Goal: Task Accomplishment & Management: Use online tool/utility

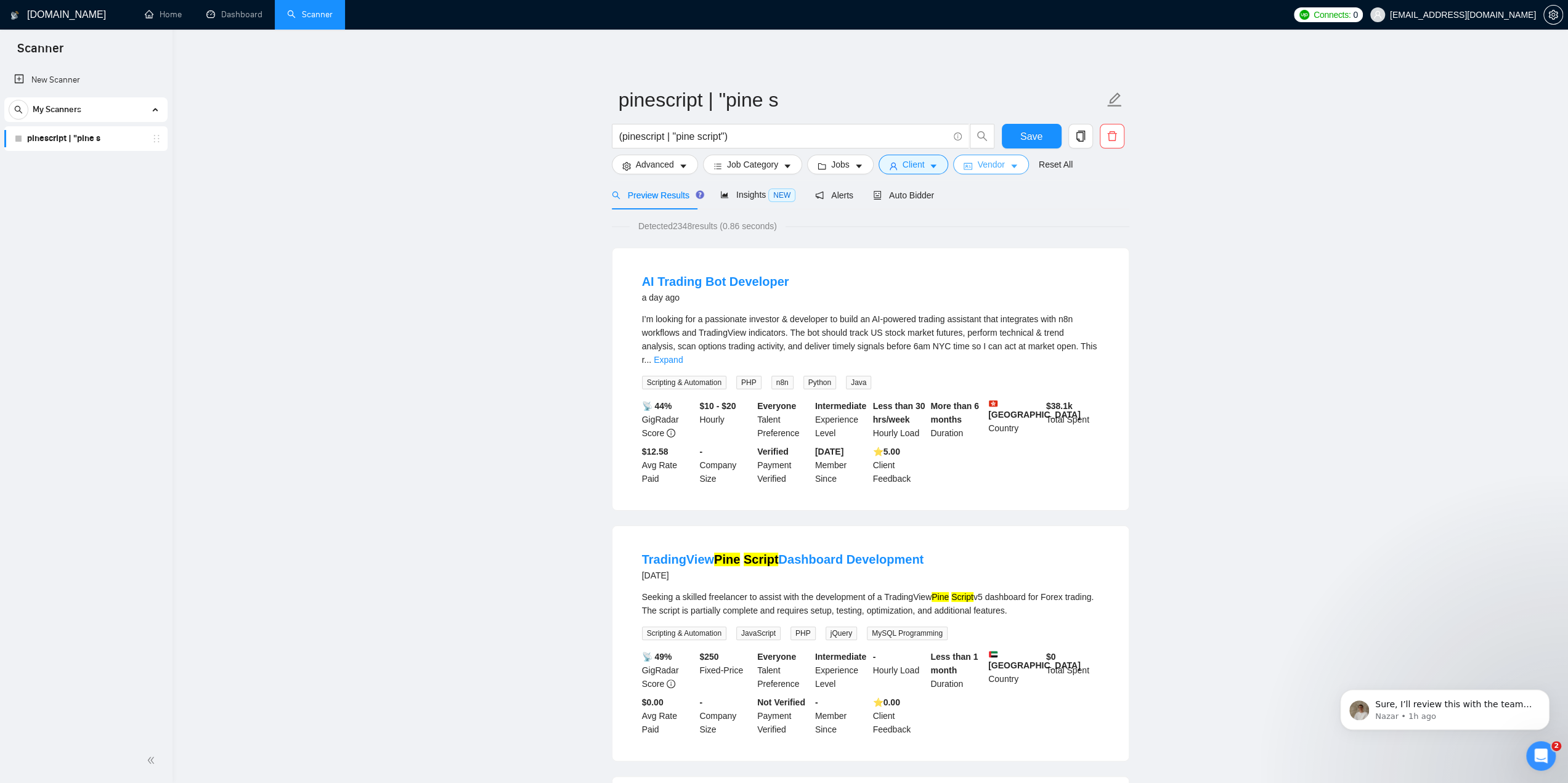
click at [968, 165] on button "Vendor" at bounding box center [991, 165] width 76 height 20
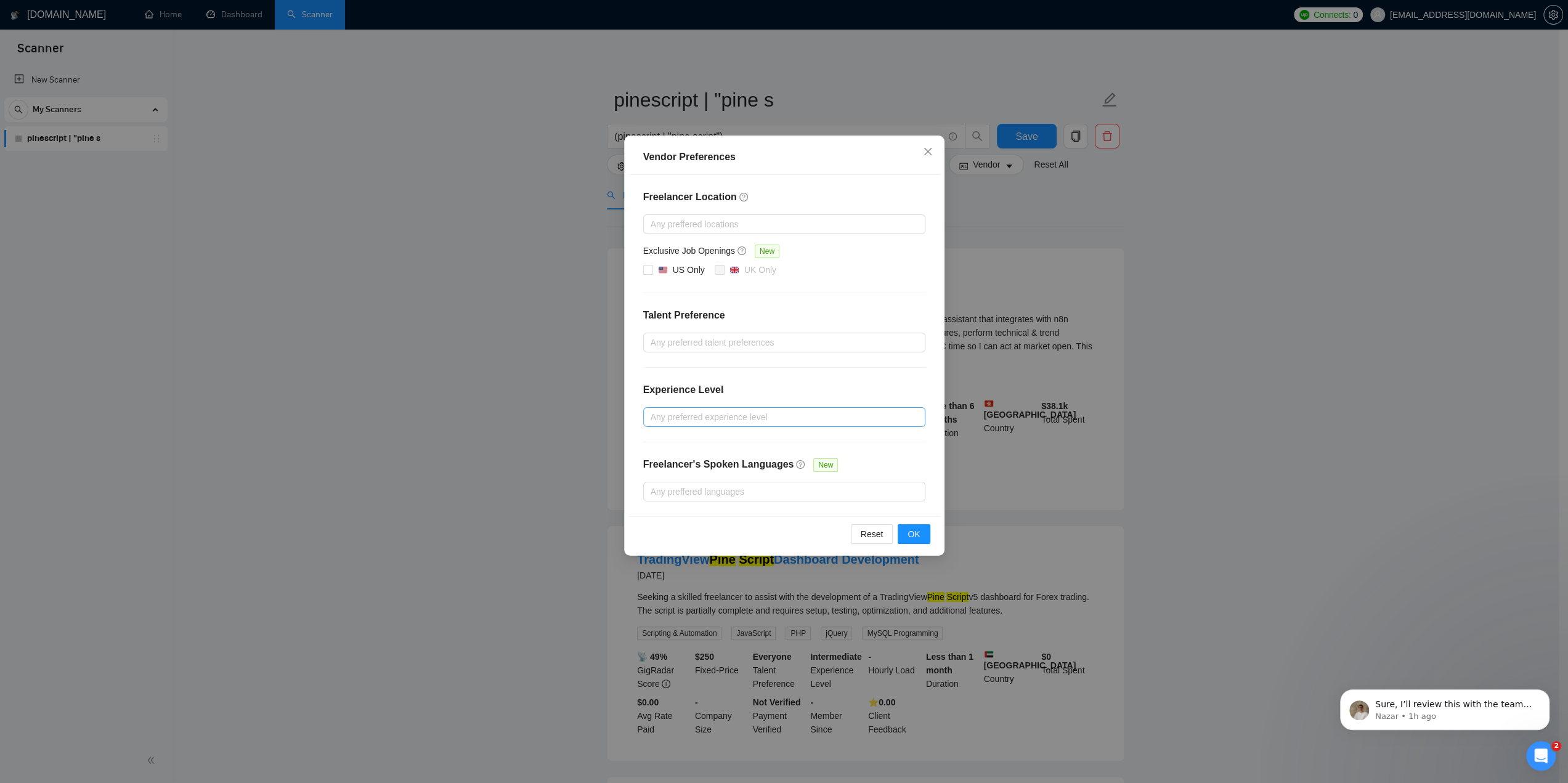
scroll to position [62, 0]
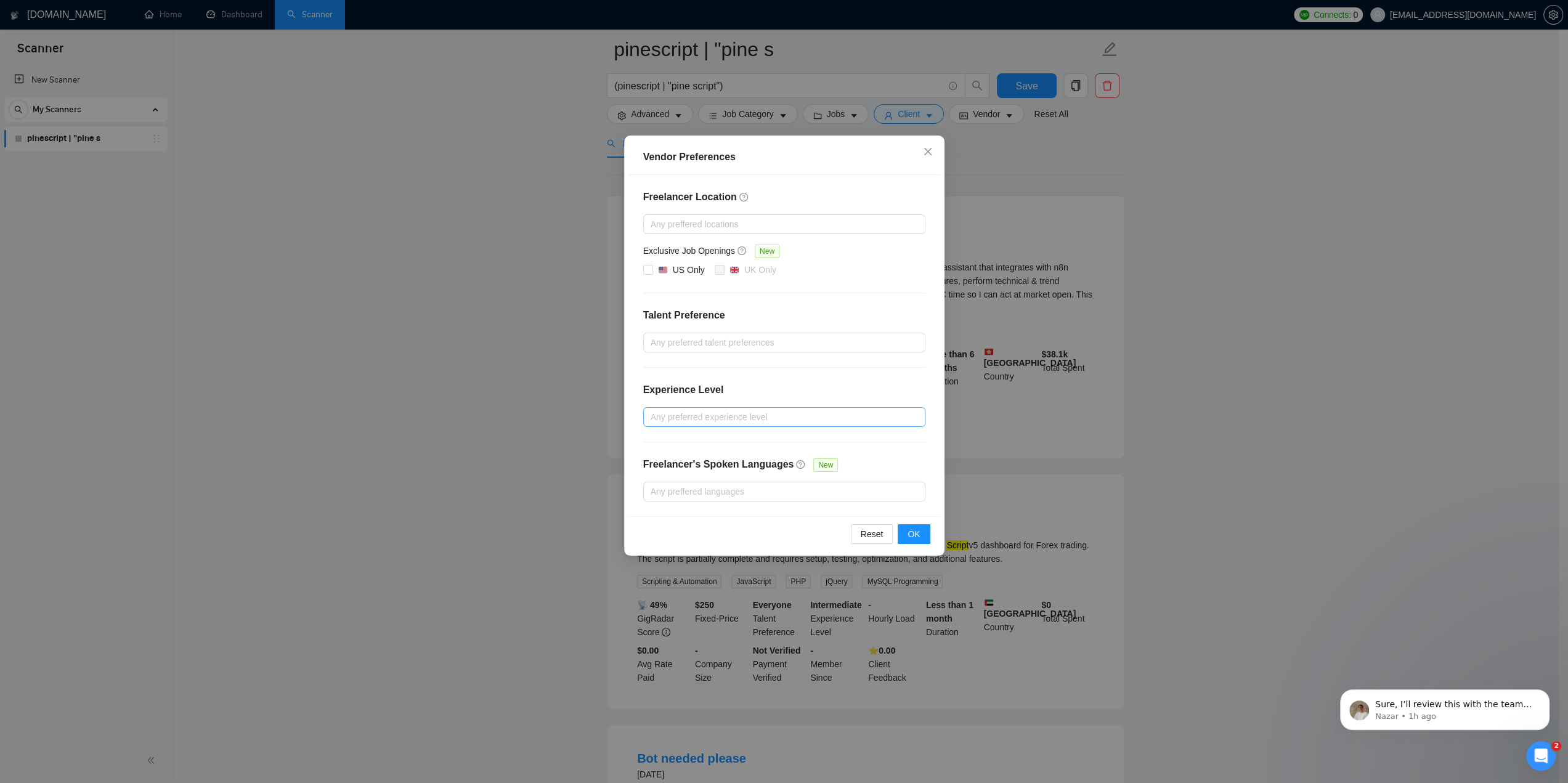
click at [736, 410] on div at bounding box center [778, 418] width 264 height 15
click at [657, 459] on input "Intermediate" at bounding box center [654, 458] width 8 height 8
checkbox input "true"
click at [656, 476] on input "Expert" at bounding box center [654, 477] width 8 height 8
checkbox input "true"
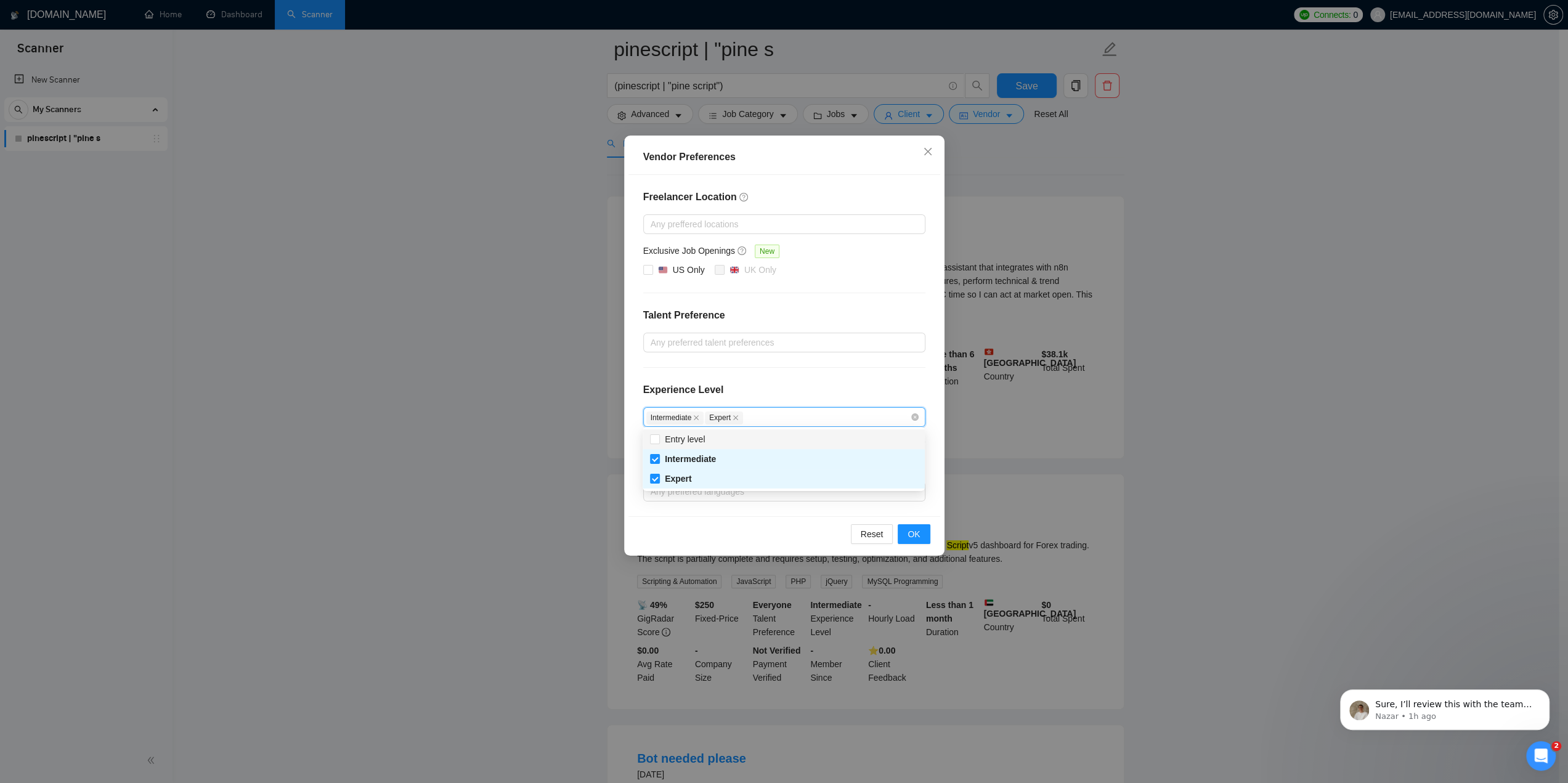
click at [778, 383] on div "Experience Level" at bounding box center [785, 395] width 282 height 25
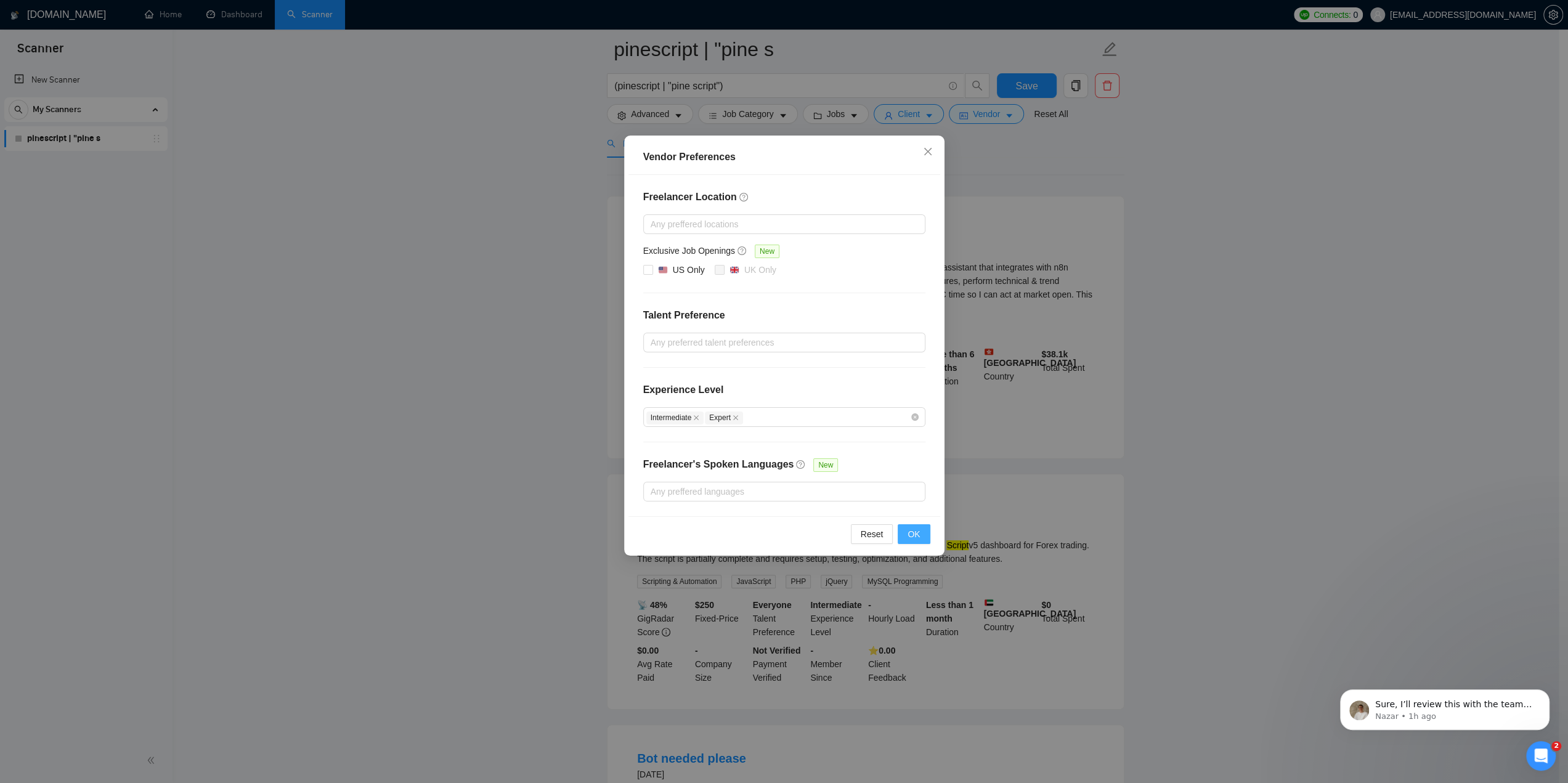
click at [911, 529] on span "OK" at bounding box center [914, 534] width 12 height 14
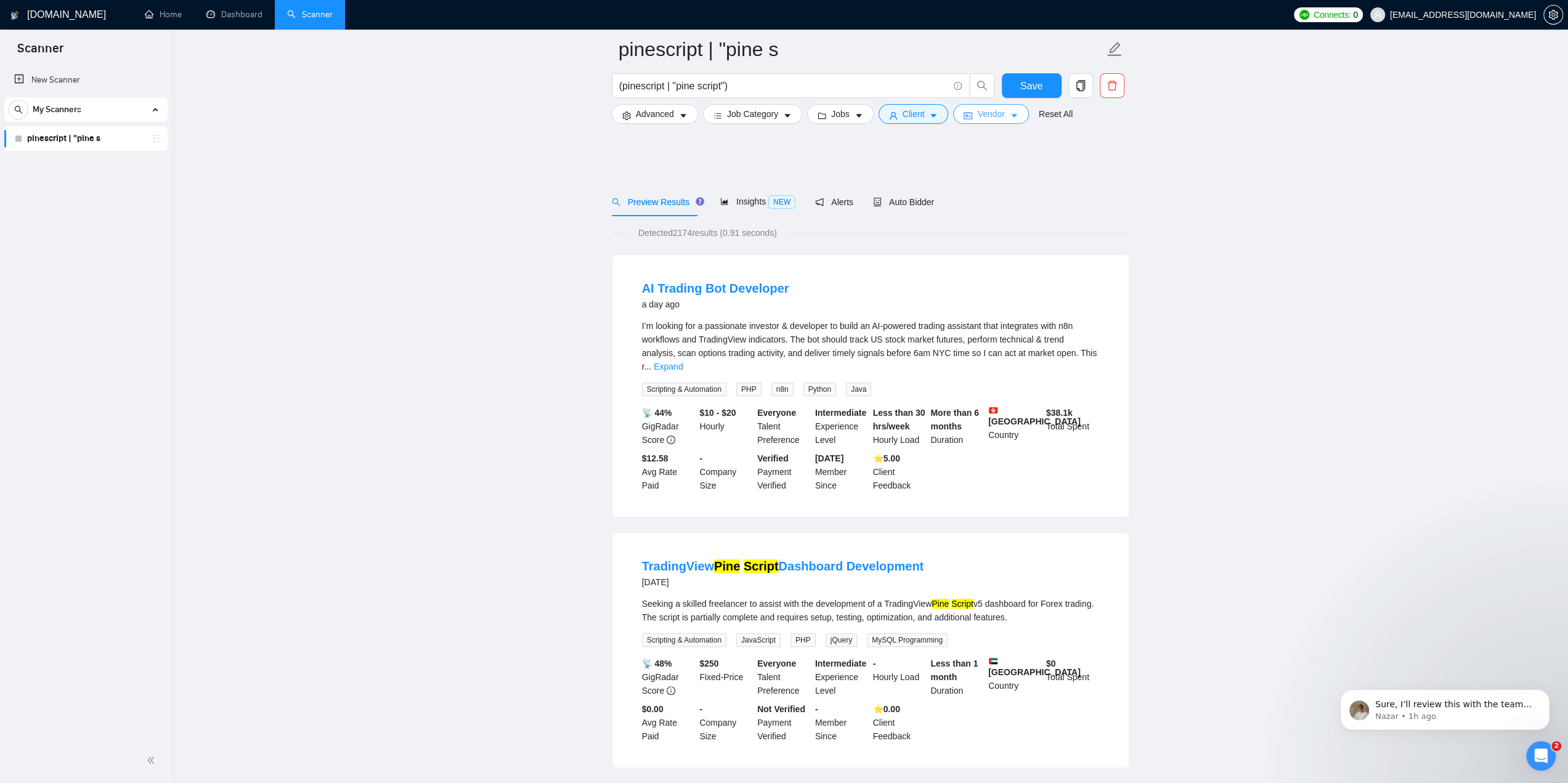
scroll to position [0, 0]
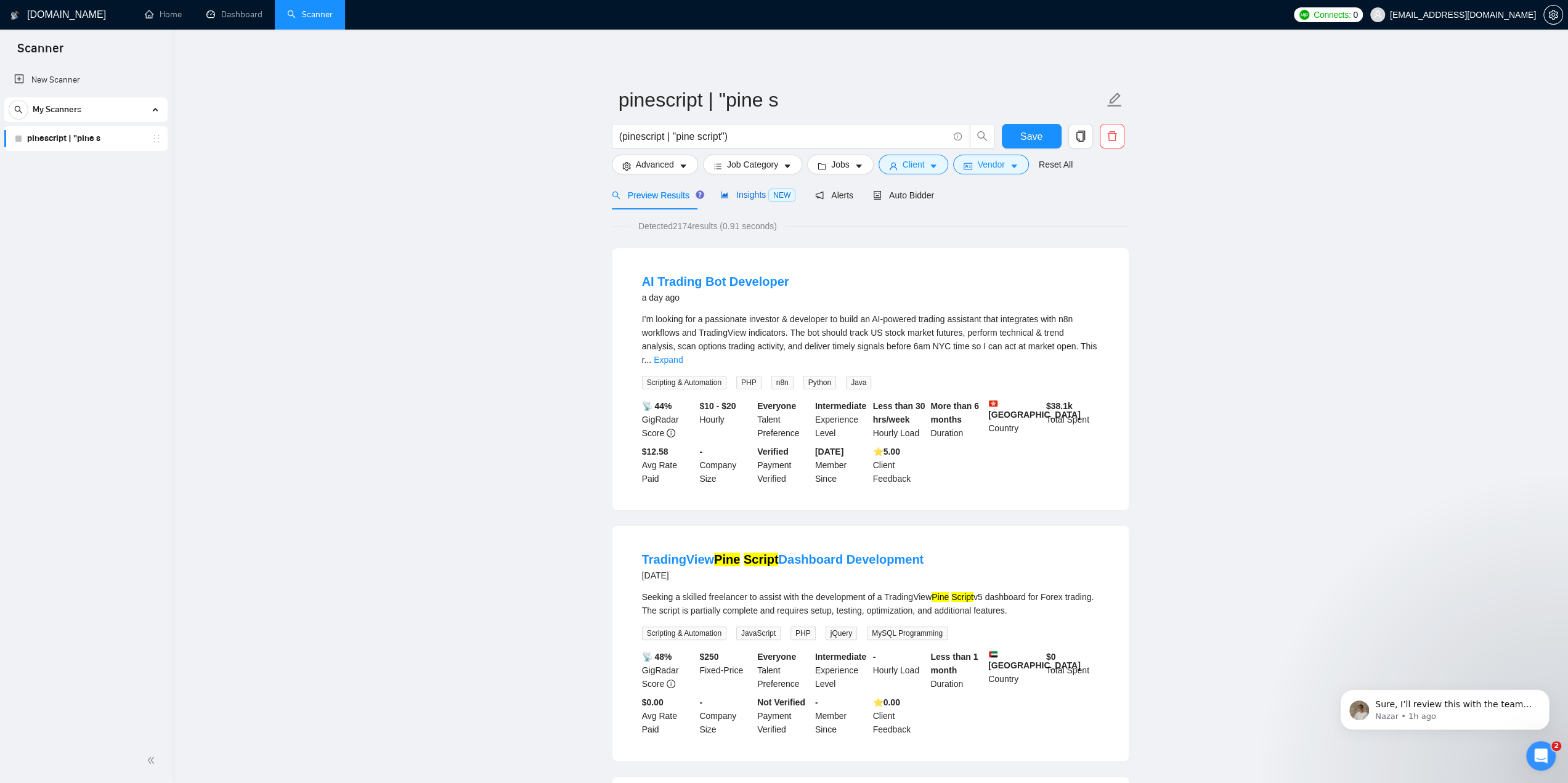
click at [741, 200] on div "Insights NEW" at bounding box center [758, 195] width 76 height 14
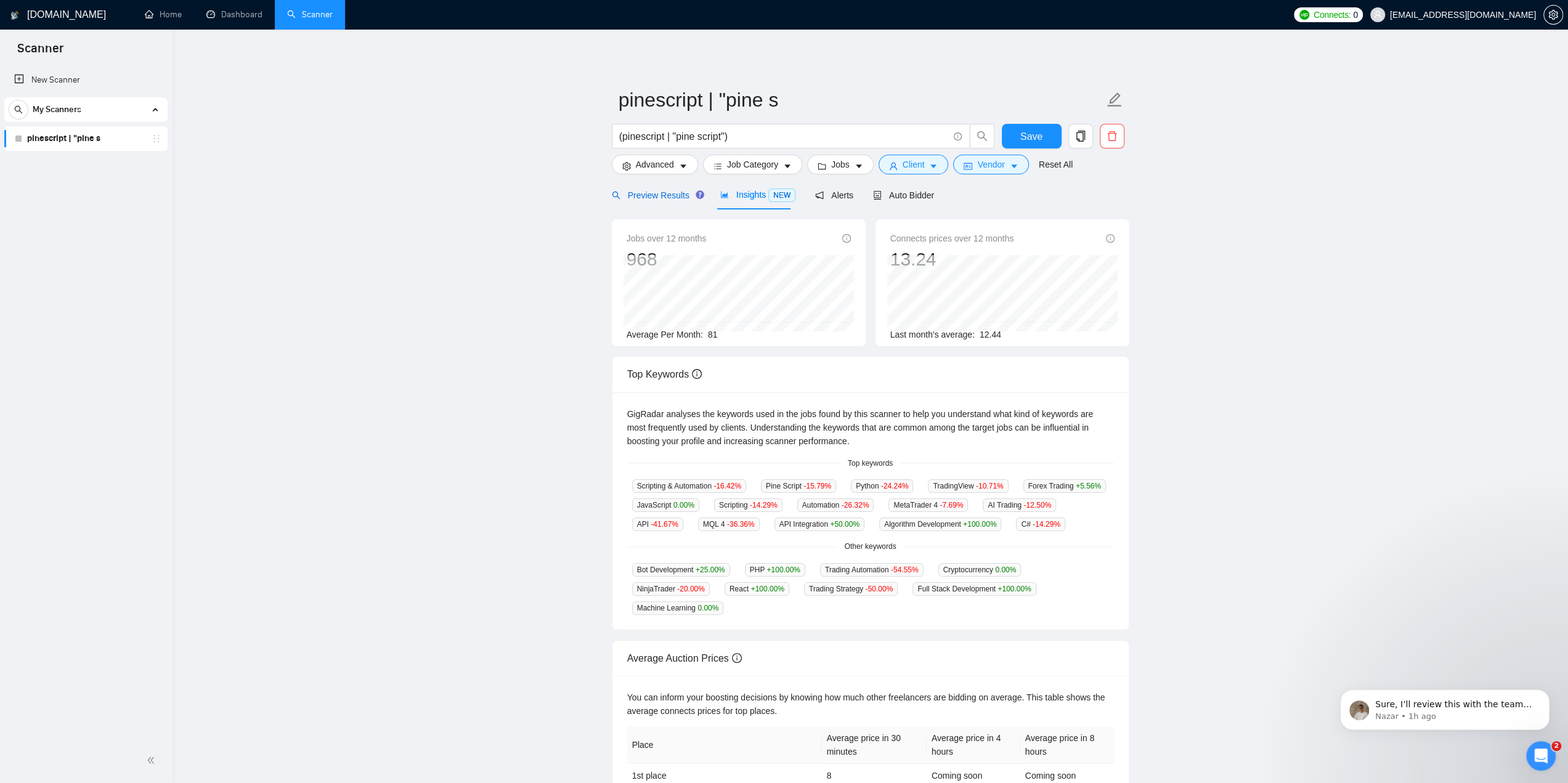
click at [653, 196] on span "Preview Results" at bounding box center [656, 195] width 88 height 10
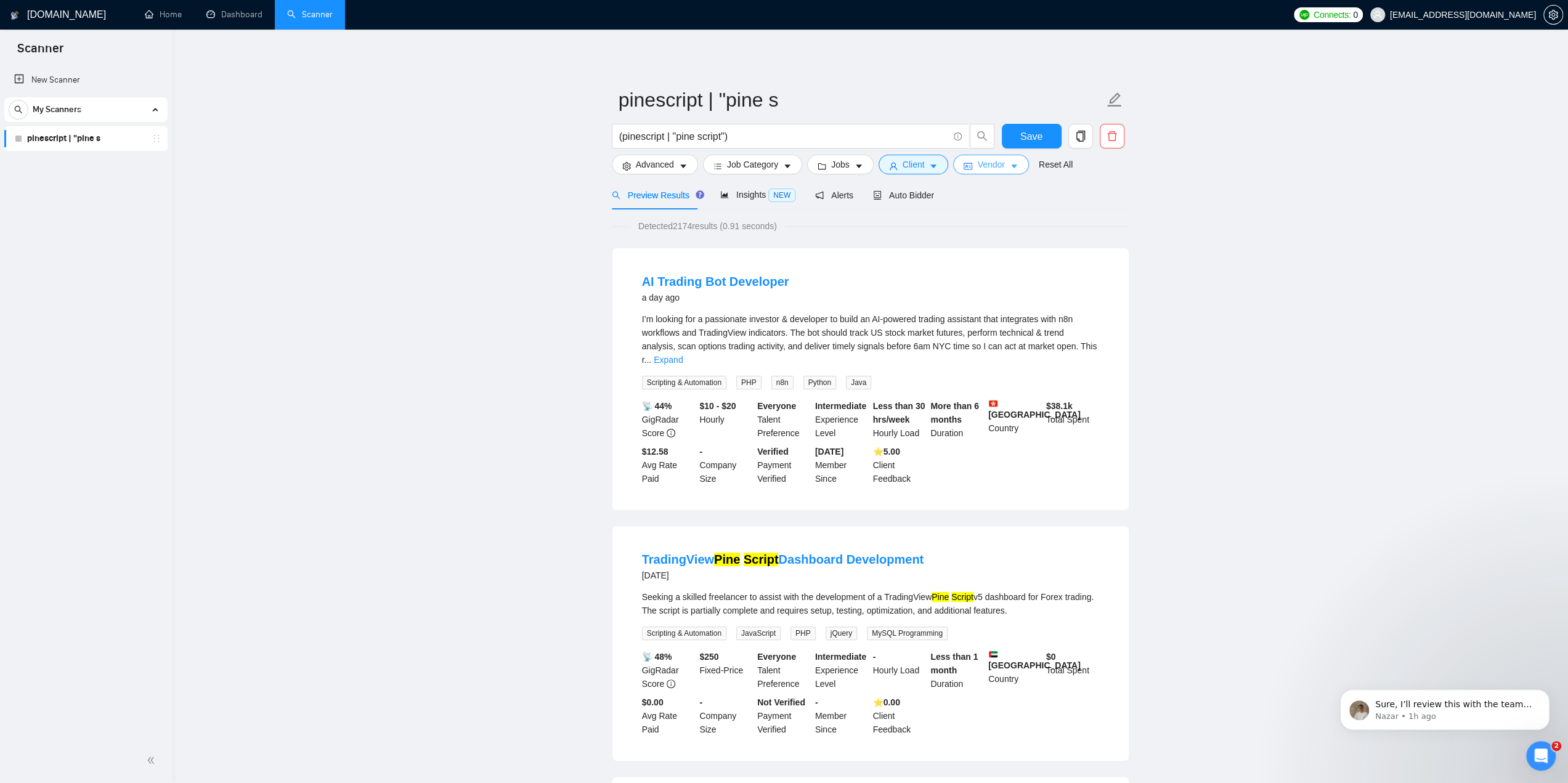
click at [1003, 166] on button "Vendor" at bounding box center [991, 165] width 76 height 20
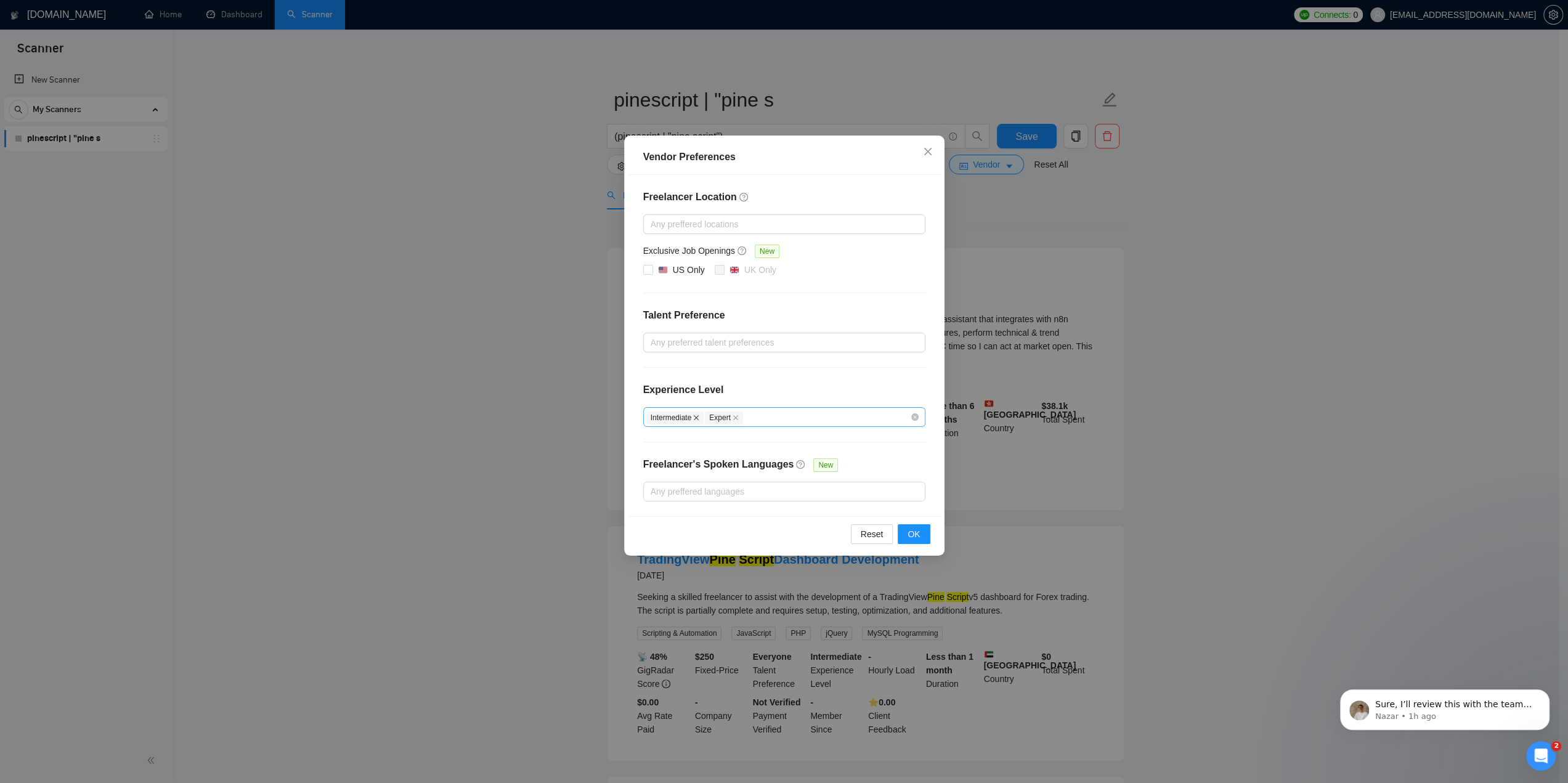
click at [698, 415] on icon "close" at bounding box center [696, 418] width 6 height 6
click at [917, 535] on span "OK" at bounding box center [914, 534] width 12 height 14
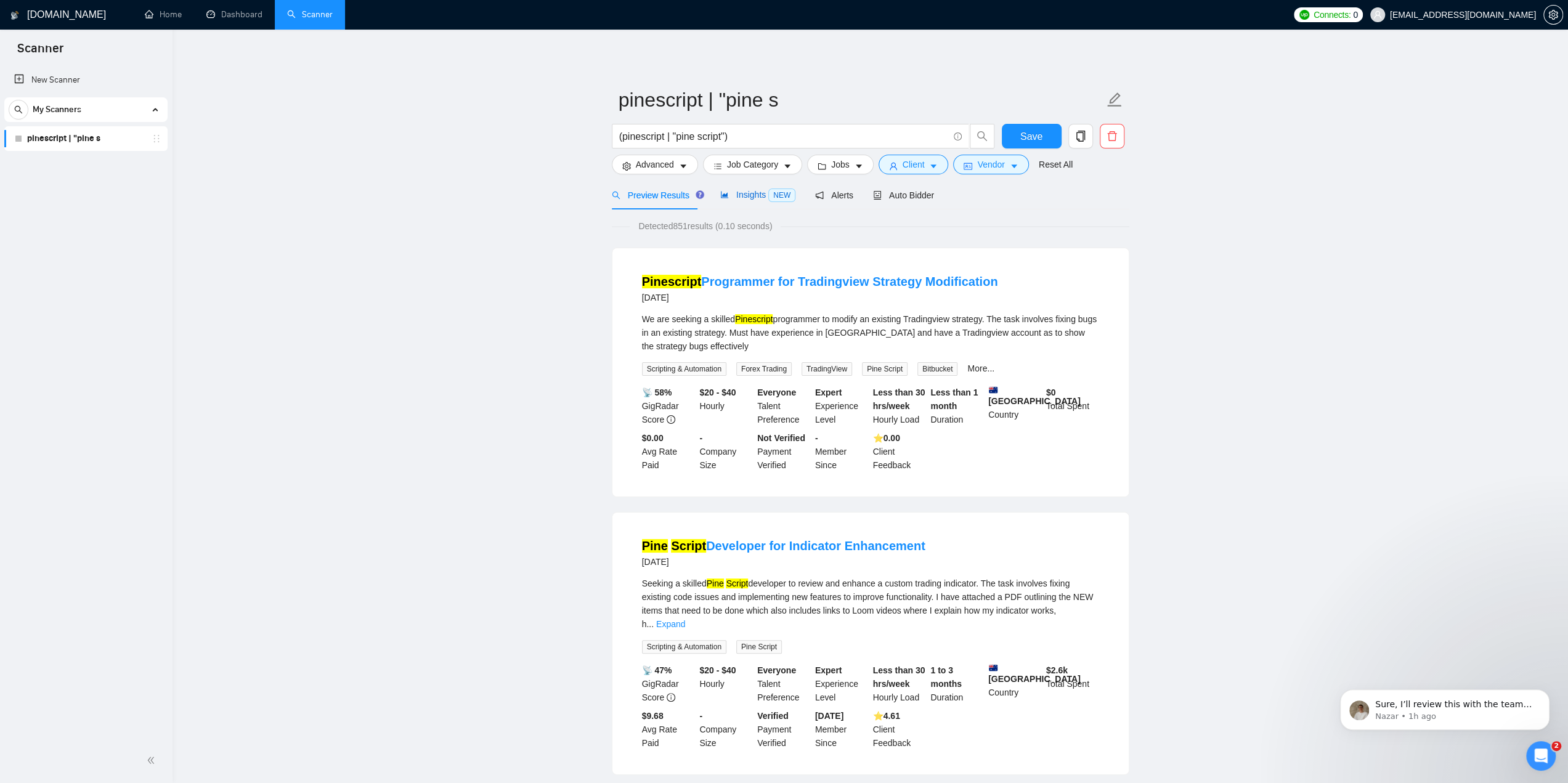
click at [751, 193] on span "Insights NEW" at bounding box center [758, 194] width 76 height 10
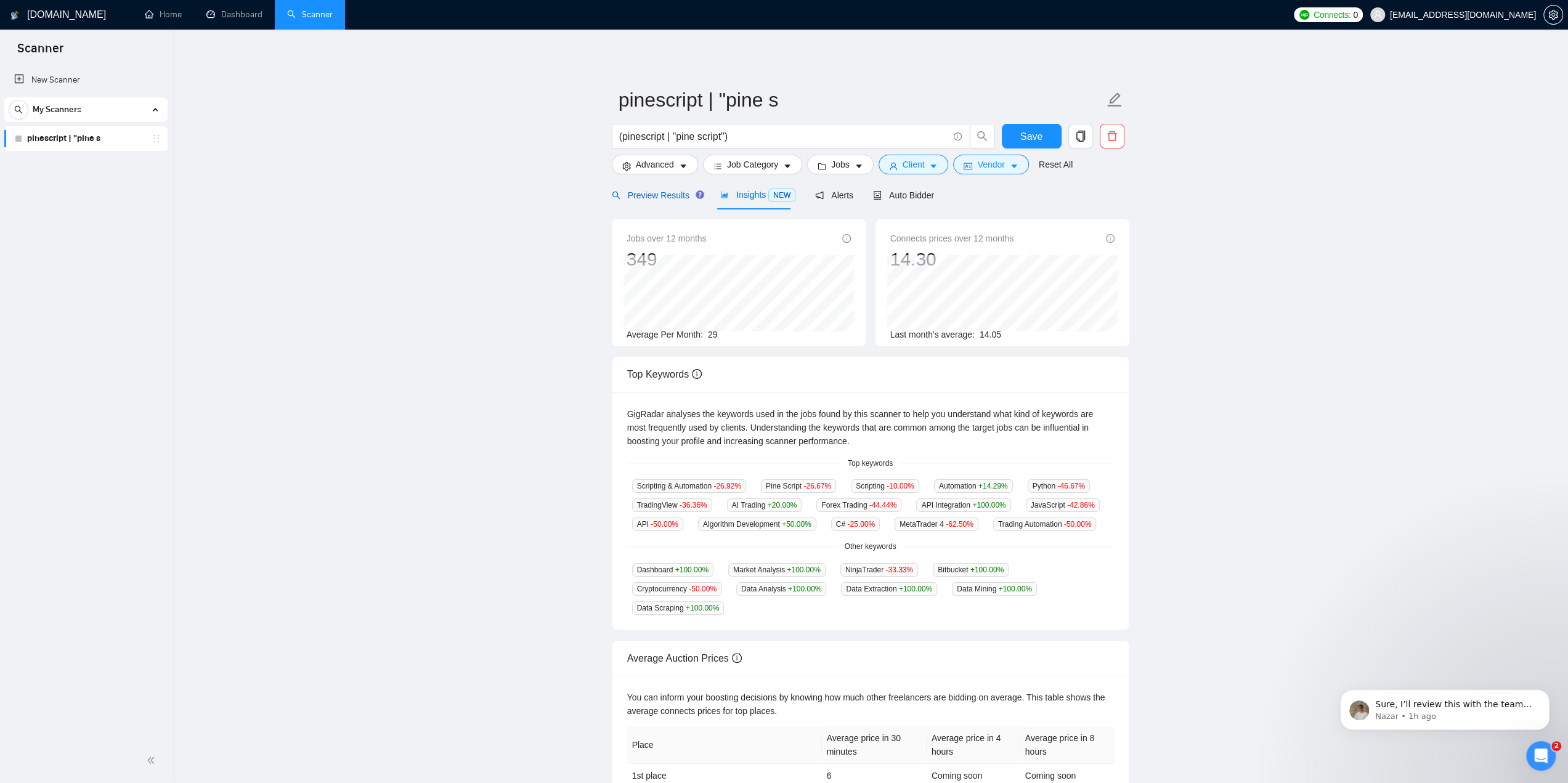
click at [656, 197] on span "Preview Results" at bounding box center [656, 195] width 88 height 10
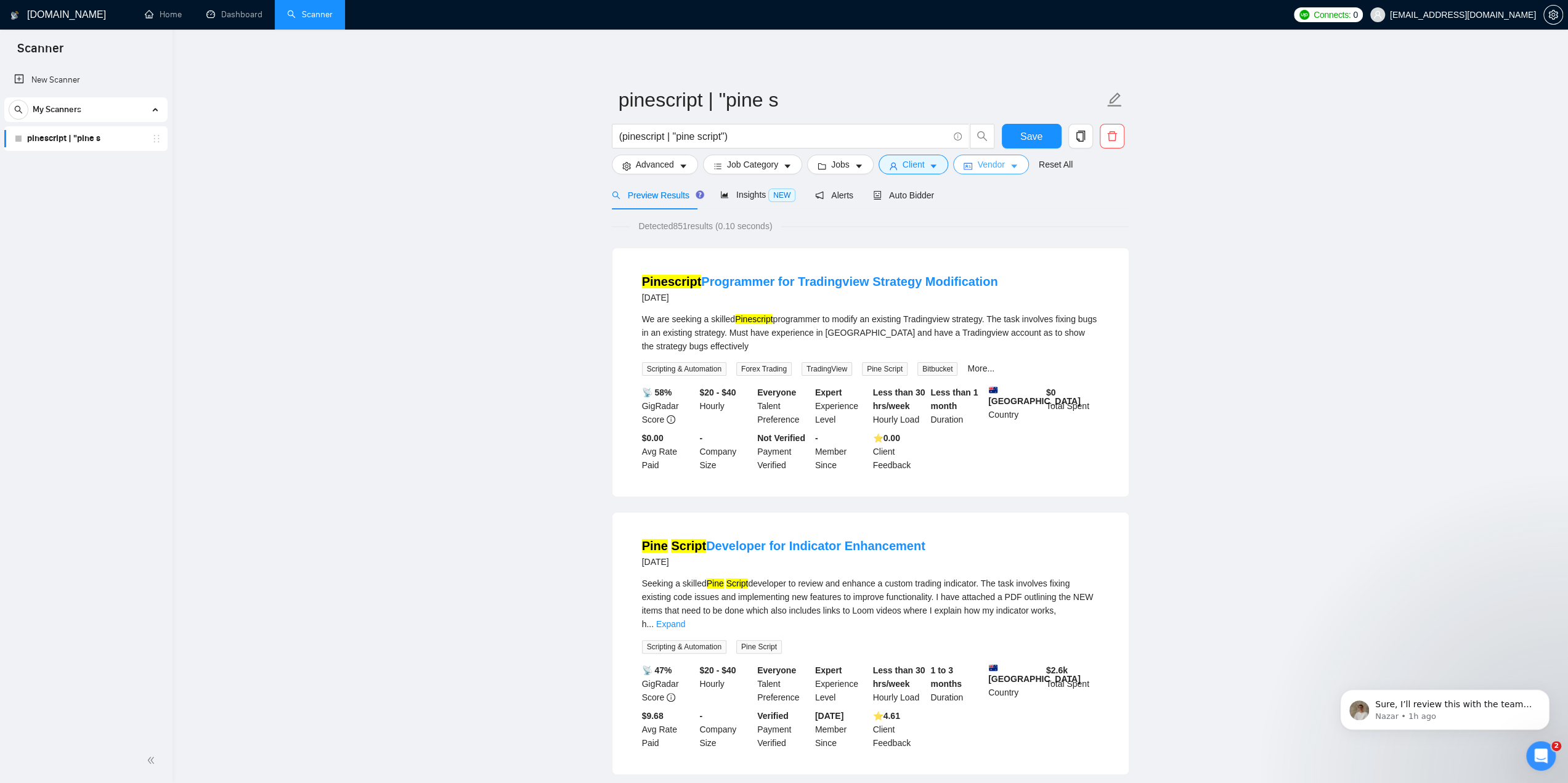
click at [1010, 167] on icon "caret-down" at bounding box center [1014, 166] width 8 height 8
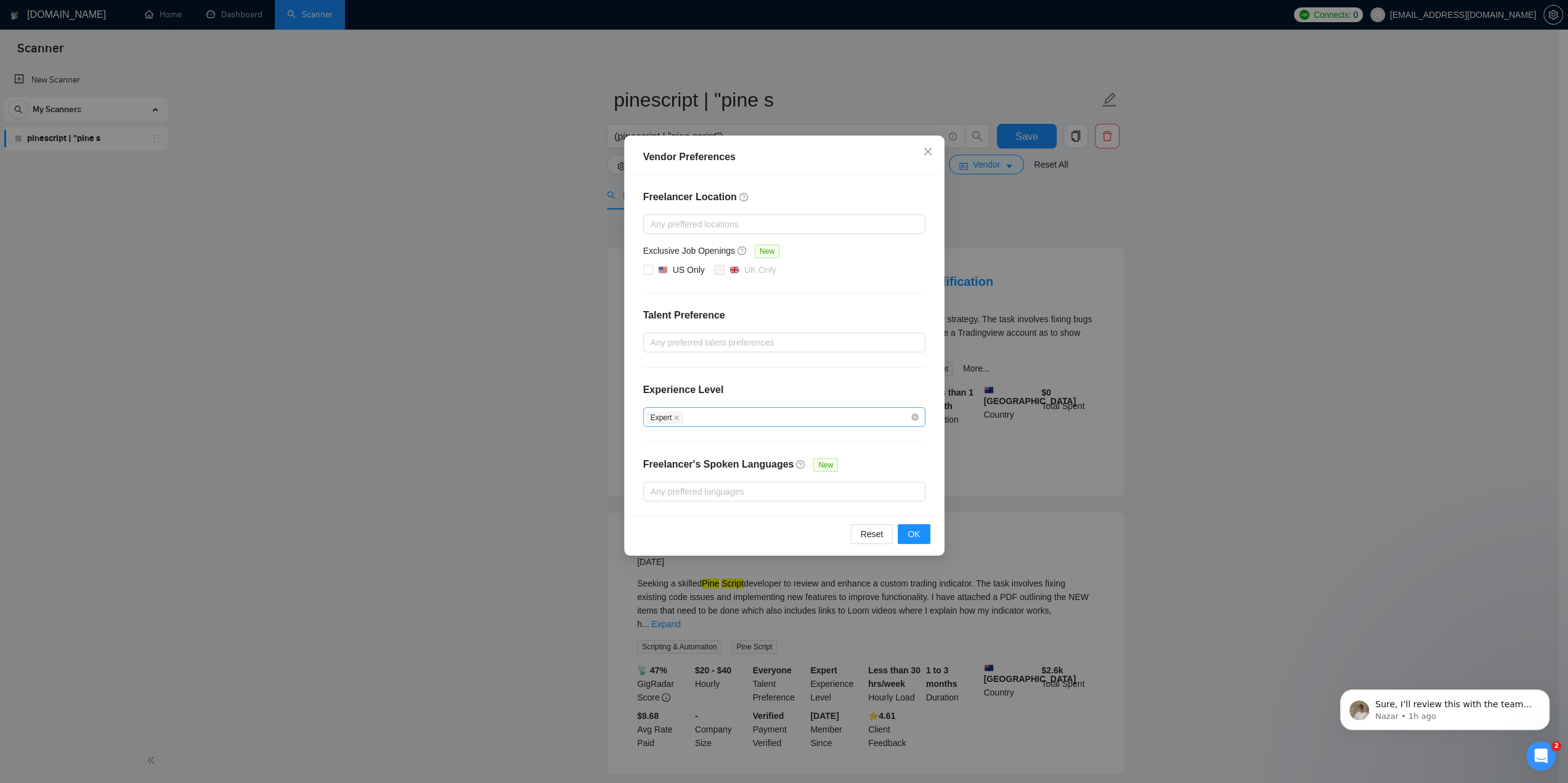
click at [712, 418] on div "Expert" at bounding box center [778, 418] width 264 height 15
click at [661, 459] on span "Intermediate" at bounding box center [689, 459] width 58 height 14
click at [659, 459] on input "Intermediate" at bounding box center [654, 458] width 8 height 8
click at [654, 458] on input "Intermediate" at bounding box center [654, 458] width 8 height 8
checkbox input "true"
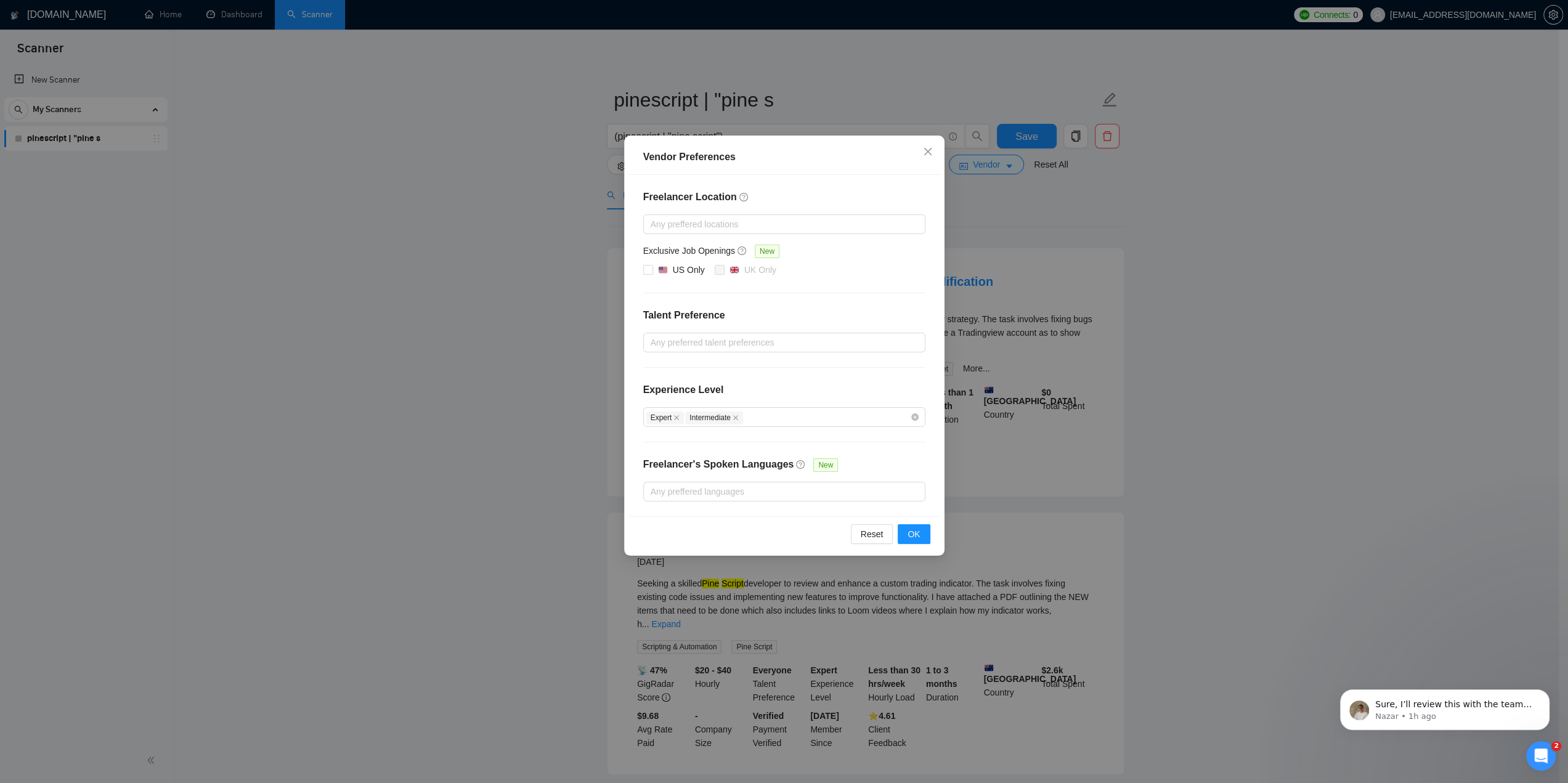
click at [785, 378] on div "Freelancer Location Any preffered locations Exclusive Job Openings New US Only …" at bounding box center [784, 346] width 312 height 341
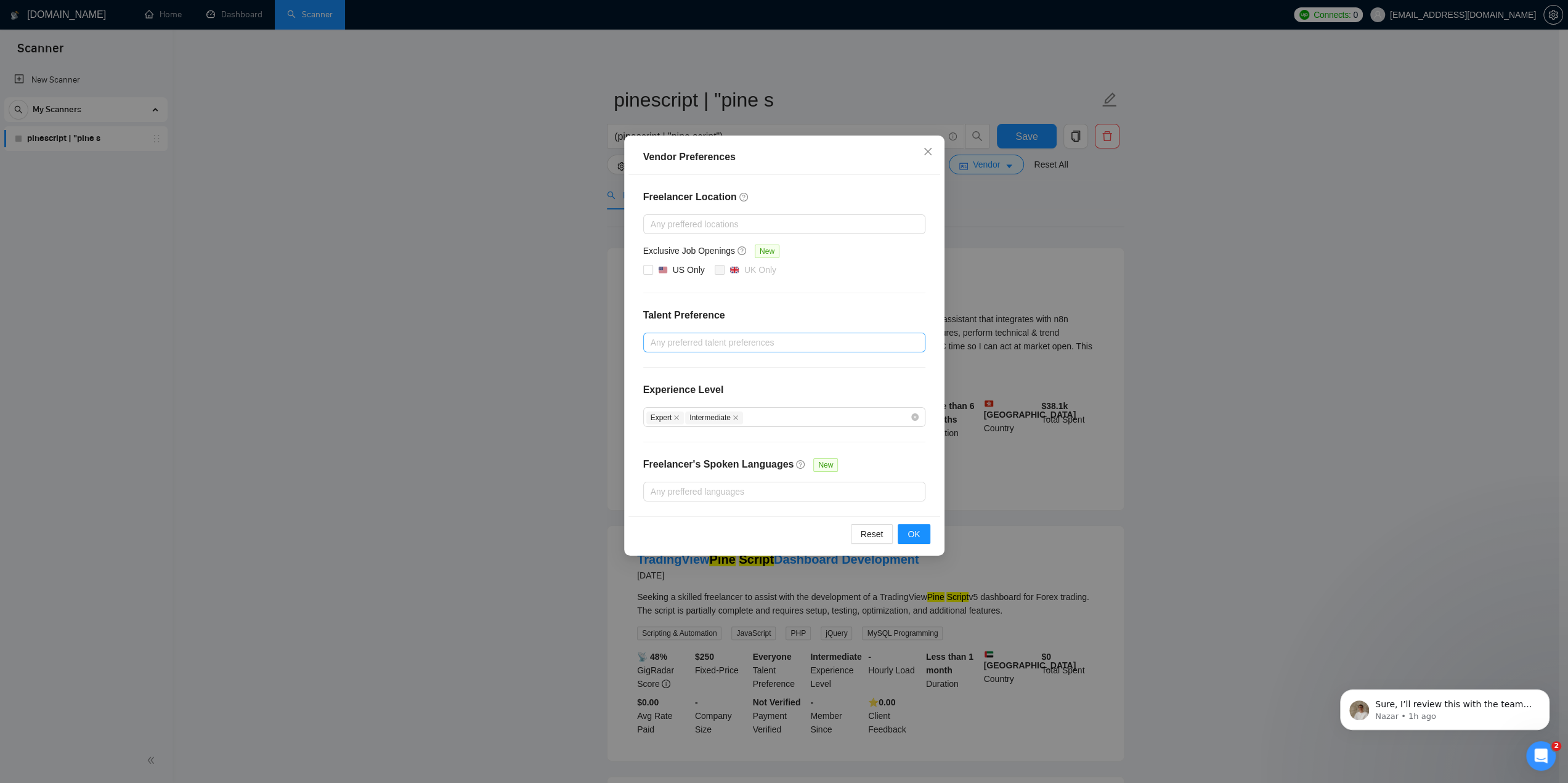
click at [795, 341] on div at bounding box center [778, 343] width 264 height 15
click at [800, 315] on h4 "Talent Preference" at bounding box center [785, 316] width 282 height 15
click at [916, 537] on span "OK" at bounding box center [914, 534] width 12 height 14
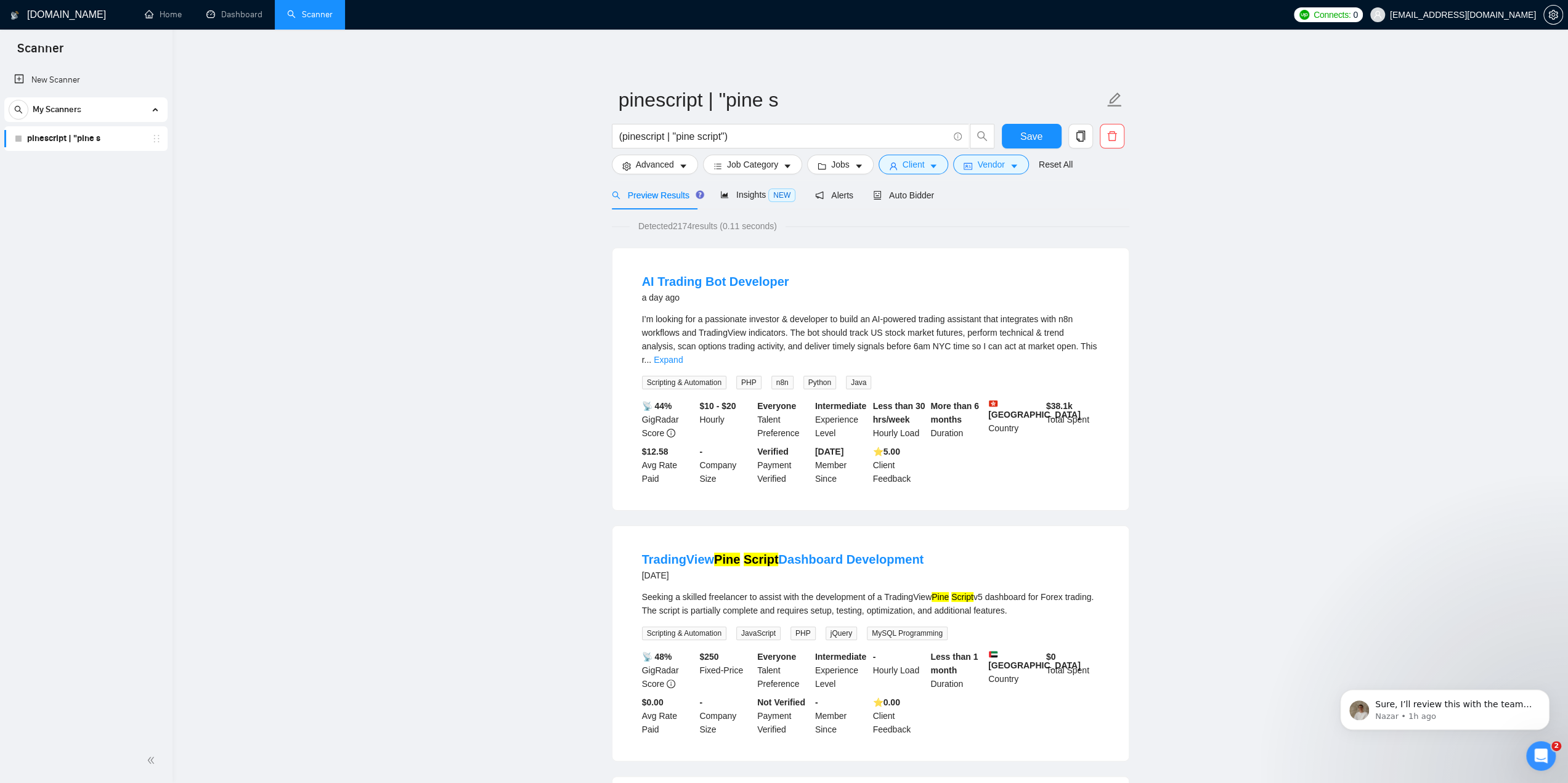
click at [1002, 162] on button "Vendor" at bounding box center [991, 165] width 76 height 20
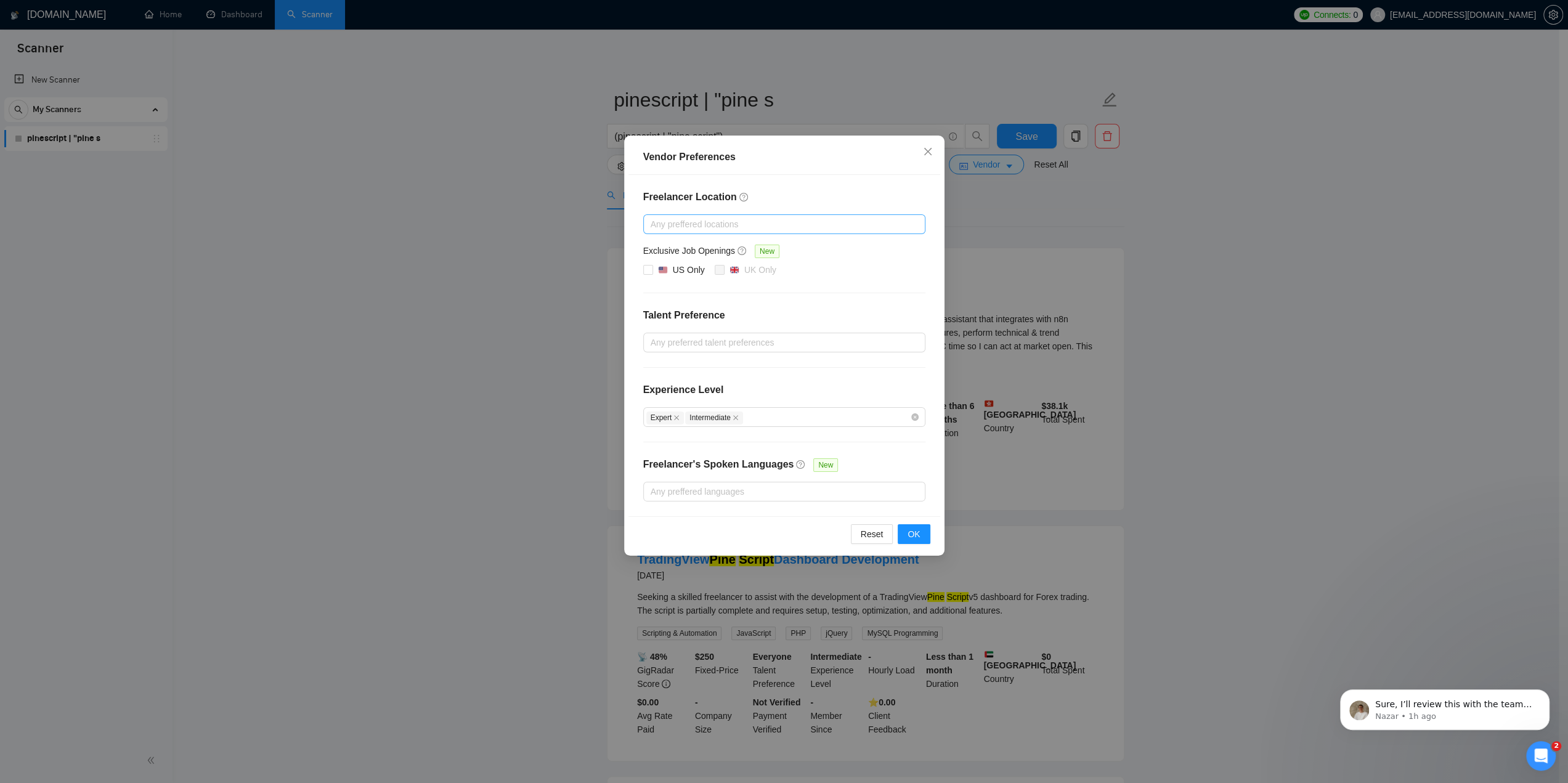
click at [775, 231] on div "Any preffered locations" at bounding box center [785, 224] width 282 height 20
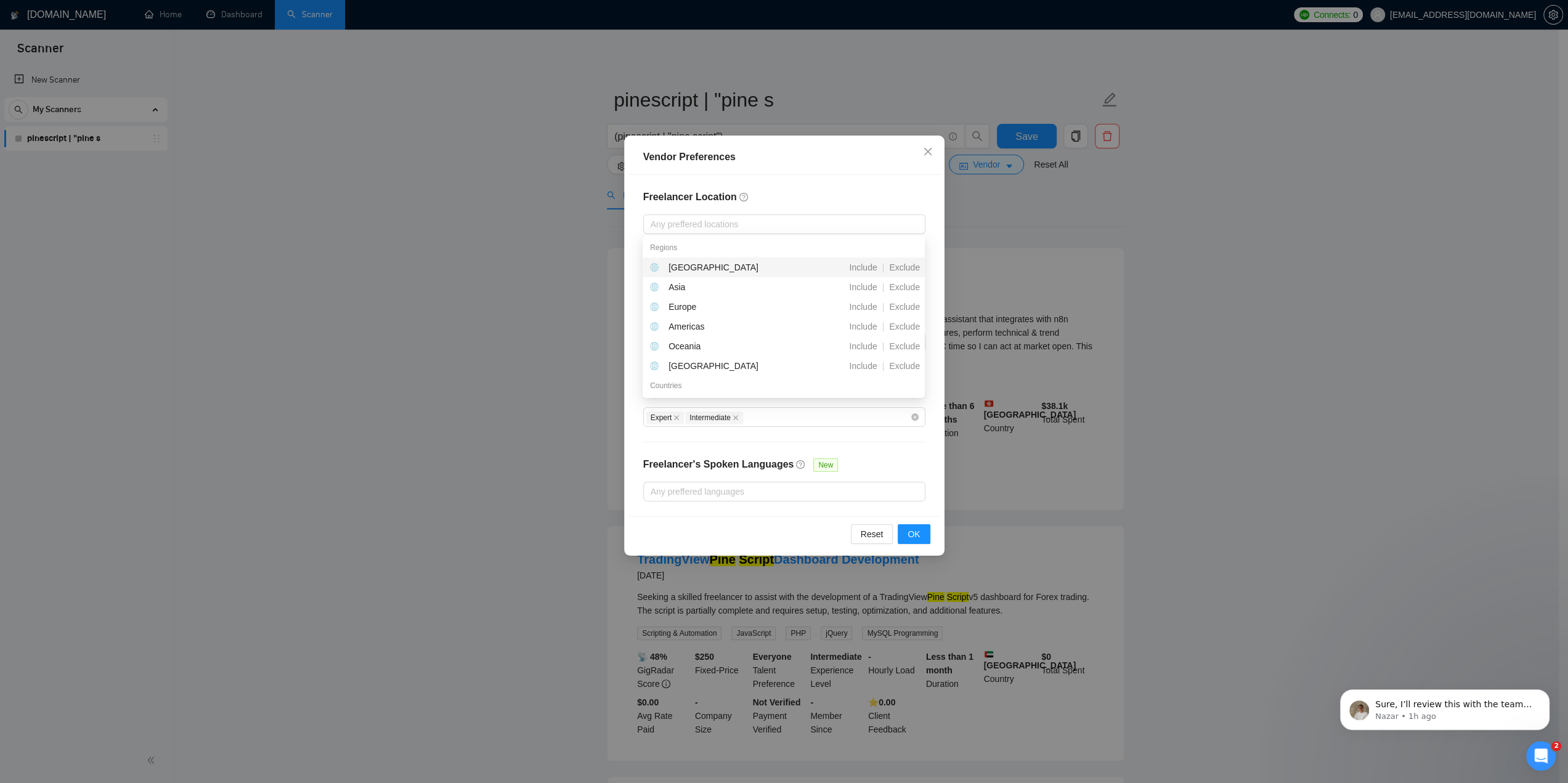
click at [825, 191] on h4 "Freelancer Location" at bounding box center [785, 197] width 282 height 15
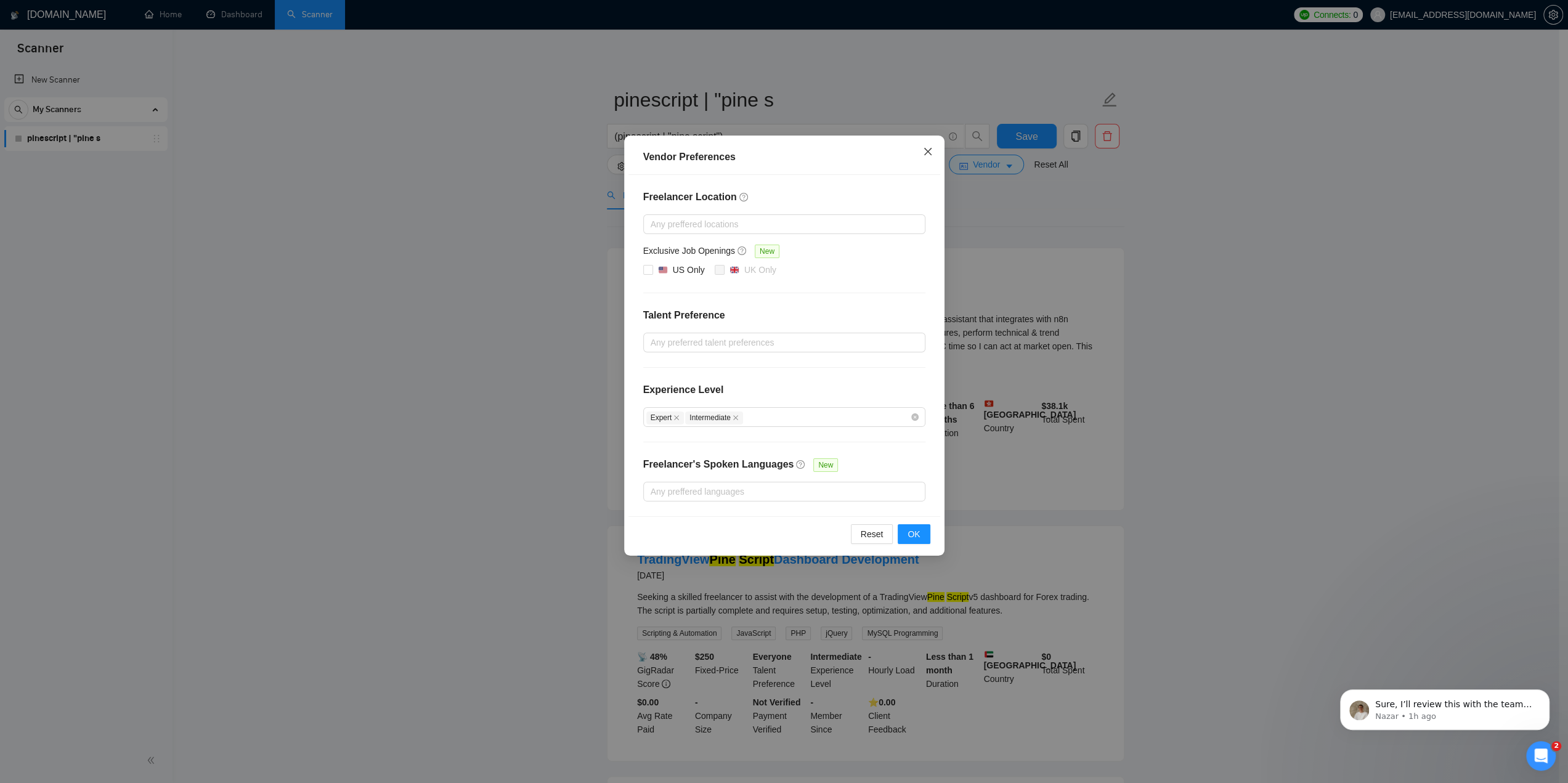
click at [924, 150] on icon "close" at bounding box center [928, 151] width 10 height 10
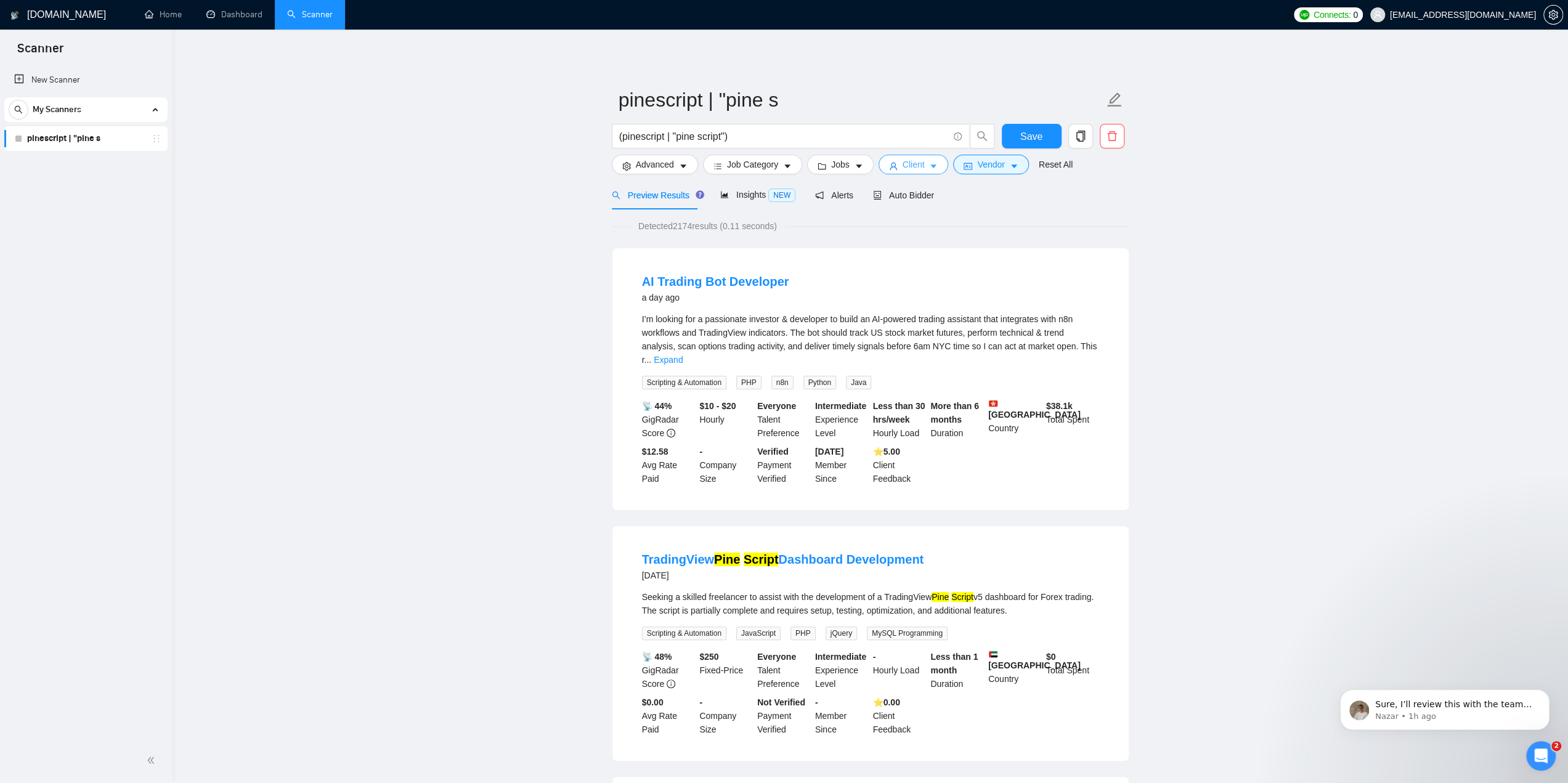
click at [903, 167] on span "Client" at bounding box center [913, 165] width 22 height 14
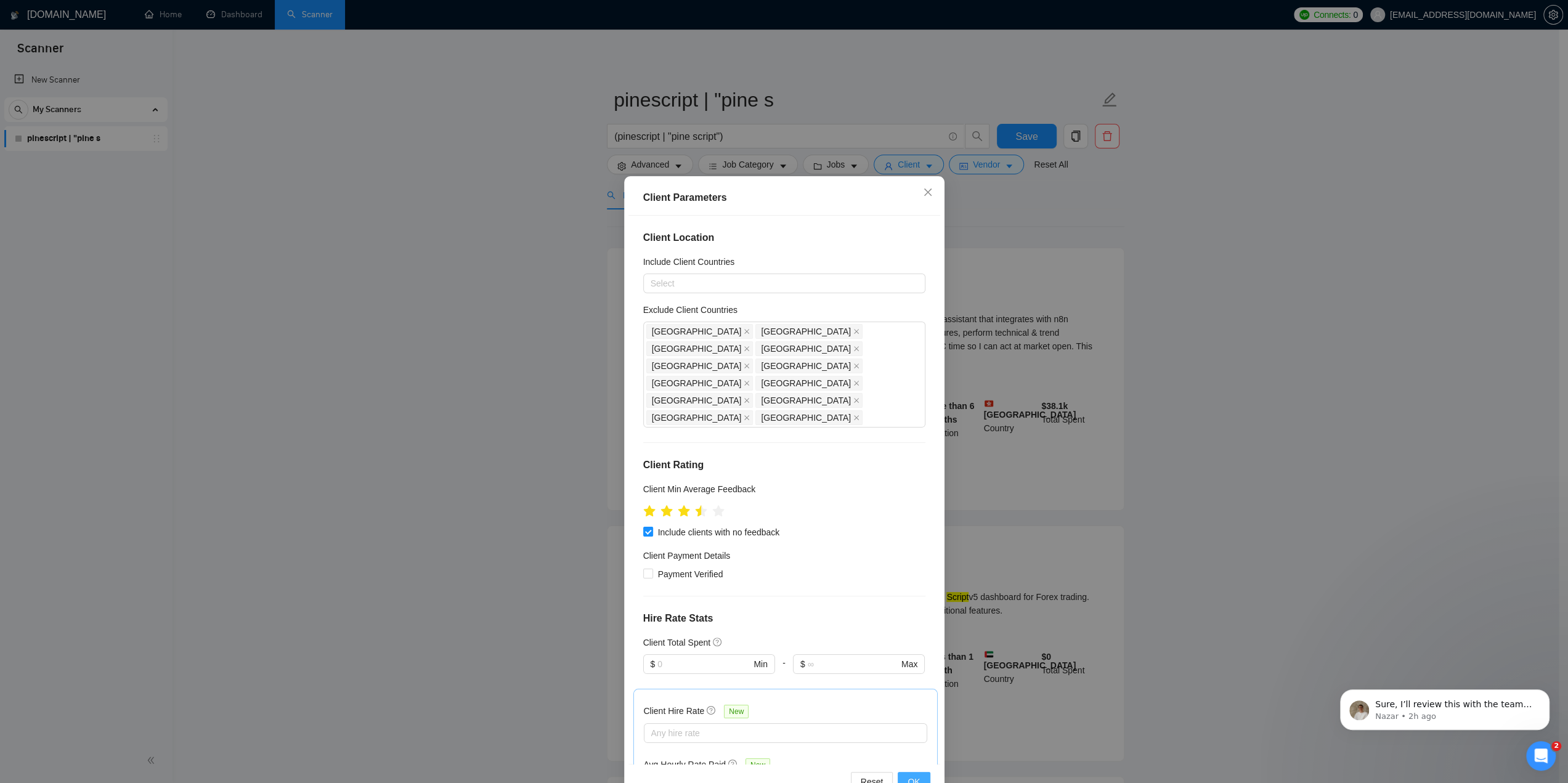
click at [915, 778] on span "OK" at bounding box center [914, 781] width 12 height 14
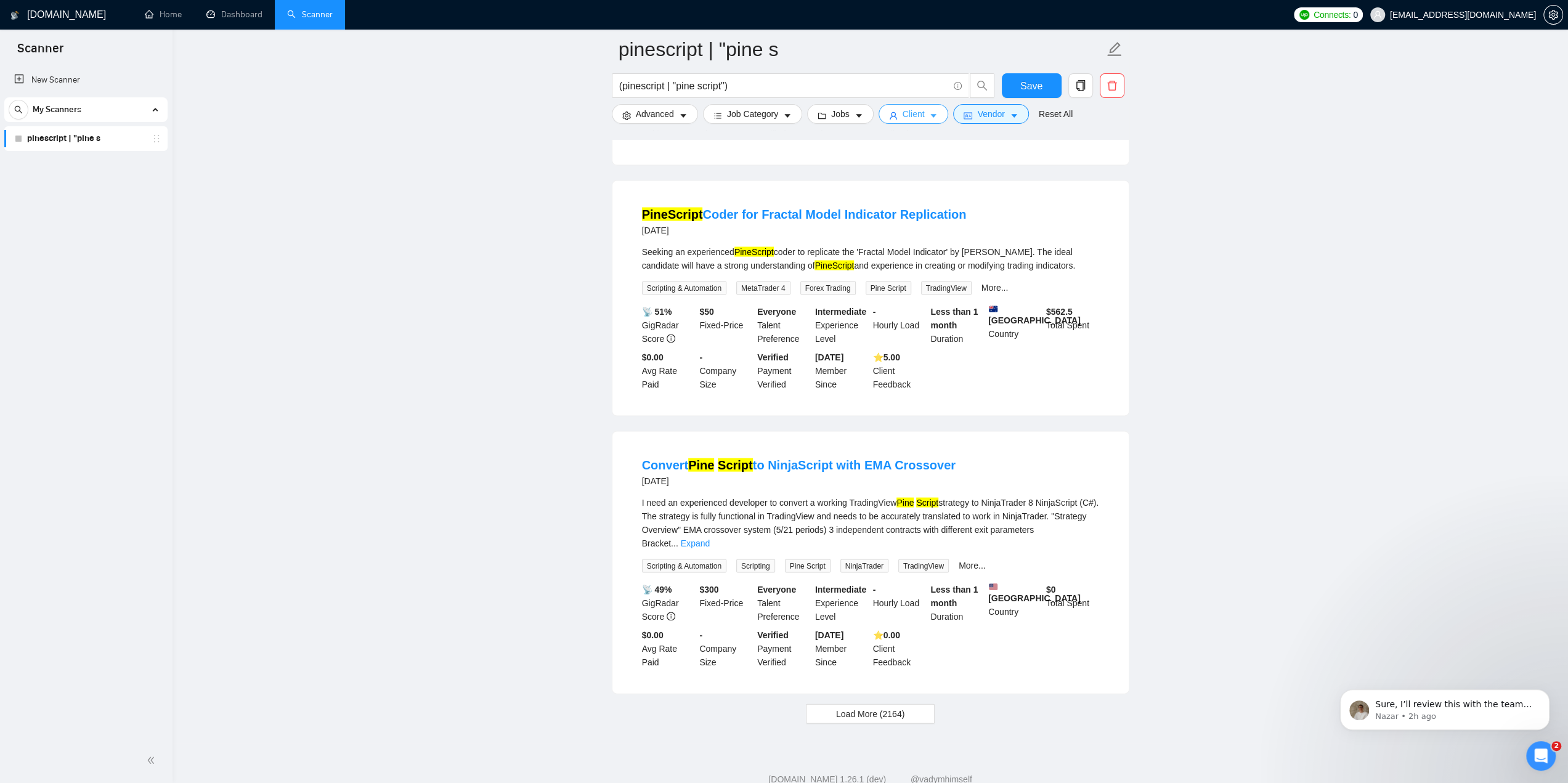
scroll to position [2257, 0]
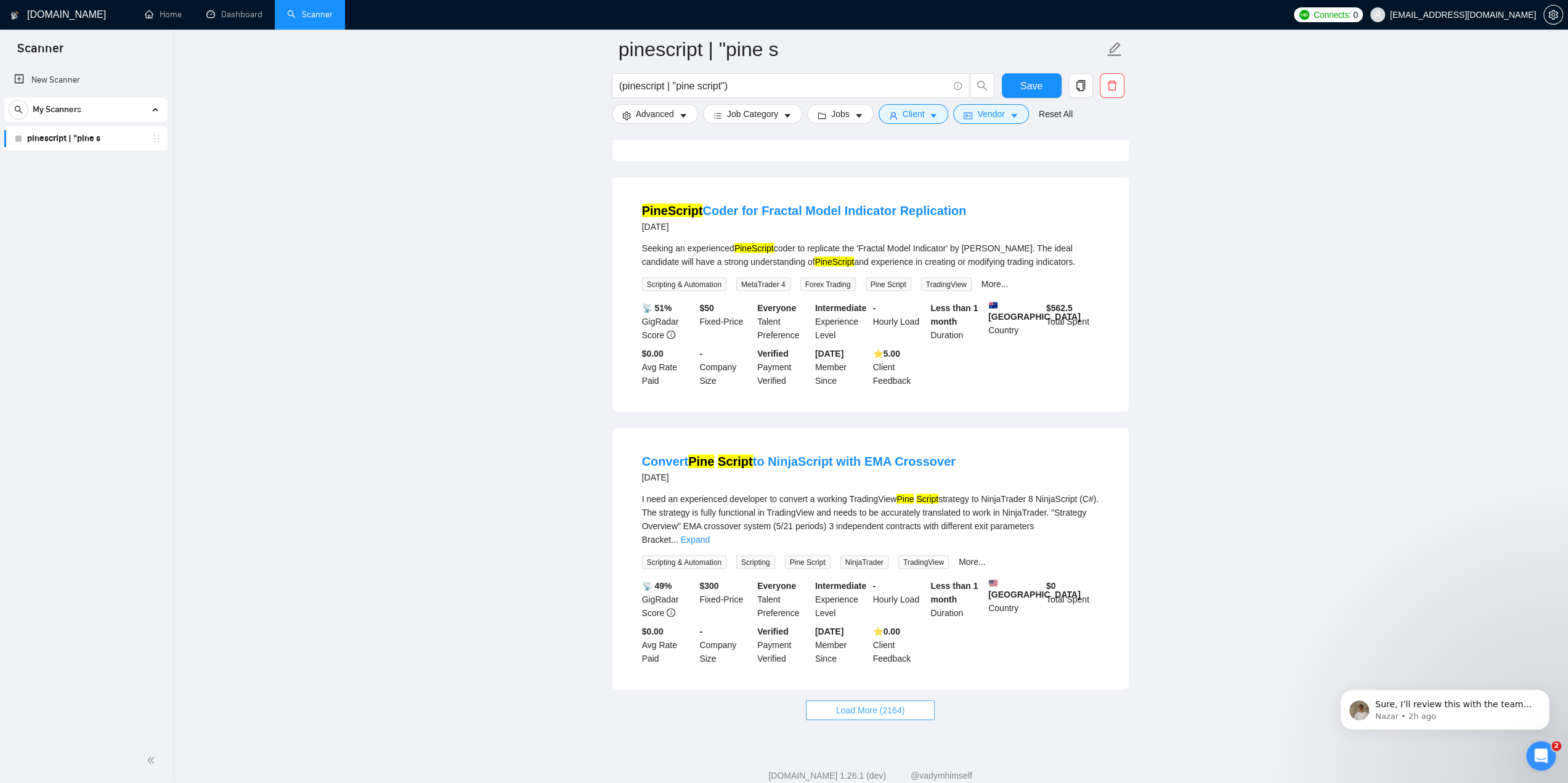
click at [878, 703] on span "Load More (2164)" at bounding box center [870, 710] width 69 height 14
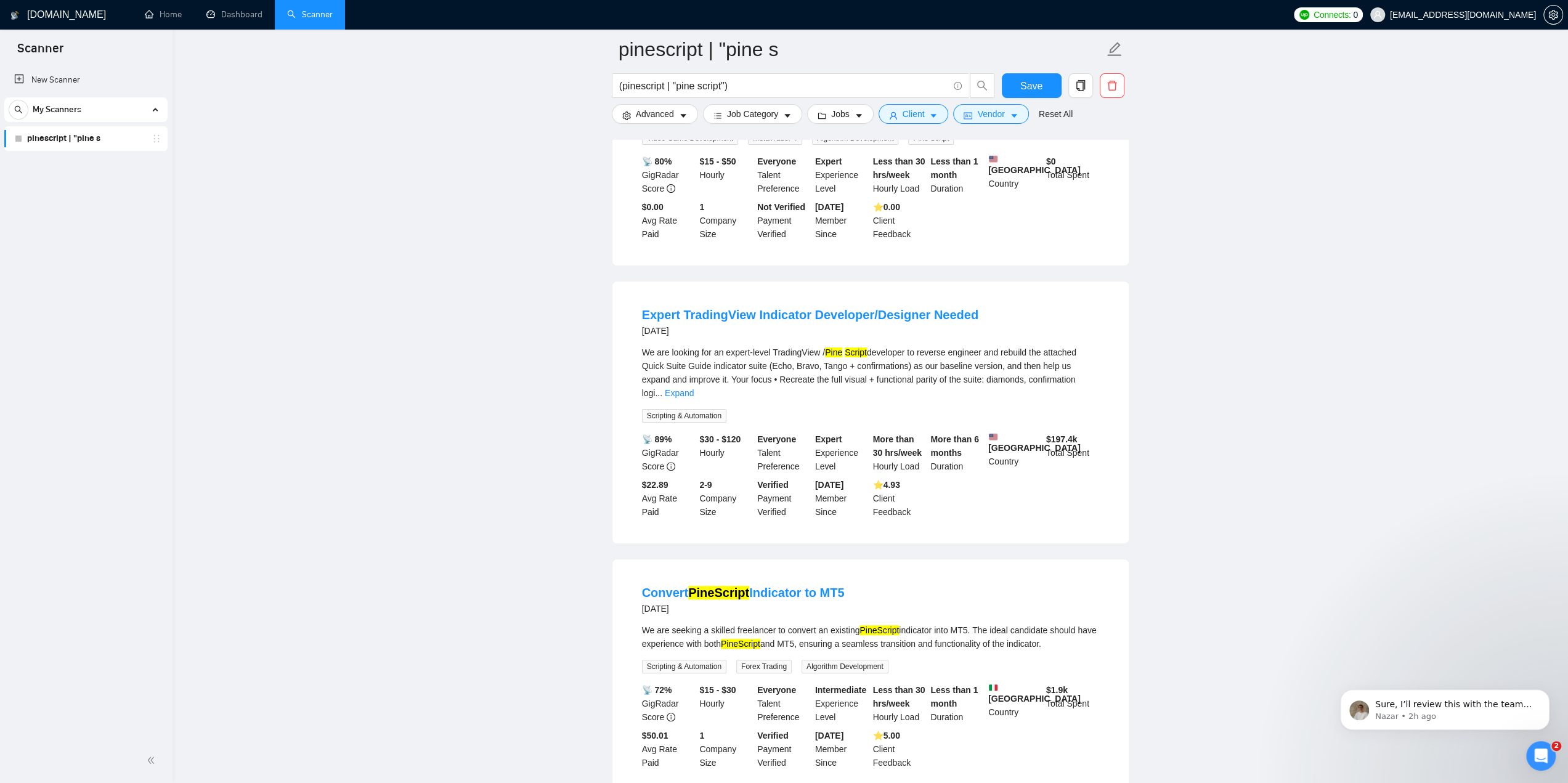
scroll to position [4932, 0]
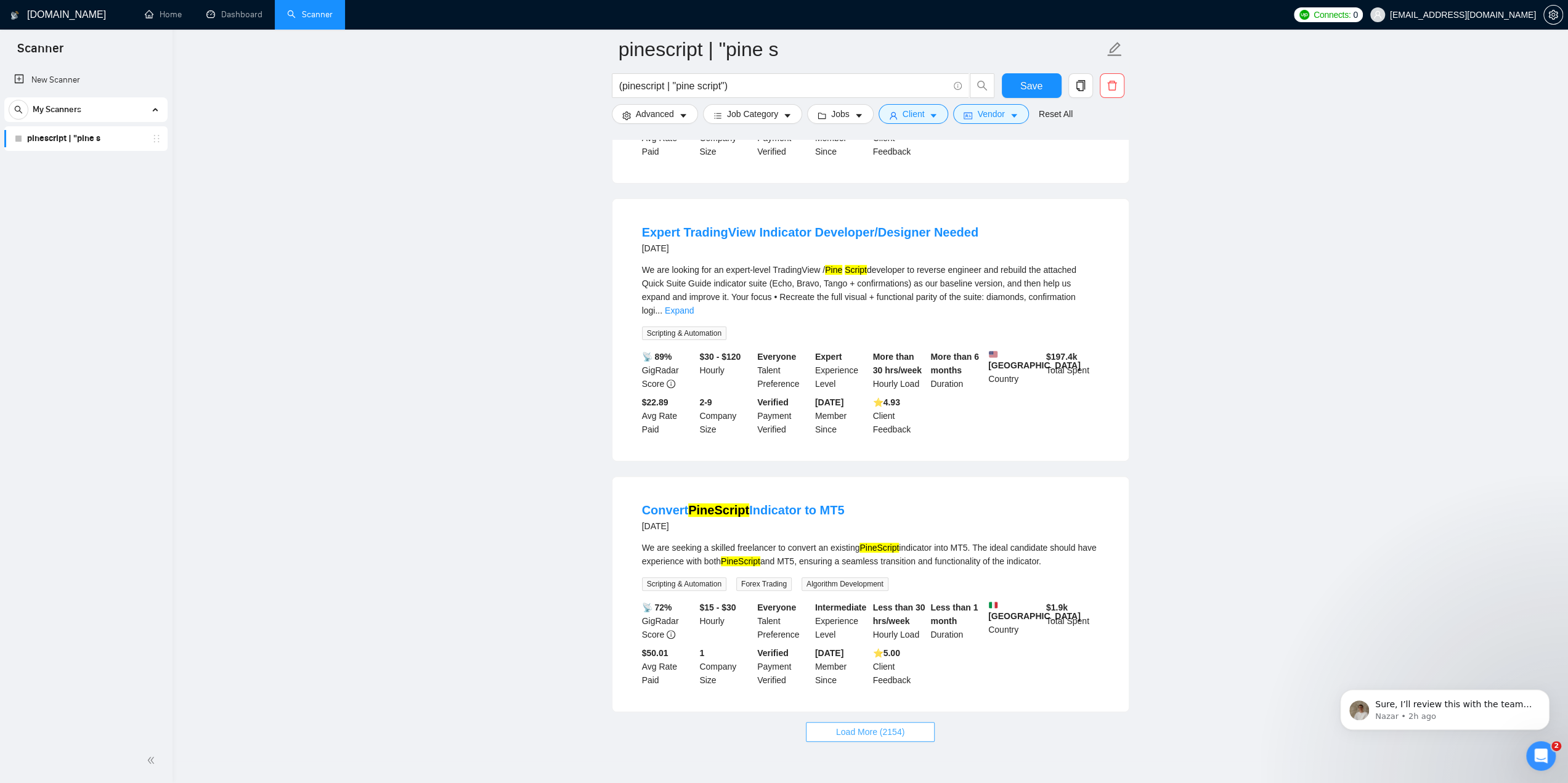
click at [890, 725] on span "Load More (2154)" at bounding box center [870, 732] width 69 height 14
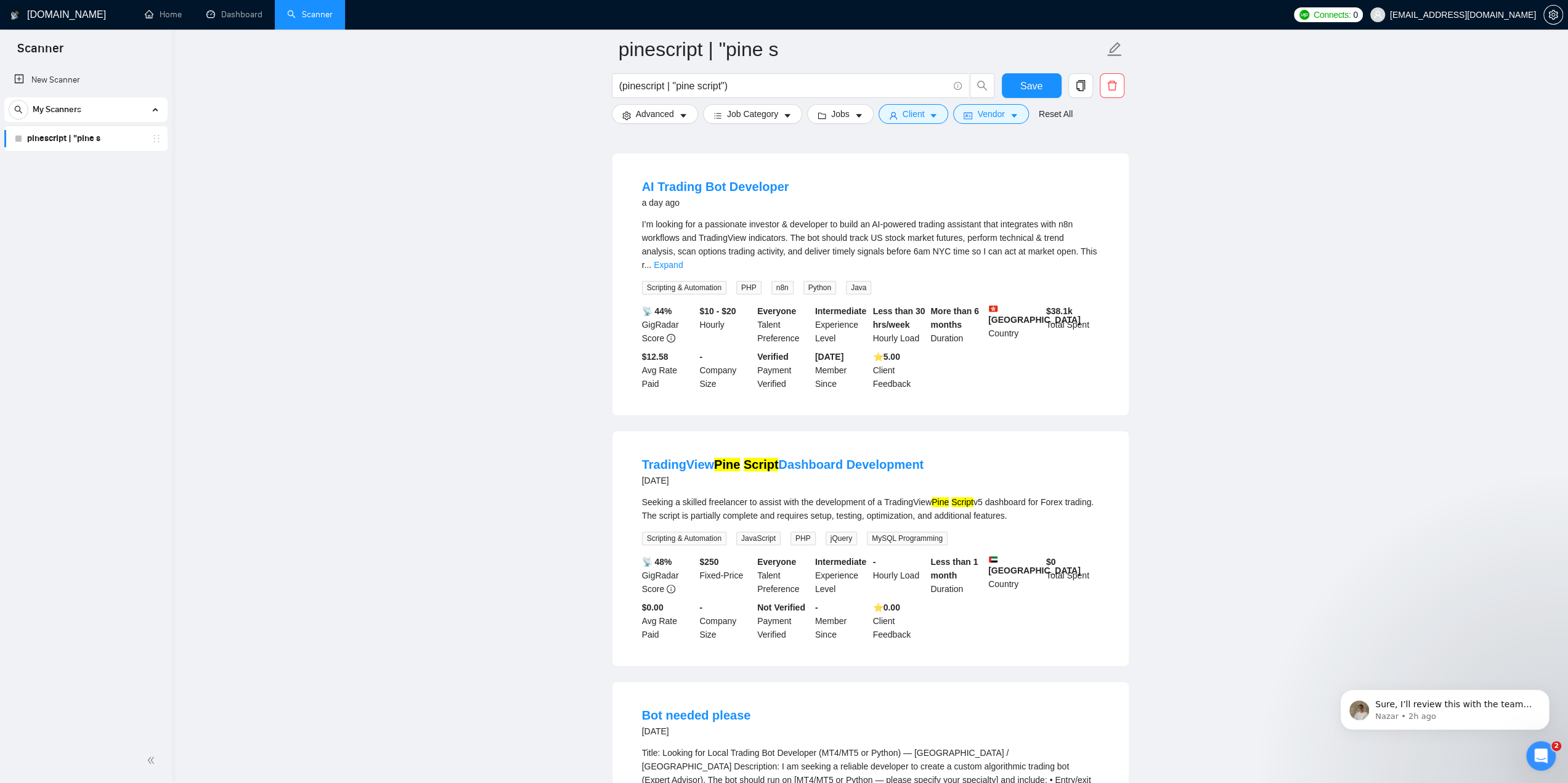
scroll to position [0, 0]
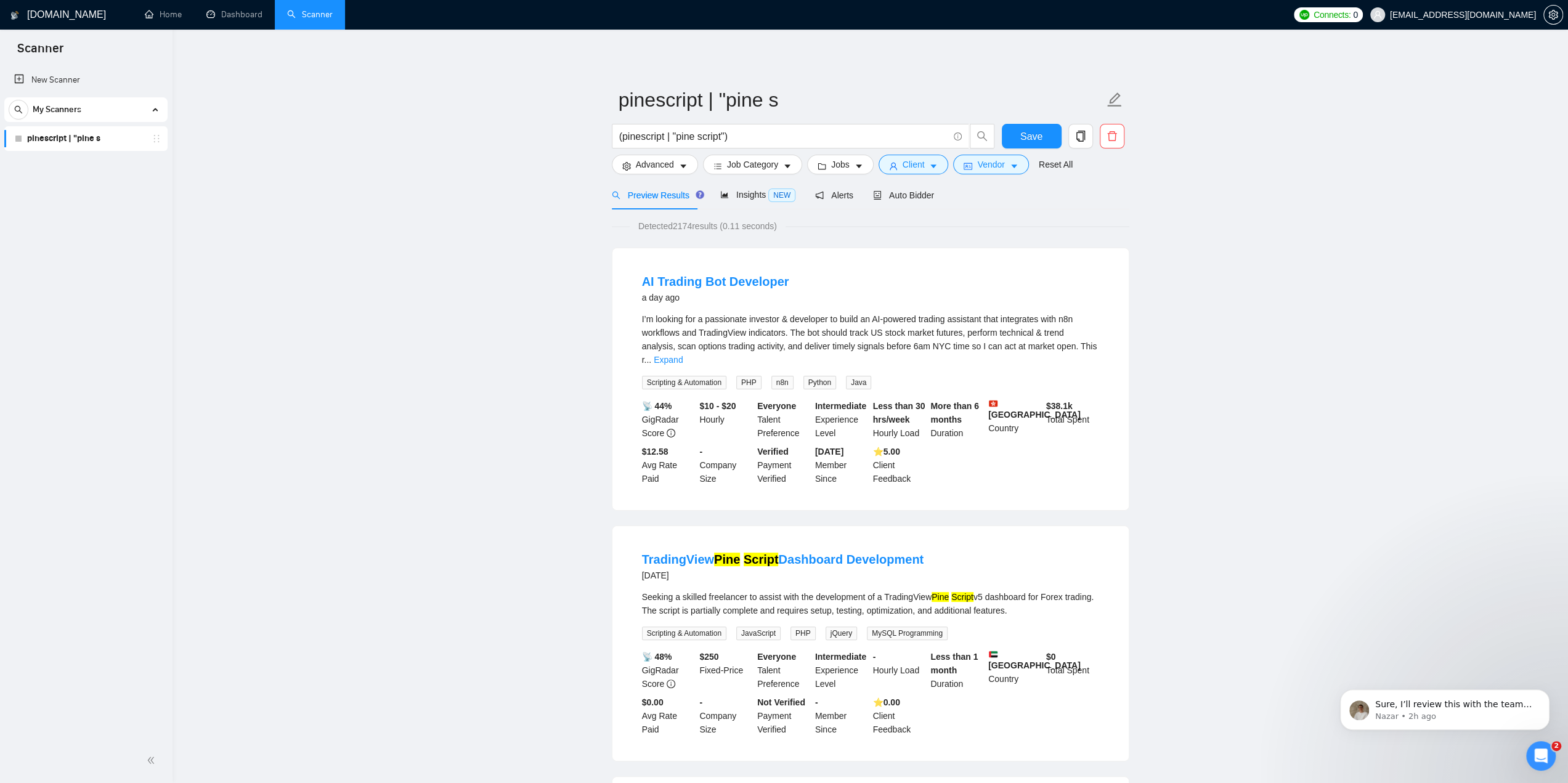
click at [1026, 202] on div "Preview Results Insights NEW Alerts Auto Bidder" at bounding box center [870, 195] width 517 height 29
click at [1023, 87] on input "pinescript | "pine s" at bounding box center [861, 100] width 486 height 31
click at [1114, 186] on div "Preview Results Insights NEW Alerts Auto Bidder" at bounding box center [870, 195] width 517 height 29
click at [1042, 141] on button "Save" at bounding box center [1032, 136] width 60 height 25
click at [758, 195] on span "Insights NEW" at bounding box center [758, 194] width 76 height 10
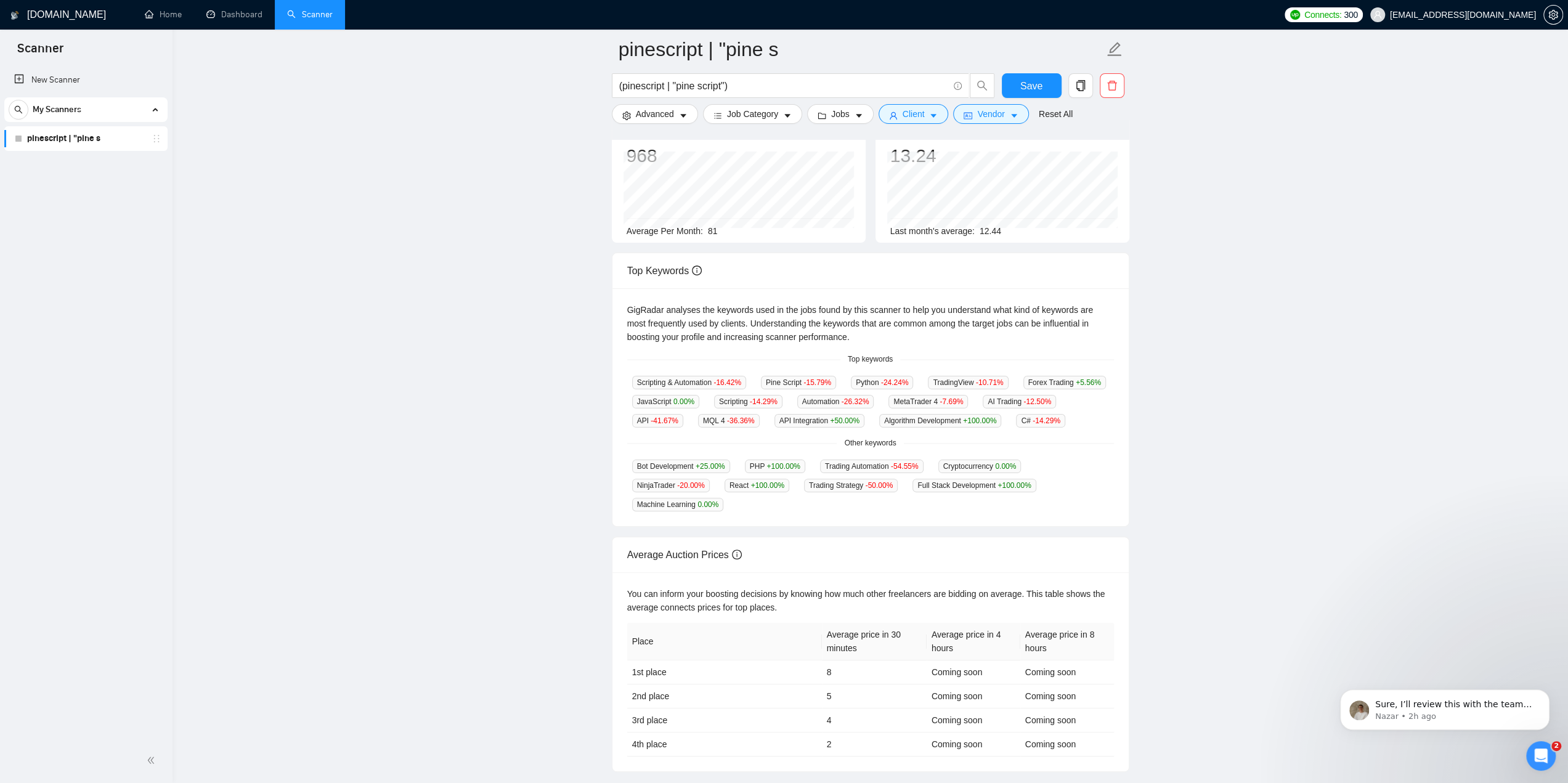
scroll to position [112, 0]
click at [548, 381] on main "pinescript | "pine s (pinescript | "pine script") Save Advanced Job Category Jo…" at bounding box center [871, 355] width 1357 height 836
click at [526, 452] on main "pinescript | "pine s (pinescript | "pine script") Save Advanced Job Category Jo…" at bounding box center [871, 355] width 1357 height 836
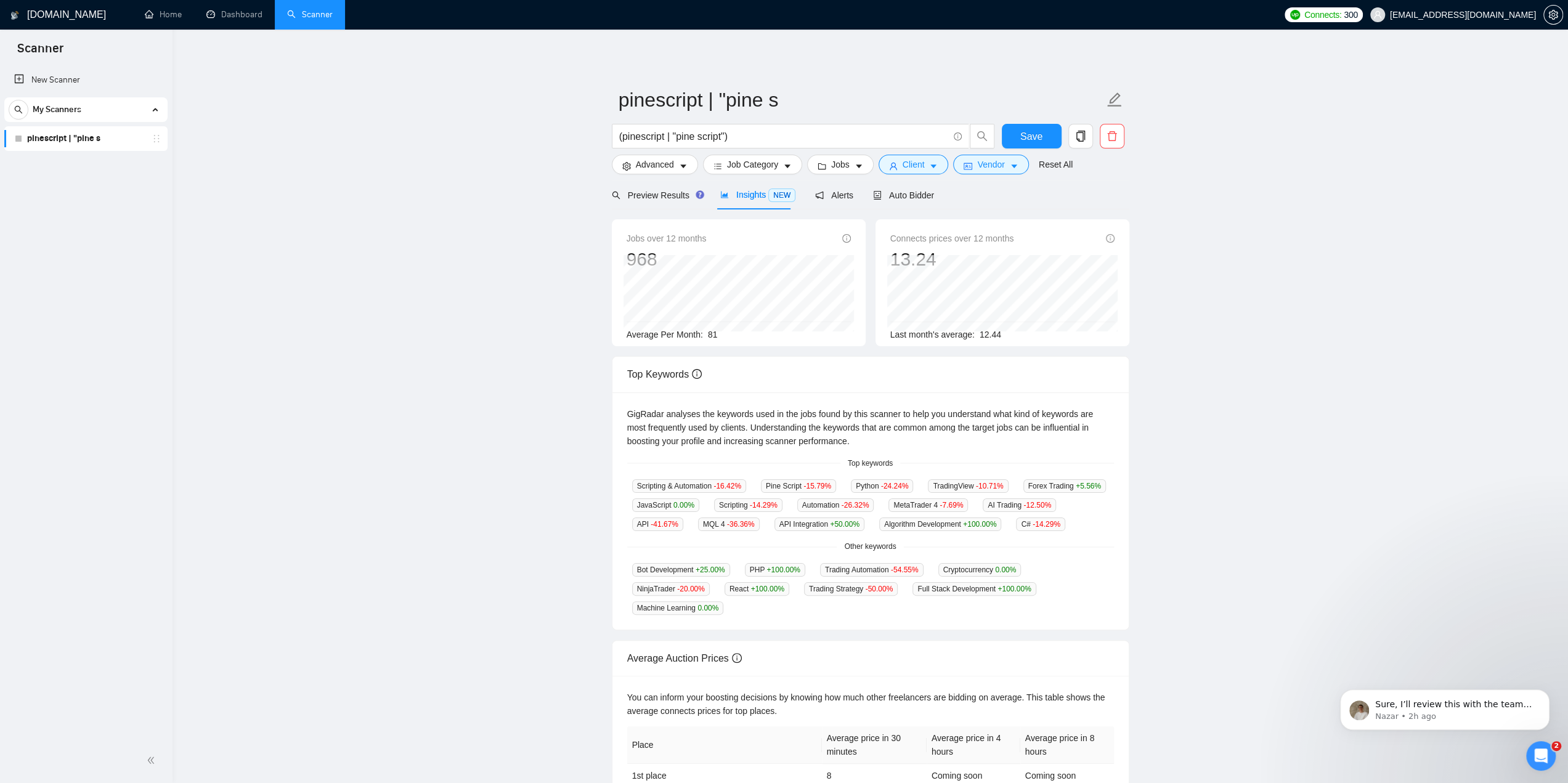
scroll to position [0, 0]
click at [822, 193] on span "Alerts" at bounding box center [834, 195] width 39 height 10
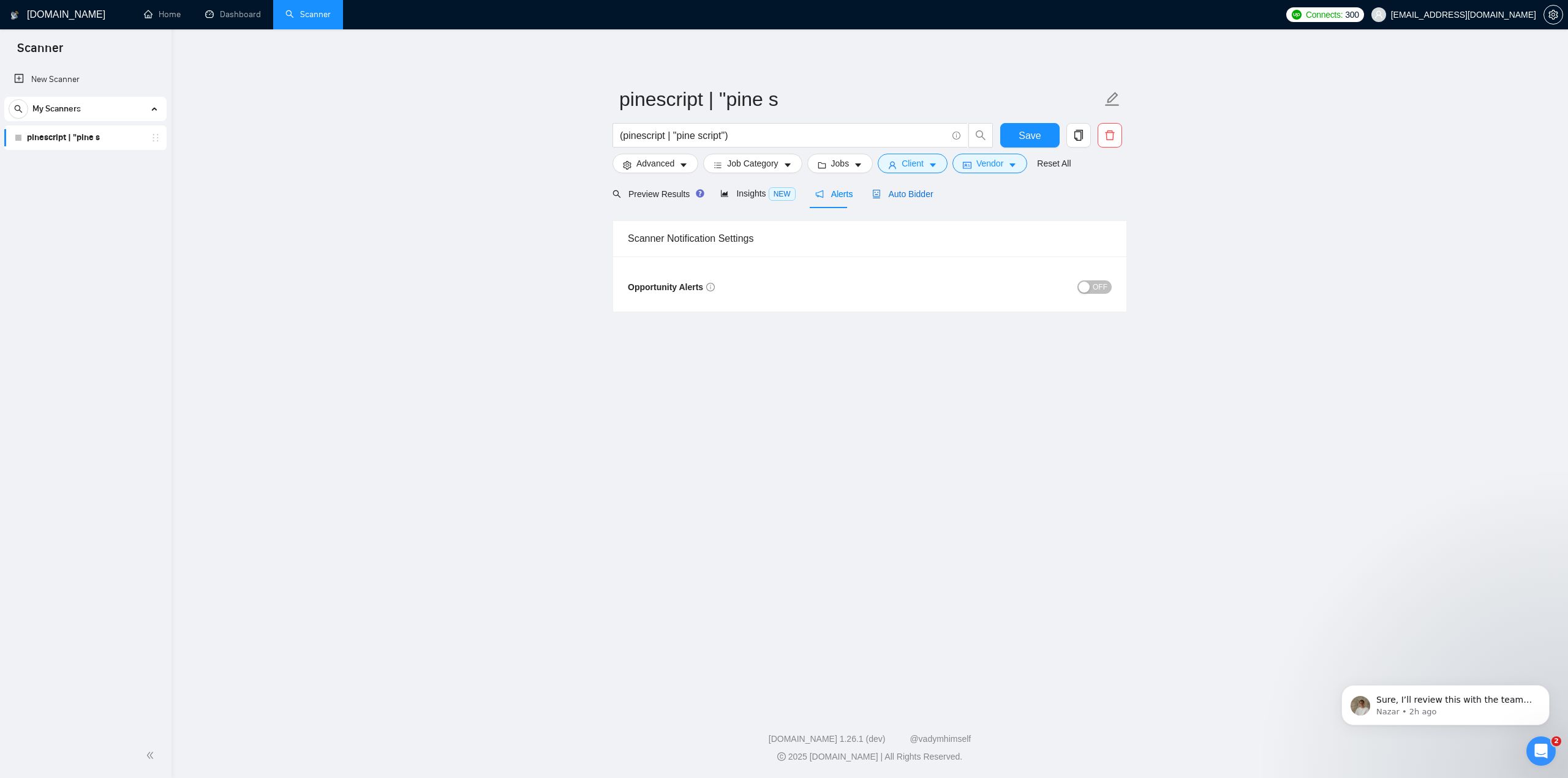
click at [893, 194] on span "Auto Bidder" at bounding box center [902, 194] width 61 height 10
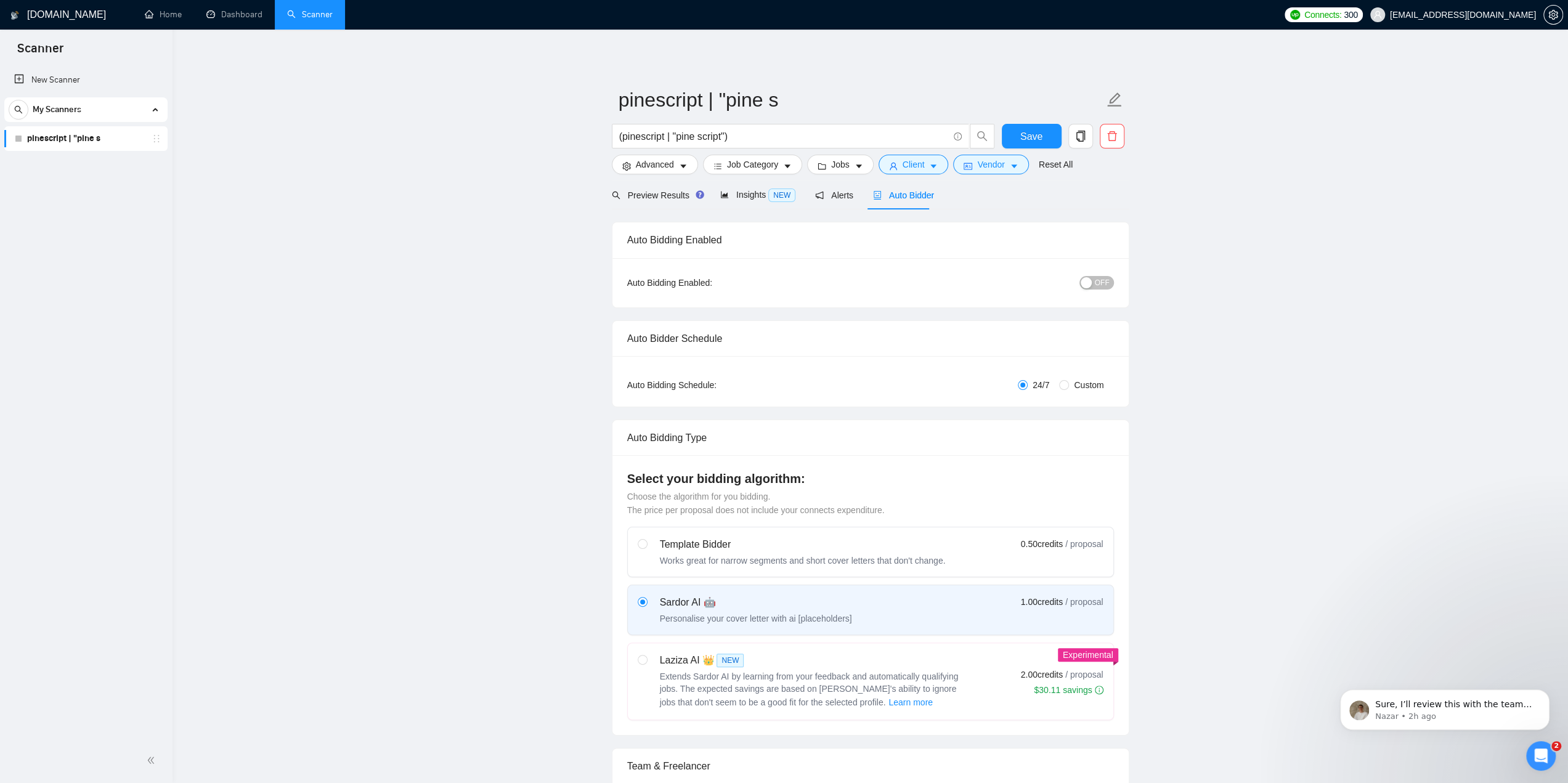
click at [1089, 282] on div "button" at bounding box center [1086, 282] width 11 height 11
click at [1104, 283] on div "button" at bounding box center [1107, 282] width 11 height 11
click at [912, 296] on div "Auto Bidding Enabled: OFF" at bounding box center [871, 282] width 517 height 49
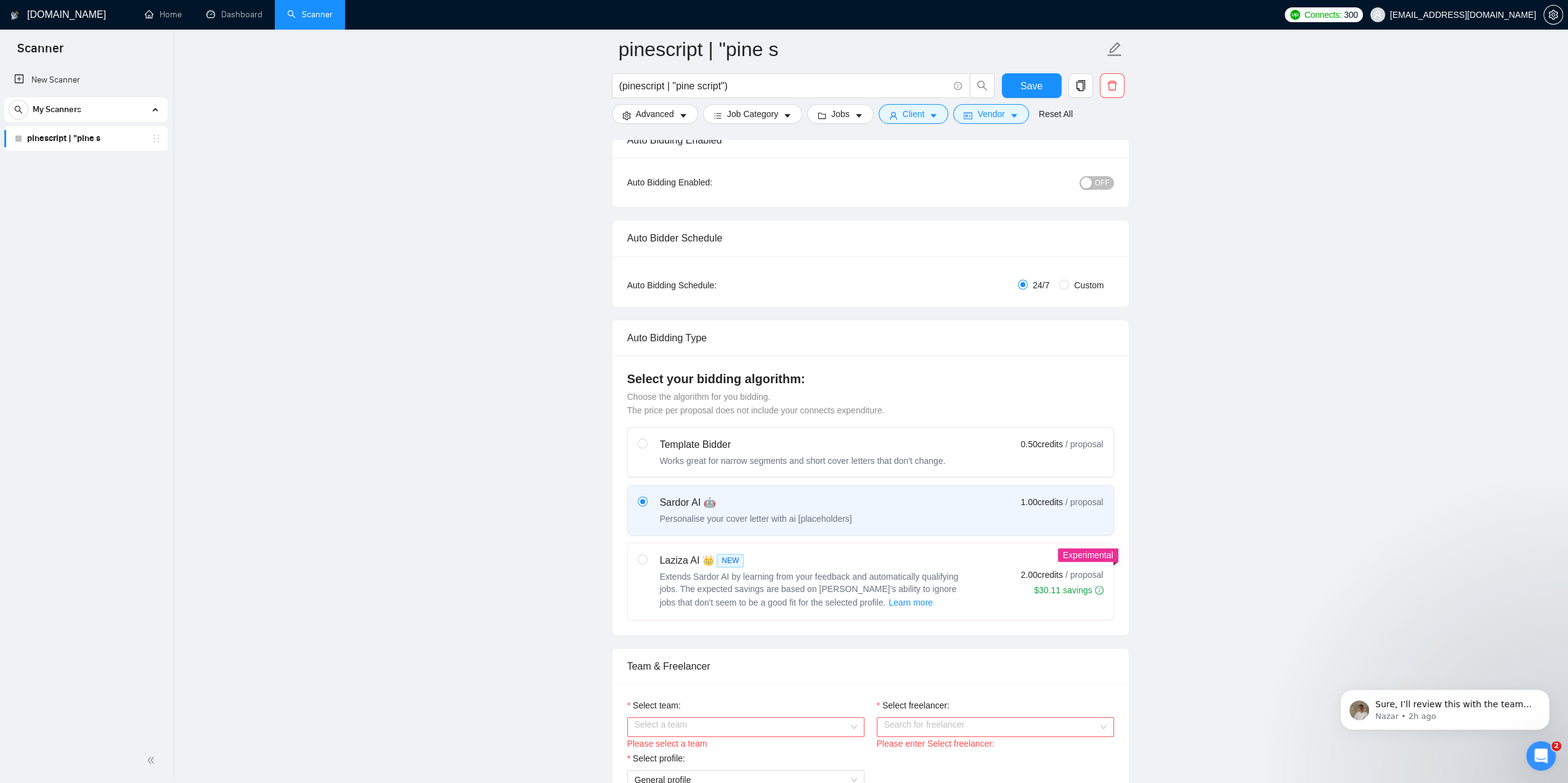
scroll to position [123, 0]
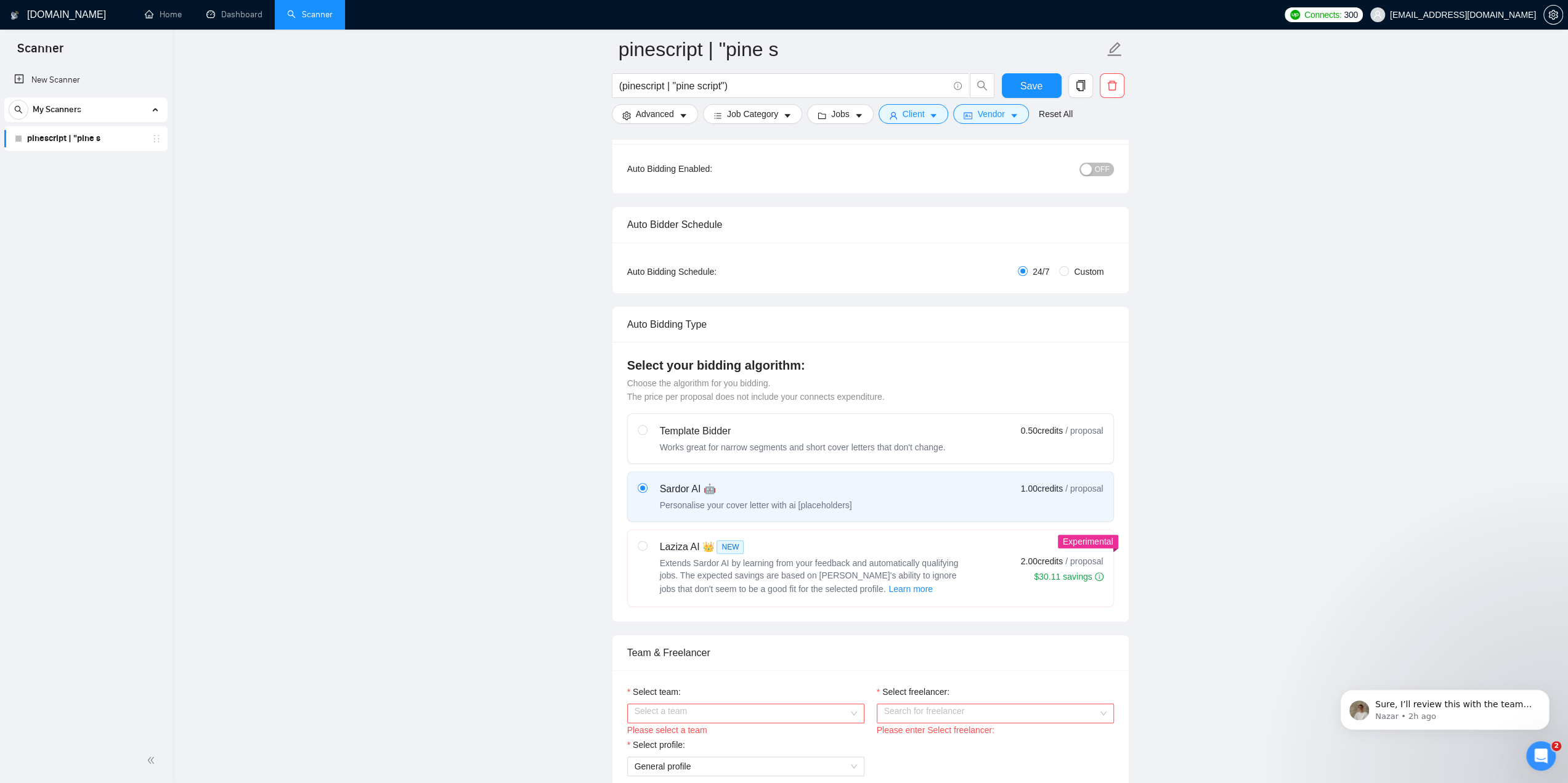
click at [1092, 166] on div "button" at bounding box center [1086, 169] width 11 height 11
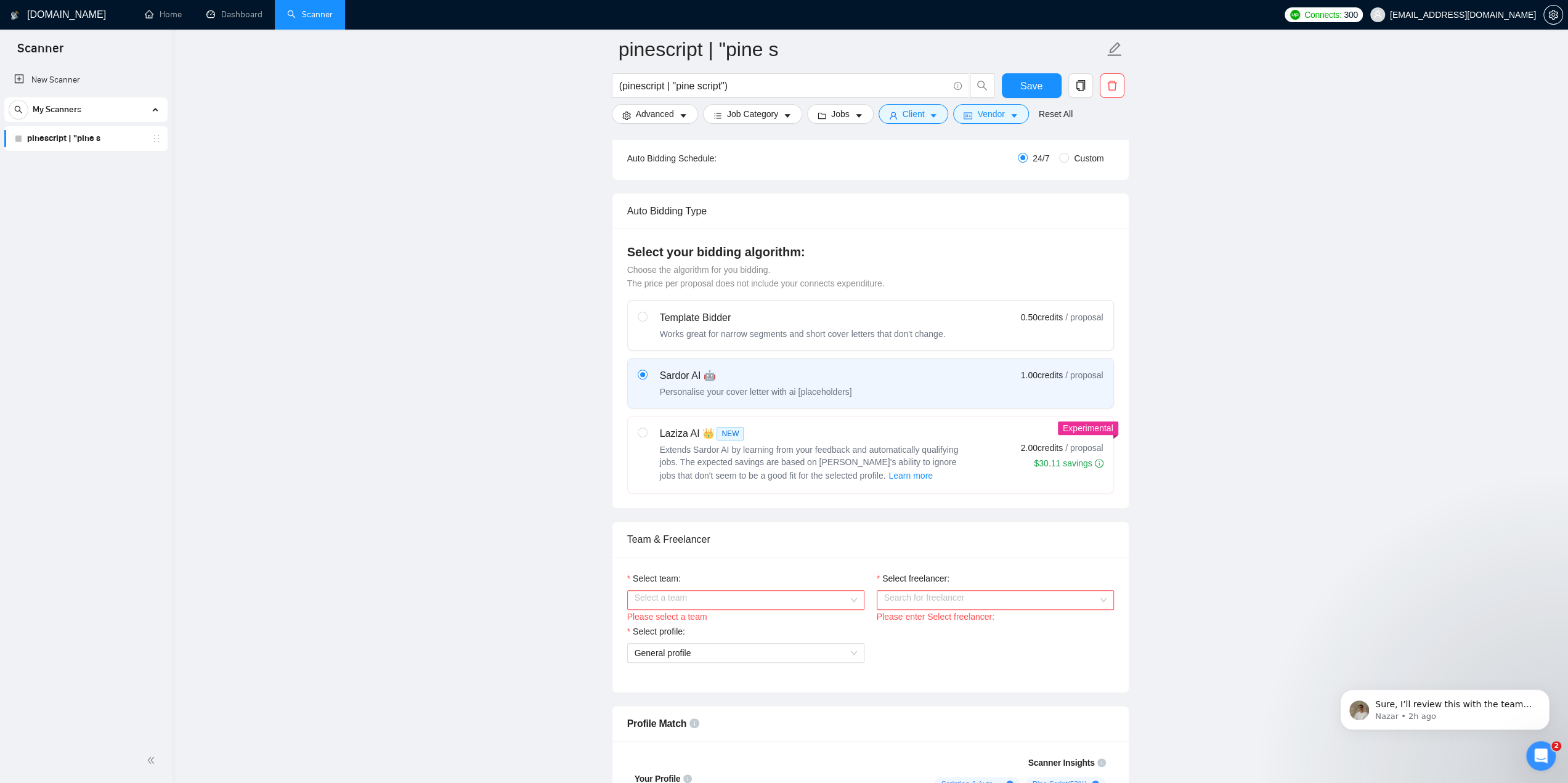
scroll to position [246, 0]
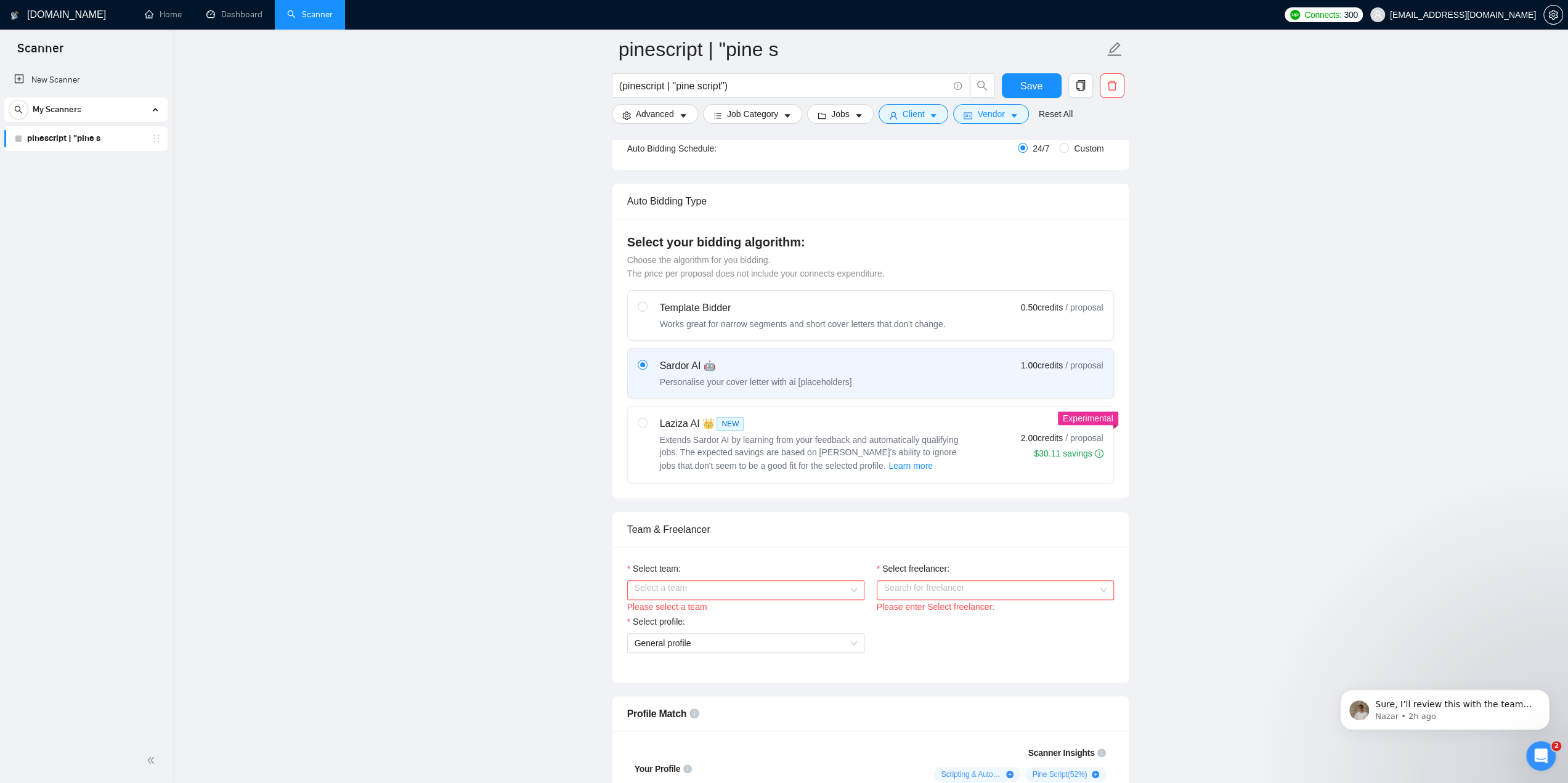
click at [634, 358] on label "Sardor AI 🤖 Personalise your cover letter with ai [placeholders] 1.00 credits /…" at bounding box center [870, 373] width 486 height 49
click at [637, 359] on input "radio" at bounding box center [641, 363] width 8 height 8
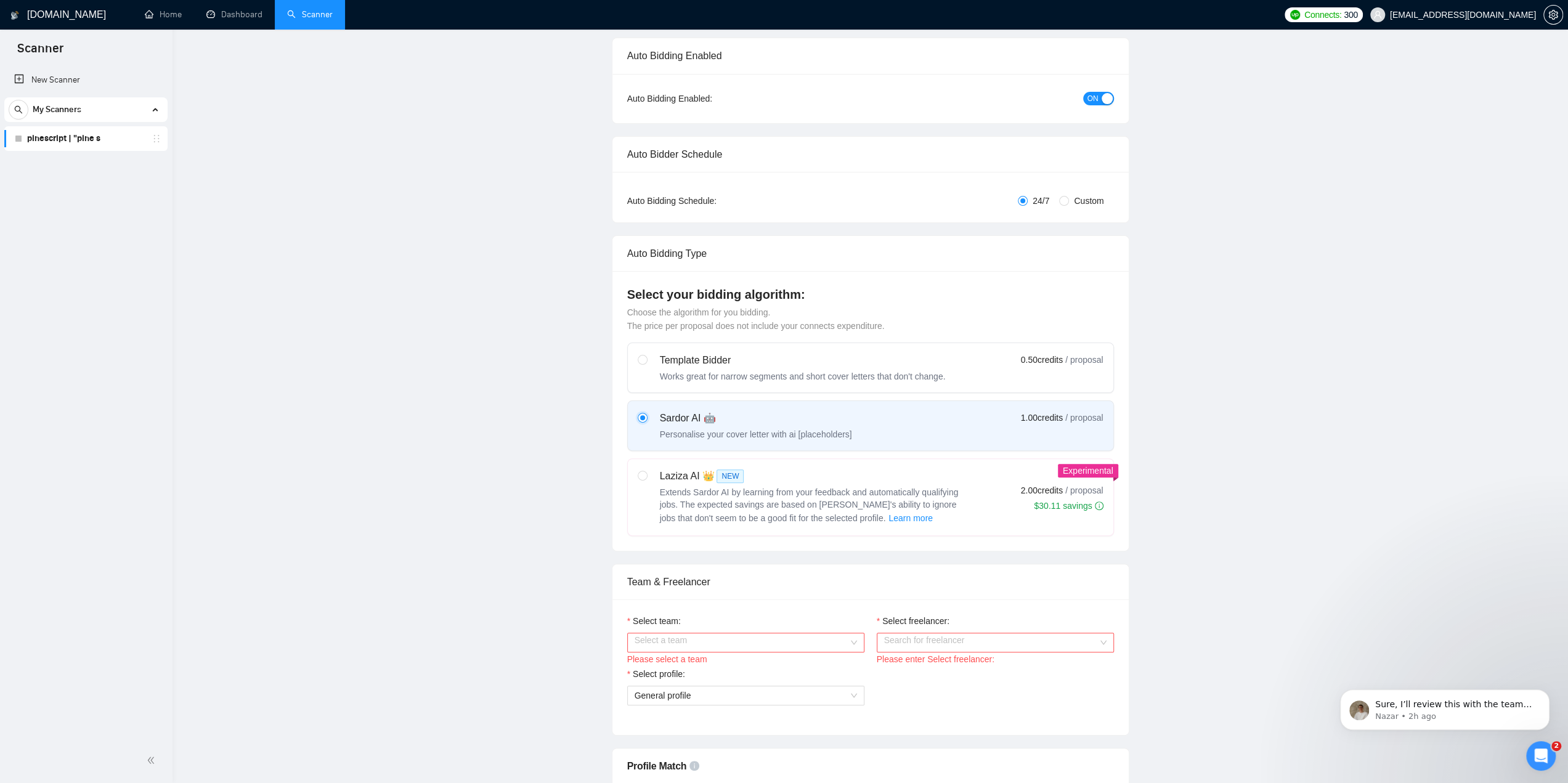
scroll to position [0, 0]
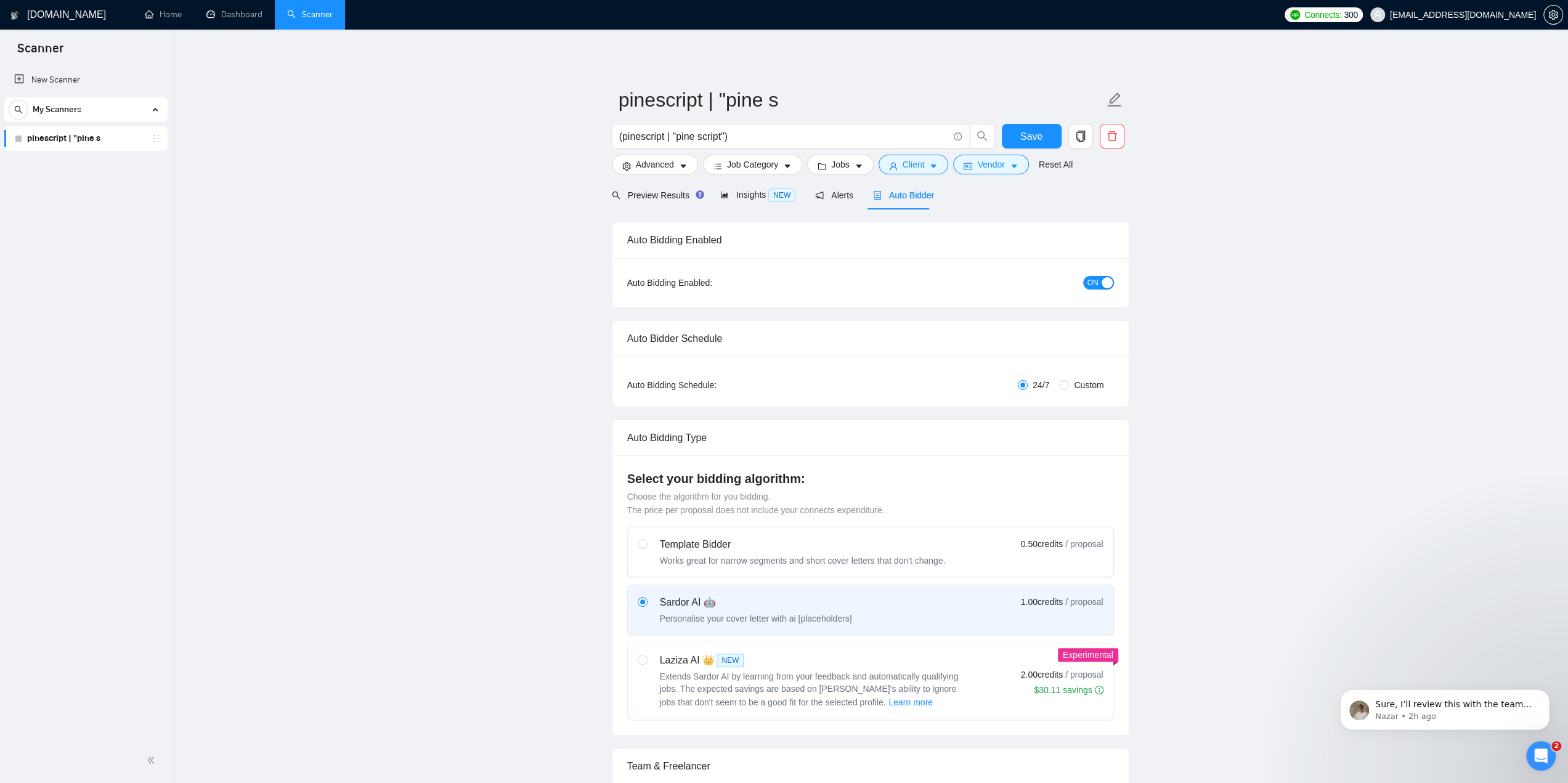
click at [1099, 286] on button "ON" at bounding box center [1098, 282] width 31 height 14
drag, startPoint x: 1039, startPoint y: 141, endPoint x: 1036, endPoint y: 163, distance: 22.2
click at [1039, 141] on span "Save" at bounding box center [1031, 137] width 22 height 15
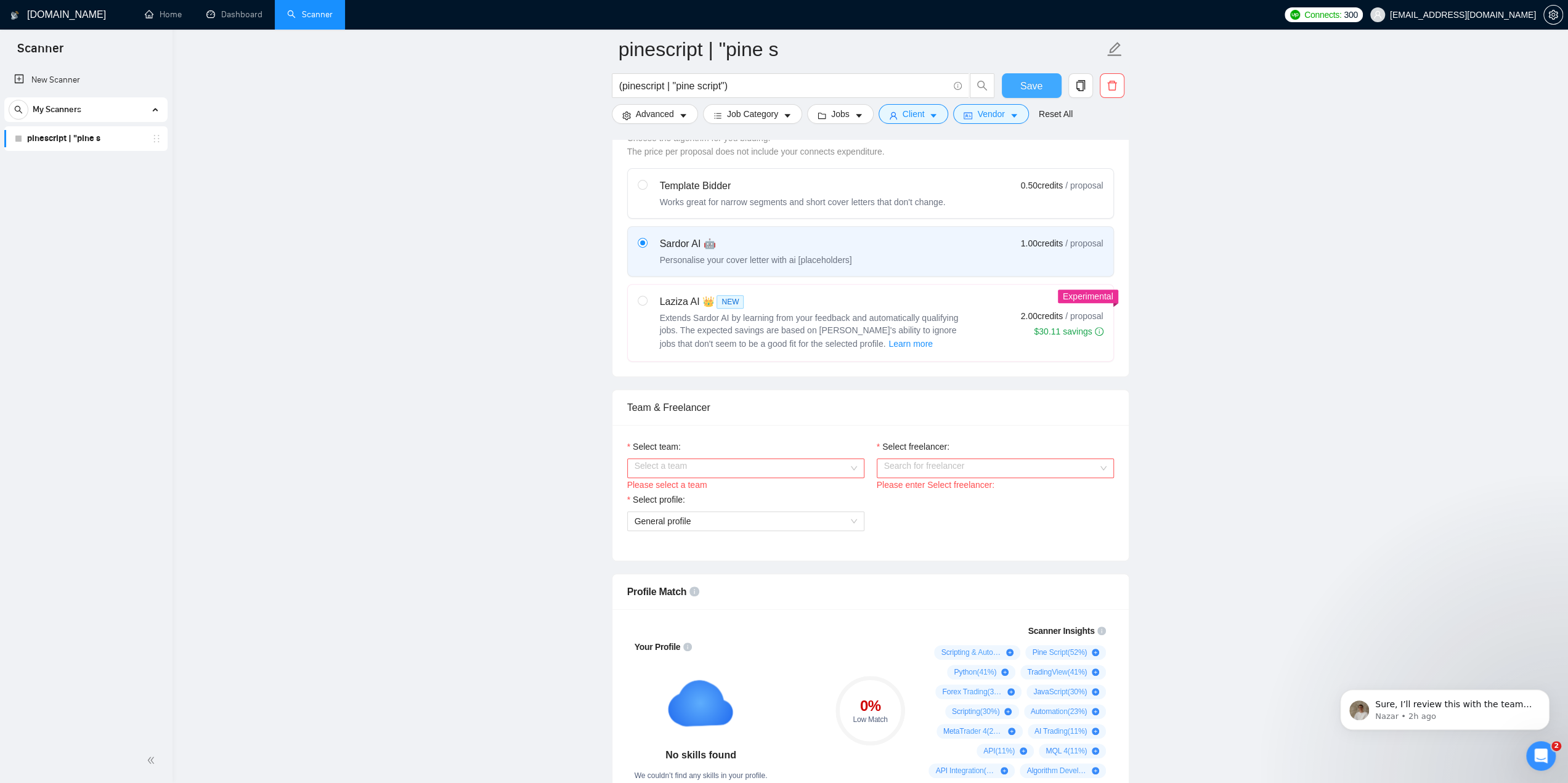
scroll to position [369, 0]
click at [752, 460] on input "Select team:" at bounding box center [741, 467] width 214 height 18
click at [720, 491] on div "JacobAlgoDev" at bounding box center [745, 488] width 223 height 14
click at [894, 461] on input "Select freelancer:" at bounding box center [991, 467] width 214 height 18
click at [906, 488] on span "[PERSON_NAME]" at bounding box center [919, 488] width 71 height 10
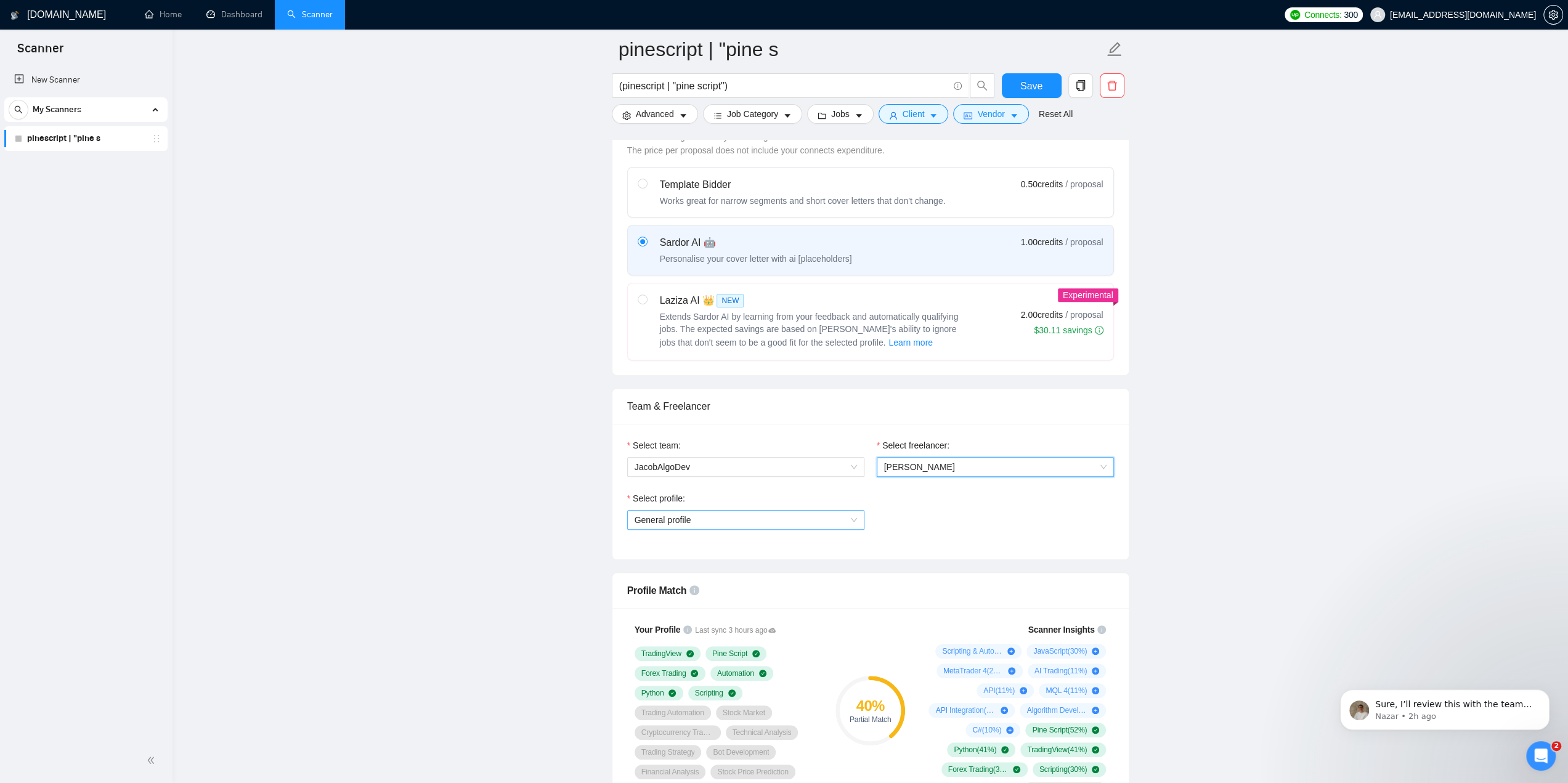
click at [751, 513] on span "General profile" at bounding box center [745, 519] width 223 height 18
click at [707, 560] on span "Scripting & Automation" at bounding box center [678, 561] width 88 height 10
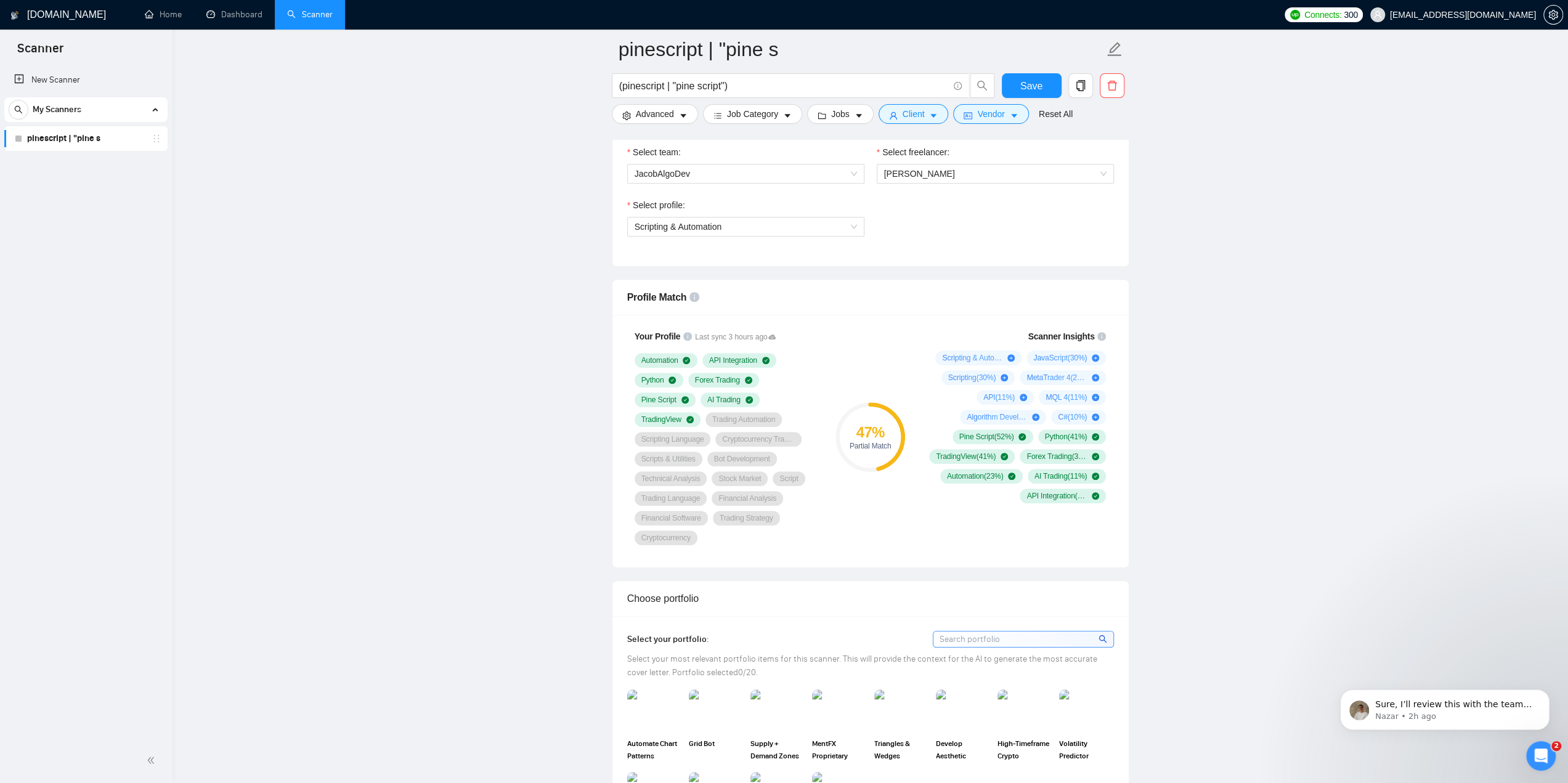
scroll to position [677, 0]
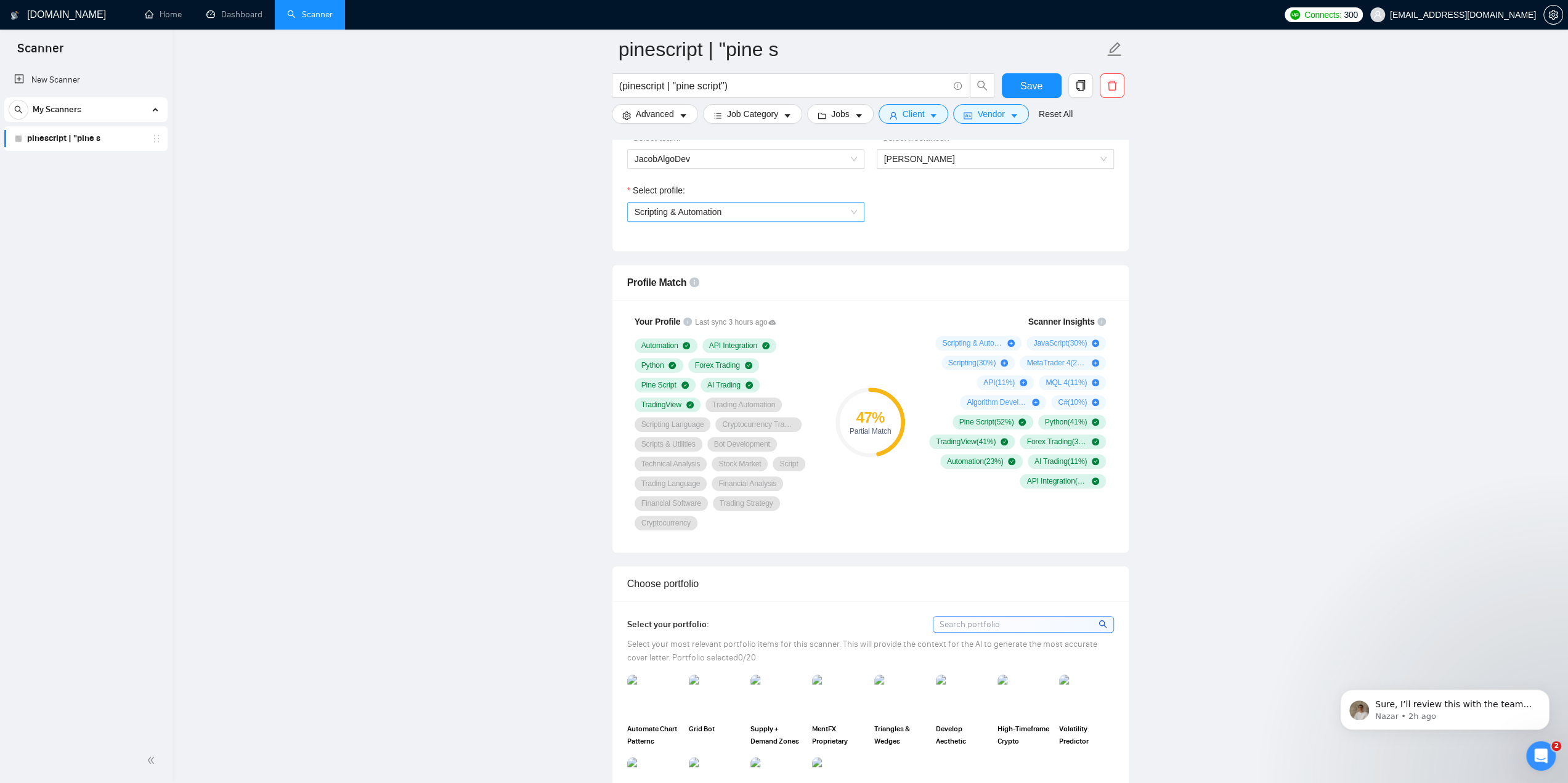
click at [694, 202] on span "Scripting & Automation" at bounding box center [745, 211] width 223 height 18
click at [698, 239] on div "General profile" at bounding box center [745, 233] width 223 height 14
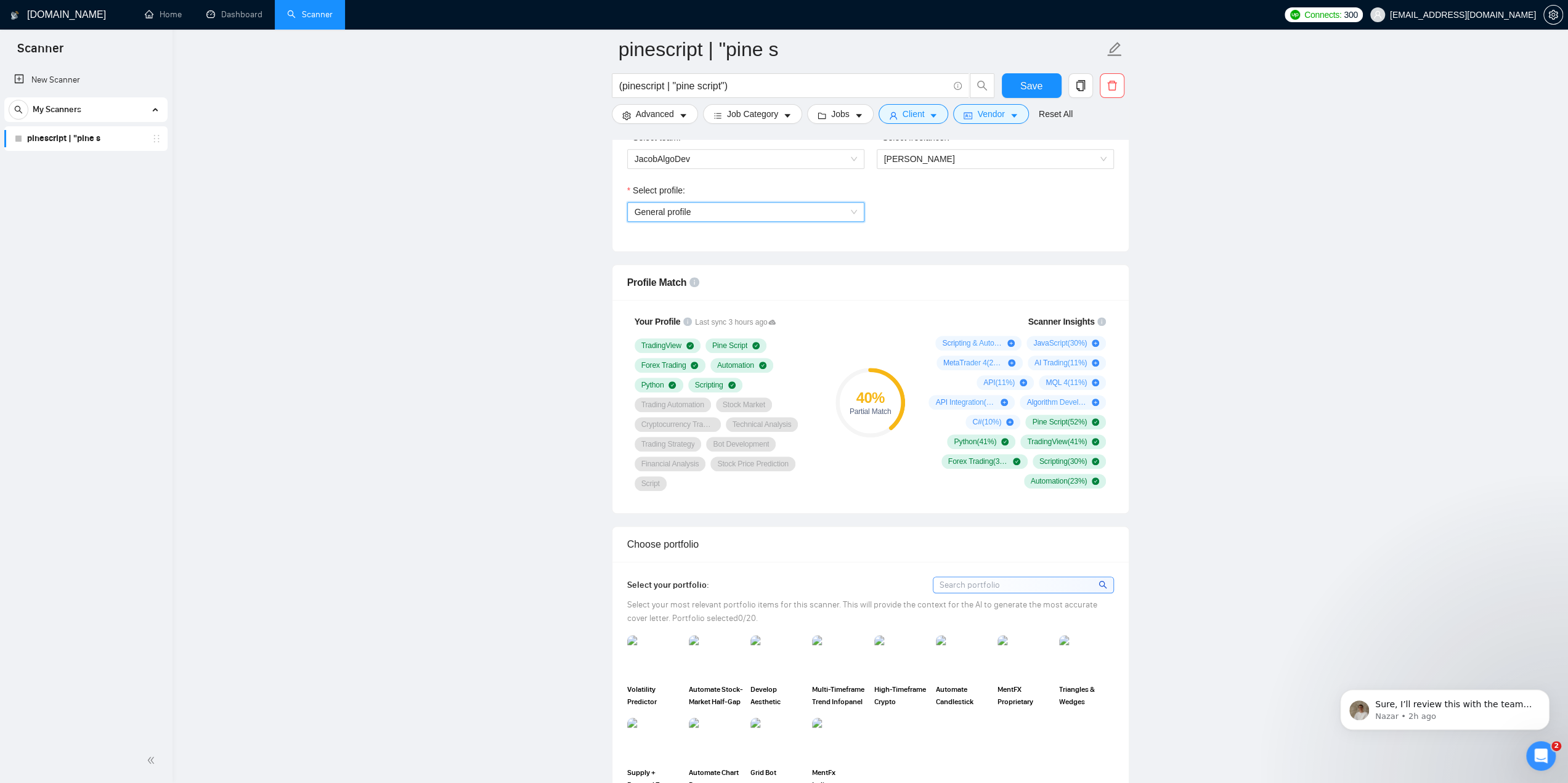
click at [721, 208] on span "General profile" at bounding box center [745, 211] width 223 height 18
click at [698, 254] on span "Scripting & Automation" at bounding box center [678, 253] width 88 height 10
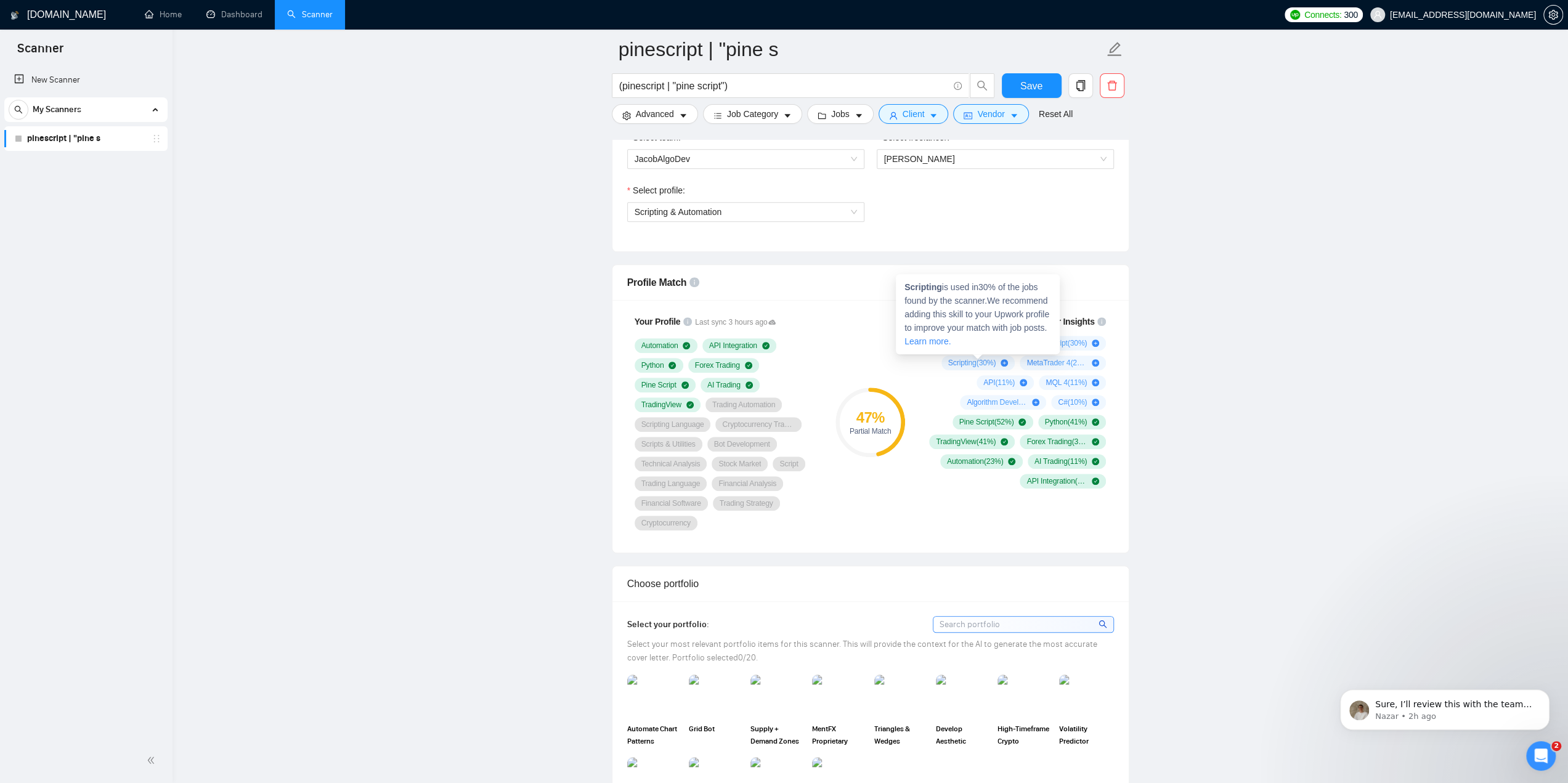
click at [1003, 361] on icon "plus-circle" at bounding box center [1005, 363] width 8 height 8
click at [846, 356] on div "47 % Partial Match" at bounding box center [869, 422] width 82 height 230
click at [890, 343] on div "47 % Partial Match" at bounding box center [869, 422] width 82 height 230
click at [909, 365] on div "47 % Partial Match" at bounding box center [869, 422] width 82 height 230
click at [905, 360] on div "47 % Partial Match" at bounding box center [869, 422] width 82 height 230
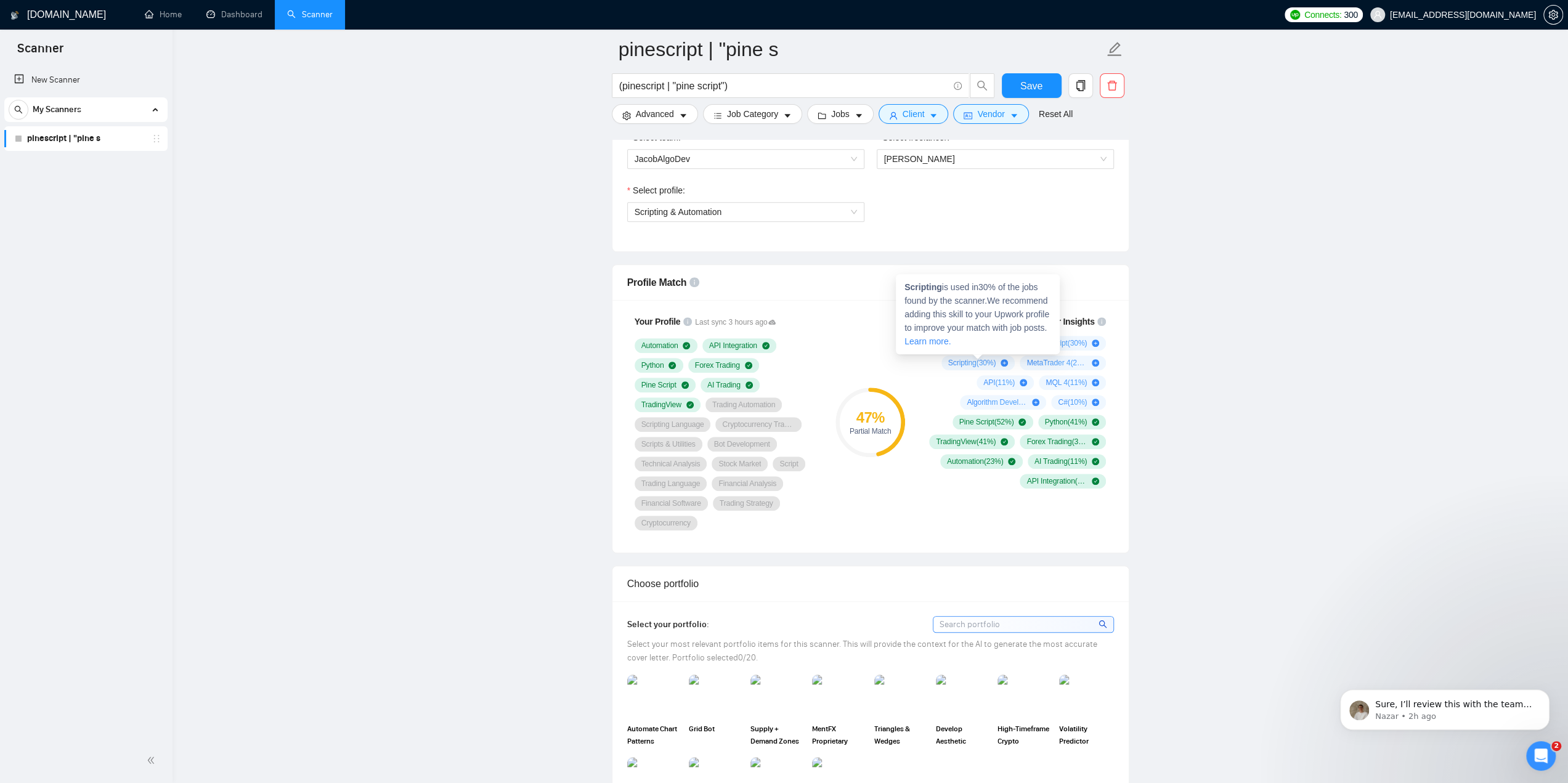
click at [861, 347] on div "47 % Partial Match" at bounding box center [869, 422] width 82 height 230
click at [854, 350] on div "47 % Partial Match" at bounding box center [869, 422] width 82 height 230
click at [1014, 319] on link "Learn more." at bounding box center [969, 328] width 125 height 23
click at [687, 342] on icon "check-circle" at bounding box center [687, 346] width 8 height 8
click at [771, 319] on icon at bounding box center [772, 322] width 8 height 5
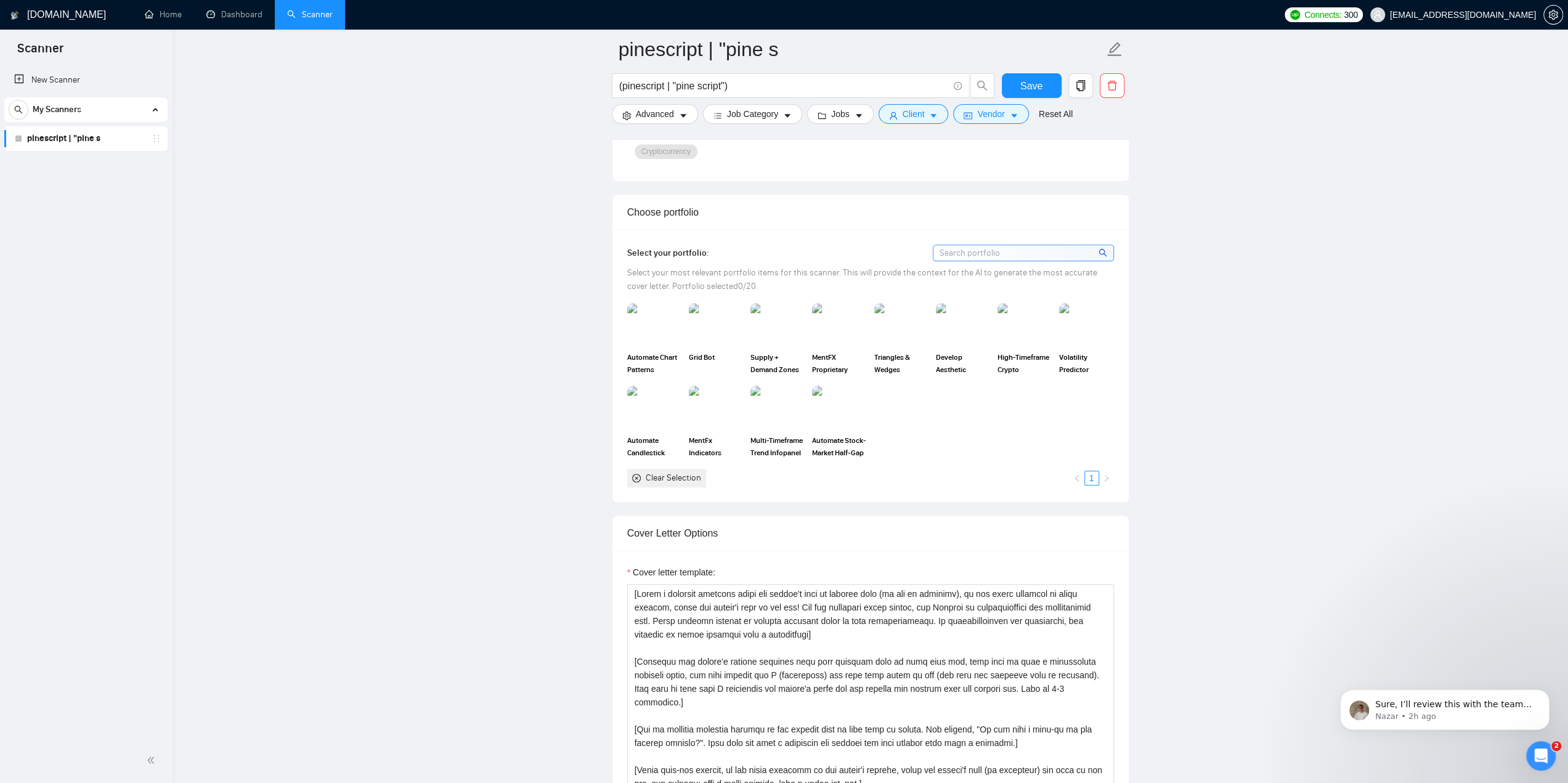
scroll to position [1047, 0]
click at [638, 476] on icon "close-circle" at bounding box center [636, 479] width 8 height 8
click at [636, 476] on icon "close-circle" at bounding box center [636, 479] width 8 height 8
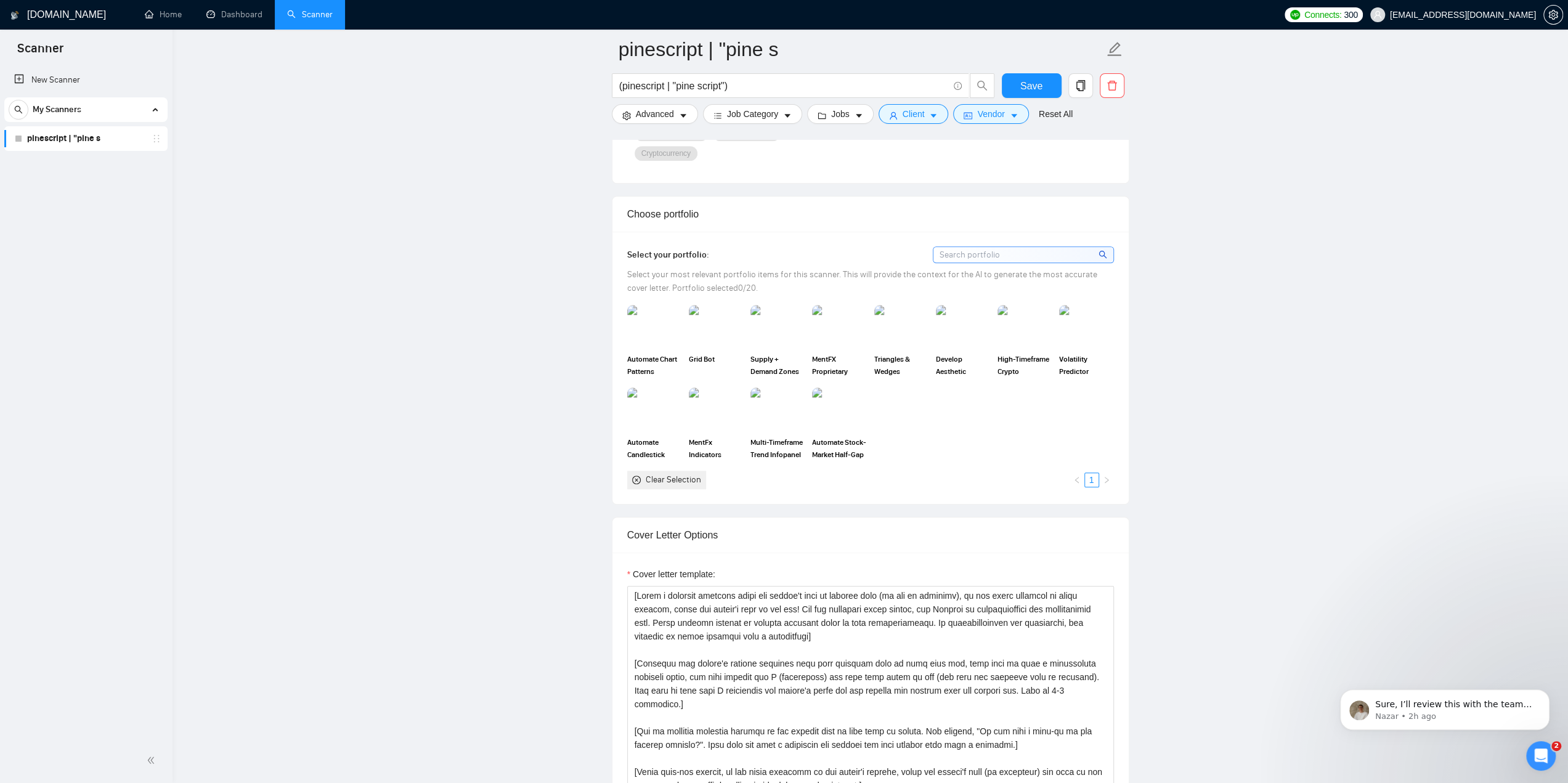
click at [603, 475] on main "pinescript | "pine s (pinescript | "pine script") Save Advanced Job Category Jo…" at bounding box center [871, 703] width 1357 height 3403
click at [677, 476] on div "Clear Selection" at bounding box center [673, 480] width 55 height 14
click at [654, 318] on img at bounding box center [654, 326] width 52 height 41
click at [679, 482] on div "Clear Selection" at bounding box center [667, 479] width 79 height 18
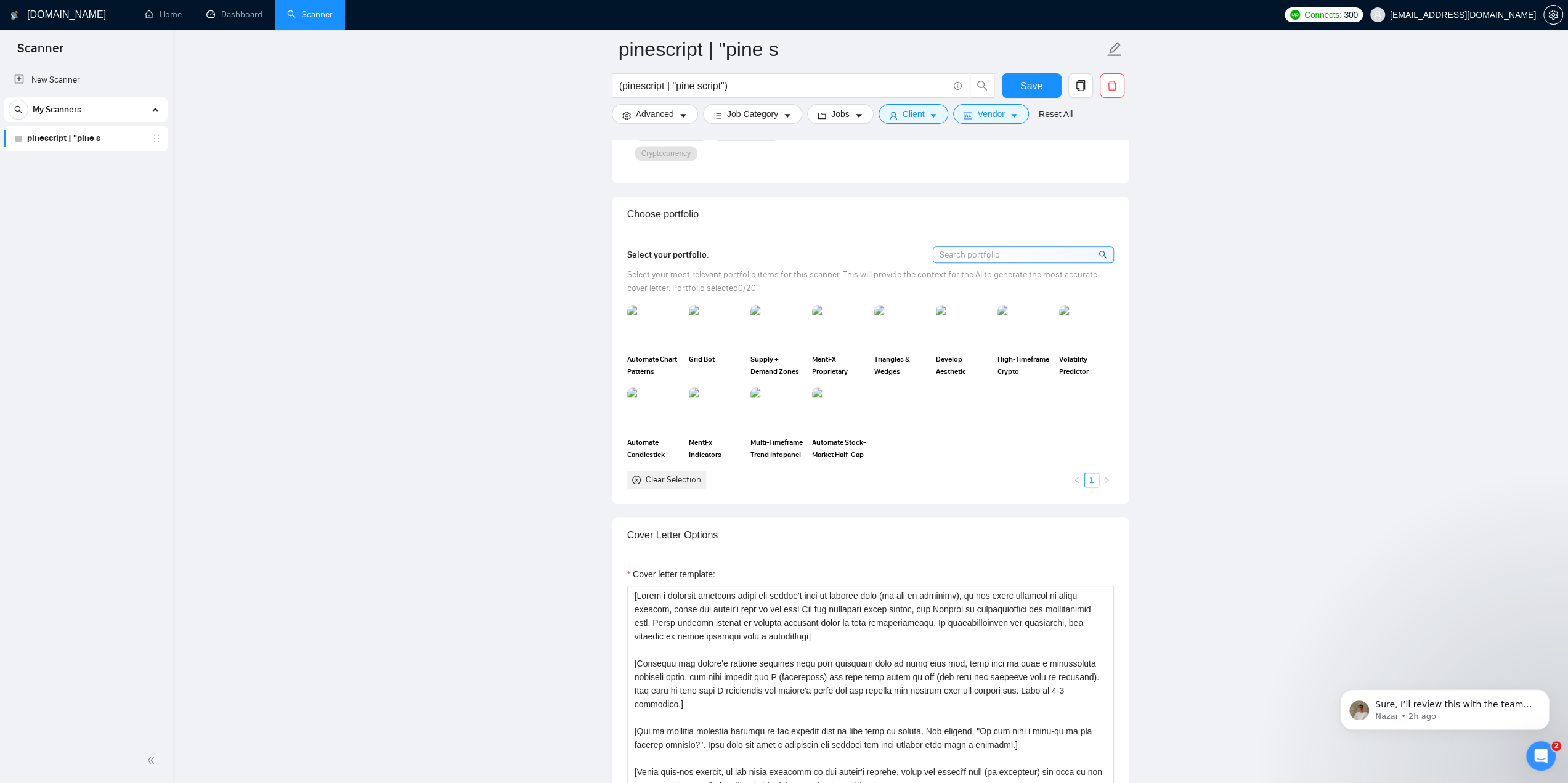
click at [548, 430] on main "pinescript | "pine s (pinescript | "pine script") Save Advanced Job Category Jo…" at bounding box center [871, 703] width 1357 height 3403
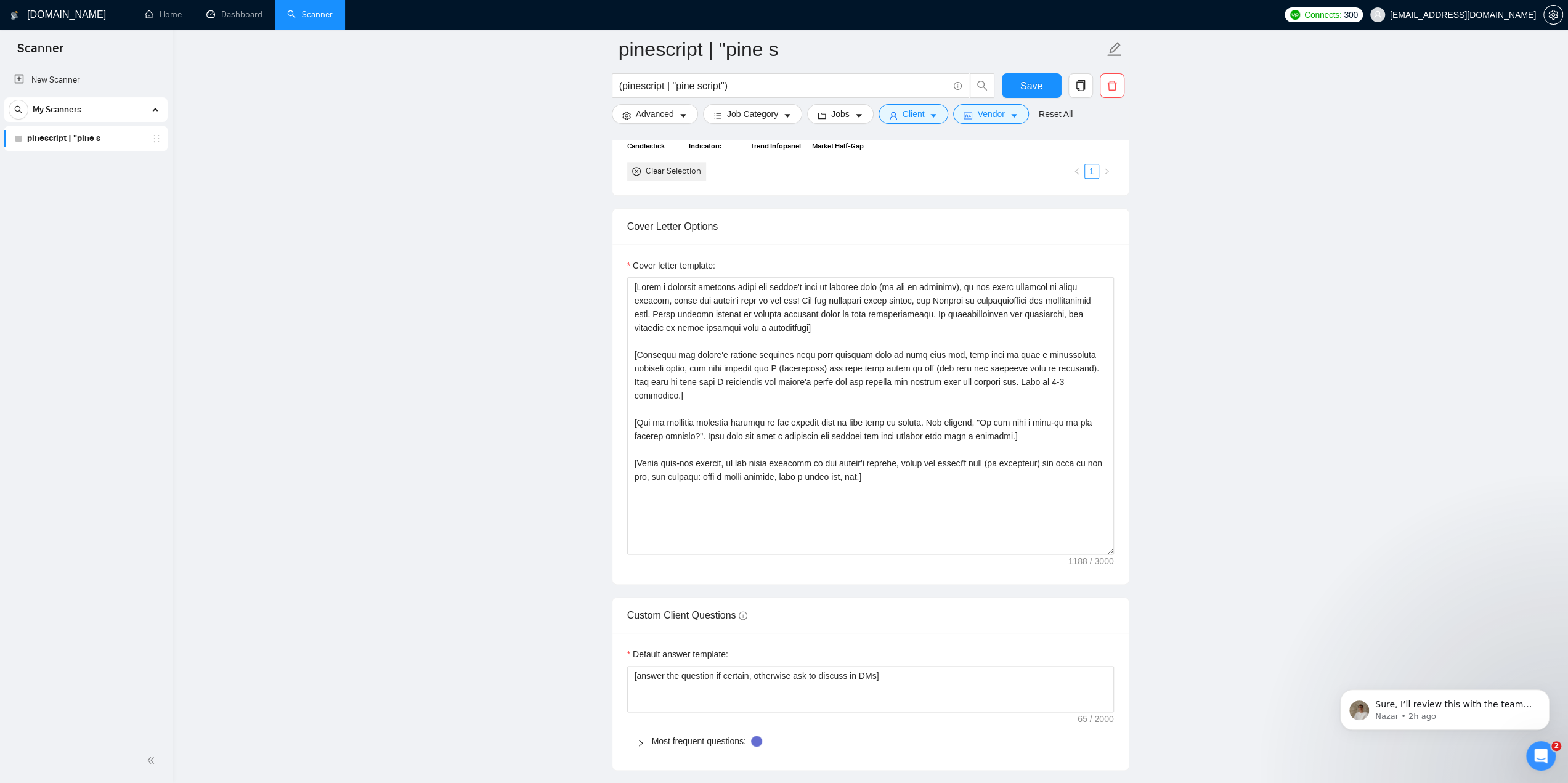
scroll to position [1355, 0]
click at [1029, 85] on span "Save" at bounding box center [1031, 86] width 22 height 15
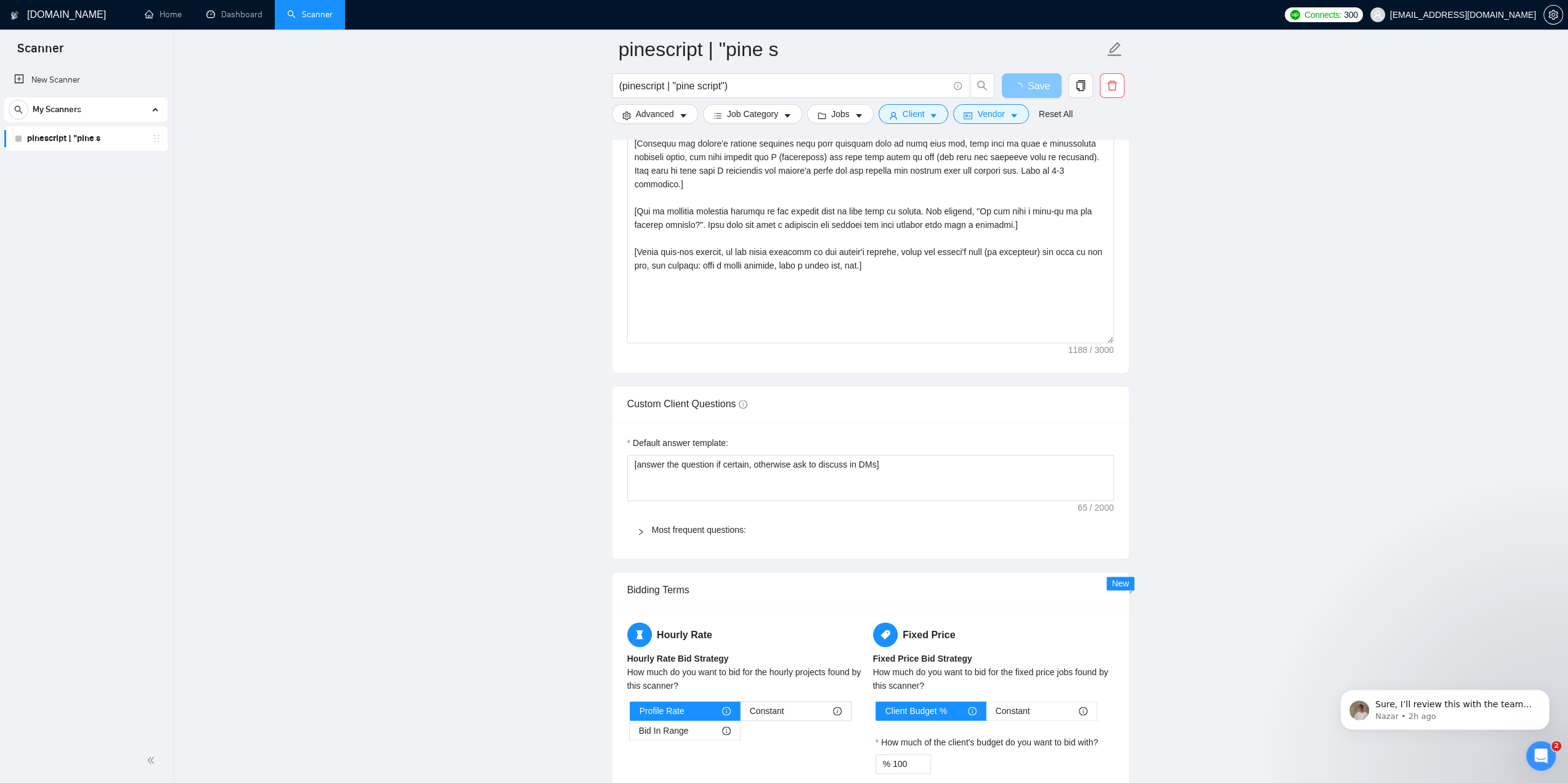
scroll to position [1601, 0]
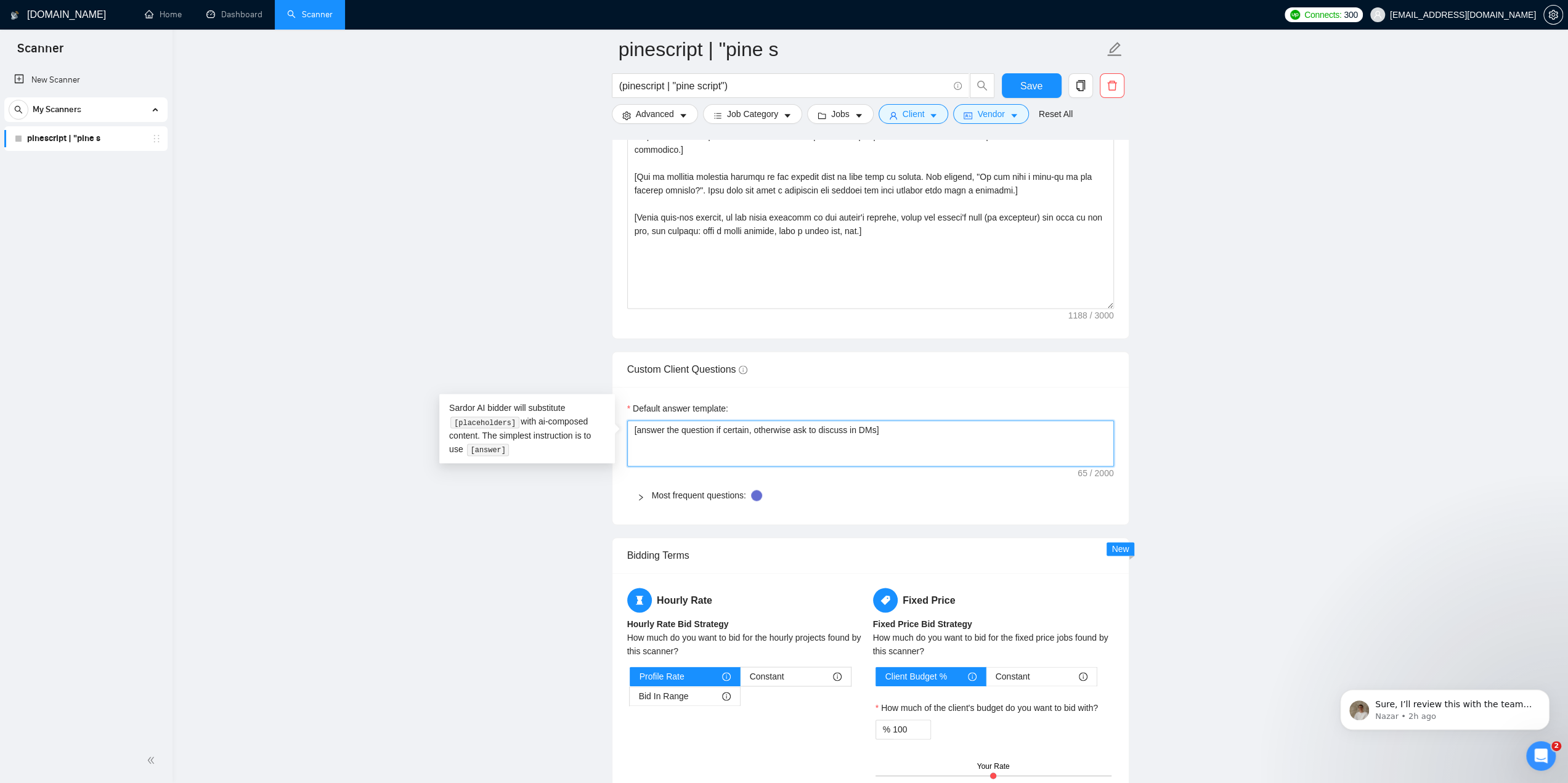
drag, startPoint x: 792, startPoint y: 424, endPoint x: 637, endPoint y: 430, distance: 155.1
click at [637, 430] on textarea "[answer the question if certain, otherwise ask to discuss in DMs]" at bounding box center [871, 442] width 487 height 46
type textarea "[ask to discuss in DMs]"
drag, startPoint x: 718, startPoint y: 424, endPoint x: 692, endPoint y: 426, distance: 26.1
click at [692, 426] on textarea "[ask to discuss in DMs]" at bounding box center [871, 442] width 487 height 46
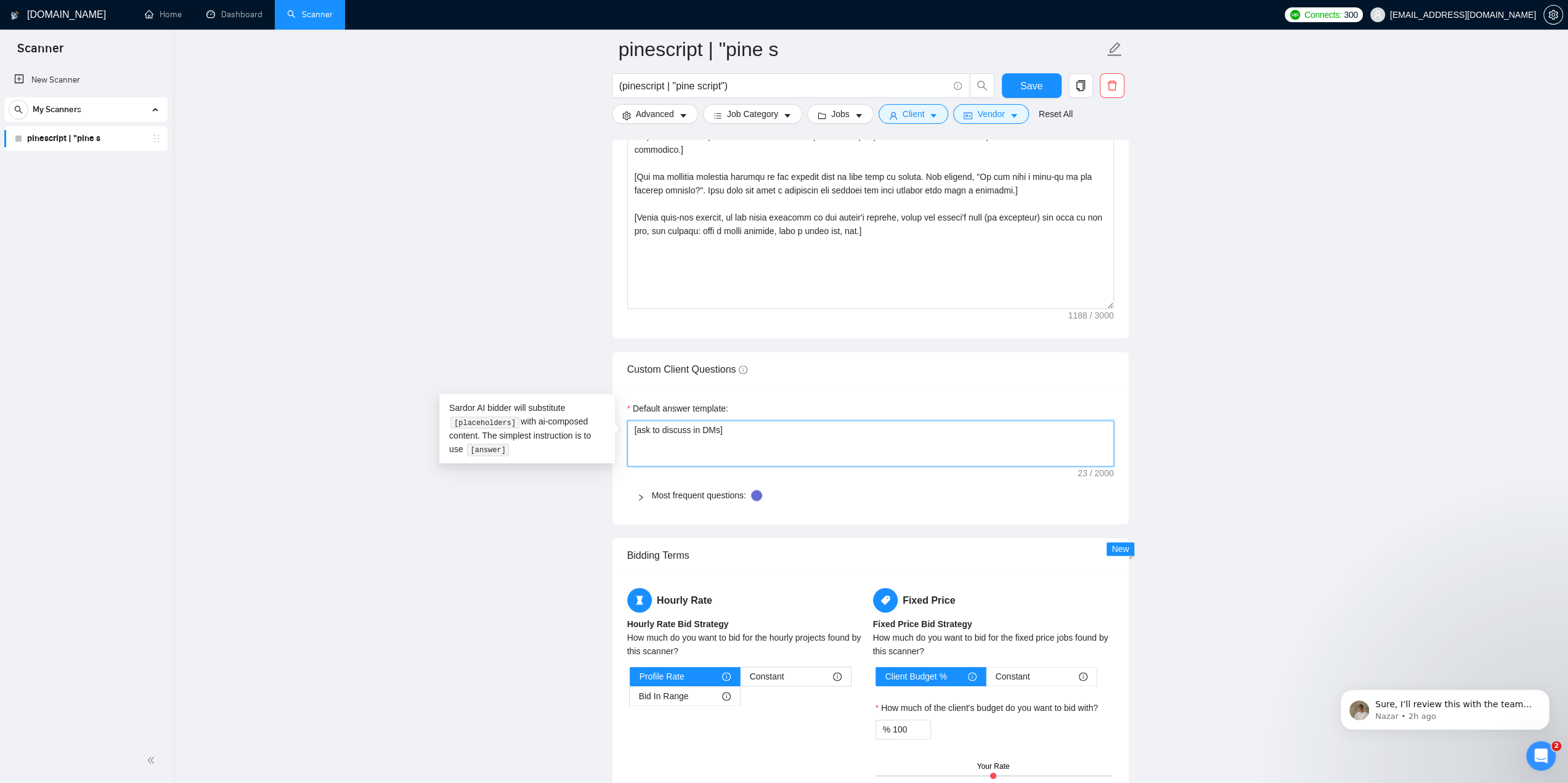
type textarea "[ask to discuss i]"
type textarea "[ask to discuss ]"
type textarea "[ask to discuss]"
type textarea "[ask to discus]"
type textarea "[ask to discu]"
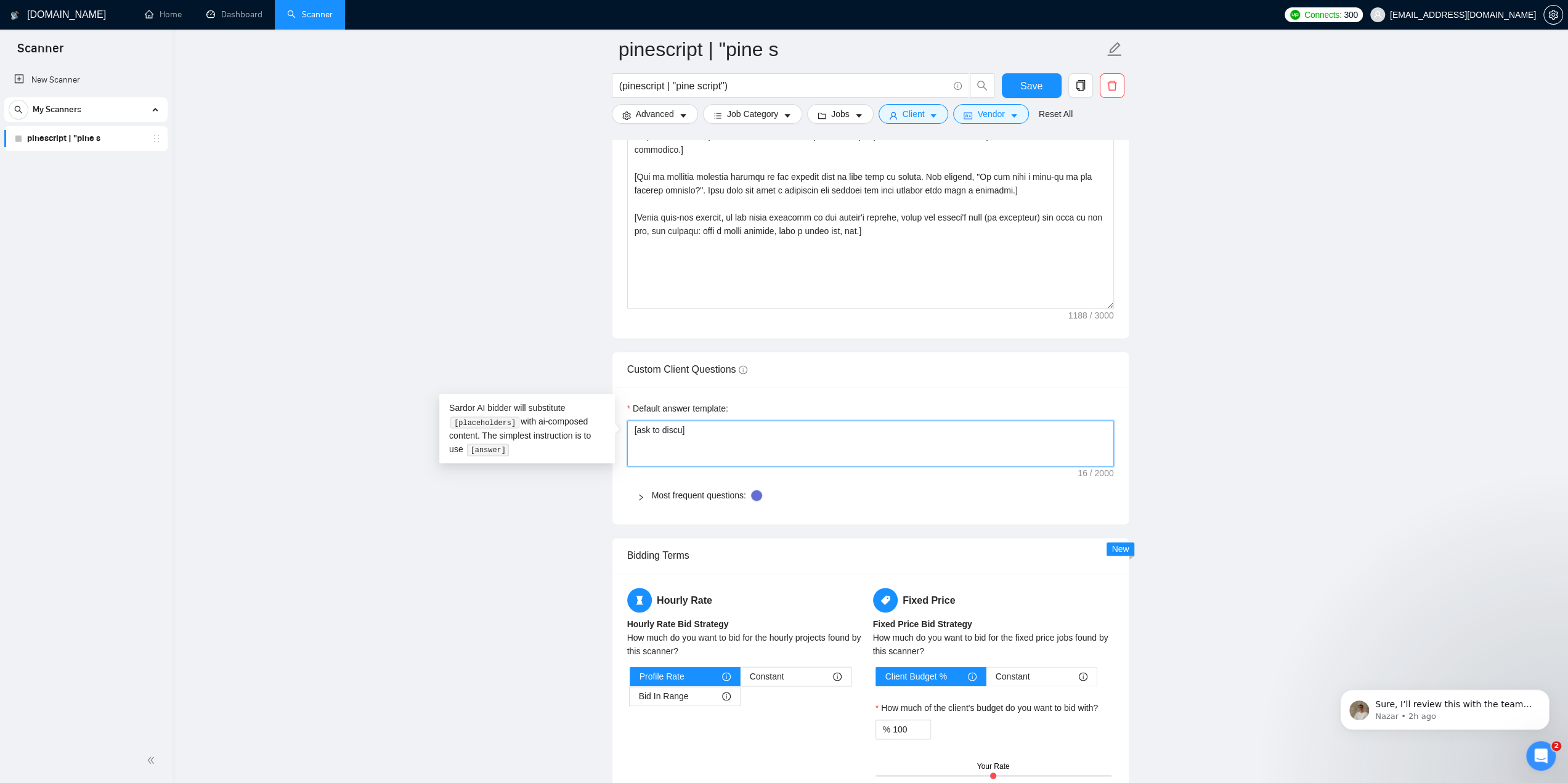
type textarea "[ask to disc]"
type textarea "[ask to dis]"
type textarea "[ask to di]"
type textarea "[ask to d]"
type textarea "[ask to ]"
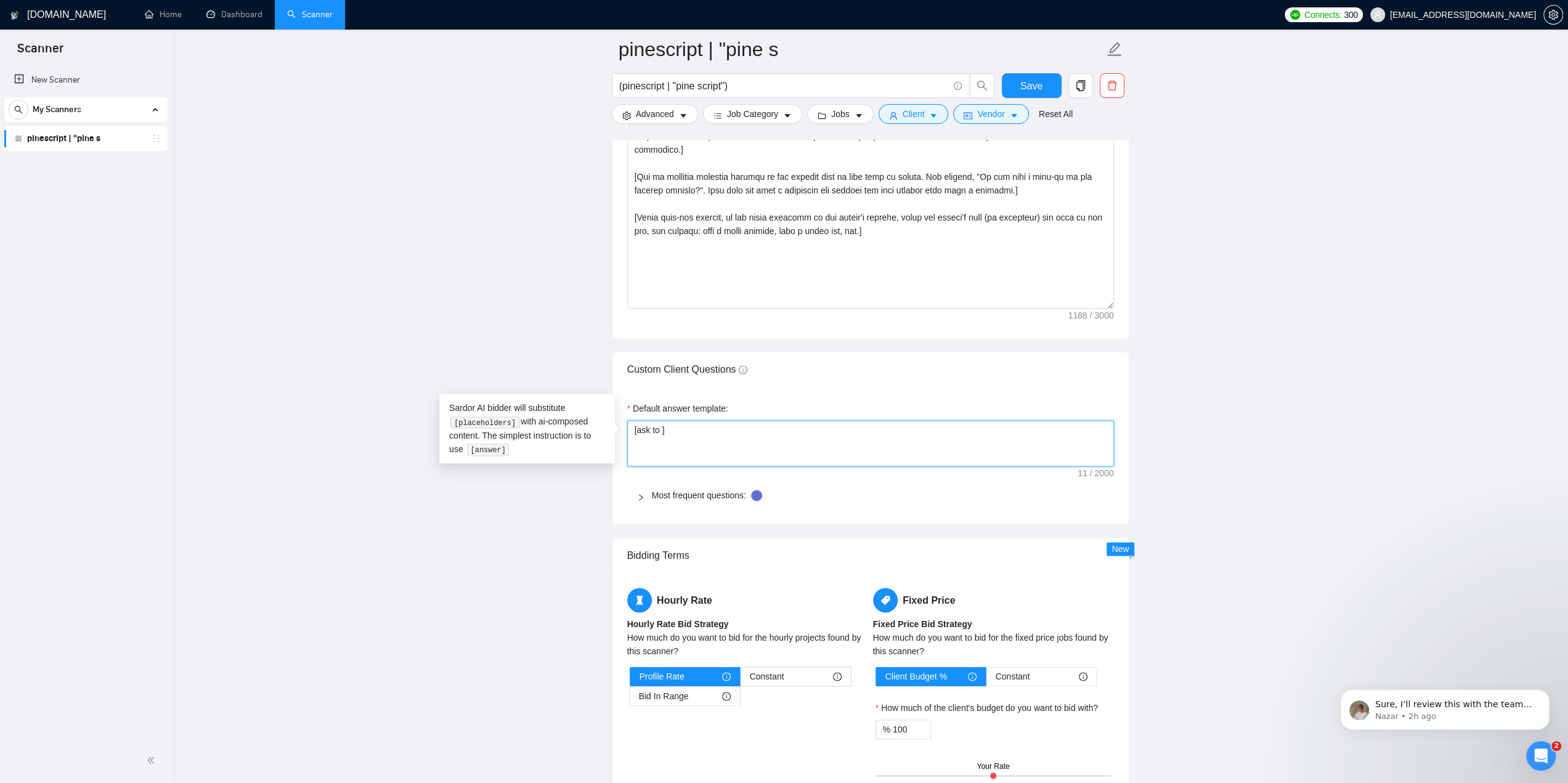
type textarea "[ask to]"
type textarea "[ask t]"
type textarea "[ask ]"
type textarea "[ask]"
type textarea "[as]"
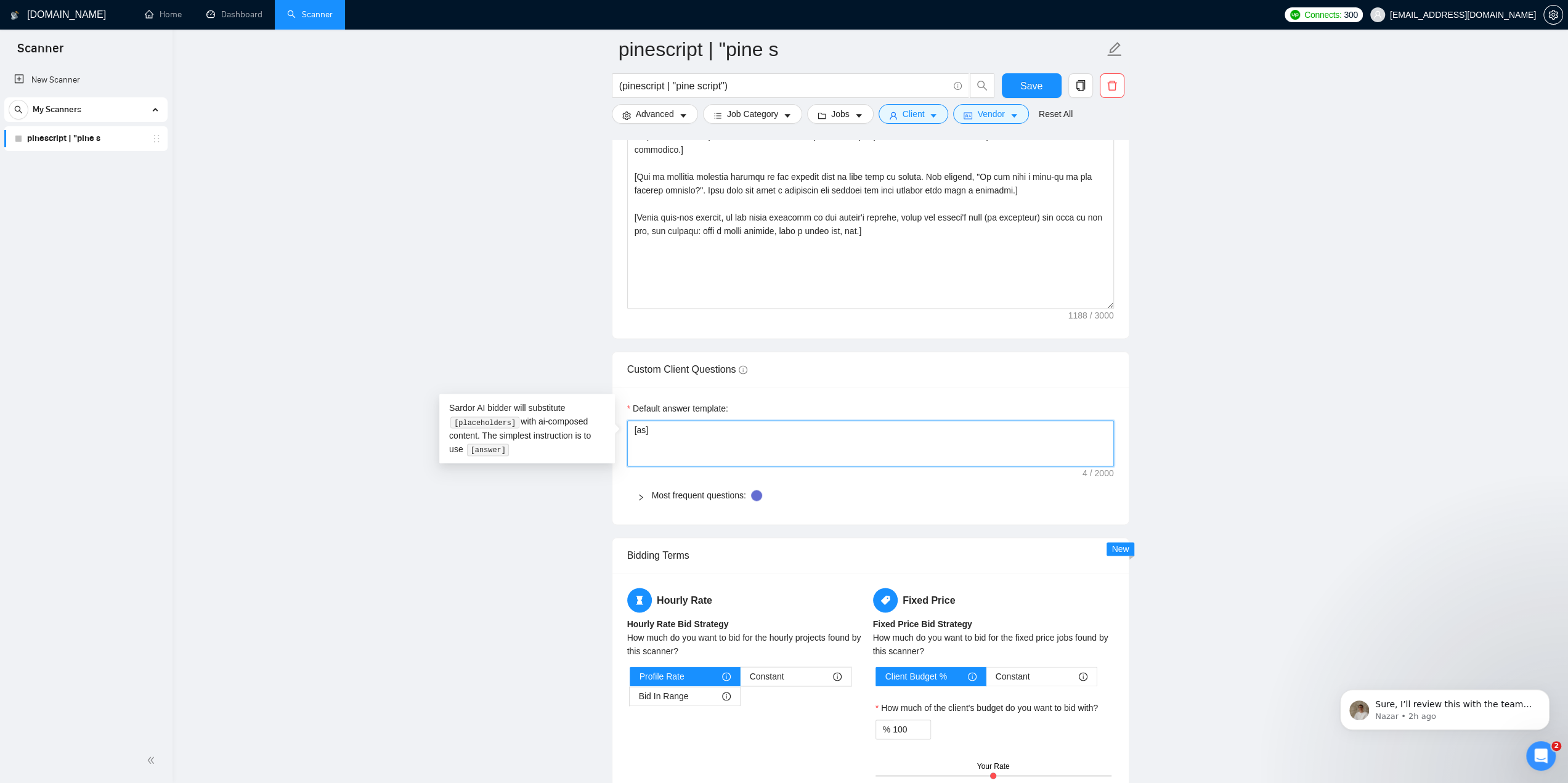
type textarea "[a]"
type textarea "[]"
type textarea "[M]"
type textarea "[Me]"
type textarea "[Men]"
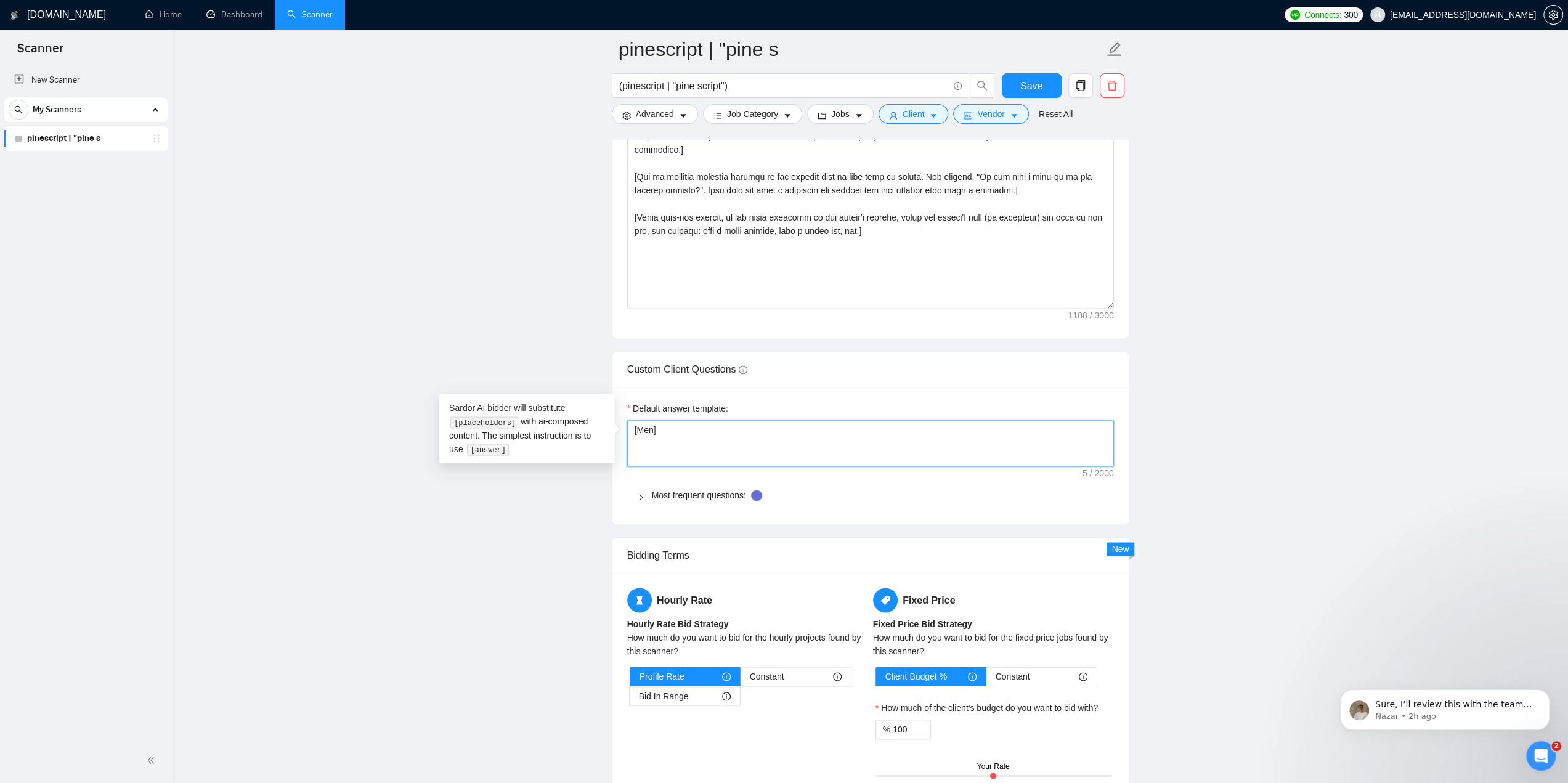
type textarea "[Ment]"
type textarea "[Menti]"
type textarea "[Mentio]"
type textarea "[Mention ]"
type textarea "[Mention t]"
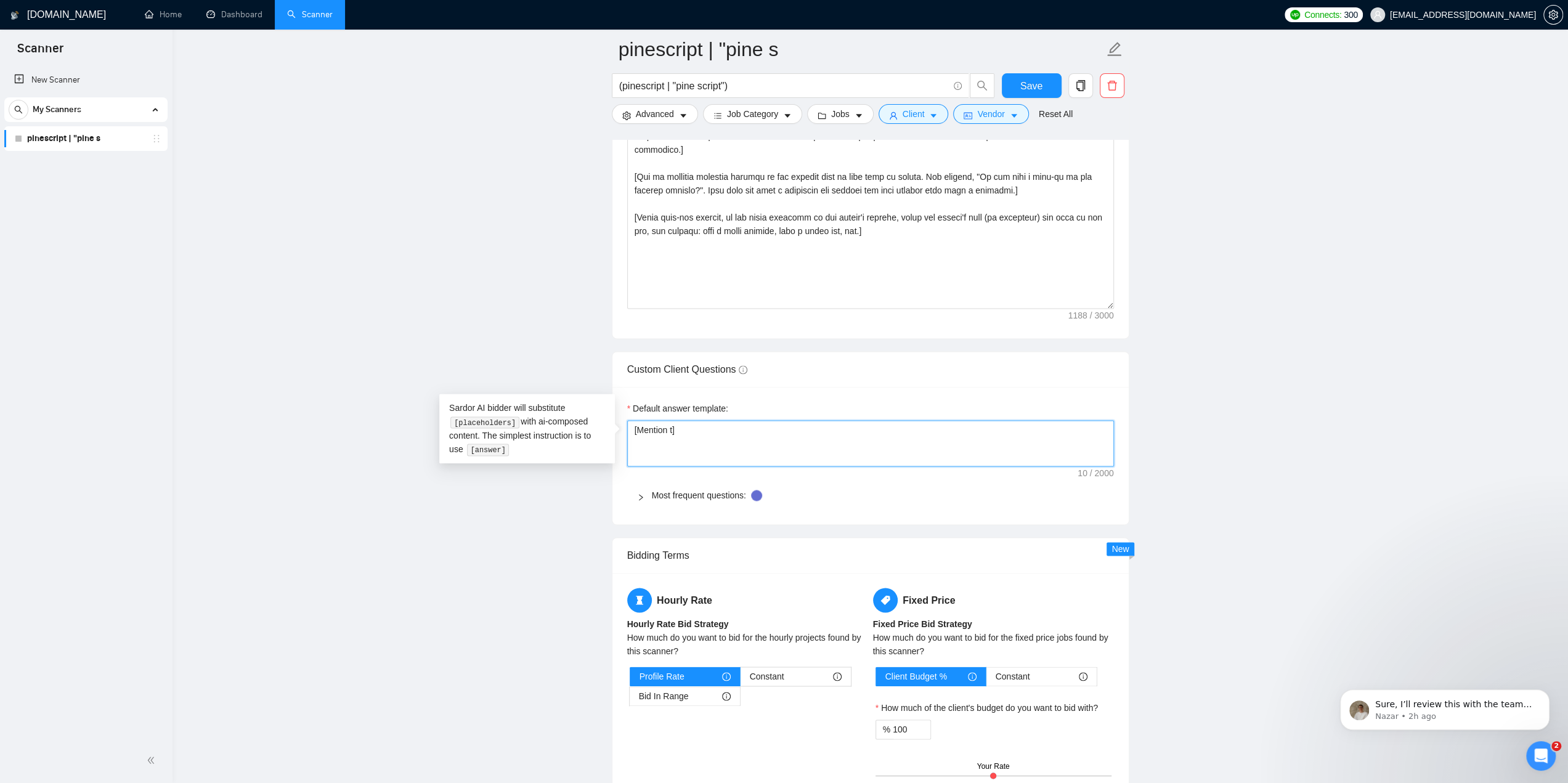
type textarea "[Mention th]"
type textarea "[Mention tha]"
type textarea "[Mention that]"
type textarea "[Mention that ]"
type textarea "[Mention that i]"
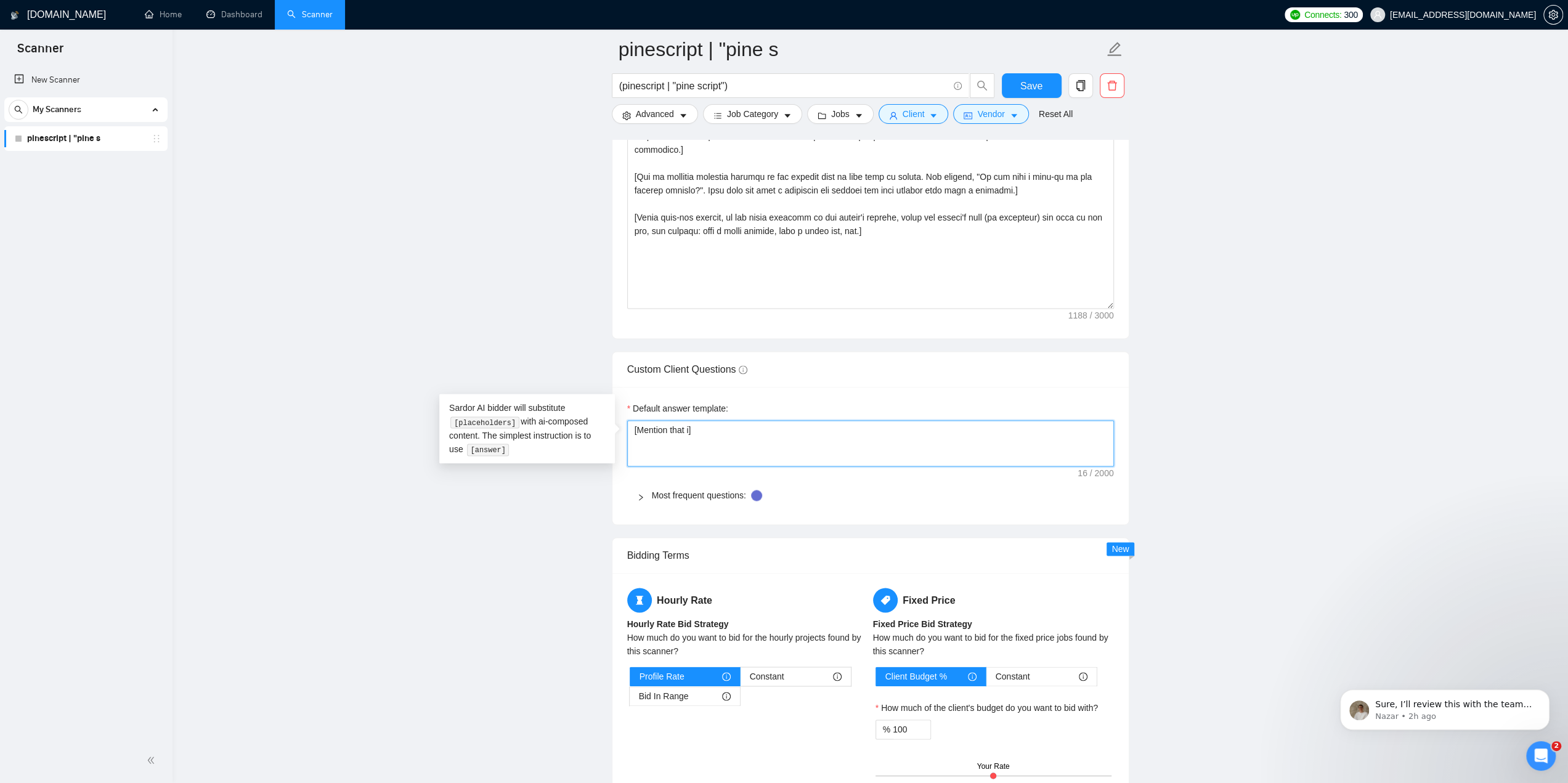
type textarea "[Mention that it]"
type textarea "[Mention that it ]"
type textarea "[Mention that it w]"
type textarea "[Mention that it wi]"
type textarea "[Mention that it wil]"
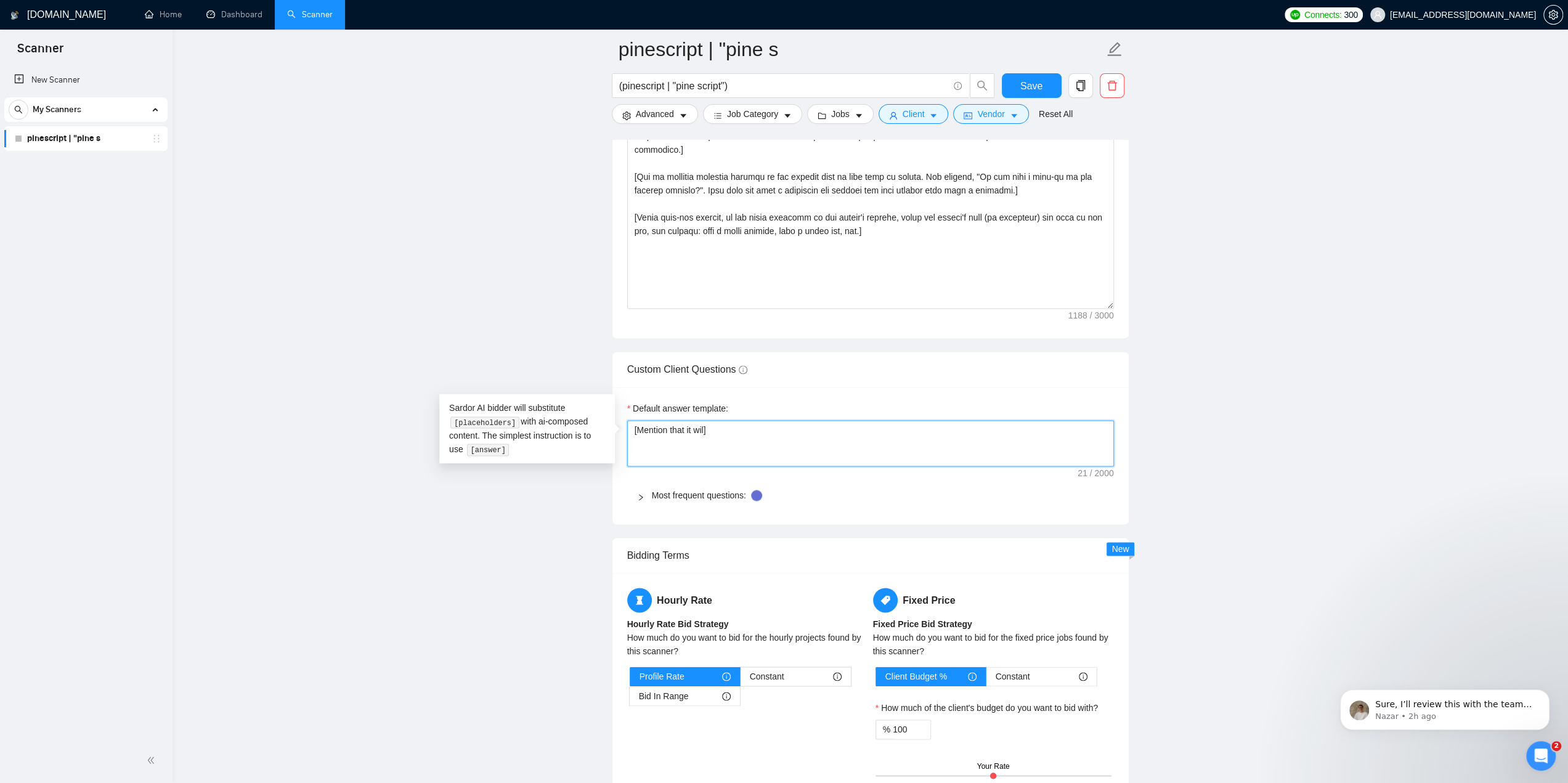
type textarea "[Mention that it will]"
type textarea "[Mention that it will ]"
type textarea "[Mention that it will b]"
type textarea "[Mention that it will be]"
type textarea "[Mention that it will be ]"
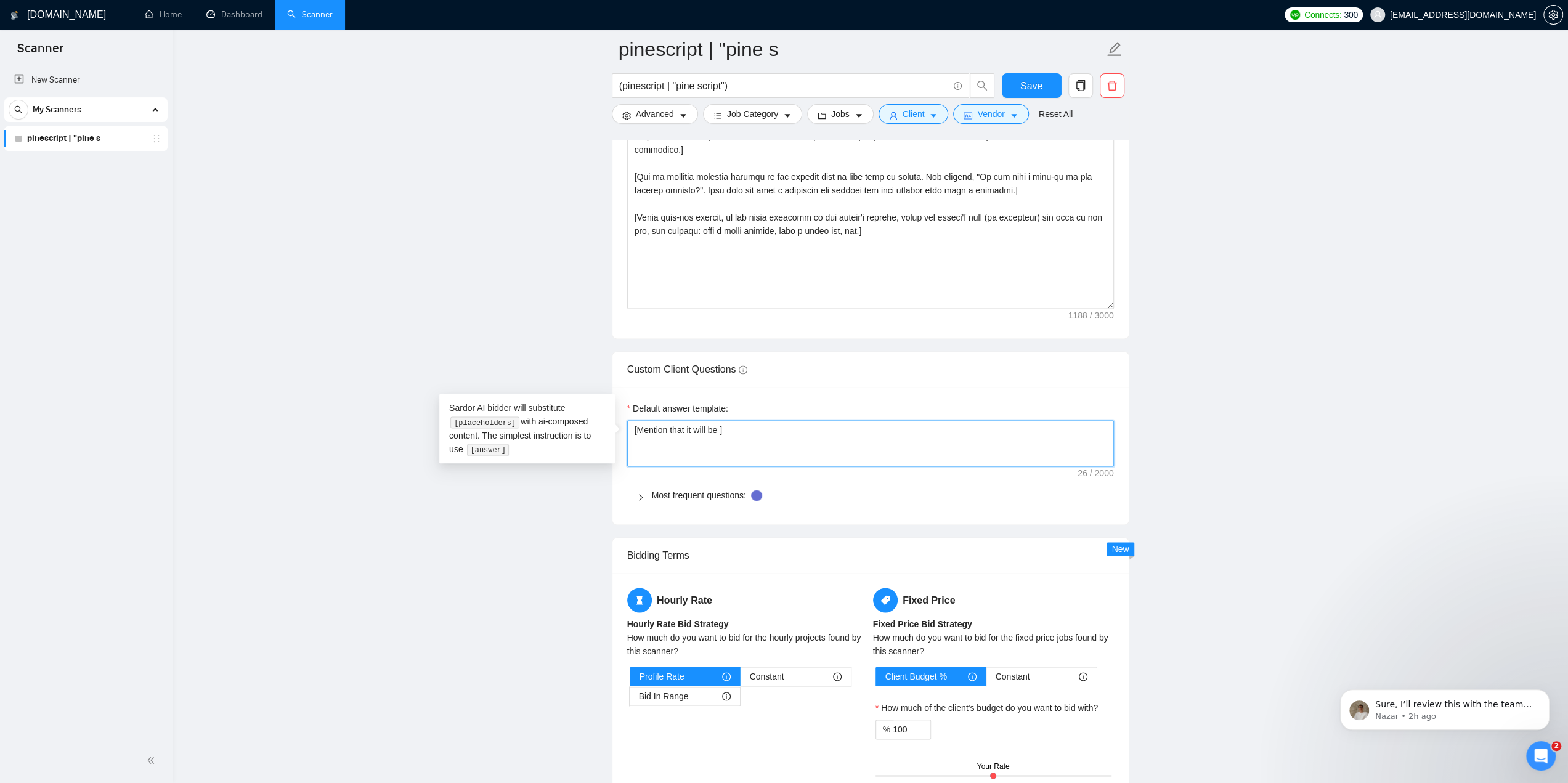
type textarea "[Mention that it will be d]"
type textarea "[Mention that it will be di]"
type textarea "[Mention that it will be dis]"
type textarea "[Mention that it will be disc]"
type textarea "[Mention that it will be discu]"
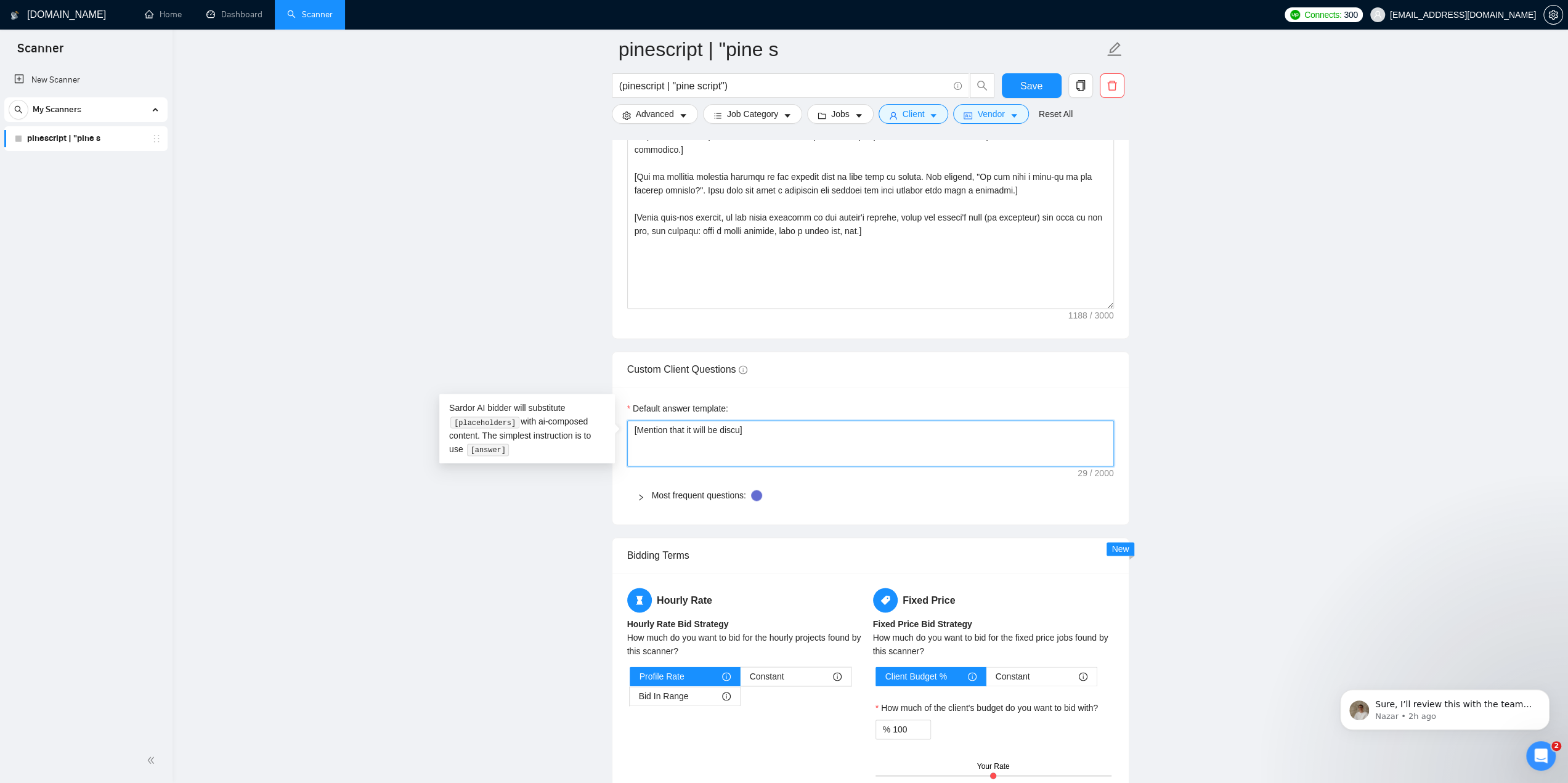
type textarea "[Mention that it will be discus]"
type textarea "[Mention that it will be discuss]"
type textarea "[Mention that it will be discusse]"
type textarea "[Mention that it will be discussed]"
type textarea "[Mention that it will be discussed ]"
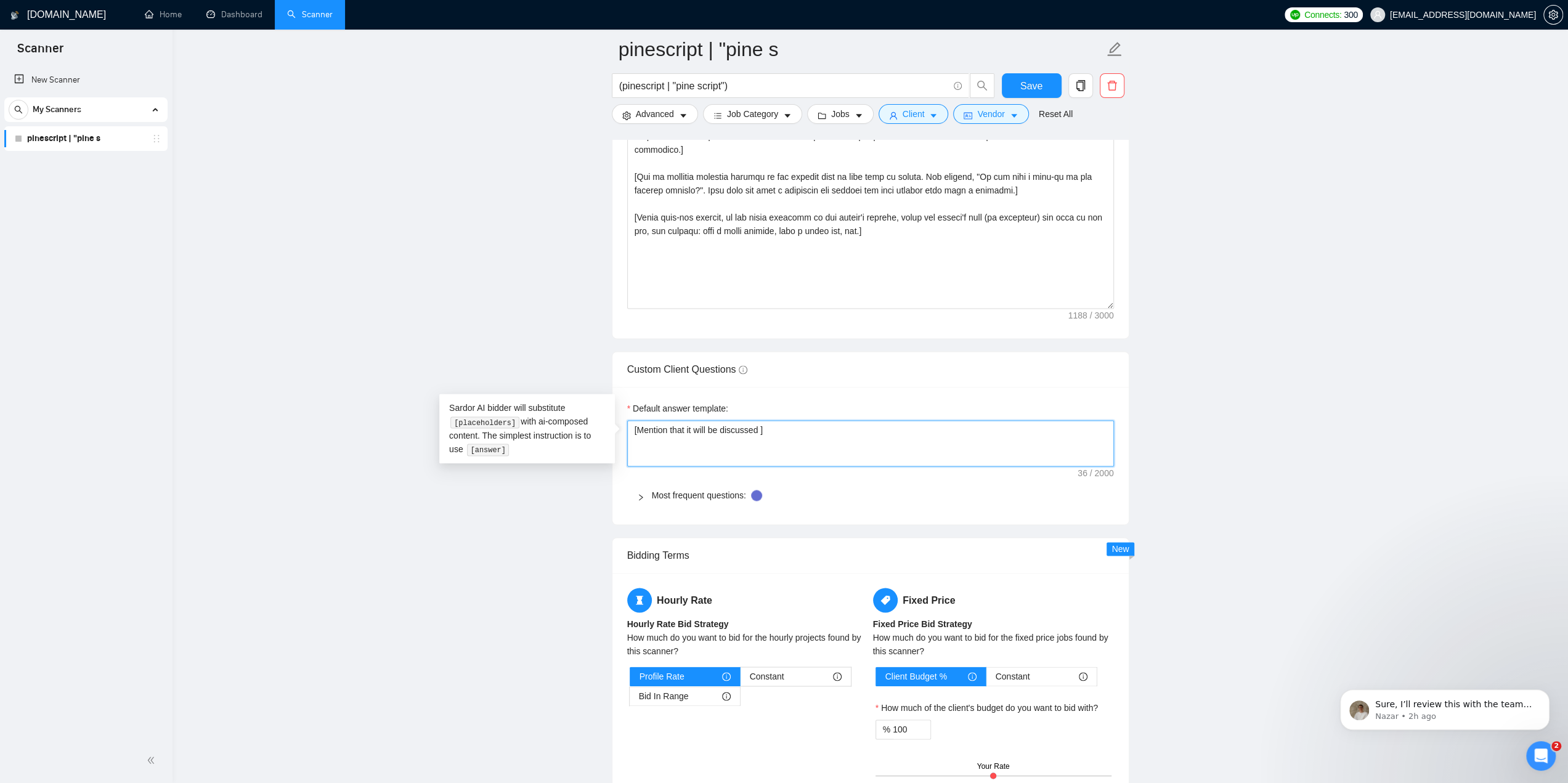
type textarea "[Mention that it will be discussed i]"
type textarea "[Mention that it will be discussed in]"
type textarea "[Mention that it will be discussed in ]"
type textarea "[Mention that it will be discussed in a]"
type textarea "[Mention that it will be discussed in a ]"
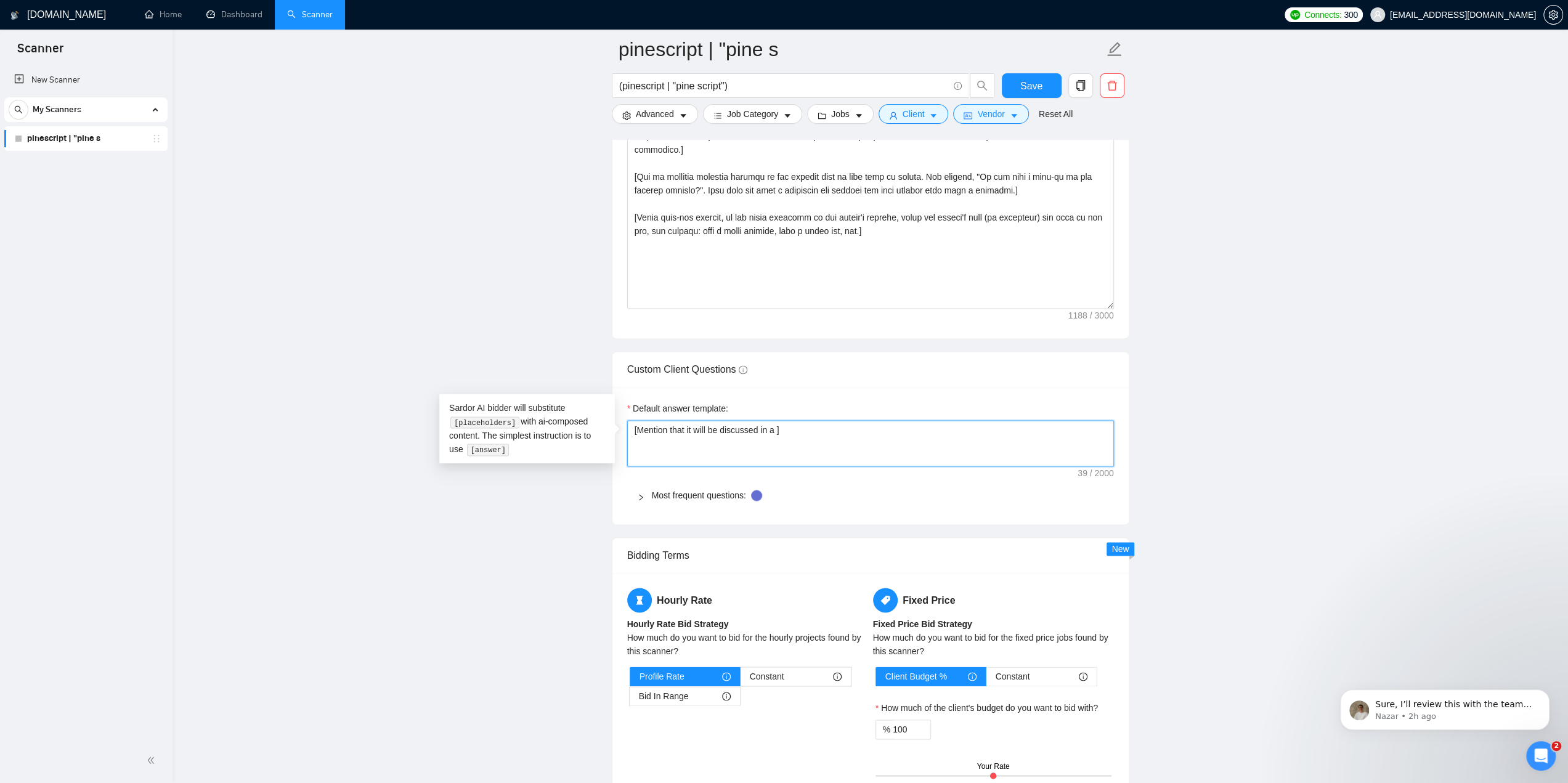
type textarea "[Mention that it will be discussed in a z]"
type textarea "[Mention that it will be discussed in a zo]"
type textarea "[Mention that it will be discussed in a zoo]"
type textarea "[Mention that it will be discussed in a zoom]"
type textarea "[Mention that it will be discussed in a zoom ]"
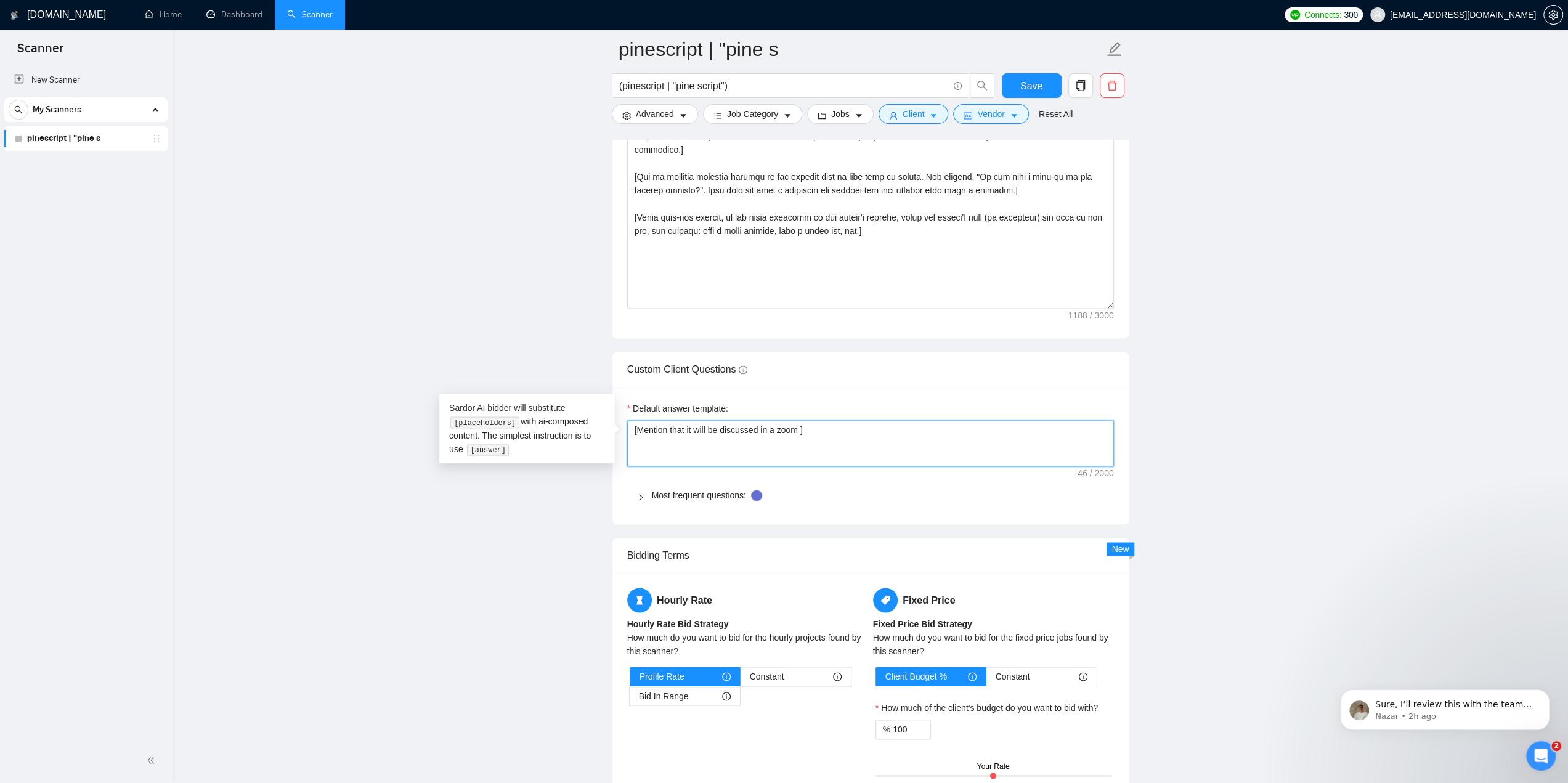
type textarea "[Mention that it will be discussed in a zoom a]"
type textarea "[Mention that it will be discussed in a zoom an]"
type textarea "[Mention that it will be discussed in a zoom and]"
type textarea "[Mention that it will be discussed in a zoom and ]"
type textarea "[Mention that it will be discussed in a zoom and po]"
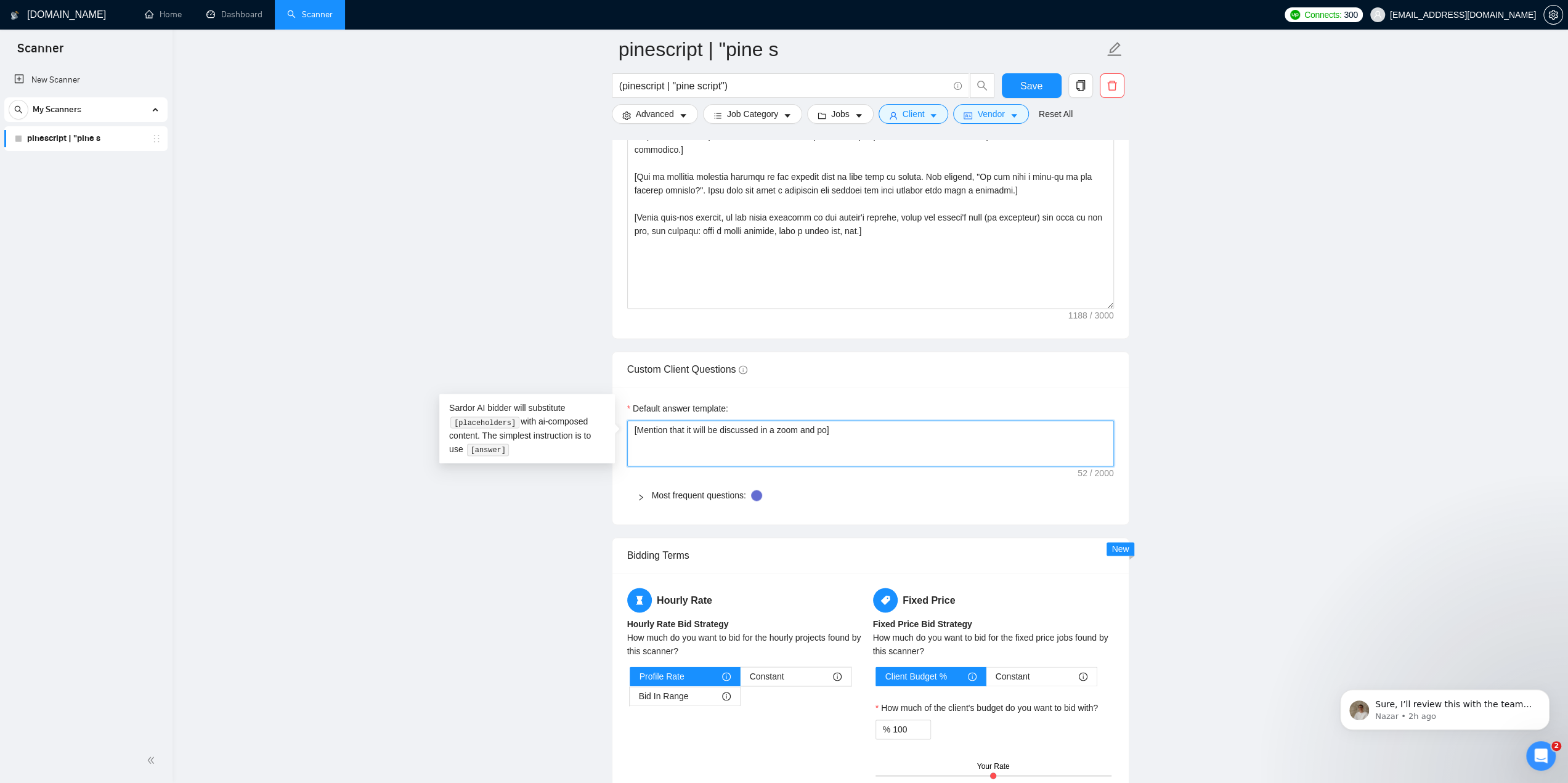
type textarea "[Mention that it will be discussed in a zoom and pol]"
type textarea "[Mention that it will be discussed in a zoom and poli]"
type textarea "[Mention that it will be discussed in a zoom and polit]"
type textarea "[Mention that it will be discussed in a zoom and polite]"
type textarea "[Mention that it will be discussed in a zoom and politel]"
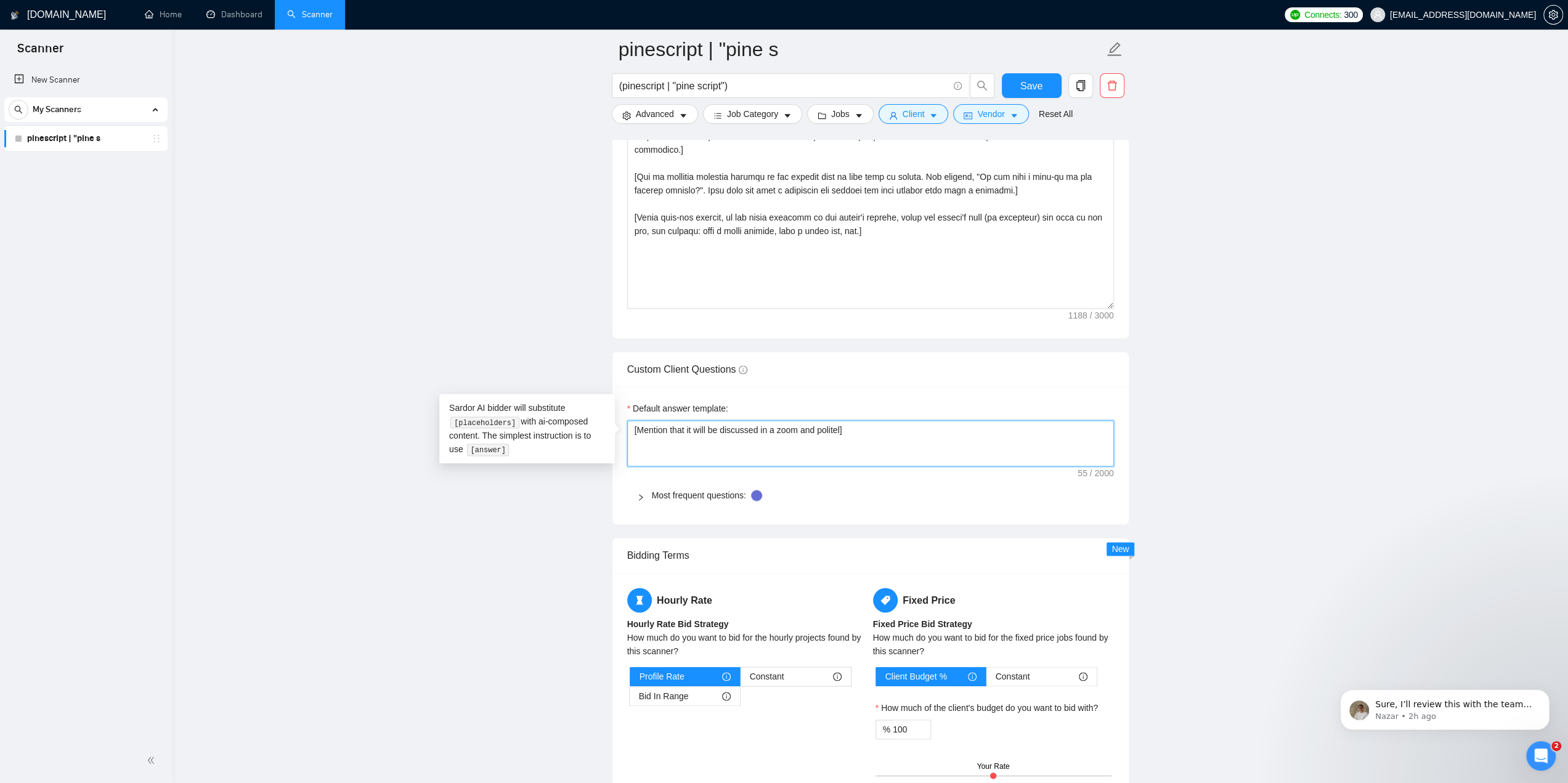
type textarea "[Mention that it will be discussed in a zoom and politely]"
type textarea "[Mention that it will be discussed in a zoom and politely ]"
type textarea "[Mention that it will be discussed in a zoom and politely s]"
type textarea "[Mention that it will be discussed in a zoom and politely st]"
type textarea "[Mention that it will be discussed in a zoom and politely sta]"
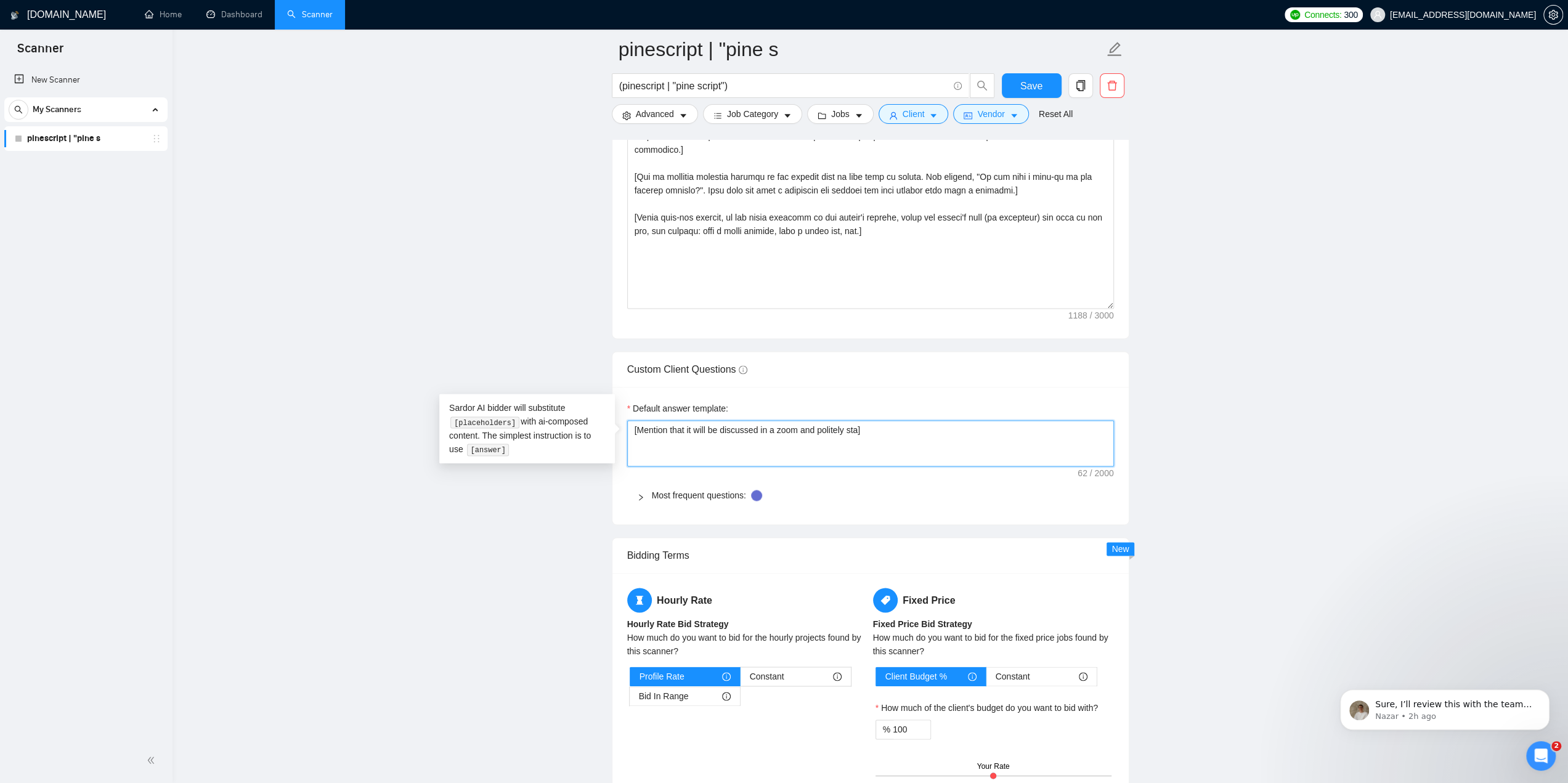
type textarea "[Mention that it will be discussed in a zoom and politely stat]"
type textarea "[Mention that it will be discussed in a zoom and politely state]"
type textarea "[Mention that it will be discussed in a zoom and politely state ]"
type textarea "[Mention that it will be discussed in a zoom and politely state t]"
type textarea "[Mention that it will be discussed in a zoom and politely state th]"
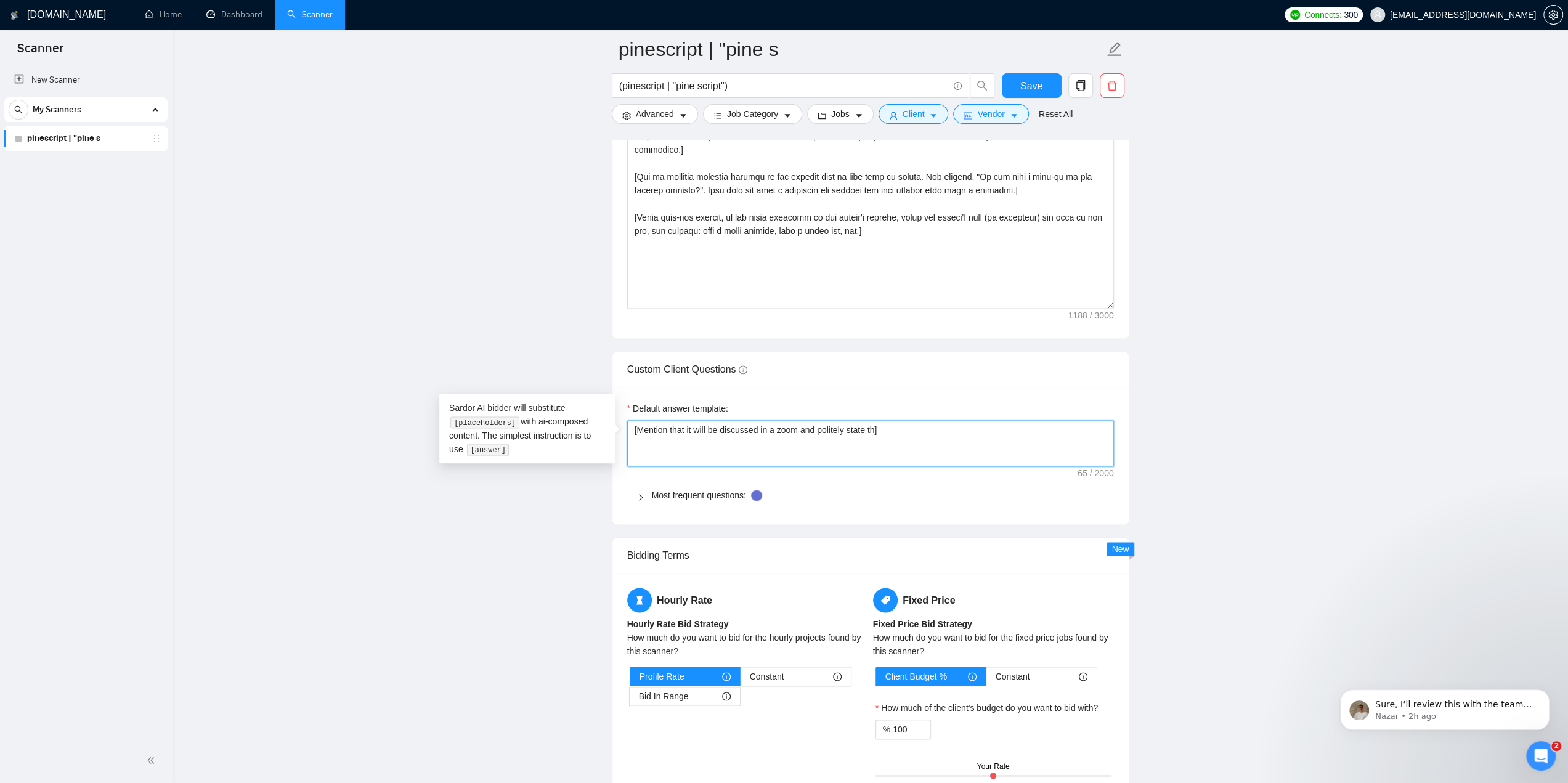
type textarea "[Mention that it will be discussed in a zoom and politely state tha]"
type textarea "[Mention that it will be discussed in a zoom and politely state that]"
type textarea "[Mention that it will be discussed in a zoom and politely state that ]"
type textarea "[Mention that it will be discussed in a zoom and politely state that m]"
type textarea "[Mention that it will be discussed in a zoom and politely state that my]"
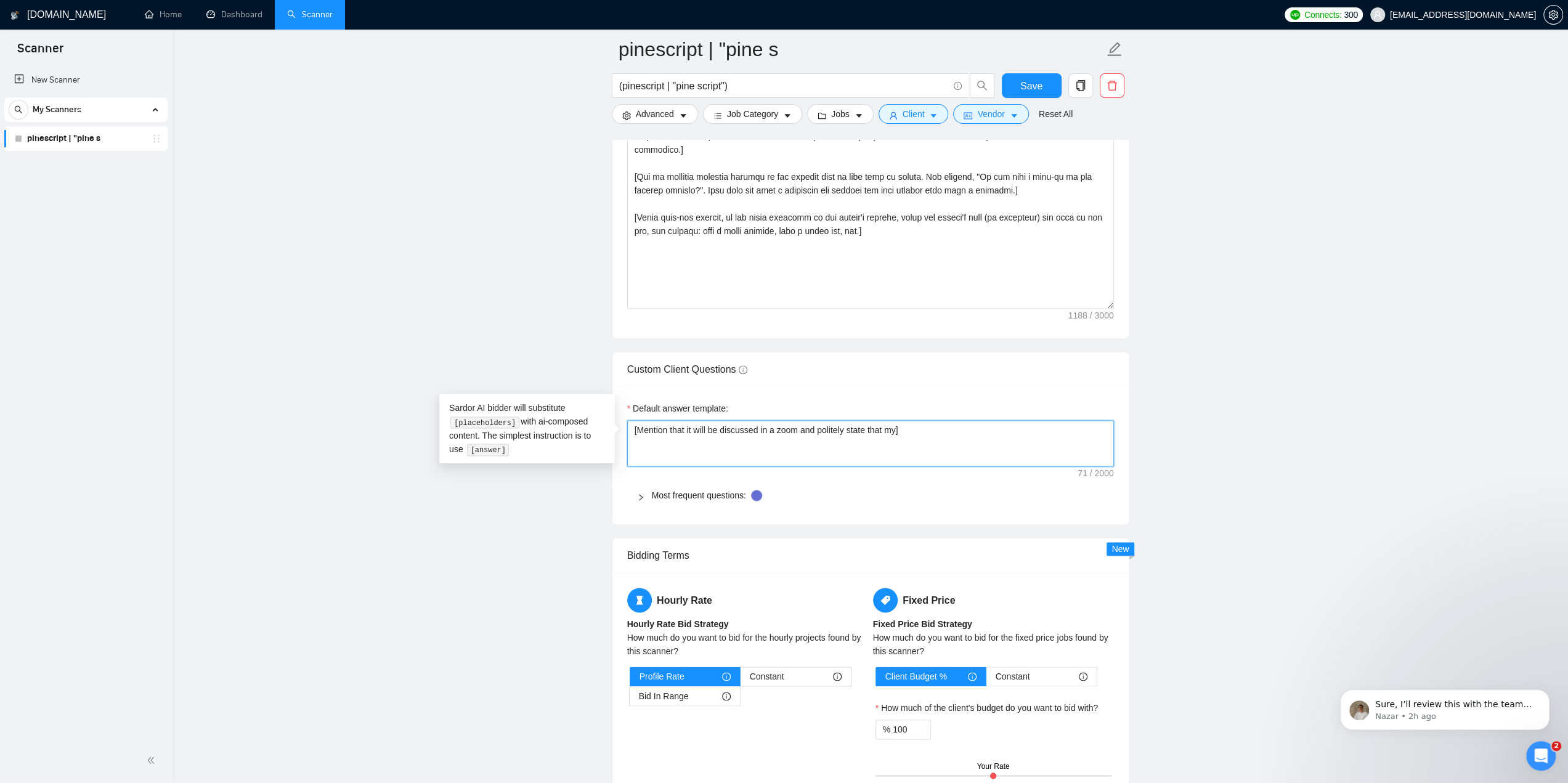
type textarea "[Mention that it will be discussed in a zoom and politely state that my ]"
type textarea "[Mention that it will be discussed in a zoom and politely state that my c]"
type textarea "[Mention that it will be discussed in a zoom and politely state that my cr]"
type textarea "[Mention that it will be discussed in a zoom and politely state that my cre]"
type textarea "[Mention that it will be discussed in a zoom and politely state that my cred]"
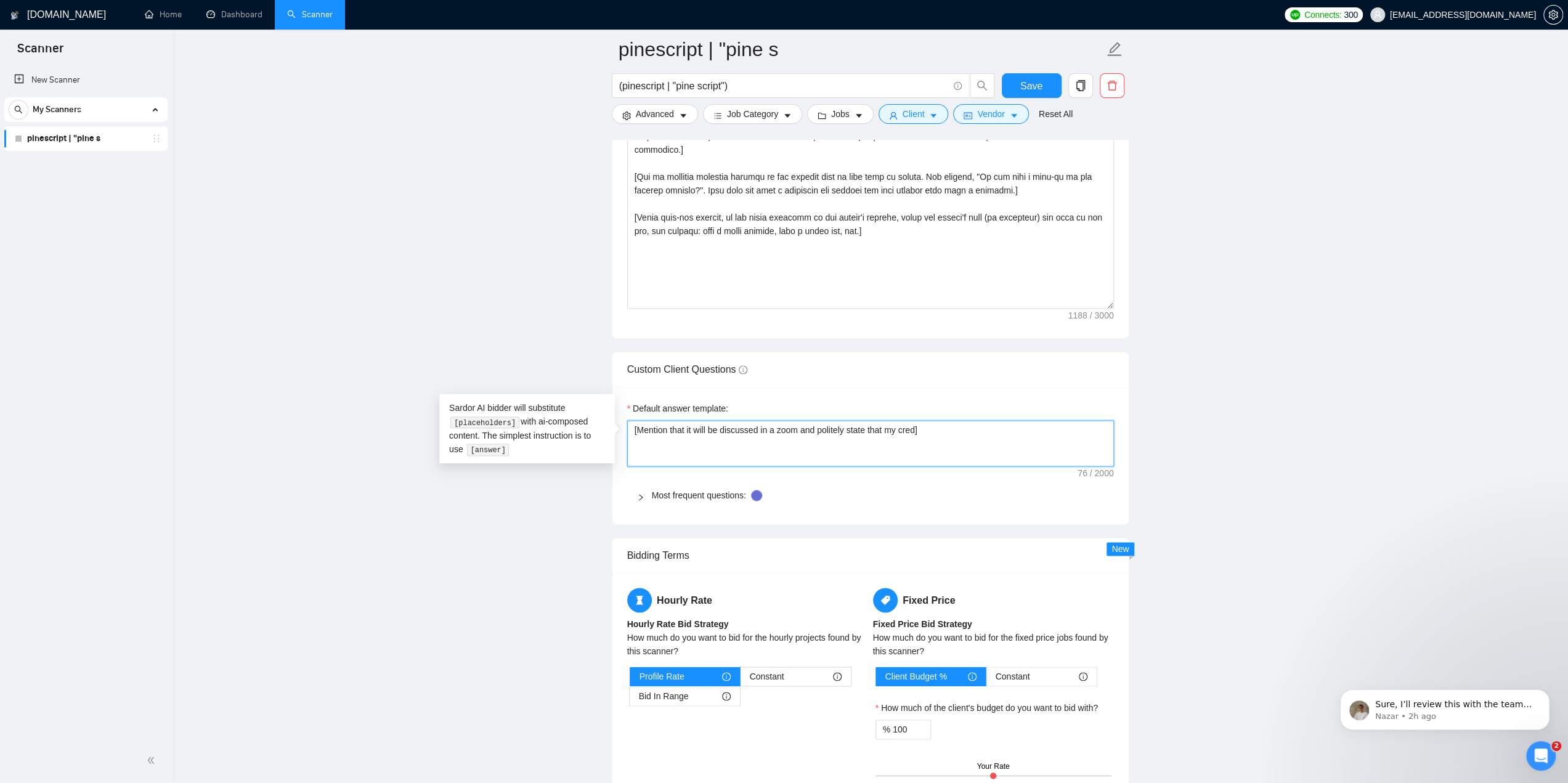
type textarea "[Mention that it will be discussed in a zoom and politely state that my credi]"
type textarea "[Mention that it will be discussed in a zoom and politely state that my credib]"
type textarea "[Mention that it will be discussed in a zoom and politely state that my credibi]"
type textarea "[Mention that it will be discussed in a zoom and politely state that my credibi…"
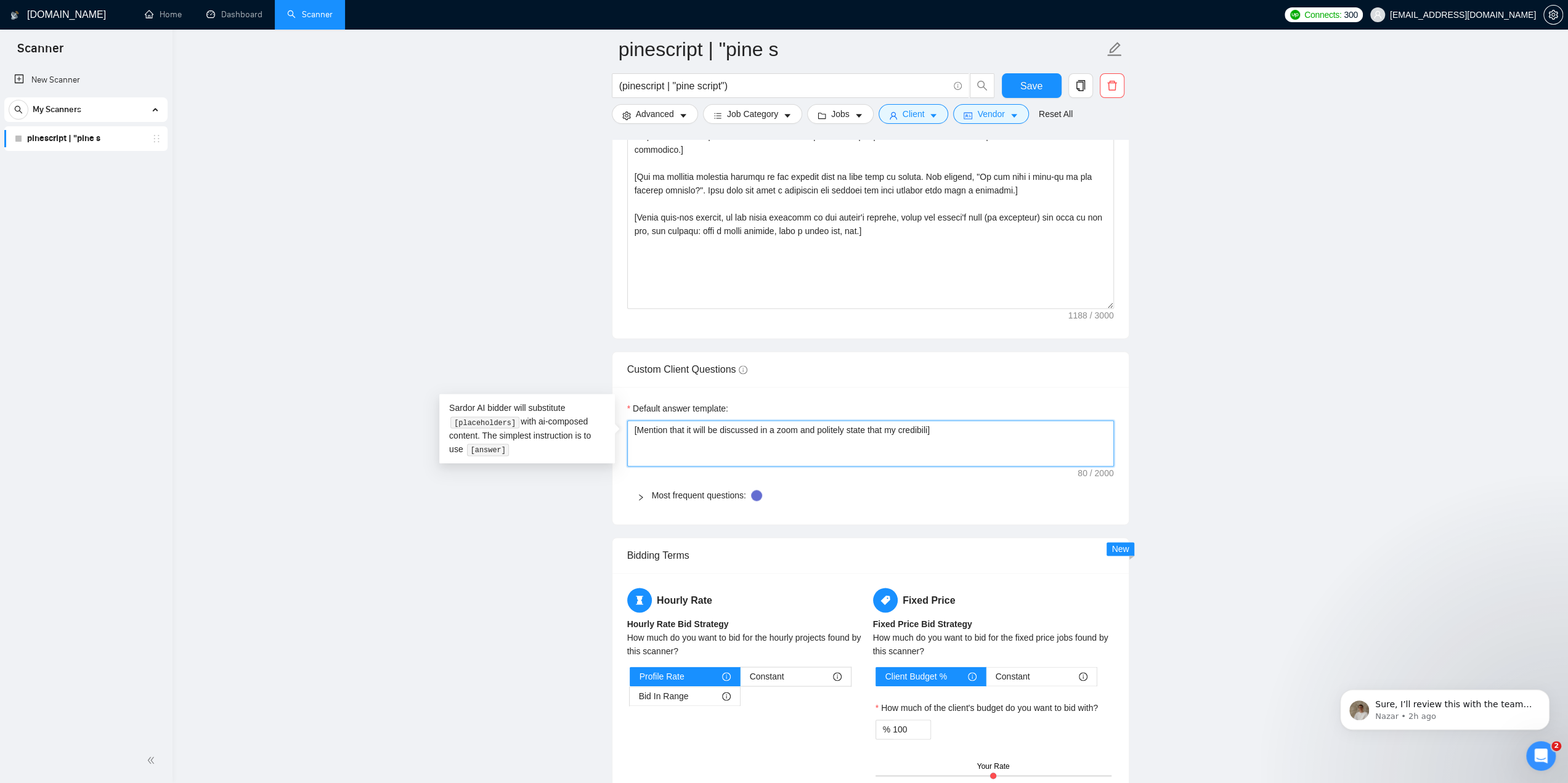
type textarea "[Mention that it will be discussed in a zoom and politely state that my credibi…"
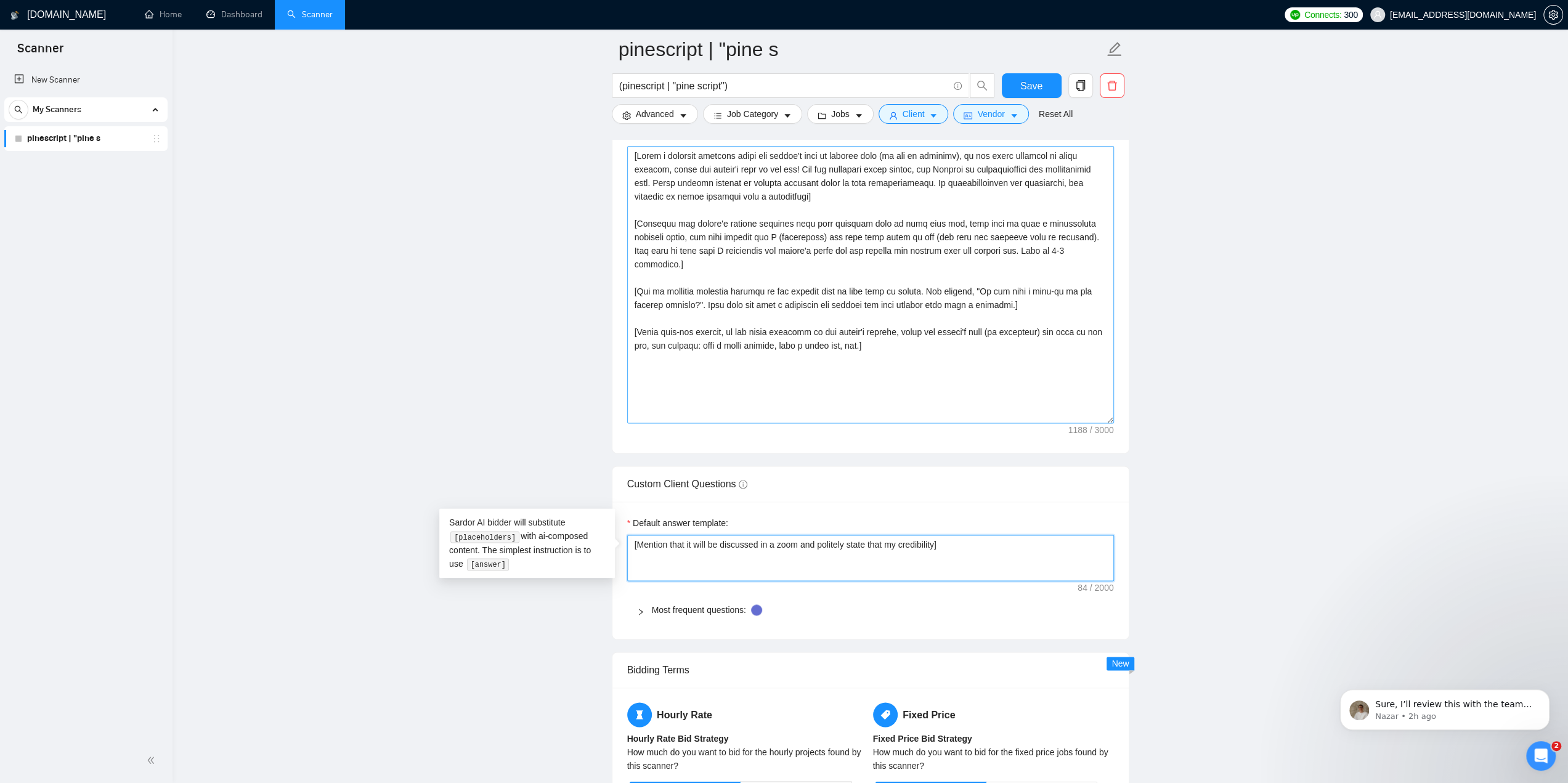
scroll to position [1478, 0]
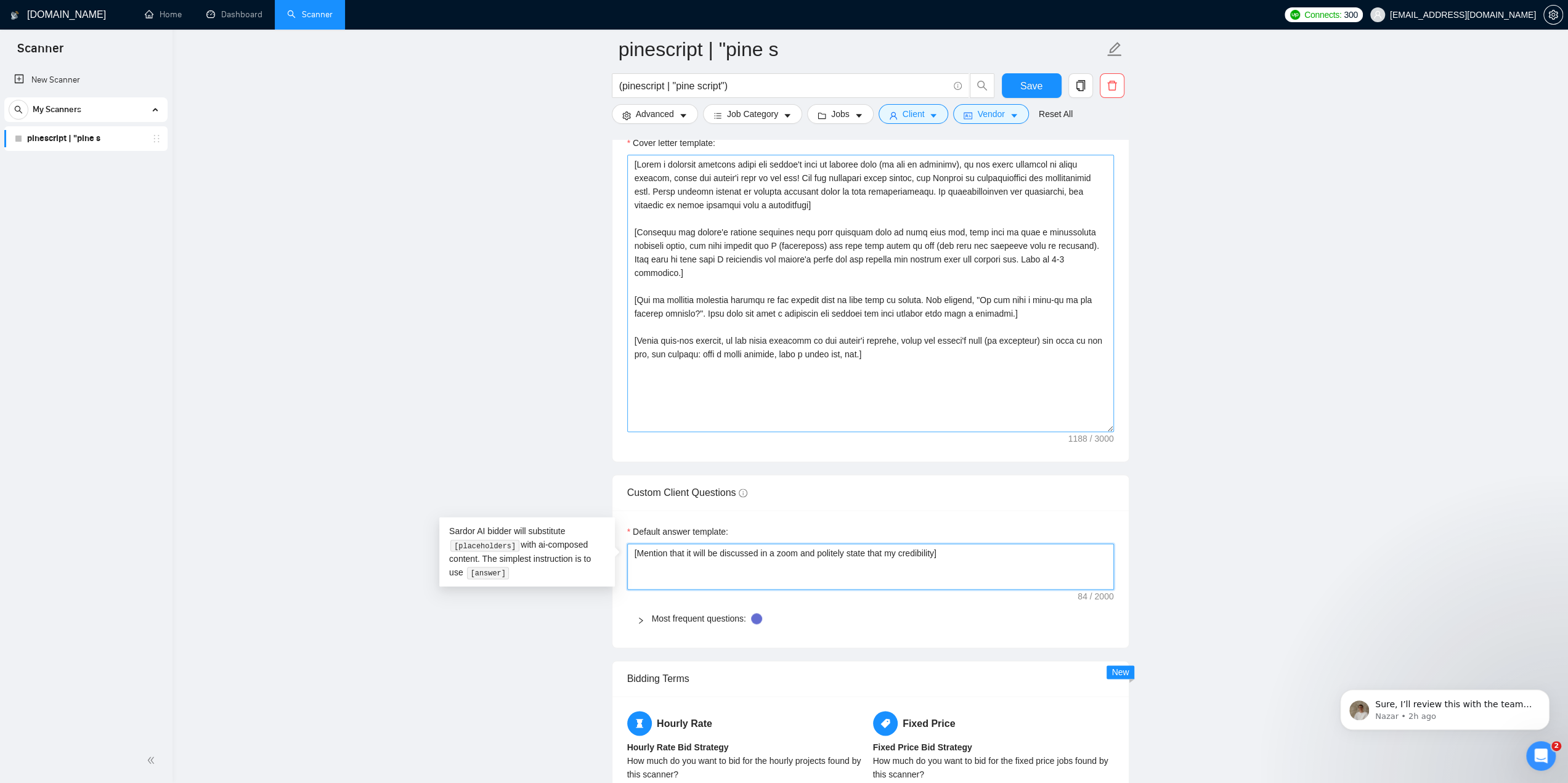
type textarea "[Mention that it will be discussed in a zoom and politely state that my credibi…"
drag, startPoint x: 718, startPoint y: 242, endPoint x: 764, endPoint y: 245, distance: 46.1
click at [764, 245] on textarea "Cover letter template:" at bounding box center [871, 293] width 487 height 277
drag, startPoint x: 897, startPoint y: 547, endPoint x: 887, endPoint y: 549, distance: 10.2
click at [887, 549] on textarea "[Mention that it will be discussed in a zoom and politely state that my credibi…" at bounding box center [871, 566] width 487 height 46
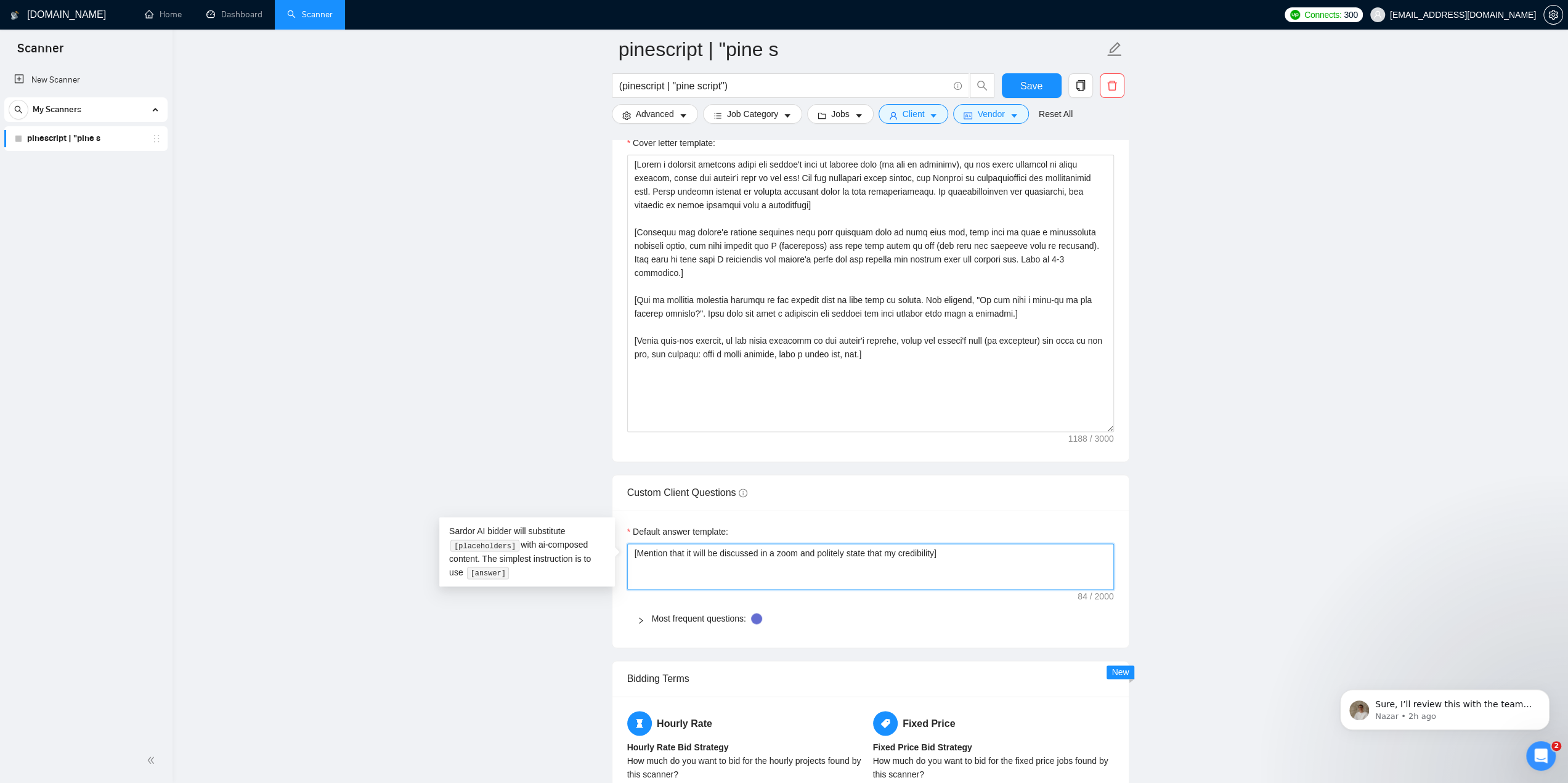
click at [898, 548] on textarea "[Mention that it will be discussed in a zoom and politely state that my credibi…" at bounding box center [871, 566] width 487 height 46
drag, startPoint x: 898, startPoint y: 548, endPoint x: 890, endPoint y: 549, distance: 8.1
click at [890, 549] on textarea "[Mention that it will be discussed in a zoom and politely state that my credibi…" at bounding box center [871, 566] width 487 height 46
paste textarea "I (freelancer)"
click at [889, 550] on textarea "[Mention that it will be discussed in a zoom and politely state that I (freelan…" at bounding box center [871, 566] width 487 height 46
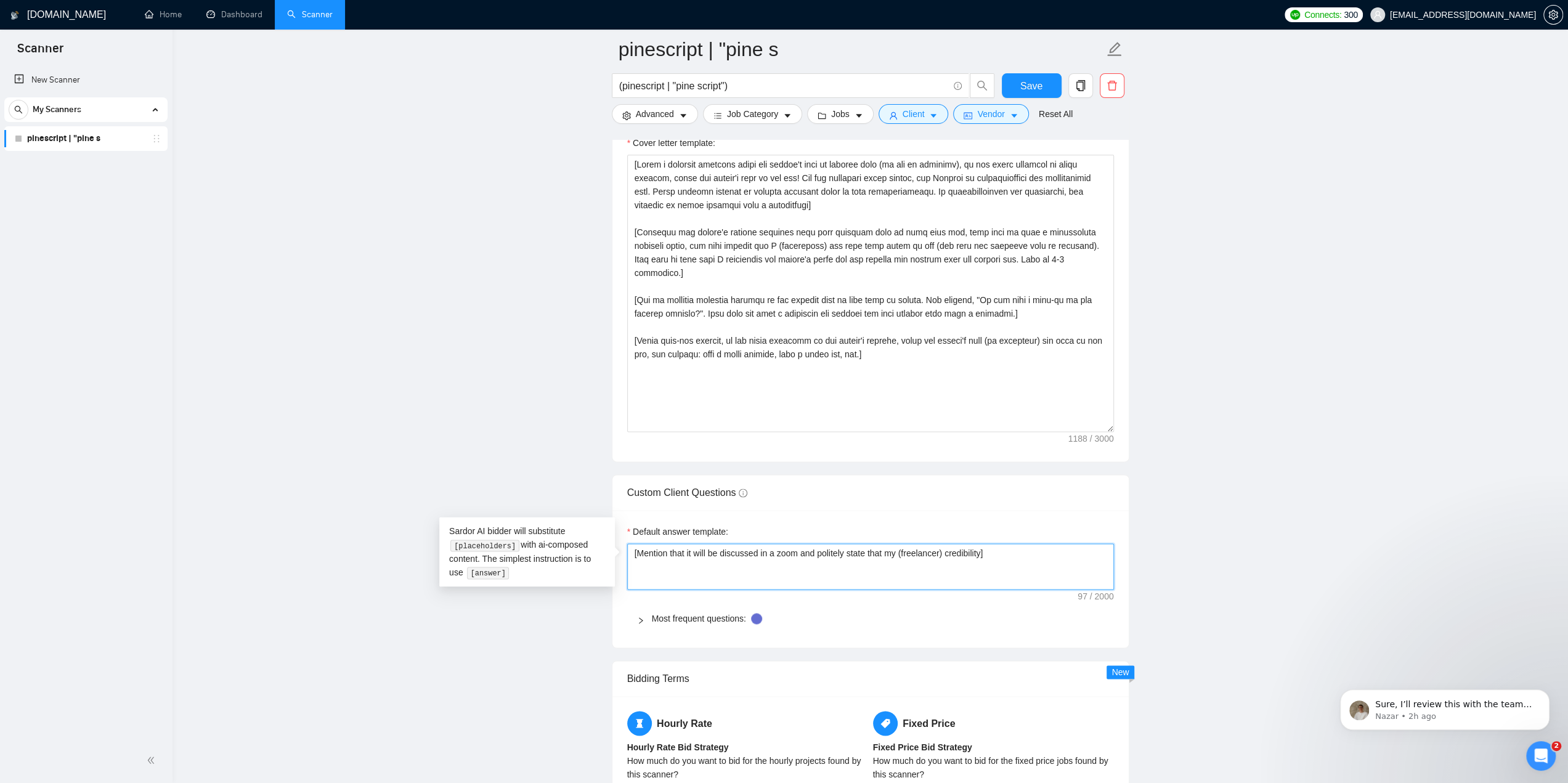
click at [983, 547] on textarea "[Mention that it will be discussed in a zoom and politely state that my (freela…" at bounding box center [871, 566] width 487 height 46
click at [816, 510] on div "Default answer template: [Mention that it will be discussed in a zoom] Most fre…" at bounding box center [871, 579] width 517 height 137
click at [1042, 82] on button "Save" at bounding box center [1032, 85] width 60 height 25
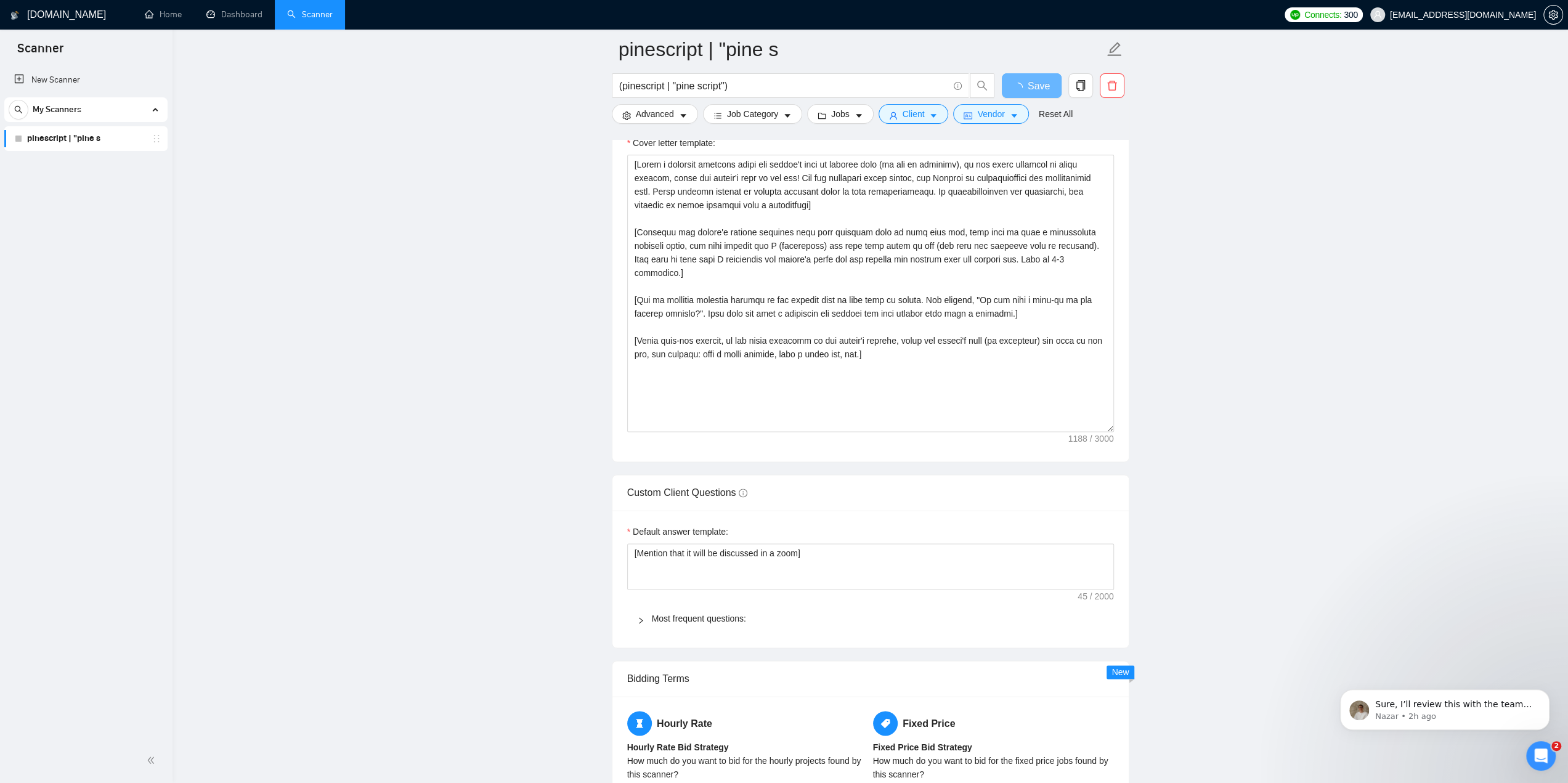
click at [662, 619] on span "Most frequent questions:" at bounding box center [878, 618] width 452 height 14
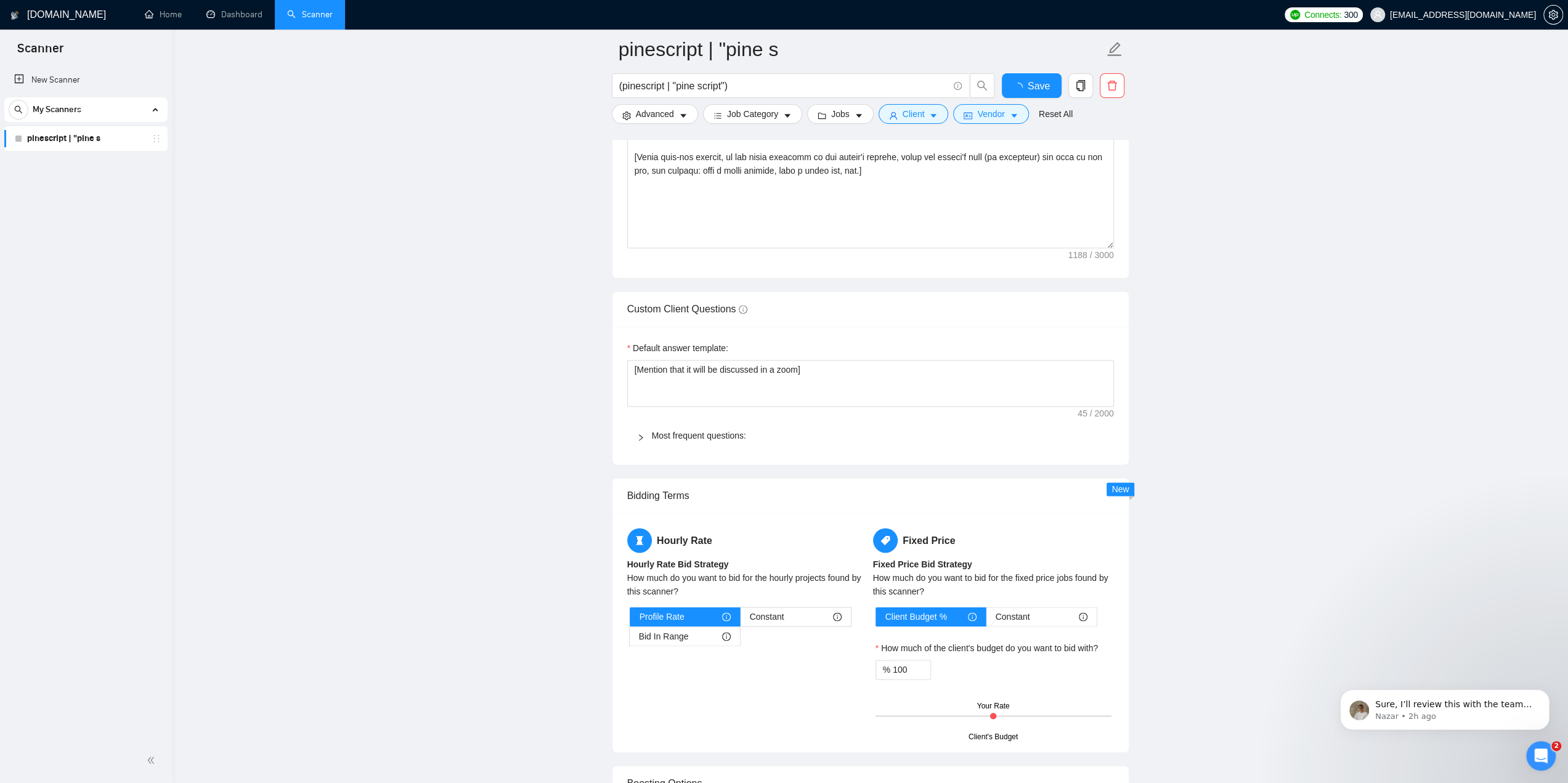
click at [661, 613] on span "Profile Rate" at bounding box center [662, 616] width 45 height 18
click at [631, 620] on input "Profile Rate" at bounding box center [631, 620] width 0 height 0
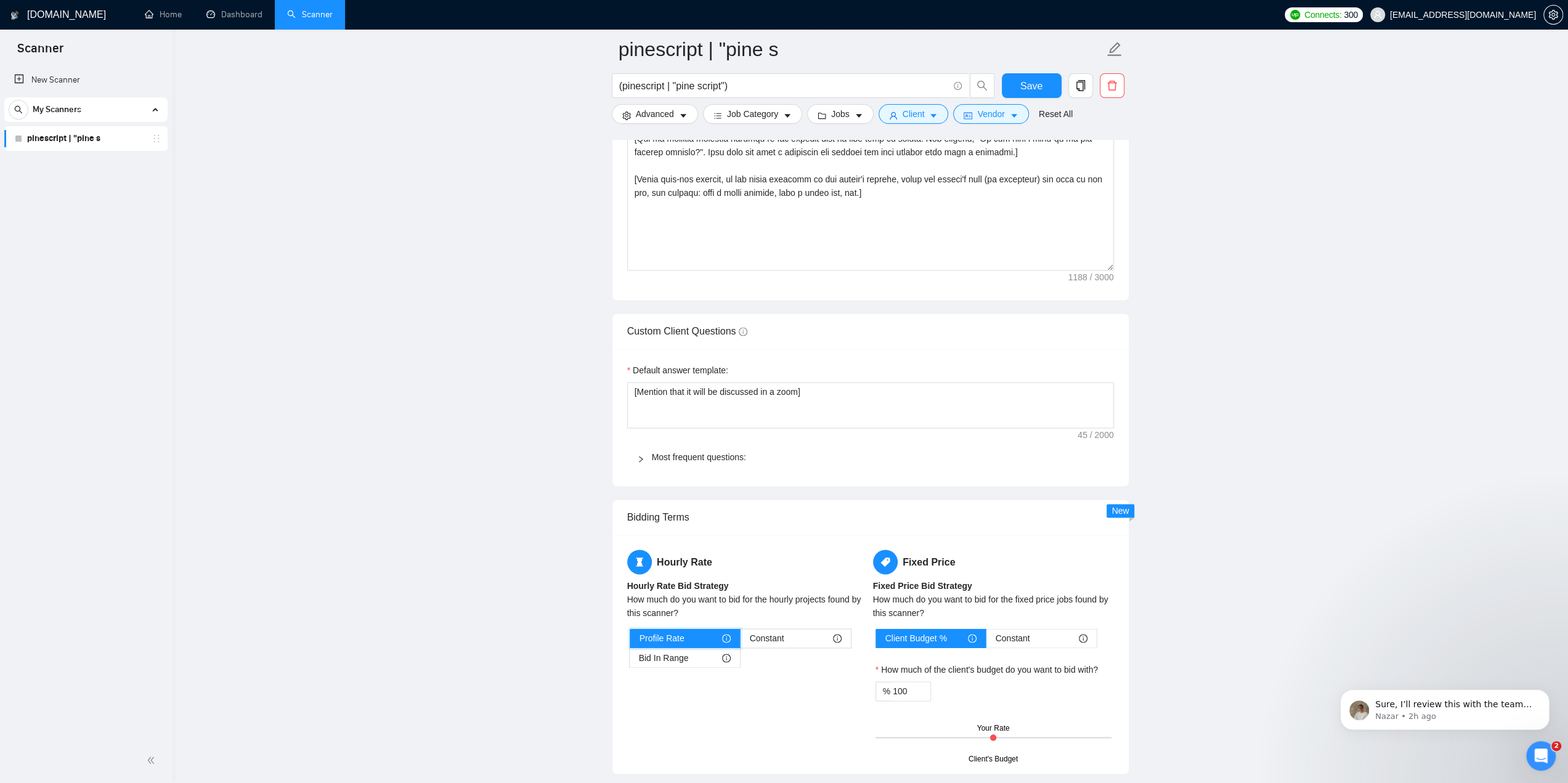
scroll to position [1725, 0]
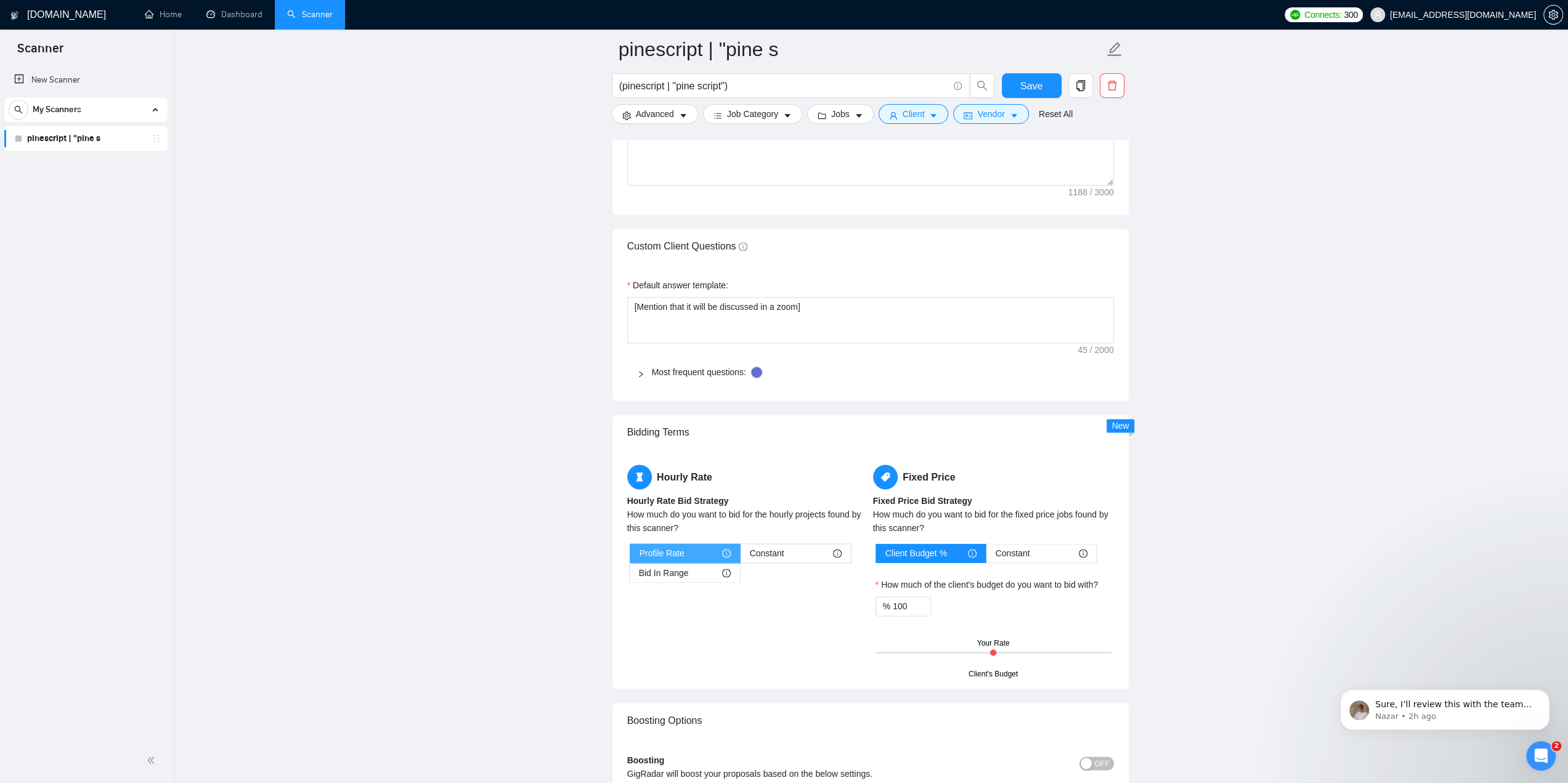
click at [700, 544] on div "Profile Rate" at bounding box center [685, 553] width 91 height 18
click at [631, 556] on input "Profile Rate" at bounding box center [631, 556] width 0 height 0
click at [1088, 549] on label "Constant" at bounding box center [1042, 553] width 111 height 20
click at [986, 556] on input "Constant" at bounding box center [986, 556] width 0 height 0
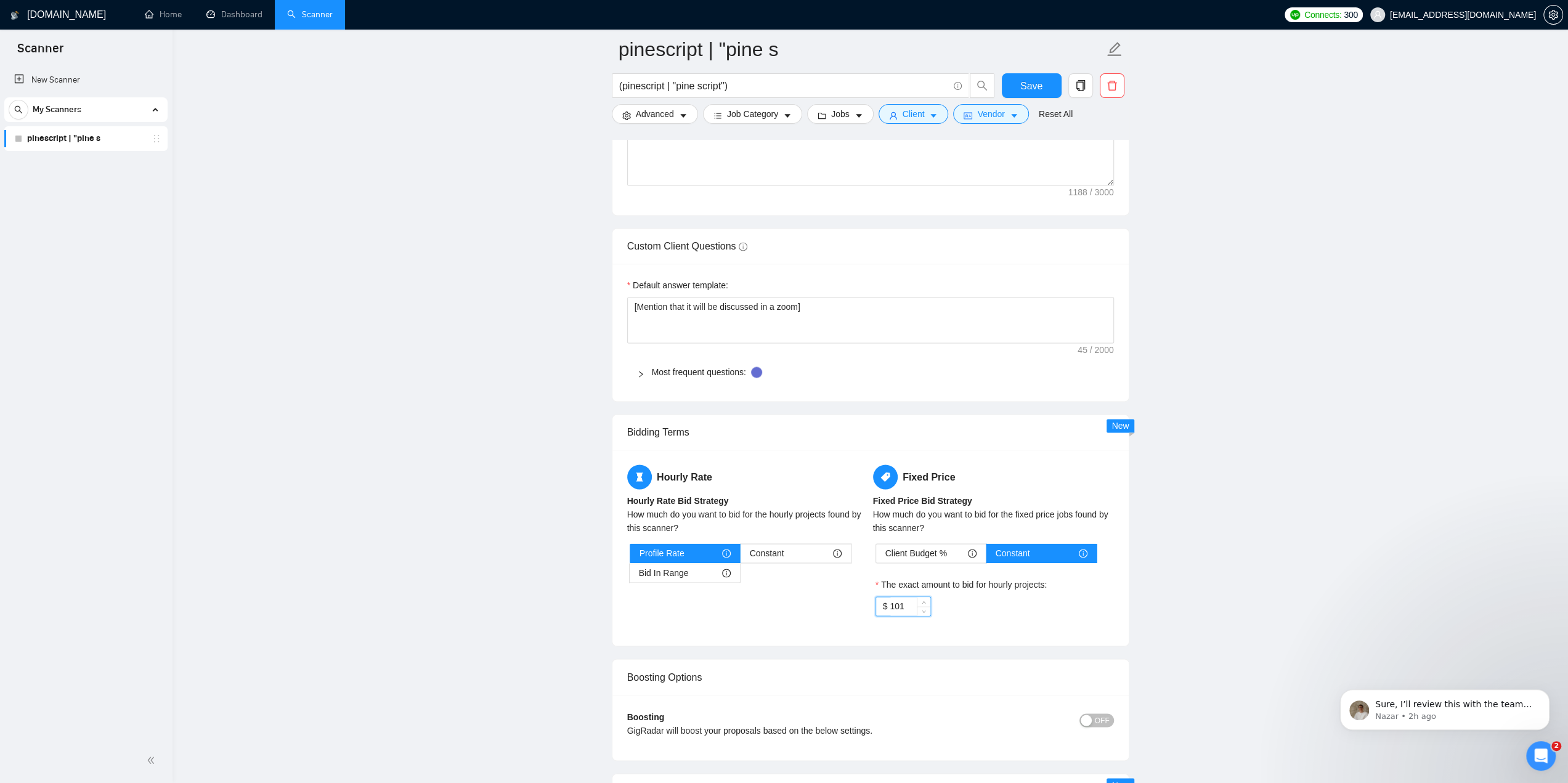
drag, startPoint x: 920, startPoint y: 598, endPoint x: 934, endPoint y: 598, distance: 14.0
click at [934, 598] on div "$ 101" at bounding box center [993, 606] width 236 height 20
click at [902, 600] on input "101" at bounding box center [909, 606] width 40 height 18
click at [925, 607] on span "down" at bounding box center [924, 611] width 8 height 8
click at [909, 604] on input "100" at bounding box center [909, 606] width 40 height 18
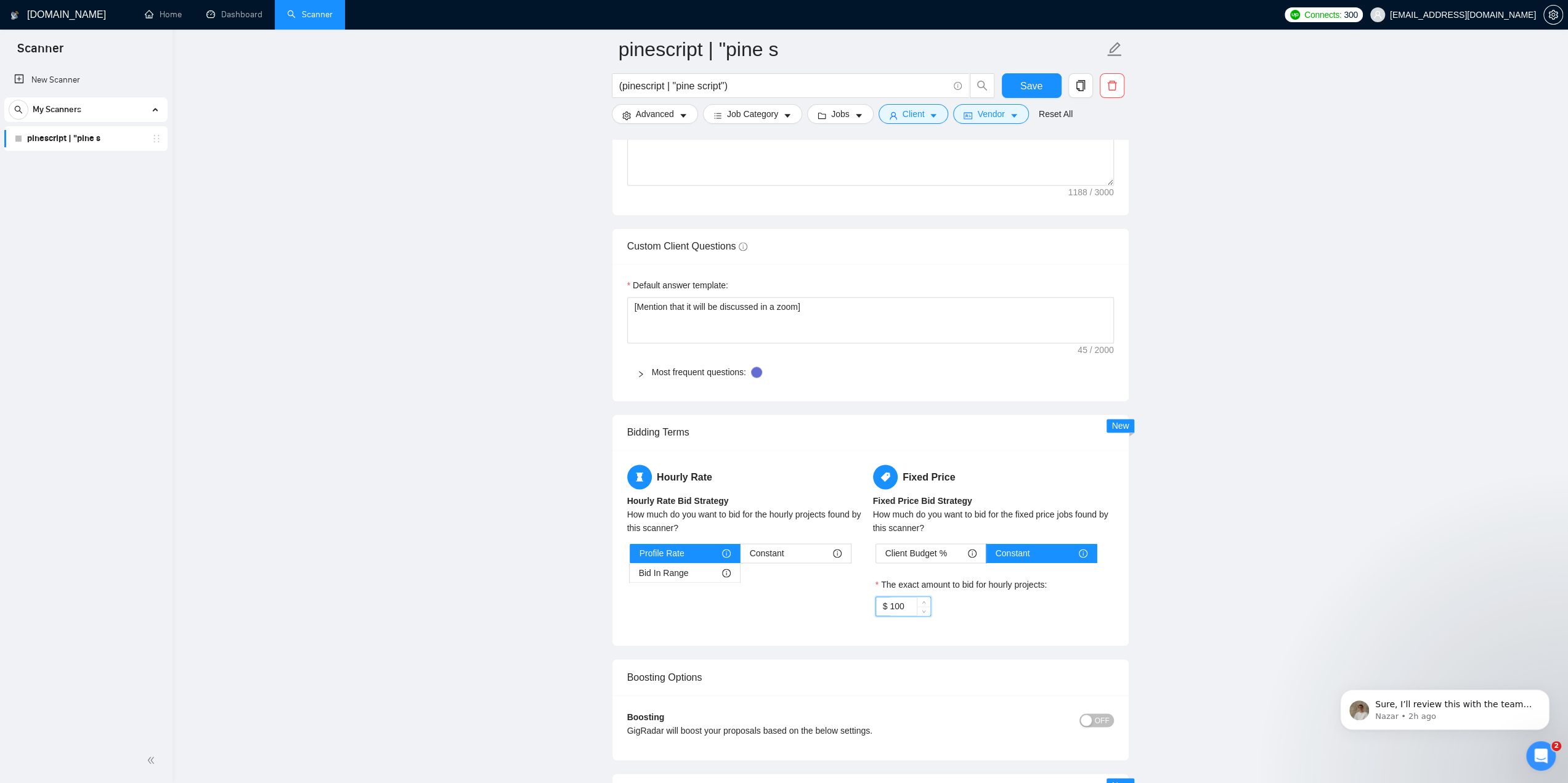
drag, startPoint x: 908, startPoint y: 602, endPoint x: 887, endPoint y: 600, distance: 21.1
click at [887, 600] on div "$ 100" at bounding box center [903, 606] width 55 height 20
click at [970, 578] on label "The exact amount to bid for hourly projects:" at bounding box center [961, 584] width 172 height 14
click at [930, 597] on input "100" at bounding box center [909, 606] width 40 height 18
click at [985, 578] on label "The exact amount to bid for hourly projects:" at bounding box center [961, 584] width 172 height 14
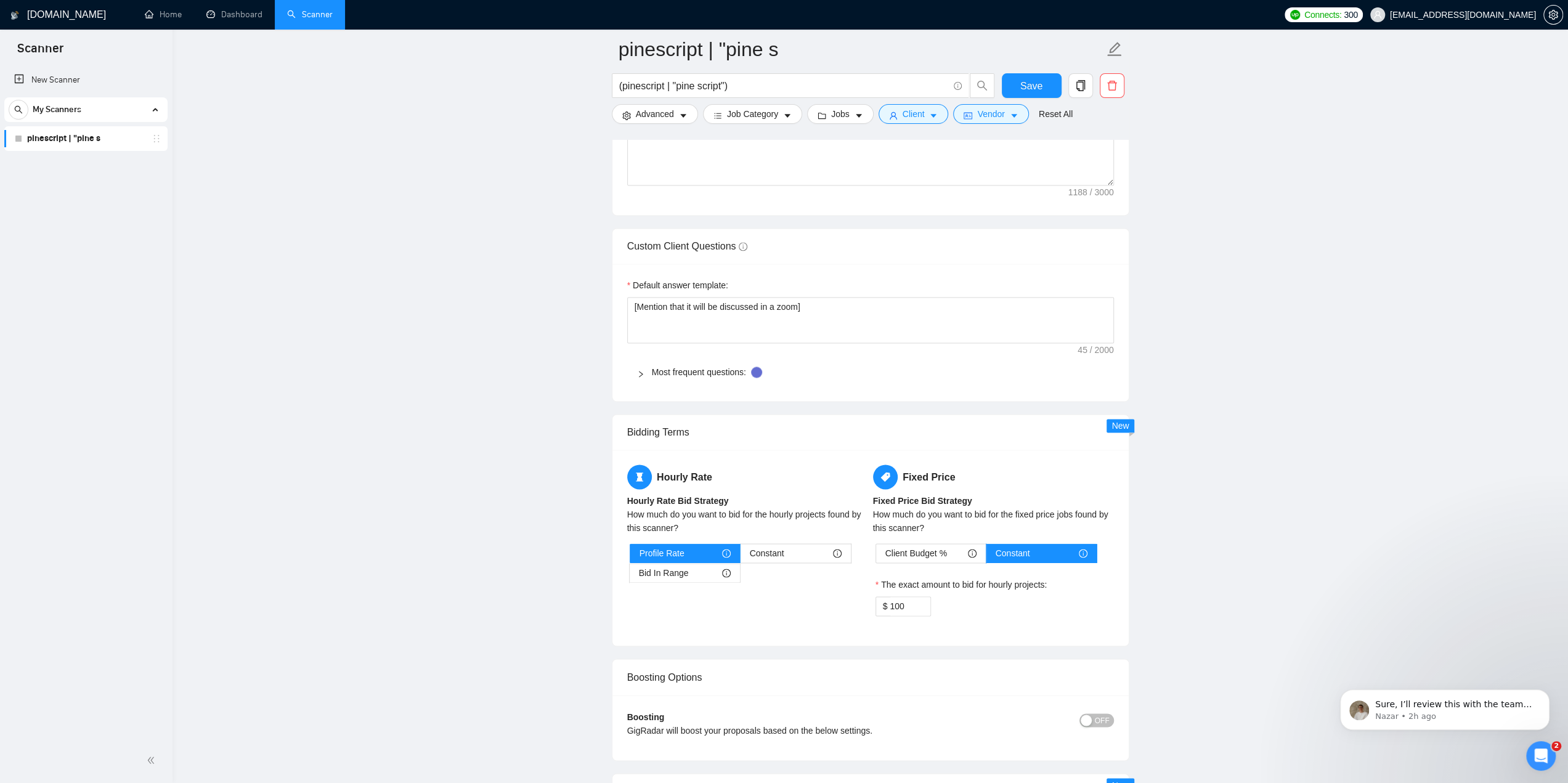
click at [930, 597] on input "100" at bounding box center [909, 606] width 40 height 18
click at [982, 578] on div "The exact amount to bid for hourly projects:" at bounding box center [993, 587] width 236 height 18
click at [1085, 549] on icon "info-circle" at bounding box center [1083, 553] width 8 height 8
click at [986, 556] on input "Constant" at bounding box center [986, 556] width 0 height 0
click at [980, 547] on label "Client Budget %" at bounding box center [931, 553] width 111 height 20
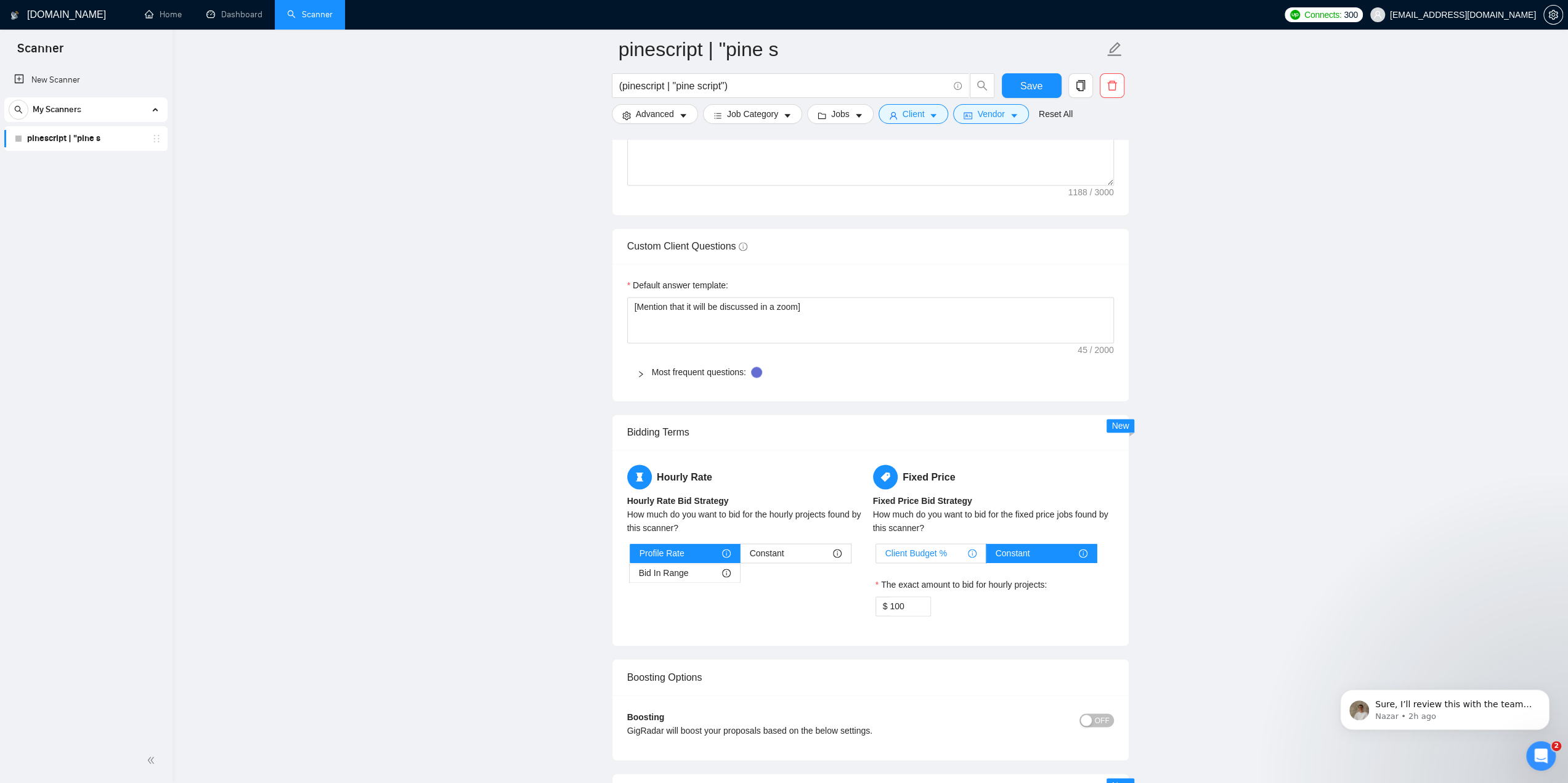
click at [876, 556] on input "Client Budget %" at bounding box center [876, 556] width 0 height 0
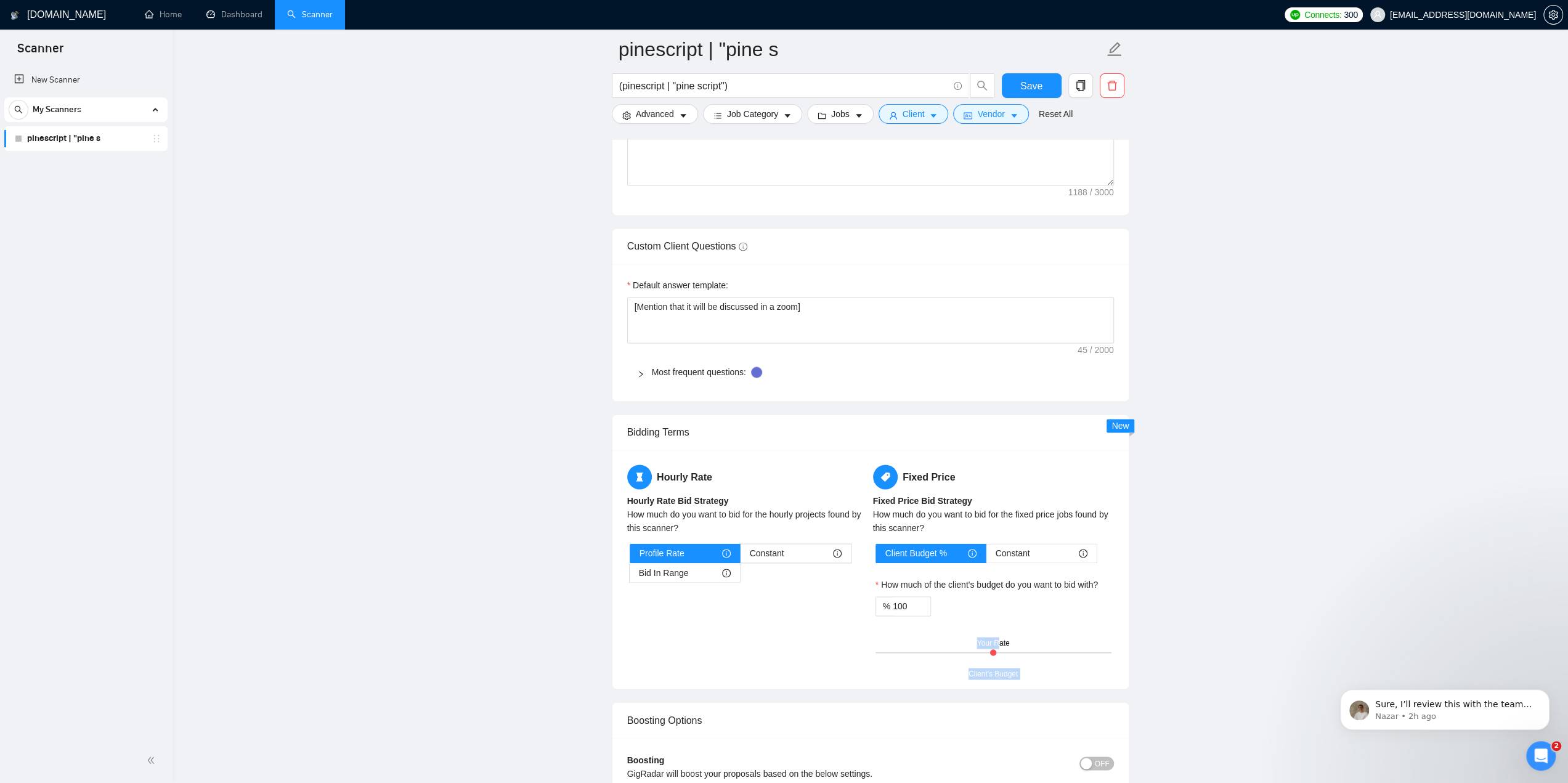
click at [998, 643] on div "Client's Budget Your Rate" at bounding box center [993, 652] width 236 height 43
click at [992, 649] on div at bounding box center [993, 652] width 6 height 6
drag, startPoint x: 992, startPoint y: 646, endPoint x: 1011, endPoint y: 646, distance: 19.0
click at [1011, 646] on div "Client's Budget Your Rate" at bounding box center [993, 652] width 236 height 43
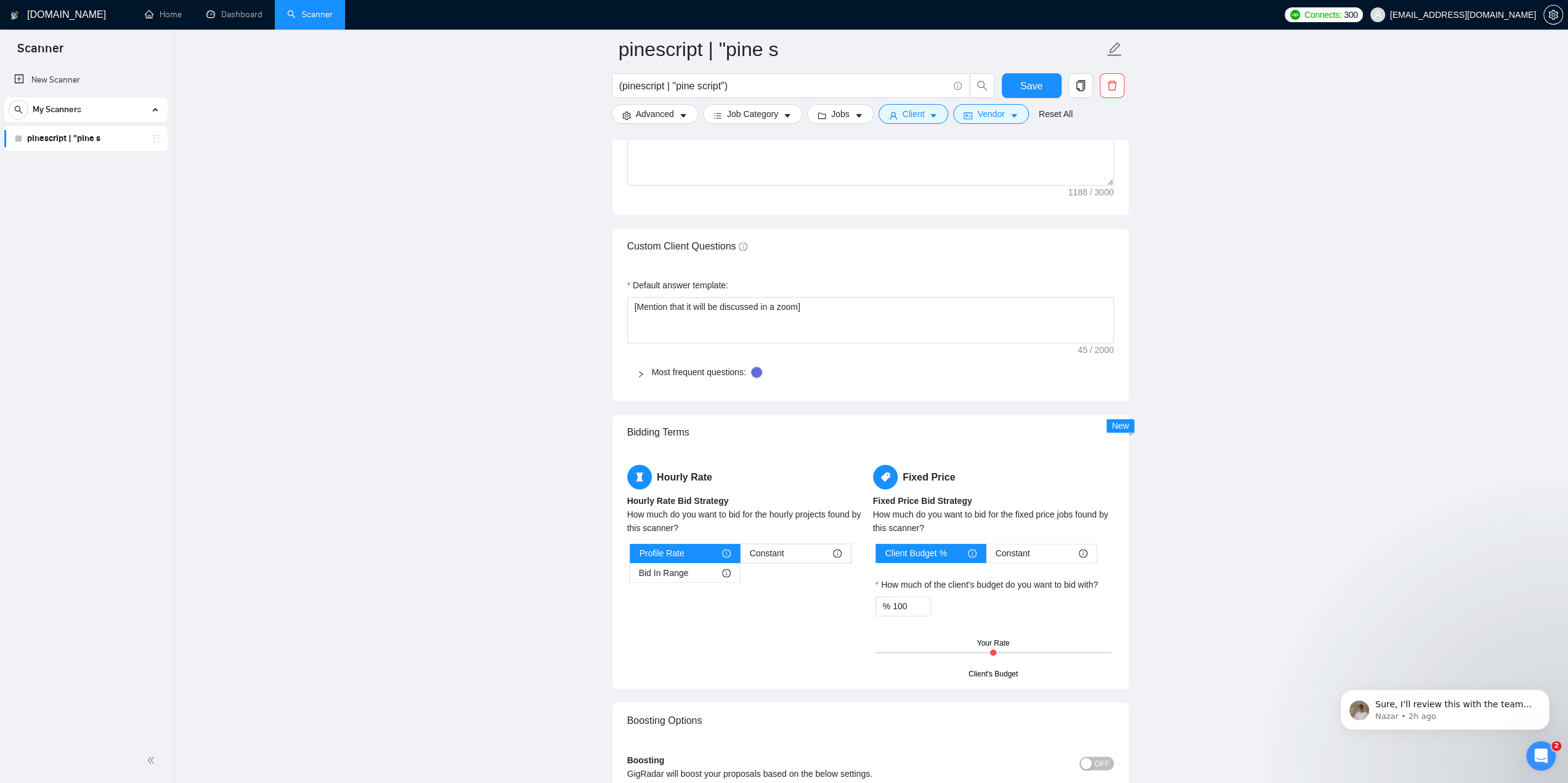
click at [987, 615] on div "Client Budget % Constant How much of the client's budget do you want to bid wit…" at bounding box center [993, 609] width 241 height 131
click at [986, 613] on div "Client Budget % Constant How much of the client's budget do you want to bid wit…" at bounding box center [993, 609] width 241 height 131
click at [884, 475] on icon "tag" at bounding box center [885, 477] width 9 height 9
click at [890, 507] on div "How much do you want to bid for the fixed price jobs found by this scanner?" at bounding box center [993, 521] width 241 height 27
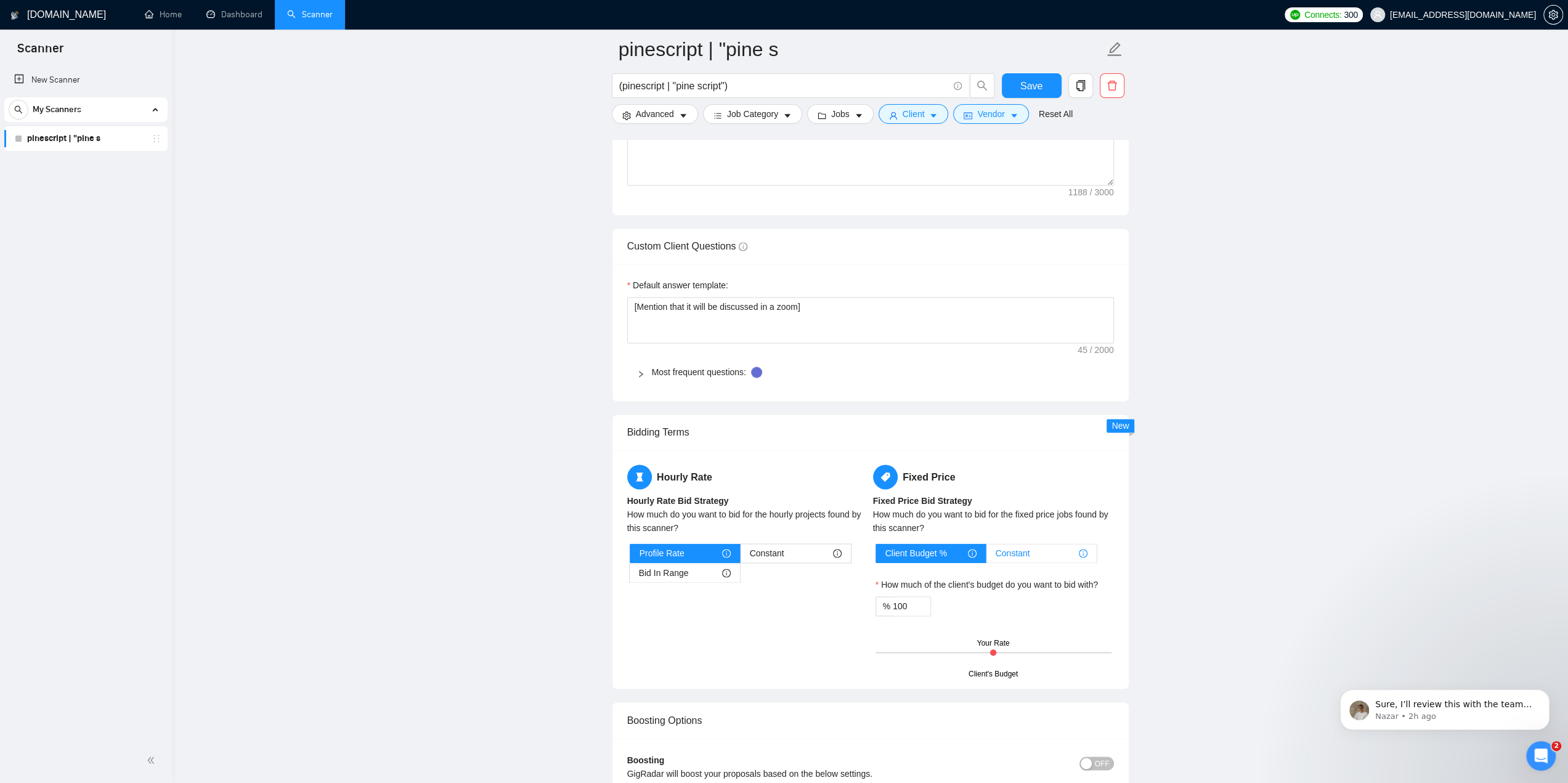
click at [1032, 547] on div "Constant" at bounding box center [1042, 553] width 92 height 18
click at [986, 556] on input "Constant" at bounding box center [986, 556] width 0 height 0
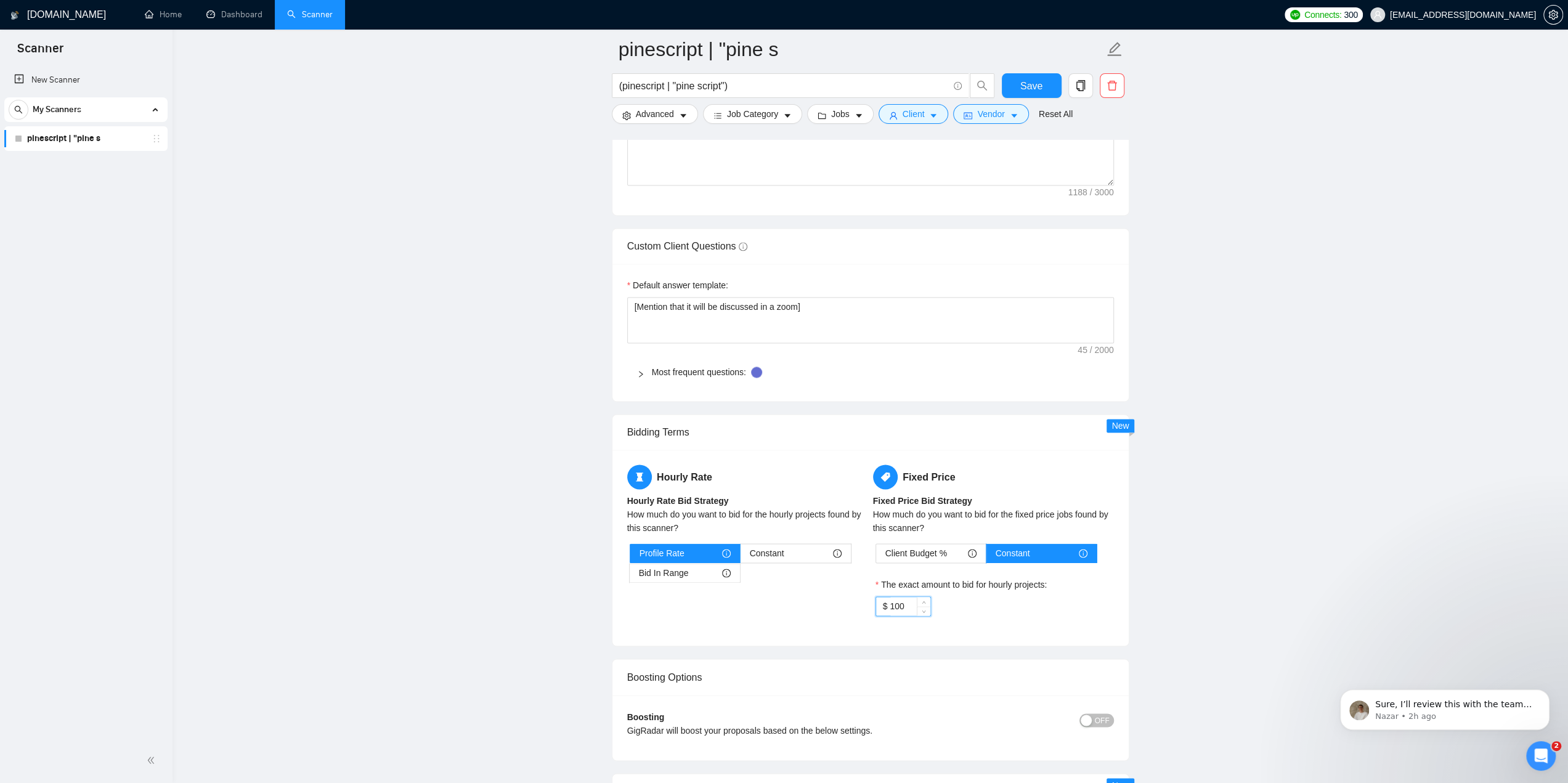
drag, startPoint x: 915, startPoint y: 602, endPoint x: 865, endPoint y: 596, distance: 50.4
click at [865, 596] on div "Hourly Rate Hourly Rate Bid Strategy How much do you want to bid for the hourly…" at bounding box center [870, 547] width 492 height 166
click at [972, 549] on icon "info-circle" at bounding box center [972, 553] width 8 height 8
click at [876, 556] on input "Client Budget %" at bounding box center [876, 556] width 0 height 0
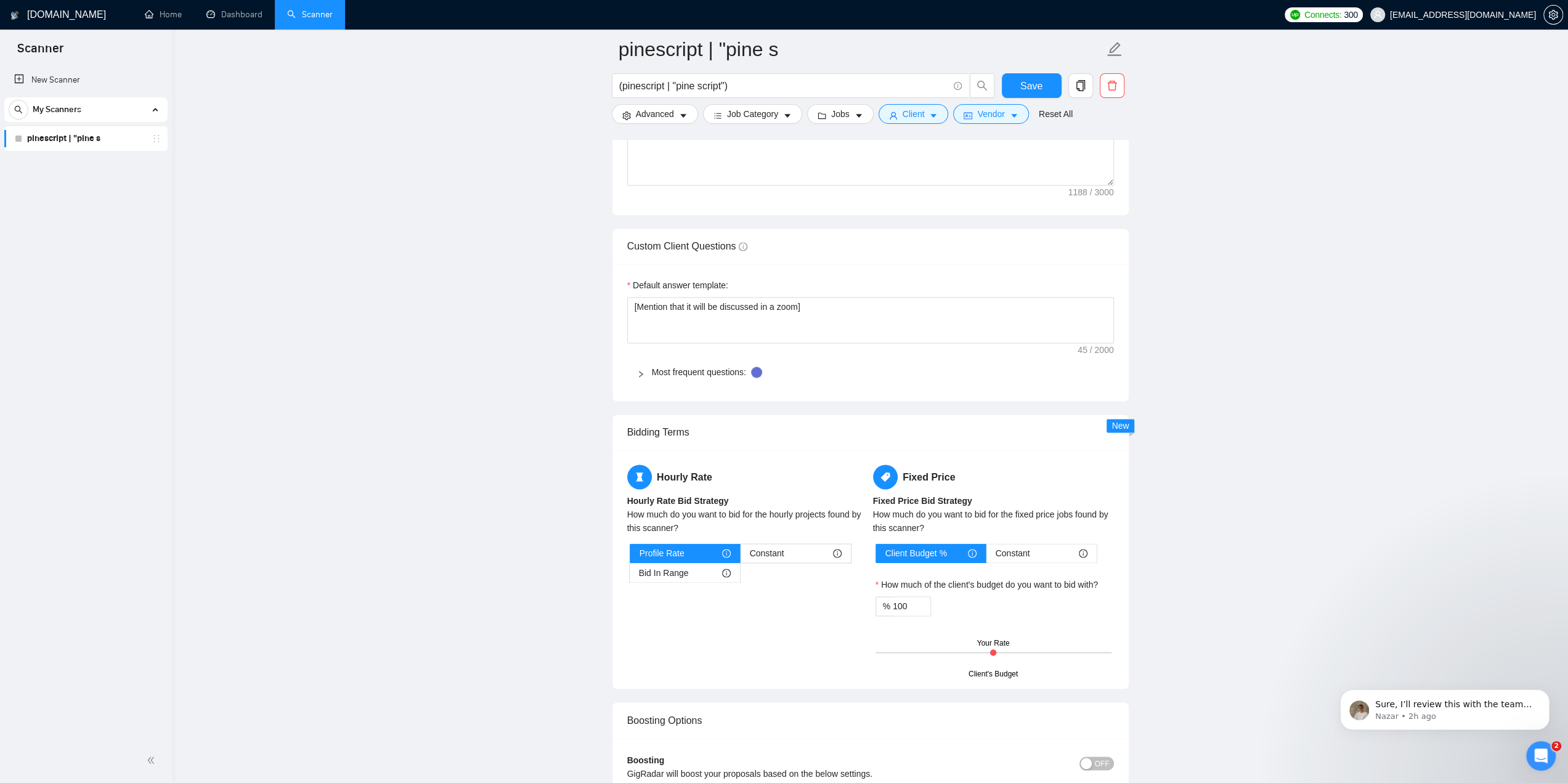
click at [1150, 498] on main "pinescript | "pine s (pinescript | "pine script") Save Advanced Job Category Jo…" at bounding box center [871, 26] width 1357 height 3403
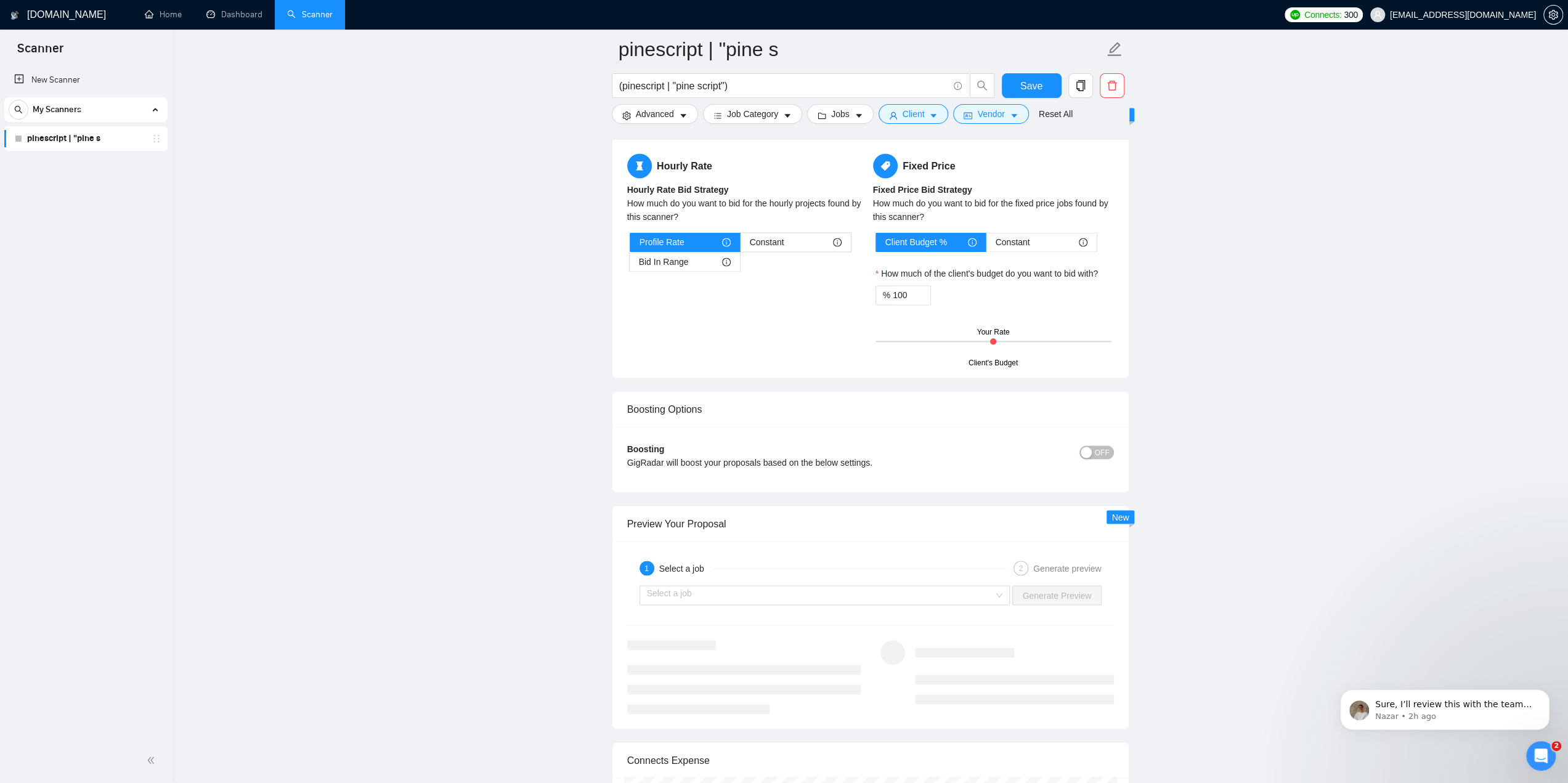
scroll to position [2033, 0]
click at [1099, 449] on span "OFF" at bounding box center [1103, 455] width 15 height 14
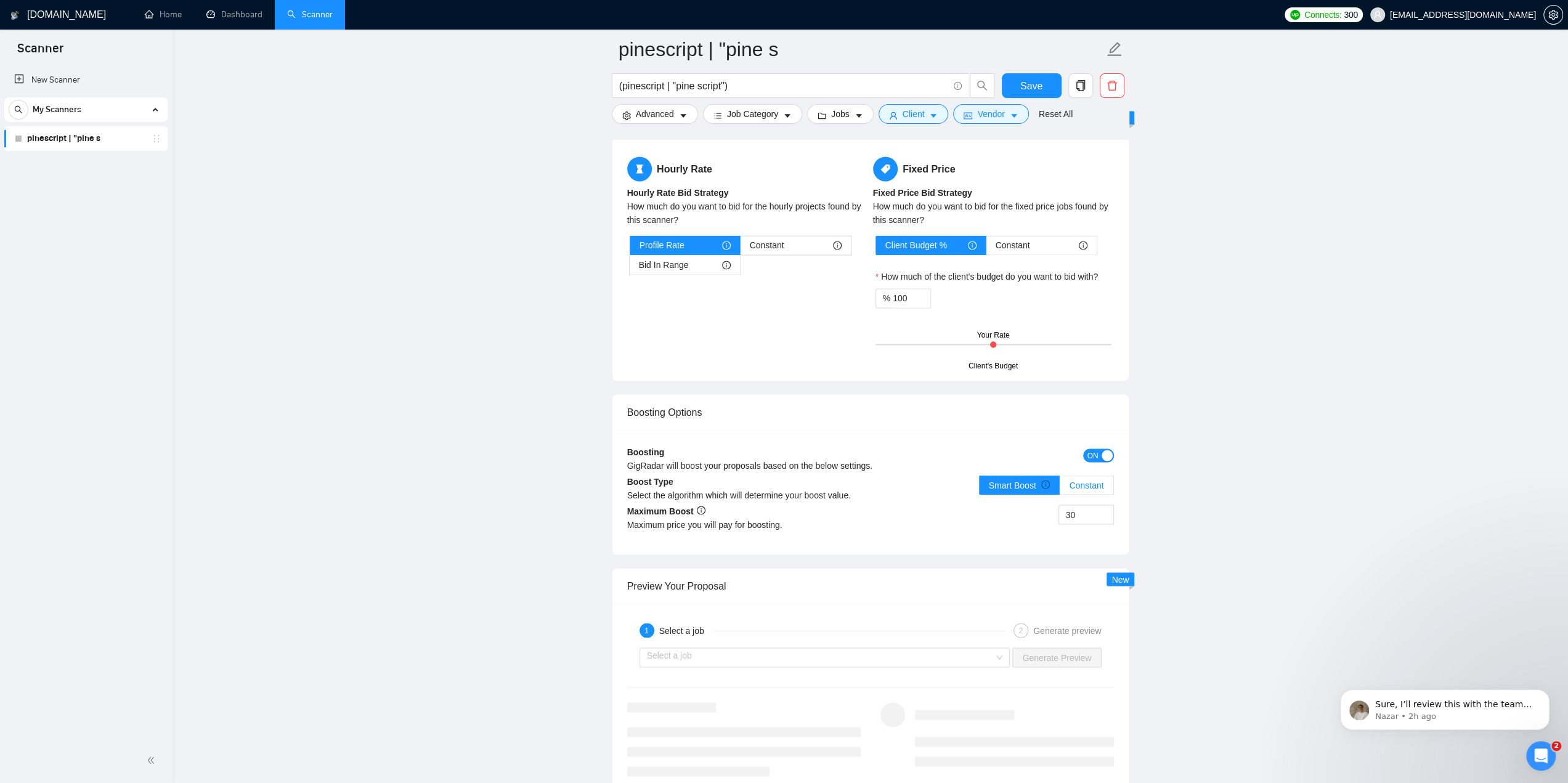
click at [1094, 480] on span "Constant" at bounding box center [1086, 485] width 35 height 10
click at [1060, 488] on input "Constant" at bounding box center [1060, 488] width 0 height 0
click at [1046, 482] on icon "info-circle" at bounding box center [1046, 485] width 2 height 5
click at [980, 488] on input "Smart Boost" at bounding box center [980, 488] width 0 height 0
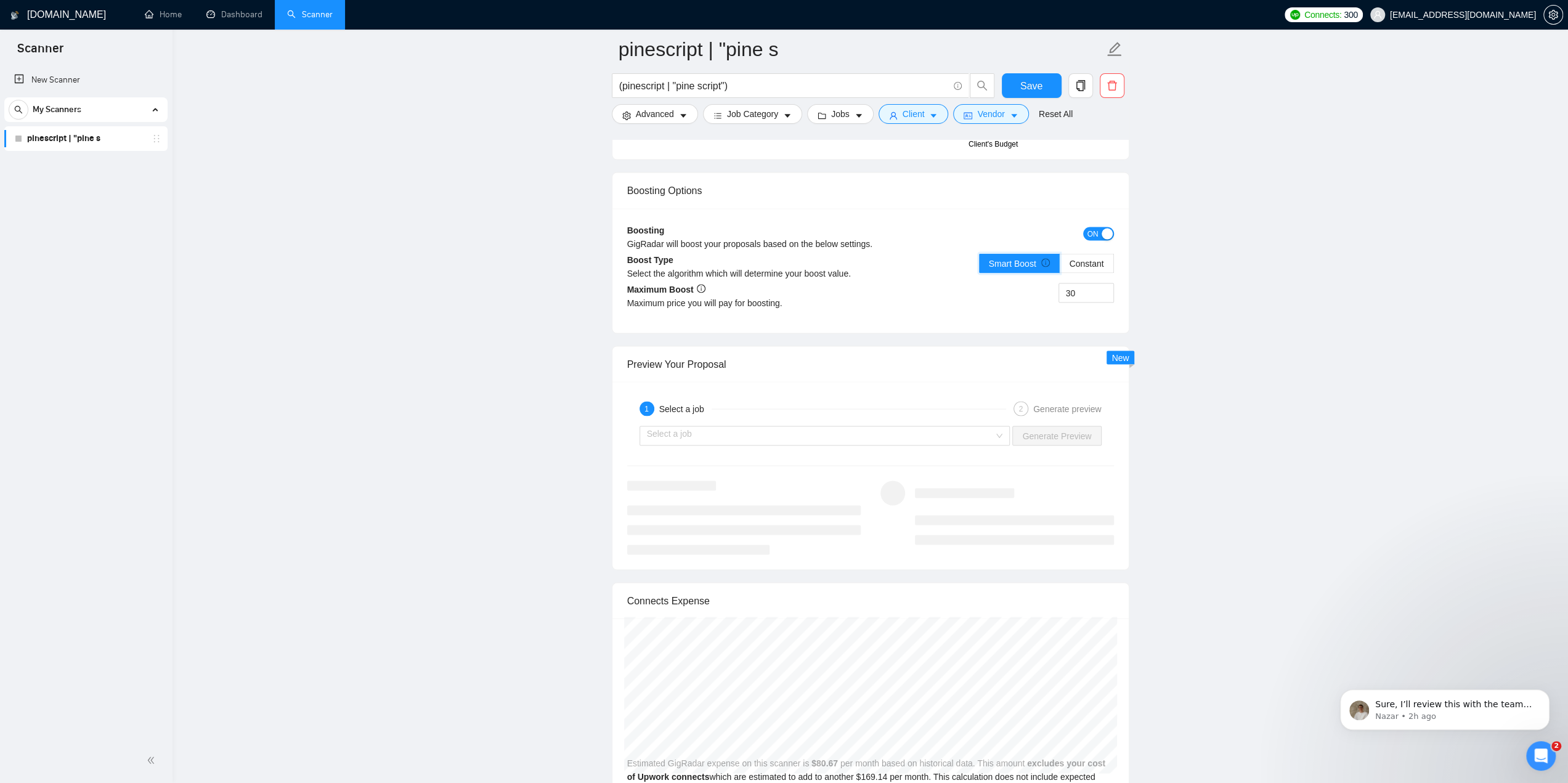
scroll to position [2280, 0]
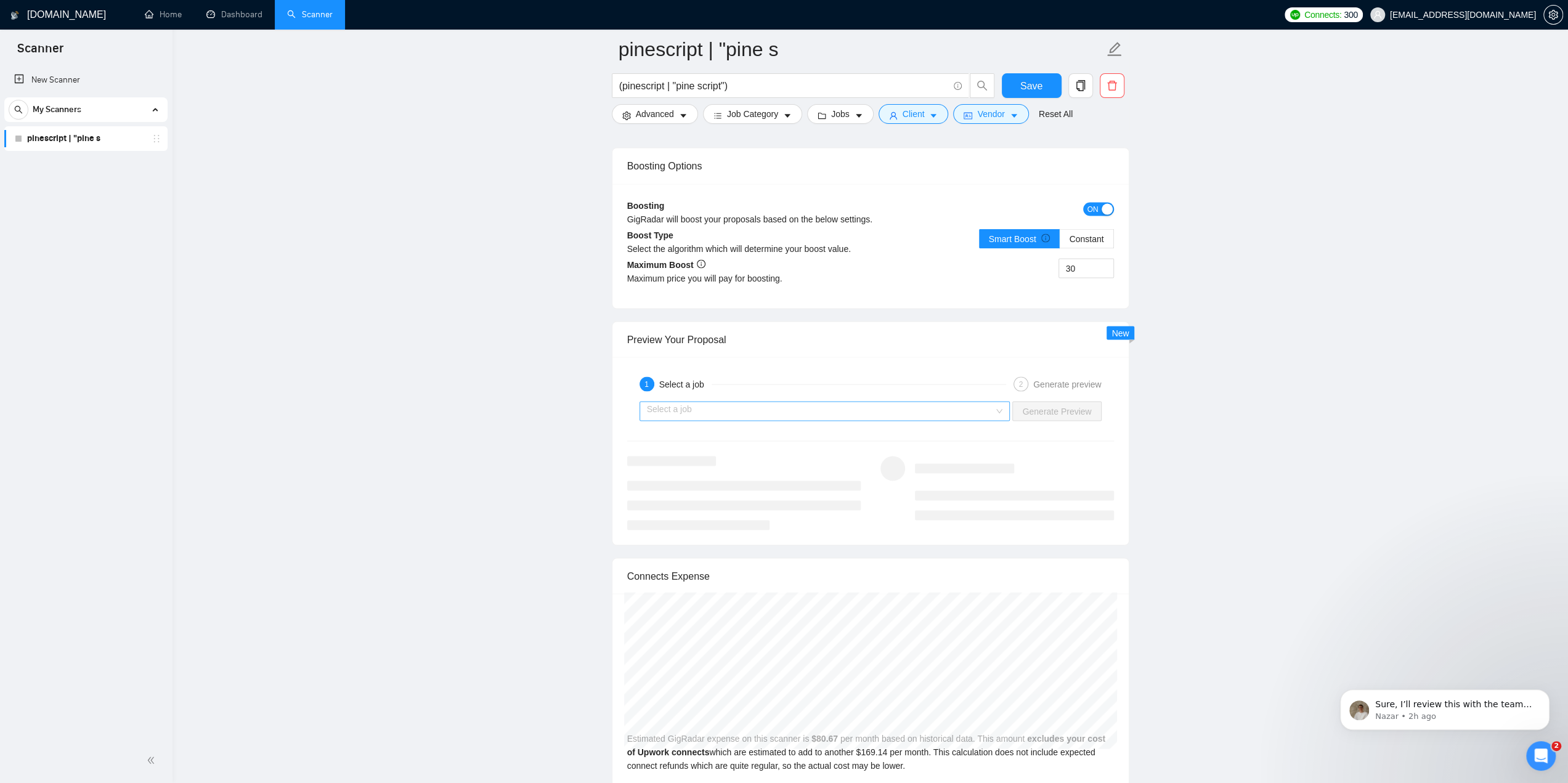
click at [779, 402] on input "search" at bounding box center [821, 411] width 347 height 18
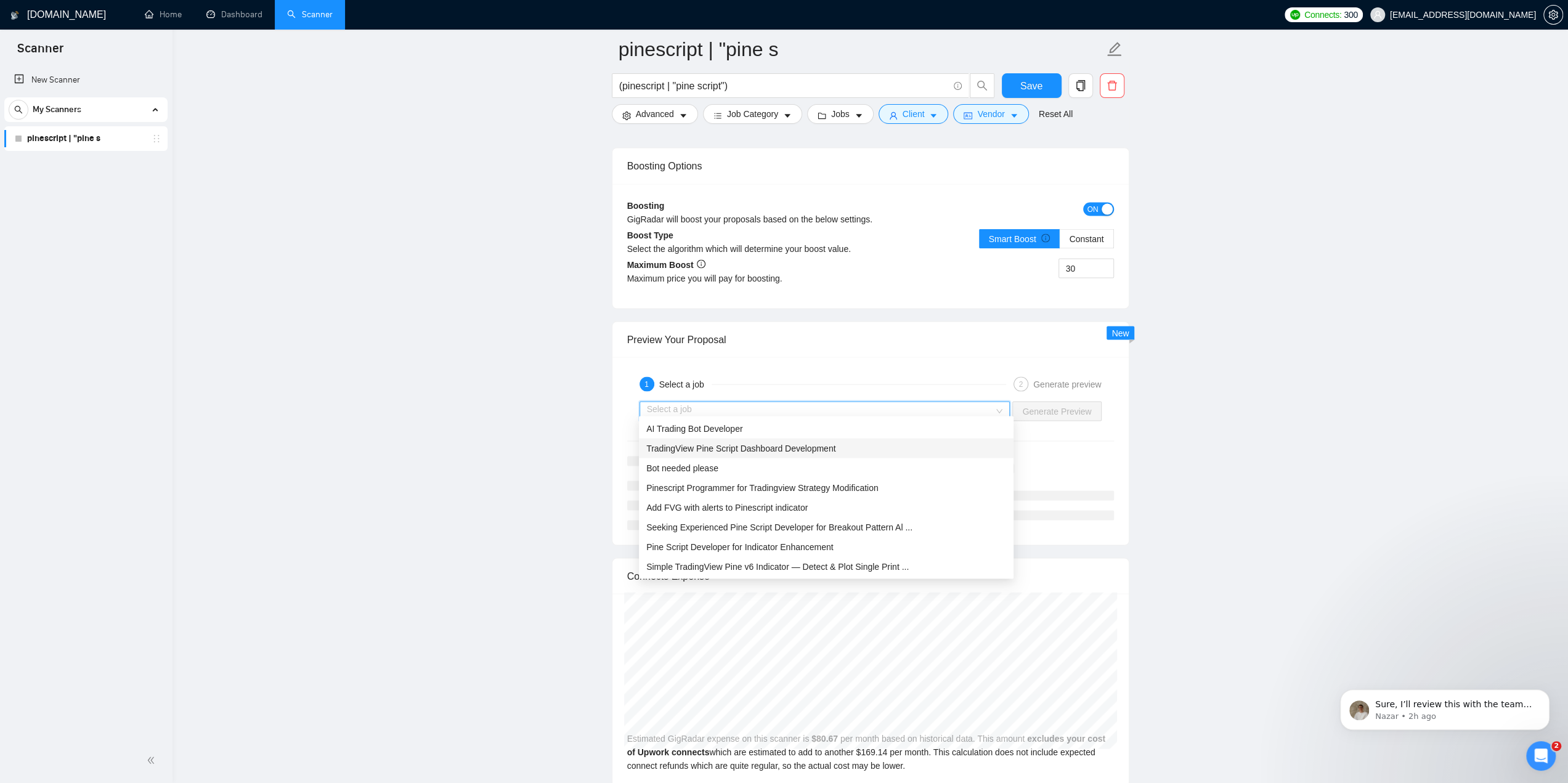
click at [751, 452] on span "TradingView Pine Script Dashboard Development" at bounding box center [741, 448] width 189 height 10
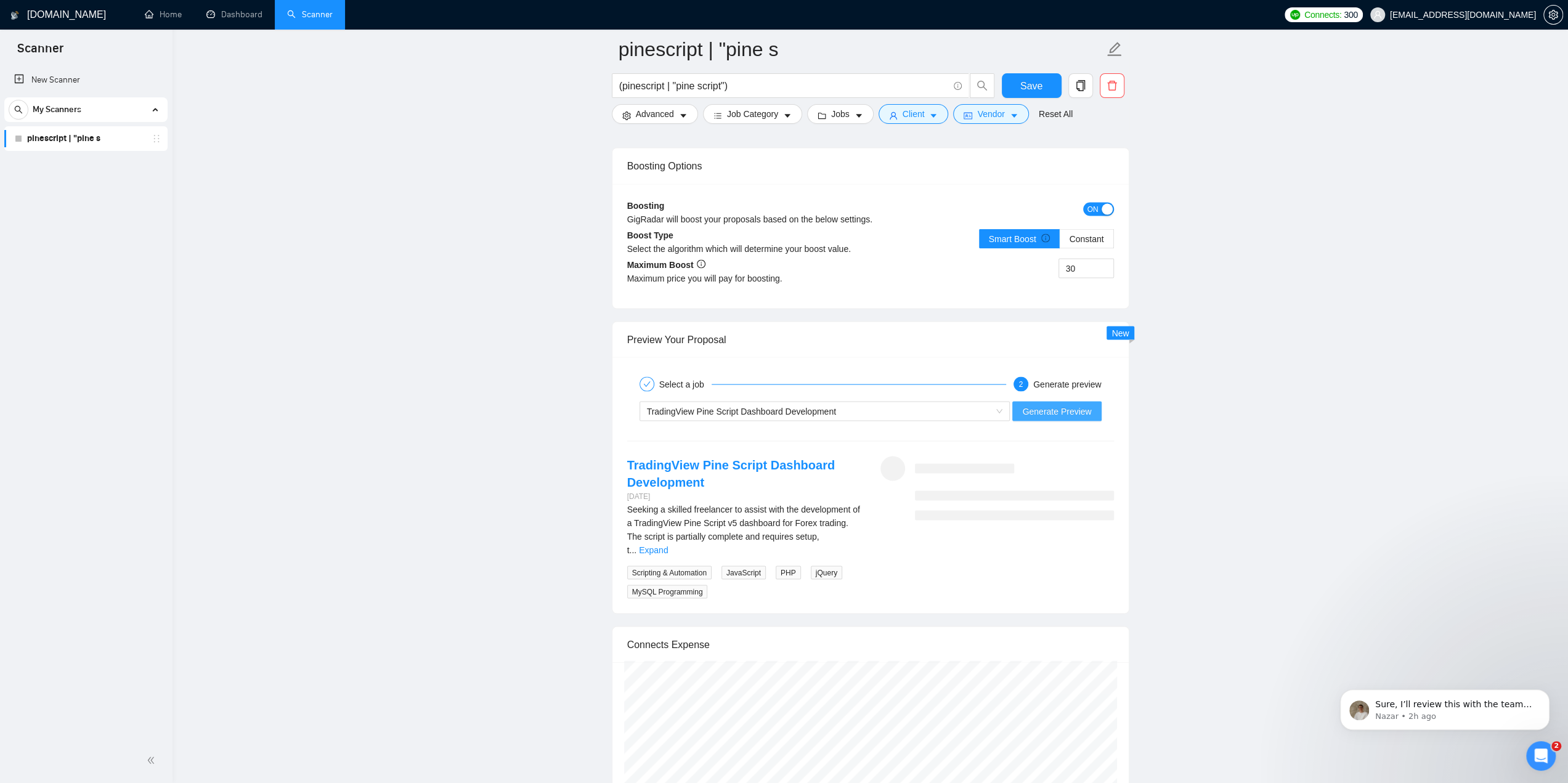
click at [1059, 404] on span "Generate Preview" at bounding box center [1056, 411] width 69 height 14
click at [668, 544] on link "Expand" at bounding box center [653, 549] width 29 height 10
click at [1050, 404] on span "Generate Preview" at bounding box center [1056, 411] width 69 height 14
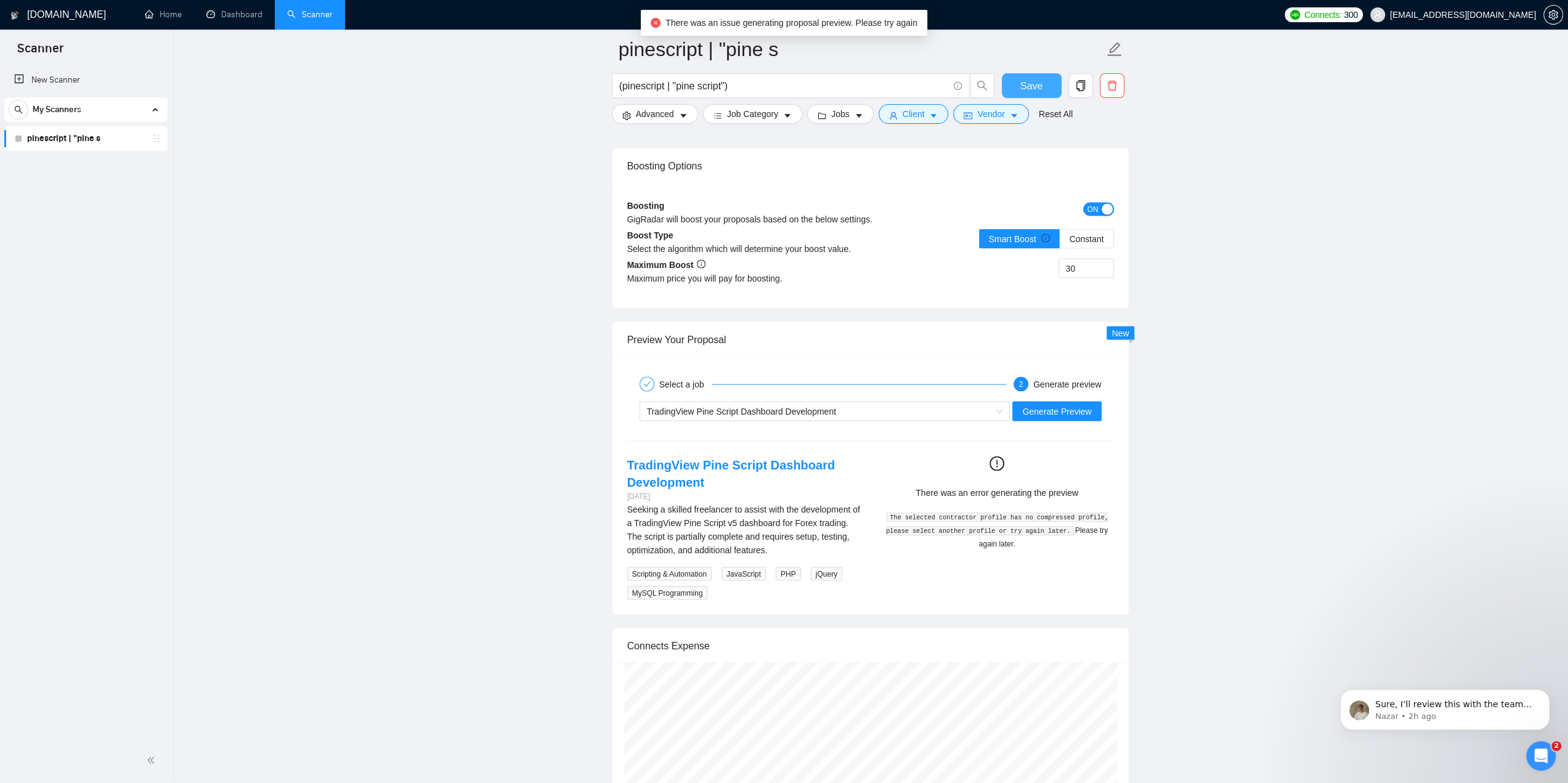
click at [1029, 88] on span "Save" at bounding box center [1031, 86] width 22 height 15
click at [1541, 751] on icon "Open Intercom Messenger" at bounding box center [1539, 754] width 20 height 20
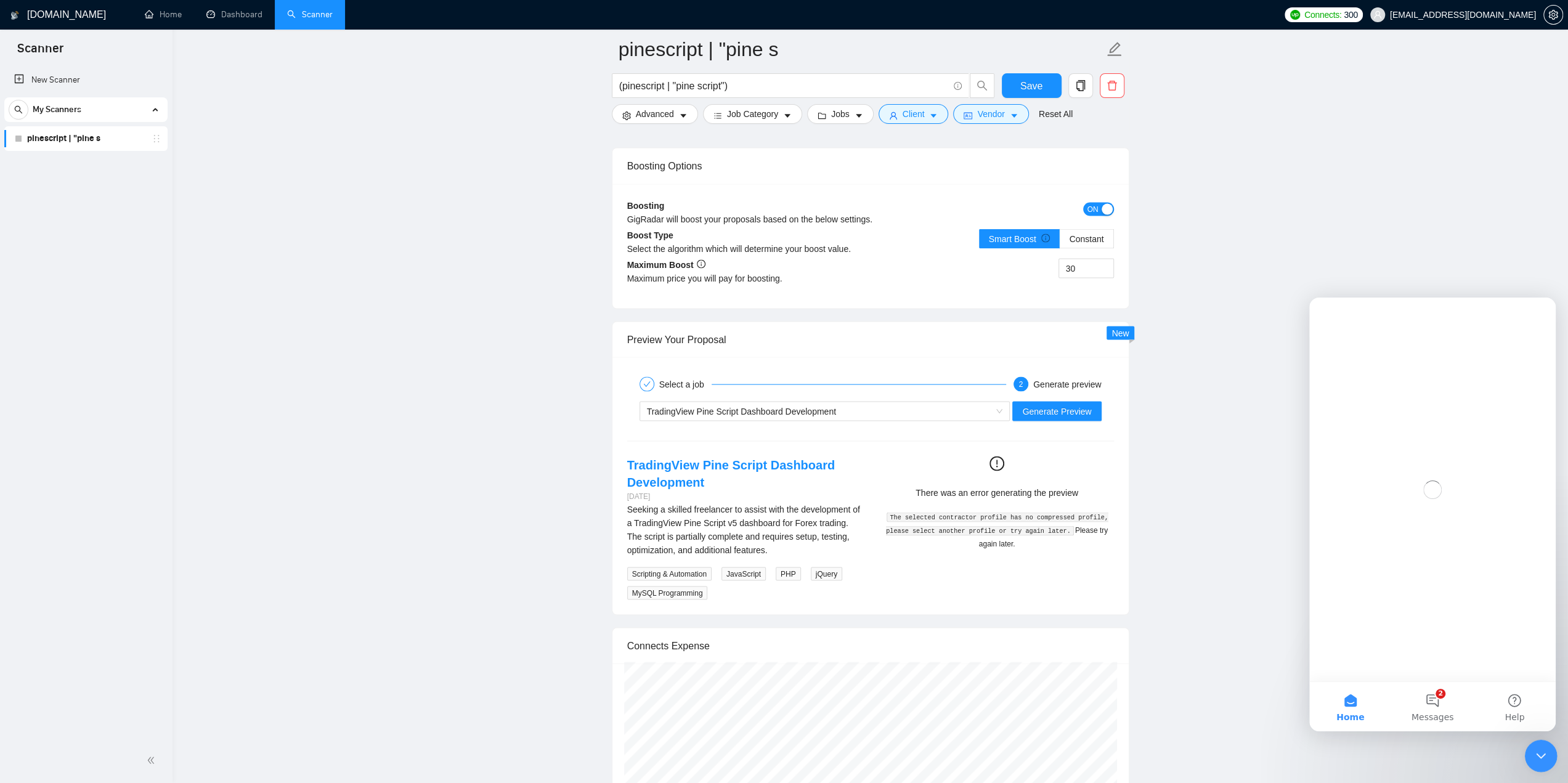
scroll to position [0, 0]
click at [1433, 695] on button "2 Messages" at bounding box center [1432, 706] width 82 height 49
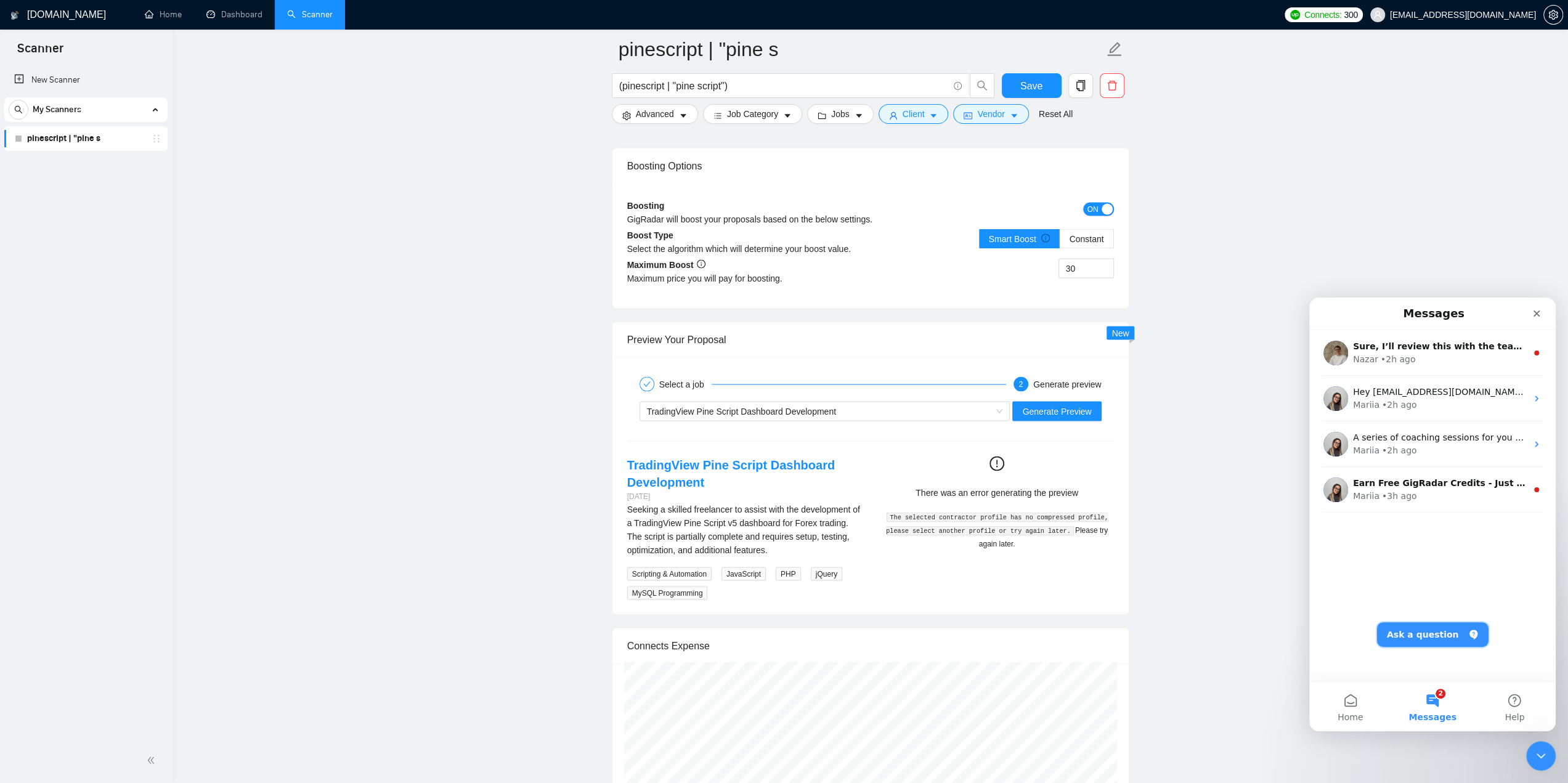
click at [1432, 640] on button "Ask a question" at bounding box center [1433, 634] width 112 height 25
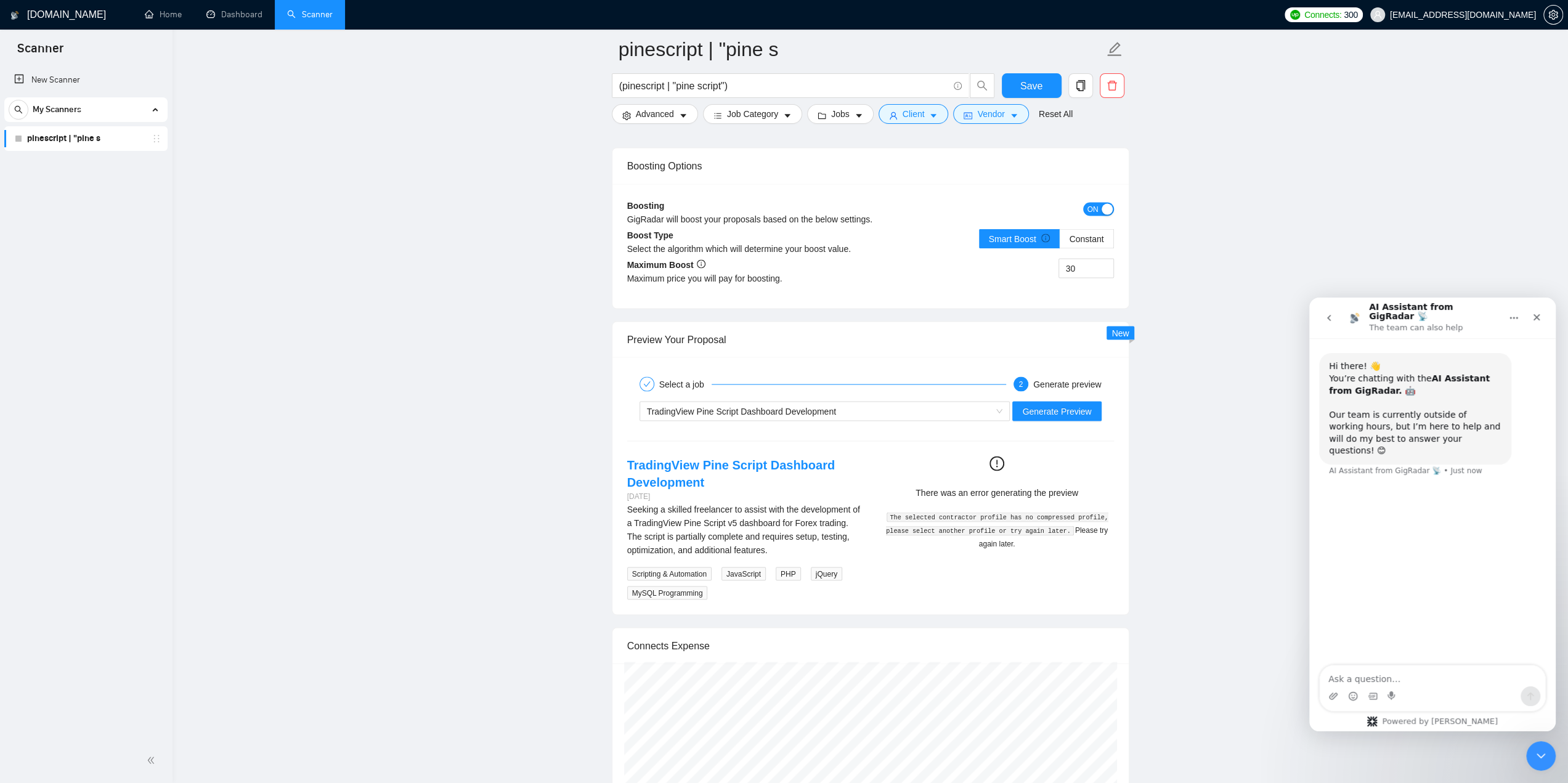
click at [1409, 683] on textarea "Ask a question…" at bounding box center [1433, 676] width 226 height 21
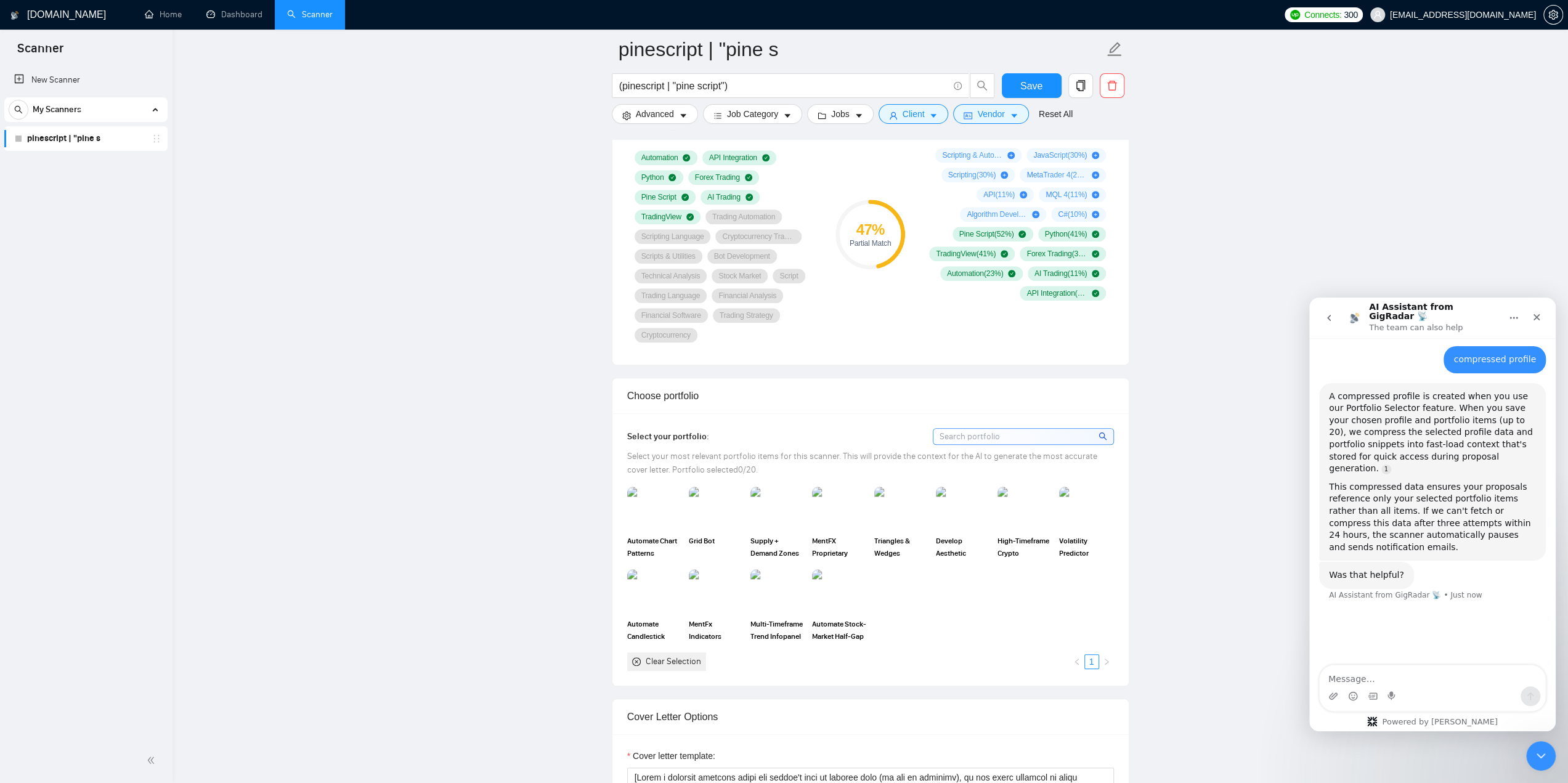
scroll to position [862, 0]
click at [628, 510] on div at bounding box center [655, 511] width 54 height 43
click at [660, 511] on rect at bounding box center [654, 511] width 20 height 20
click at [654, 513] on img at bounding box center [654, 511] width 52 height 41
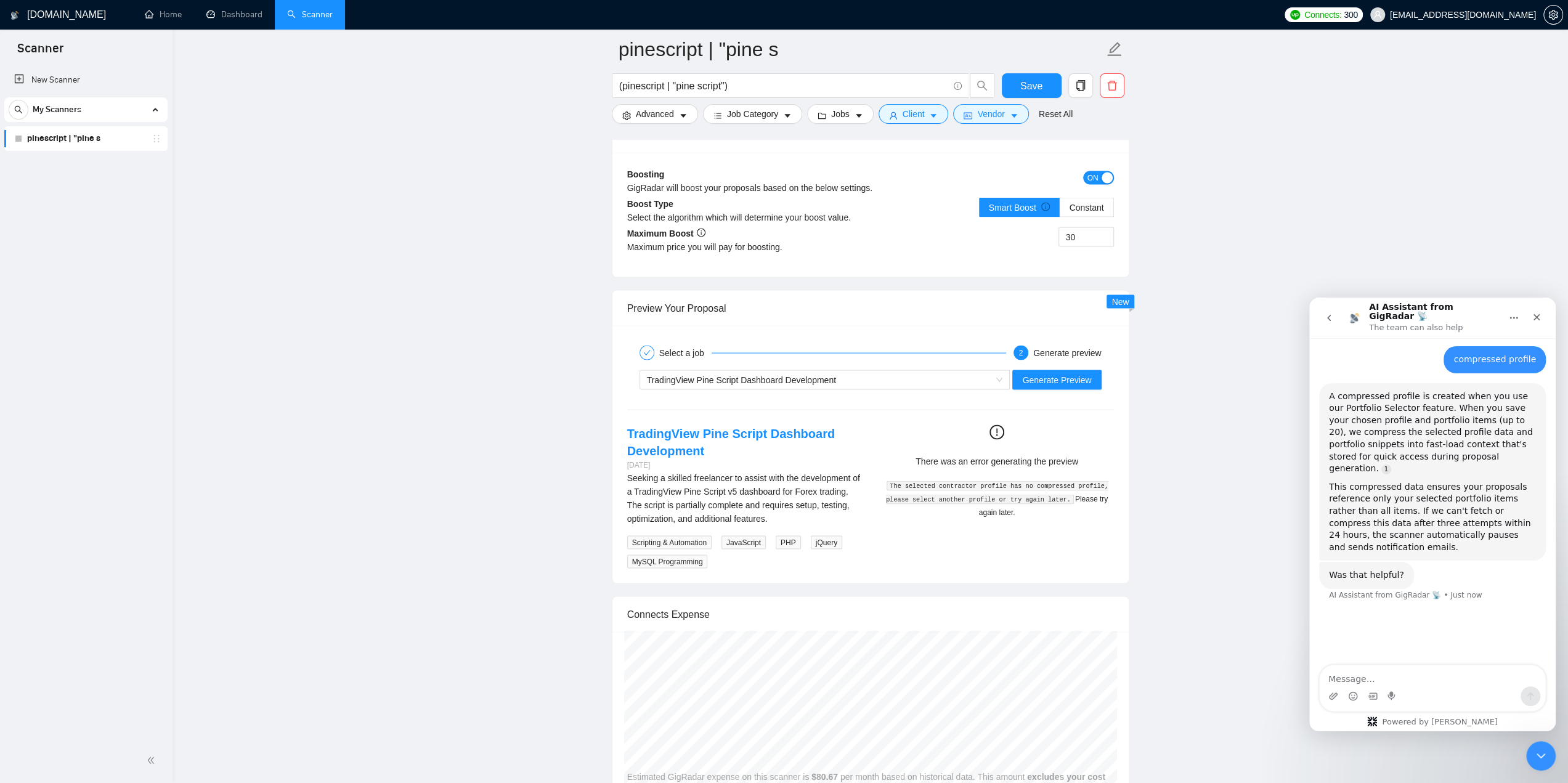
scroll to position [2340, 0]
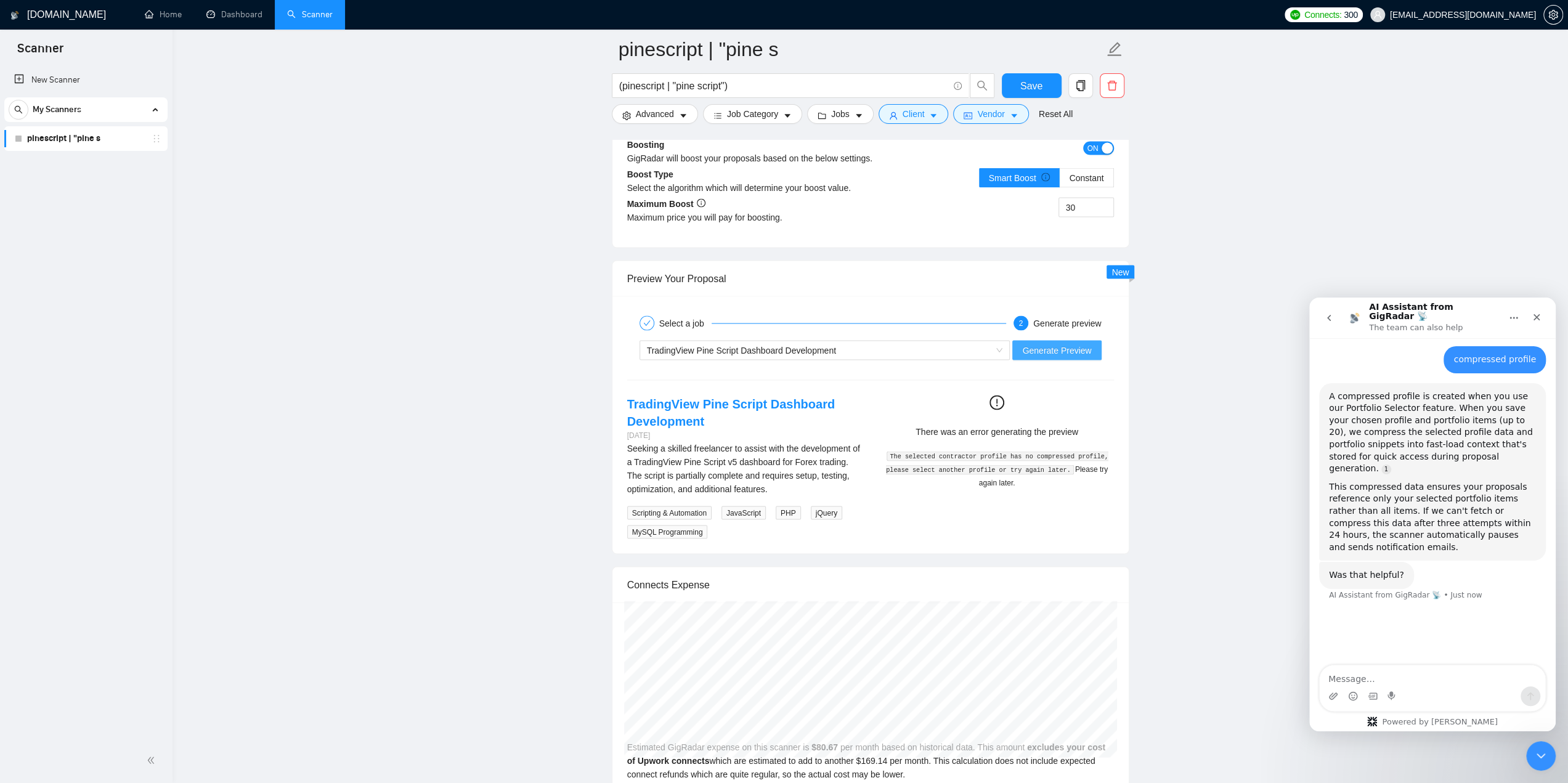
click at [1042, 343] on span "Generate Preview" at bounding box center [1056, 350] width 69 height 14
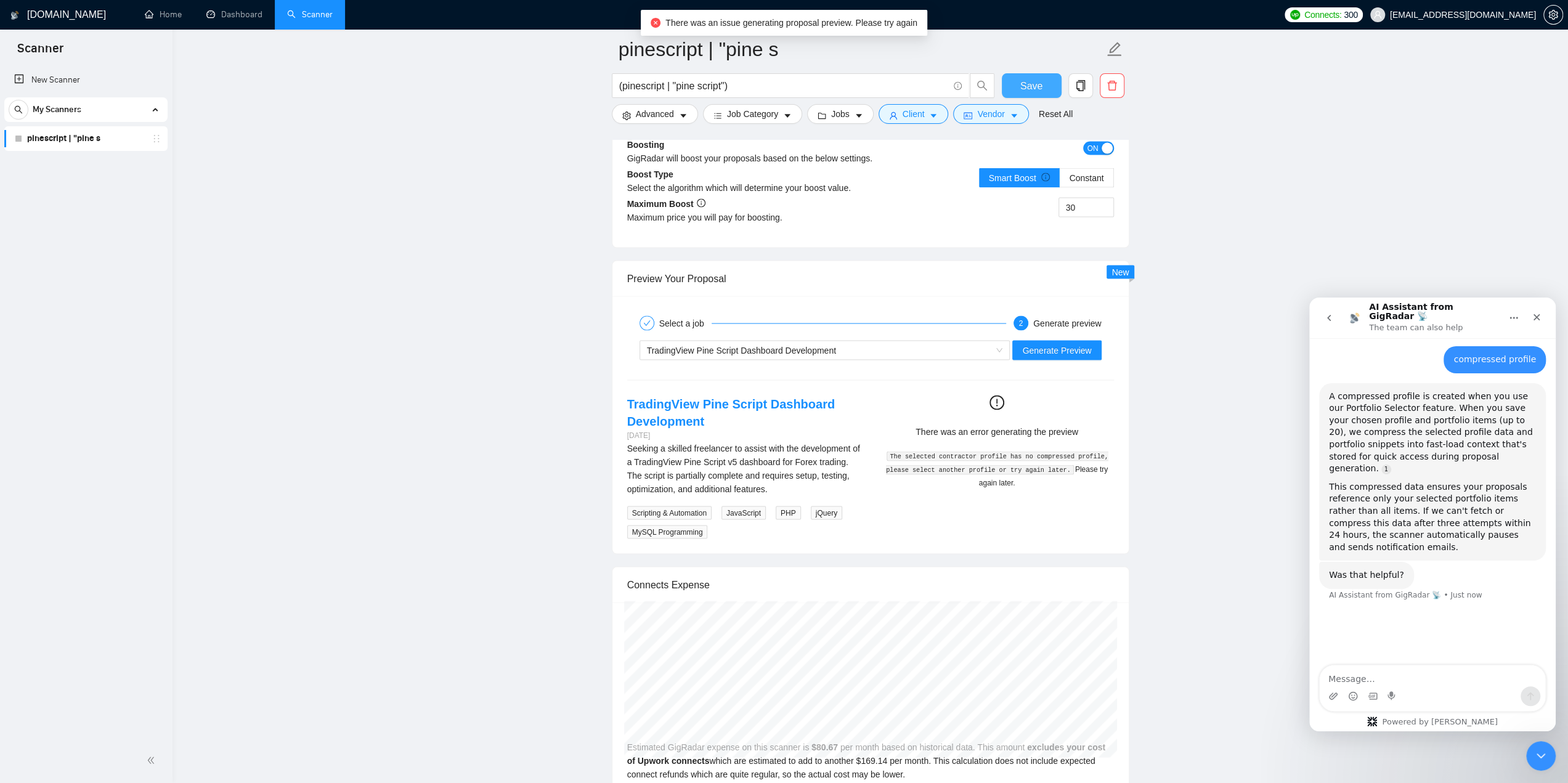
click at [1024, 82] on span "Save" at bounding box center [1031, 86] width 22 height 15
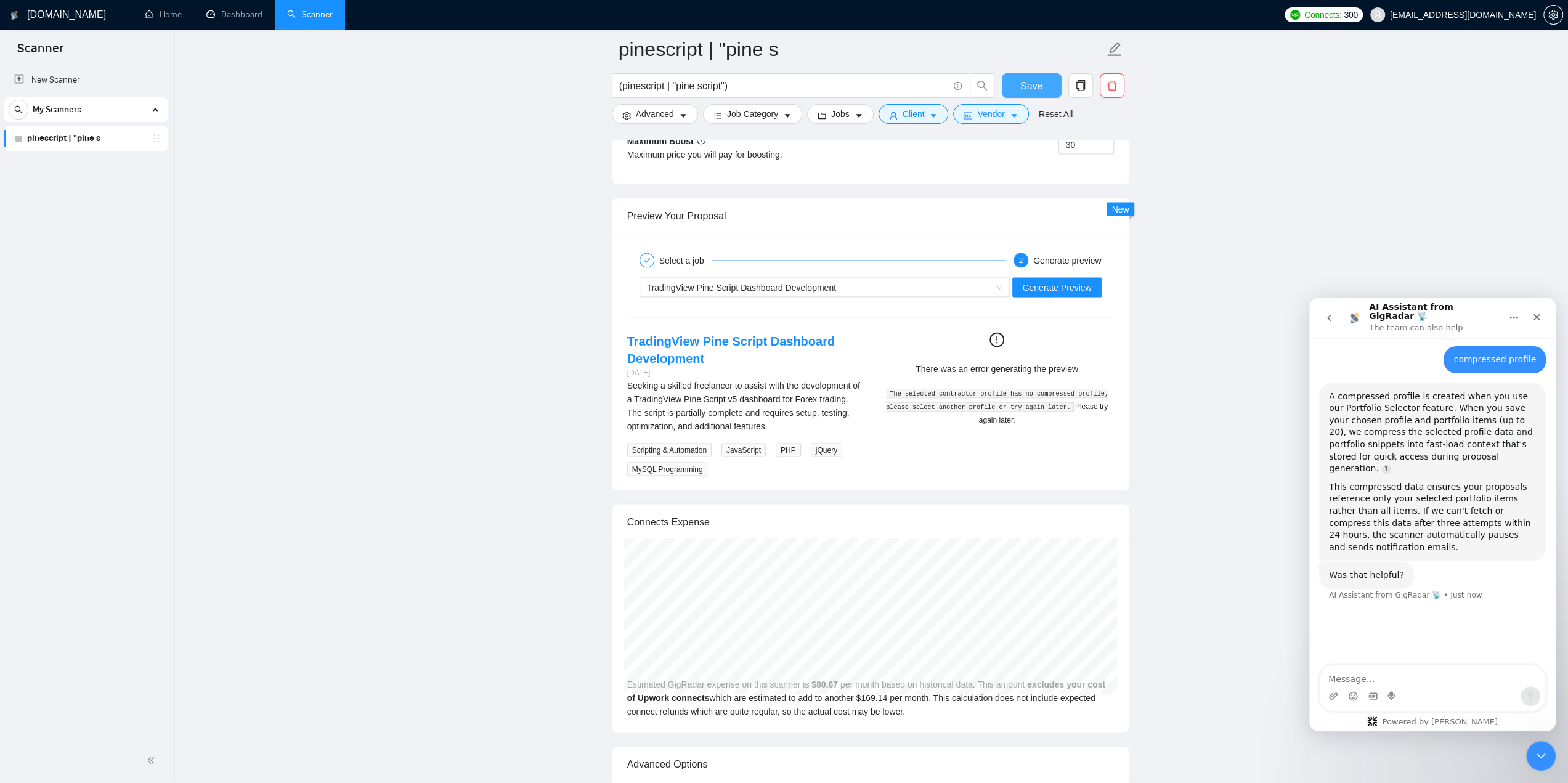
scroll to position [2401, 0]
click at [1051, 282] on span "Generate Preview" at bounding box center [1056, 289] width 69 height 14
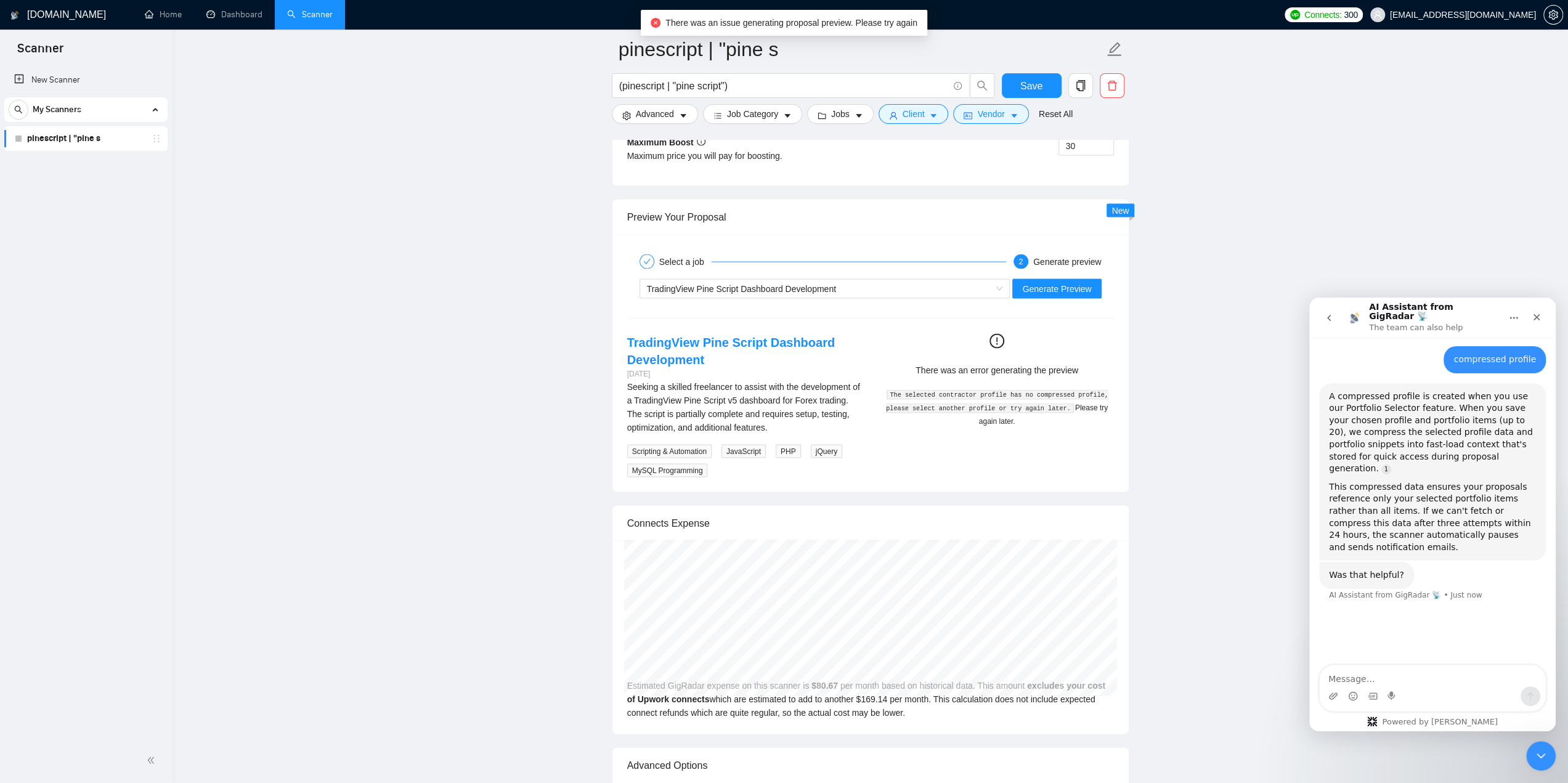
click at [999, 334] on icon "exclamation-circle" at bounding box center [997, 341] width 15 height 15
drag, startPoint x: 999, startPoint y: 333, endPoint x: 988, endPoint y: 362, distance: 31.0
click at [997, 334] on icon "exclamation-circle" at bounding box center [997, 341] width 15 height 15
click at [678, 336] on link "TradingView Pine Script Dashboard Development" at bounding box center [732, 351] width 208 height 31
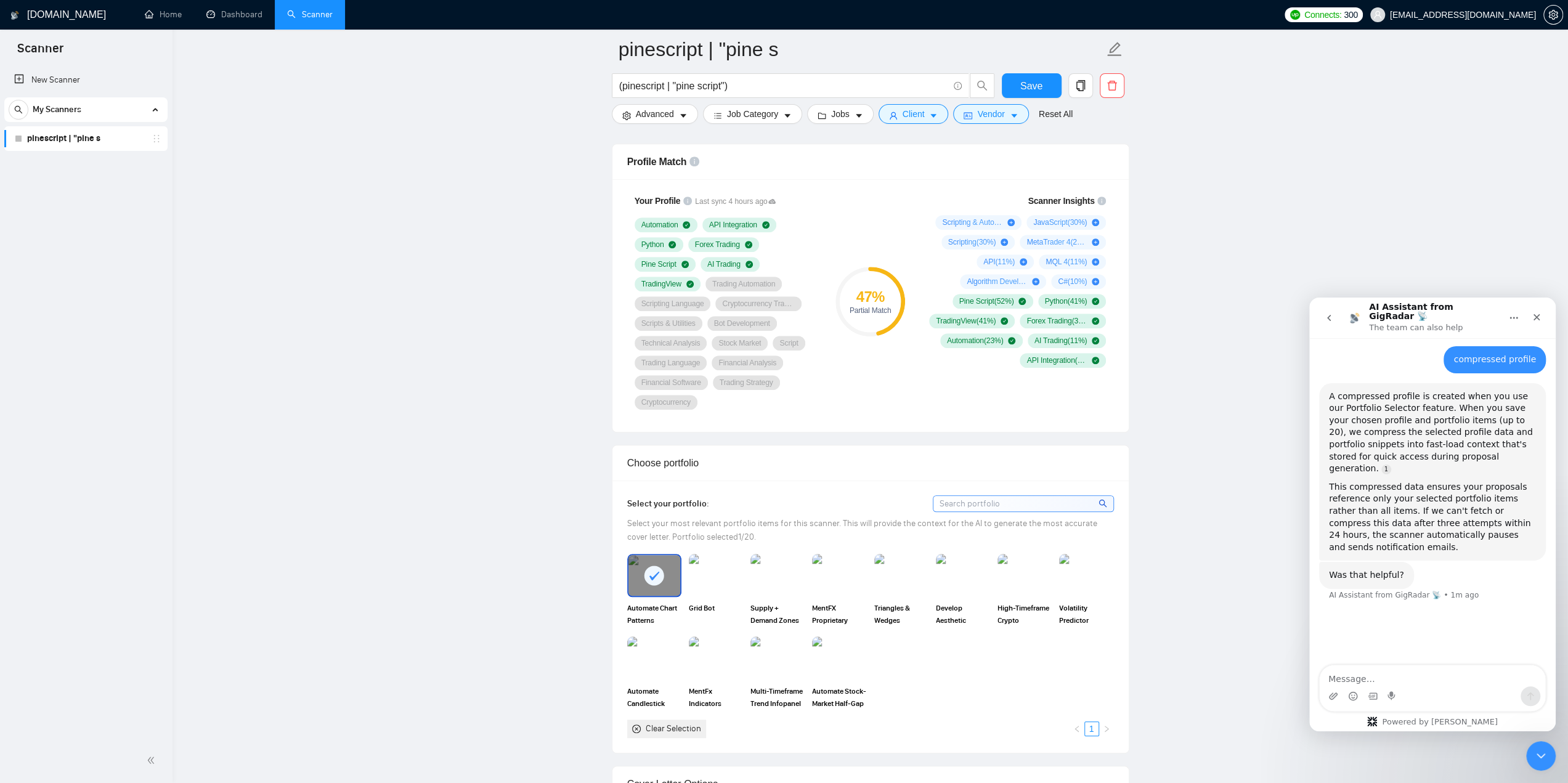
scroll to position [801, 0]
click at [1400, 673] on textarea "Message…" at bounding box center [1433, 676] width 226 height 21
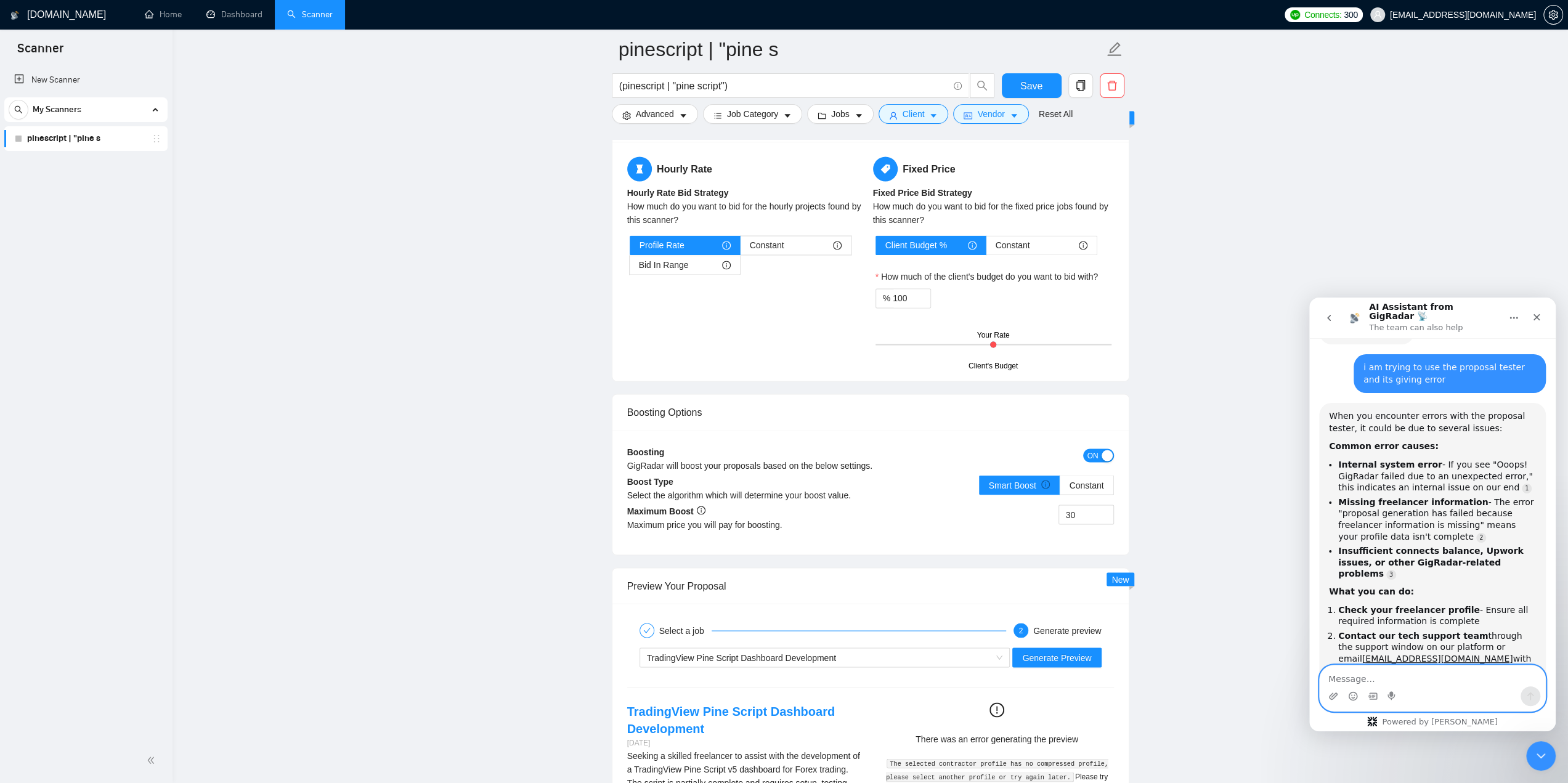
scroll to position [357, 0]
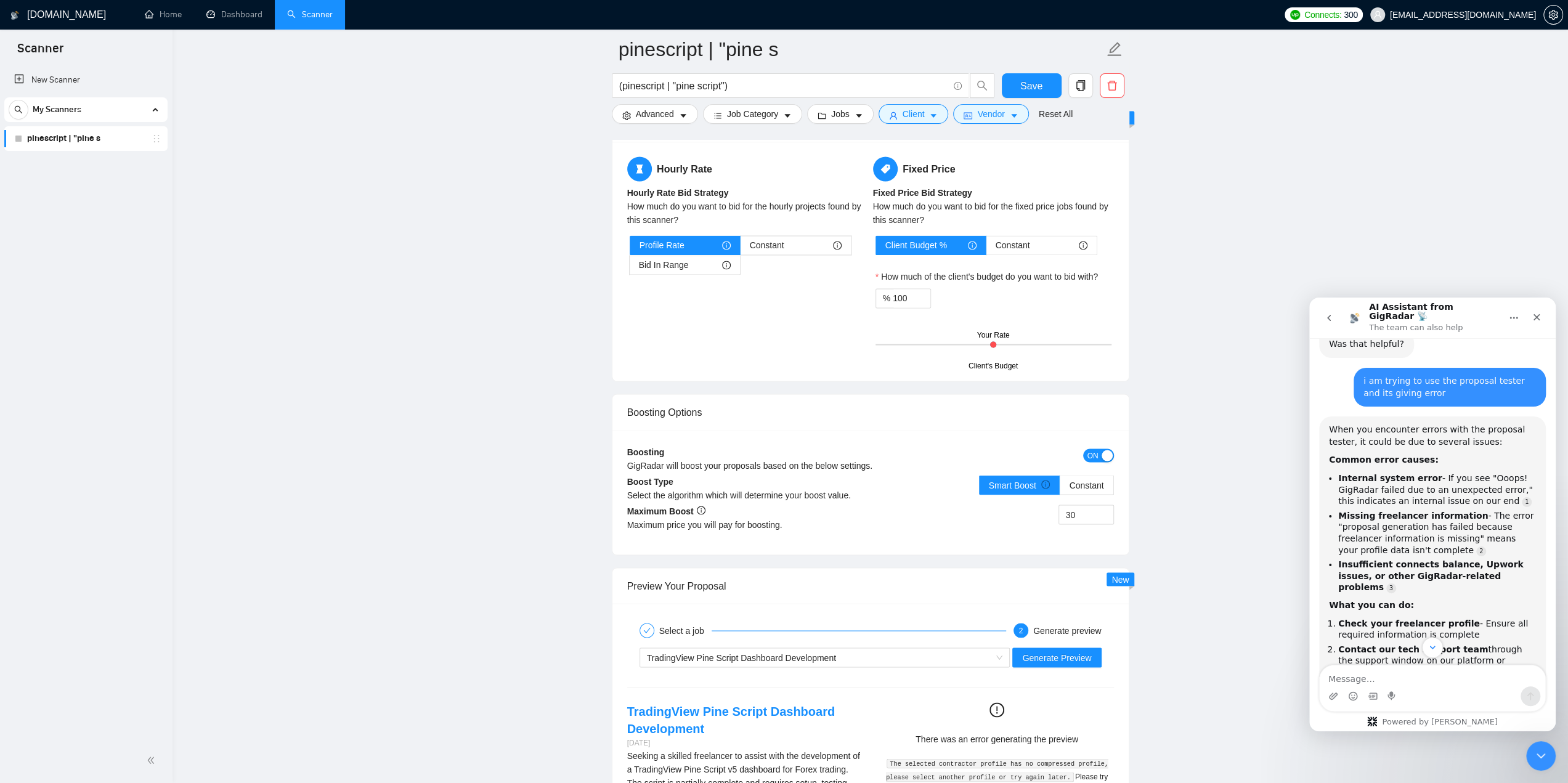
click at [1332, 322] on button "go back" at bounding box center [1329, 317] width 23 height 23
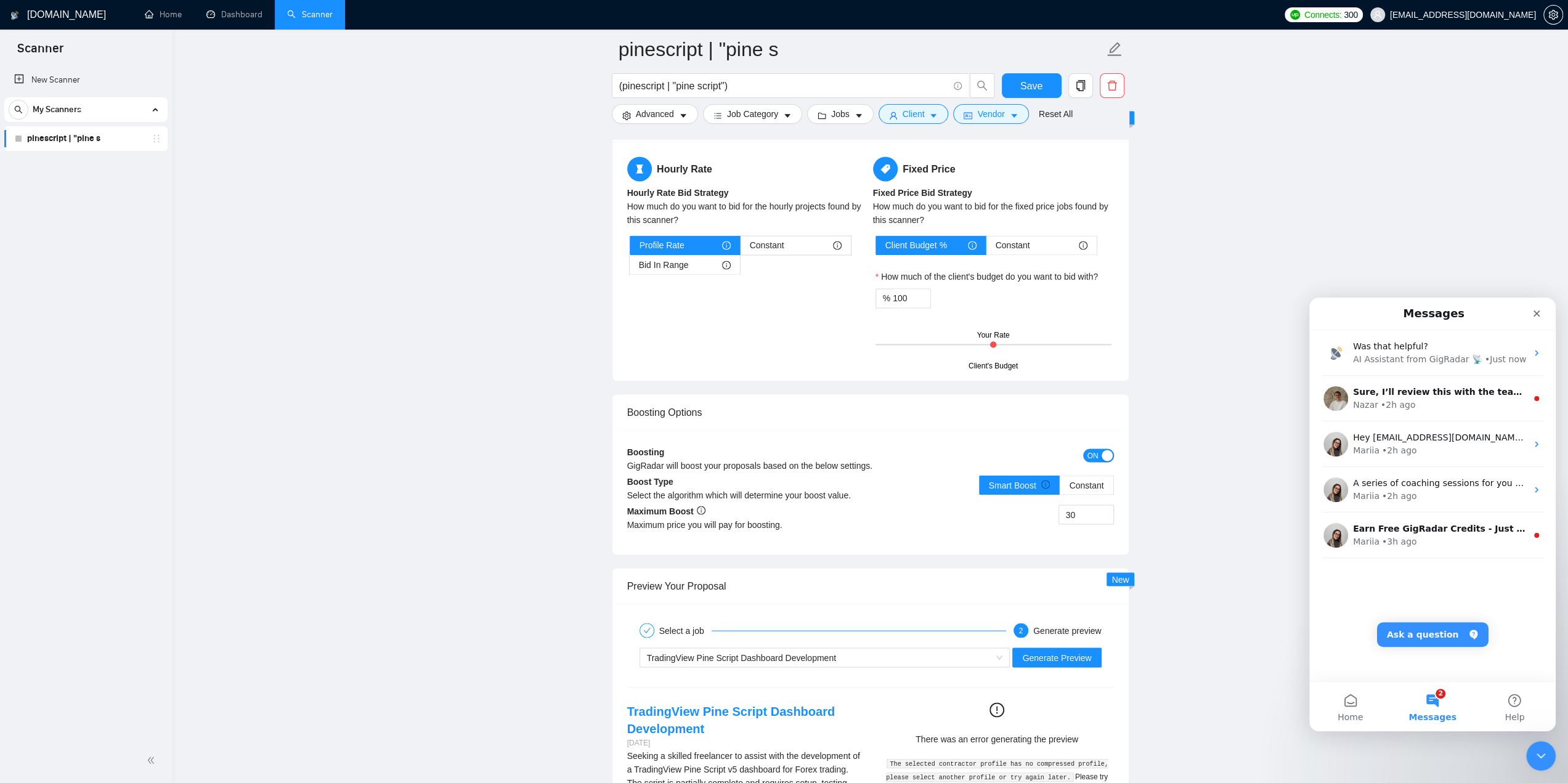
click at [1438, 707] on button "2 Messages" at bounding box center [1432, 706] width 82 height 49
click at [1439, 707] on button "2 Messages" at bounding box center [1432, 706] width 82 height 49
click at [1433, 704] on button "2 Messages" at bounding box center [1432, 706] width 82 height 49
click at [1428, 700] on button "2 Messages" at bounding box center [1432, 706] width 82 height 49
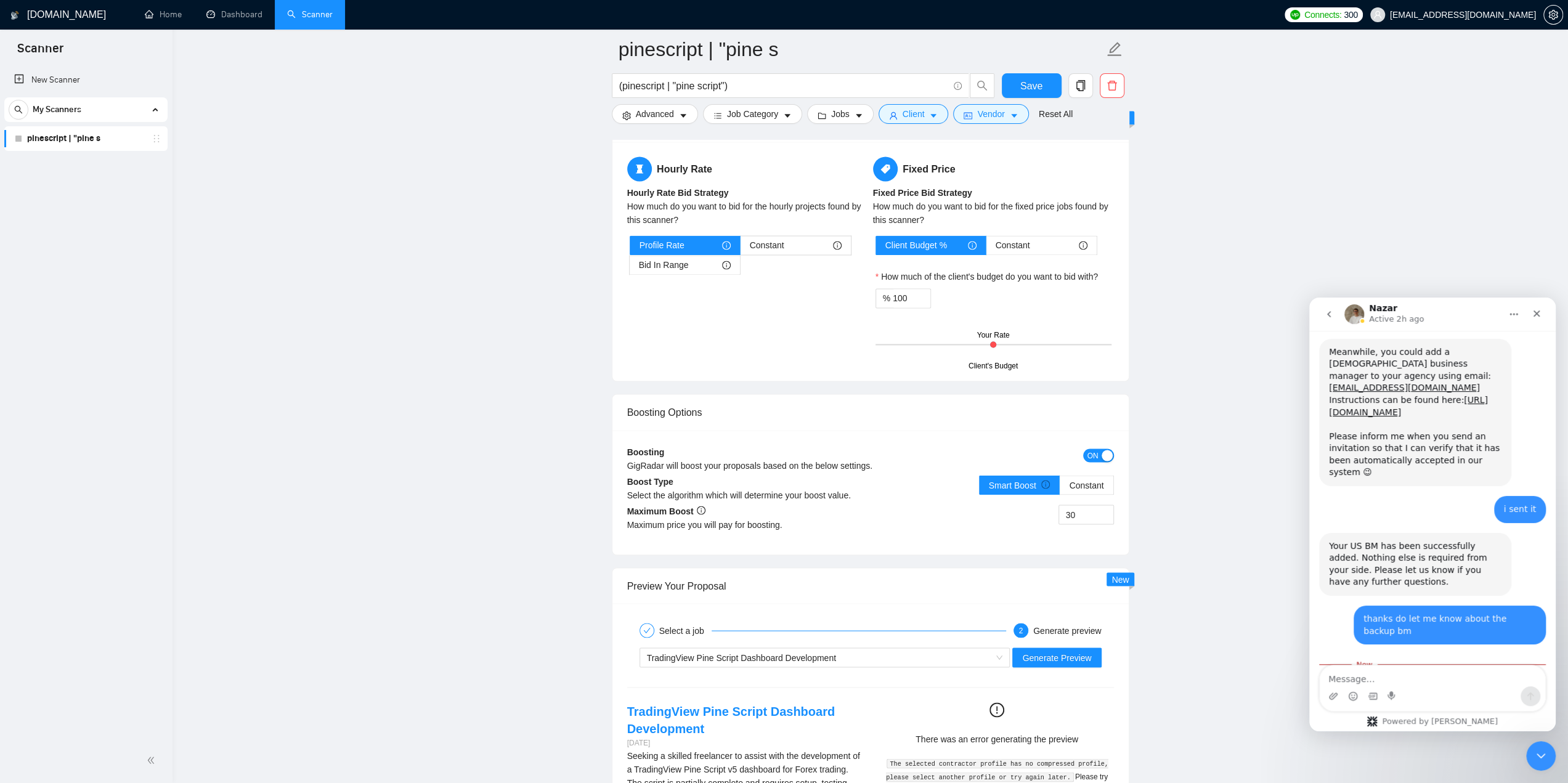
scroll to position [937, 0]
click at [1327, 316] on icon "go back" at bounding box center [1329, 314] width 10 height 10
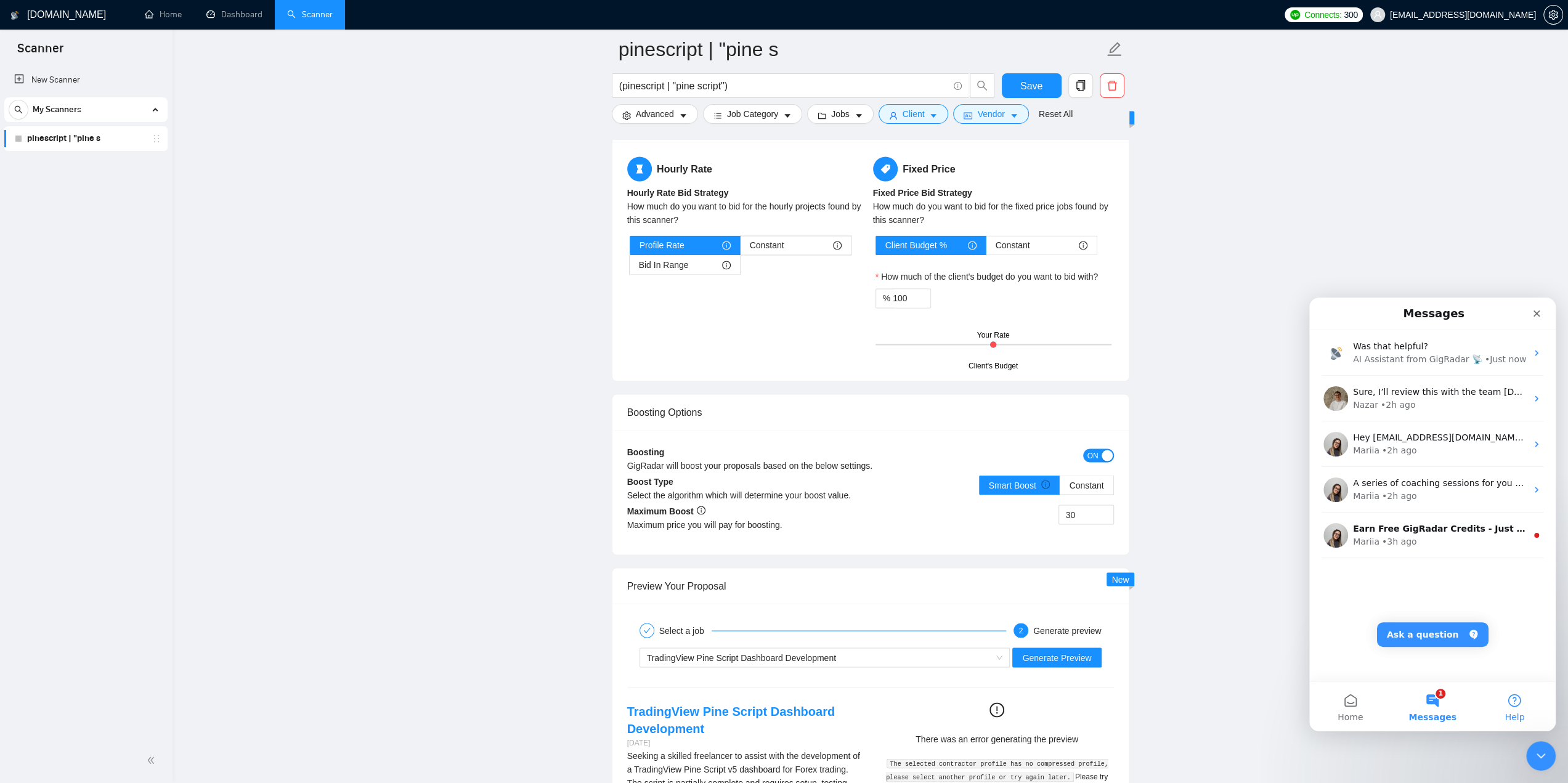
click at [1517, 711] on button "Help" at bounding box center [1514, 706] width 82 height 49
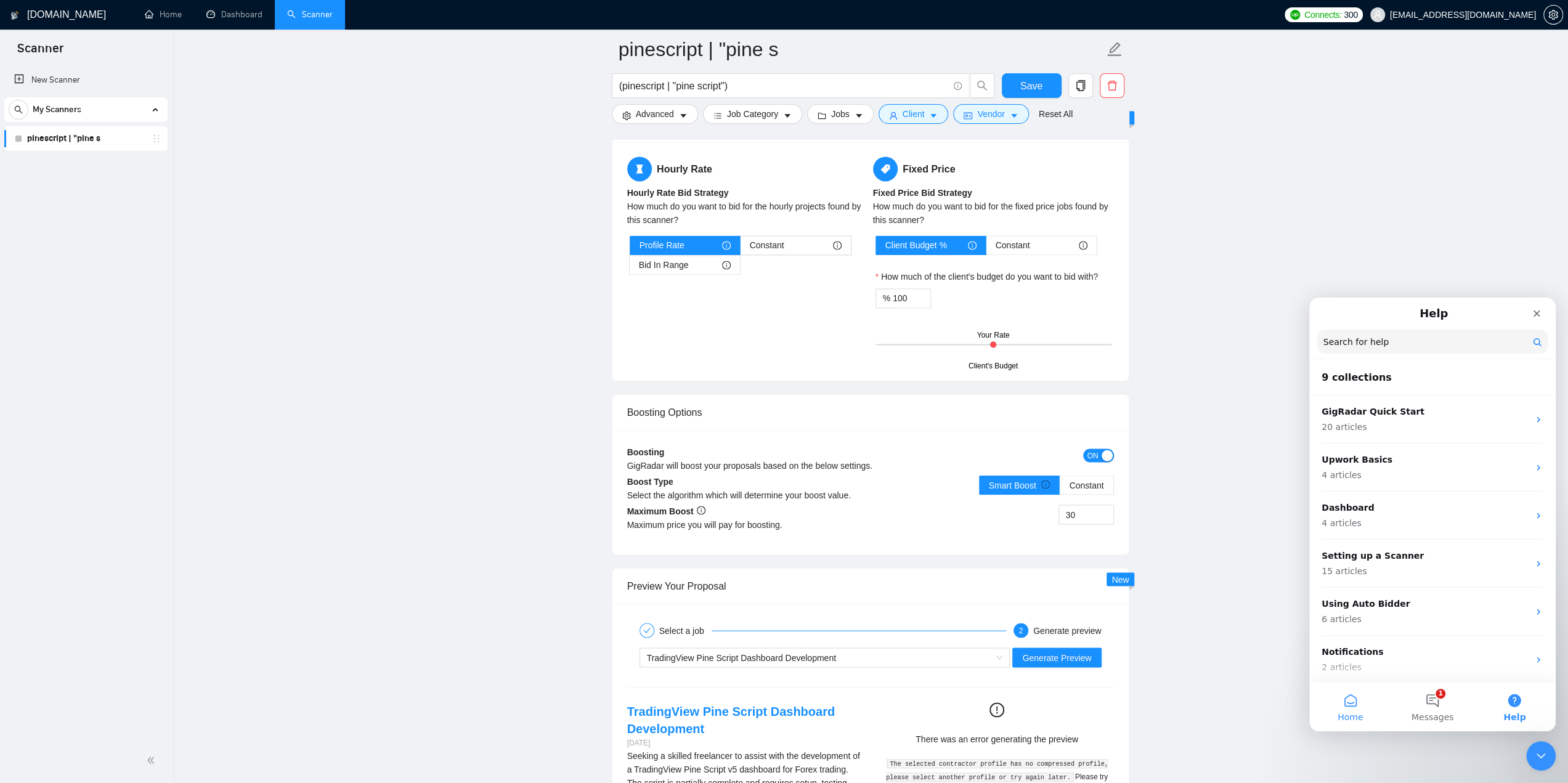
click at [1361, 686] on button "Home" at bounding box center [1350, 706] width 82 height 49
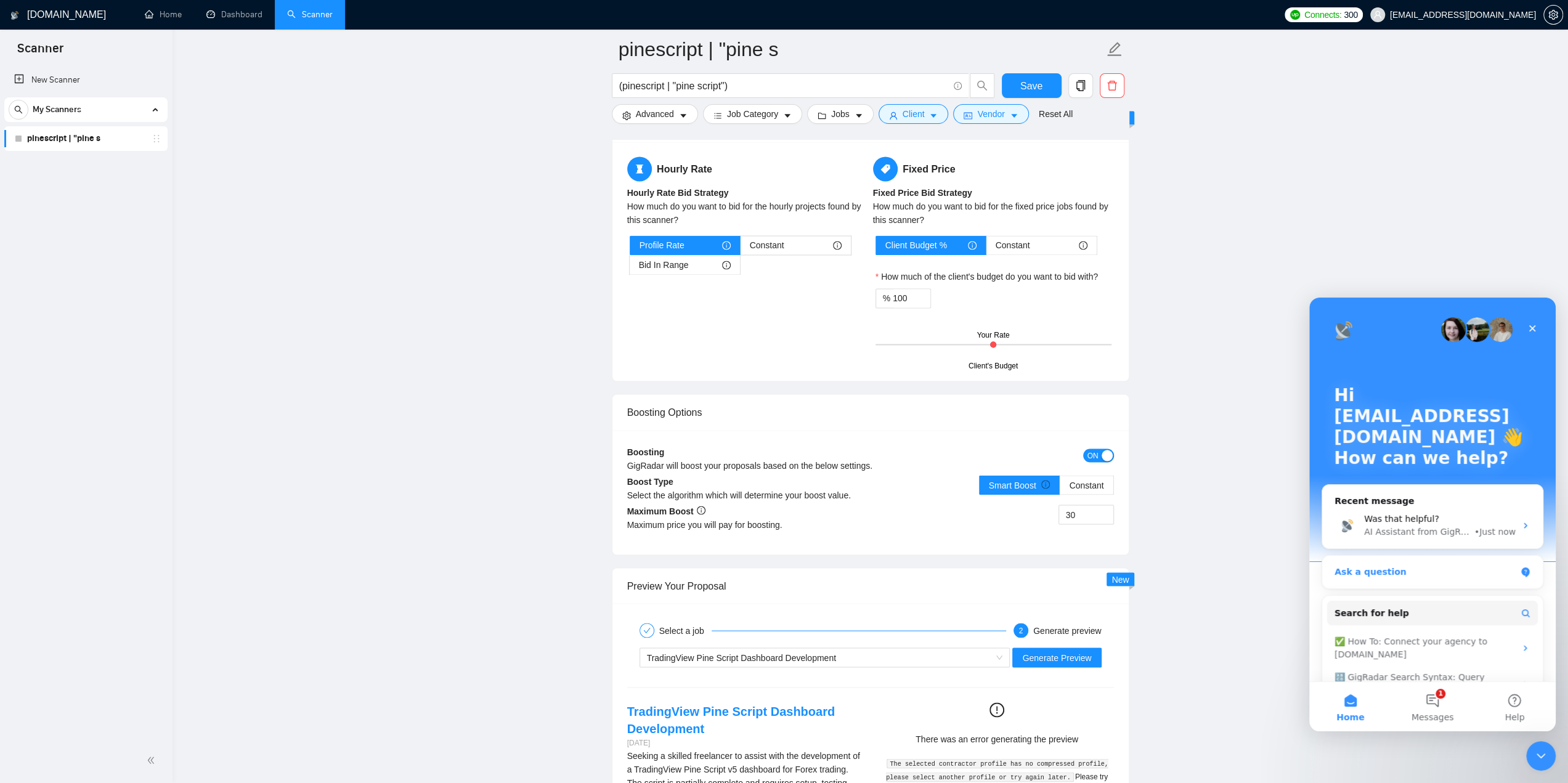
click at [1454, 568] on div "Ask a question" at bounding box center [1425, 572] width 181 height 13
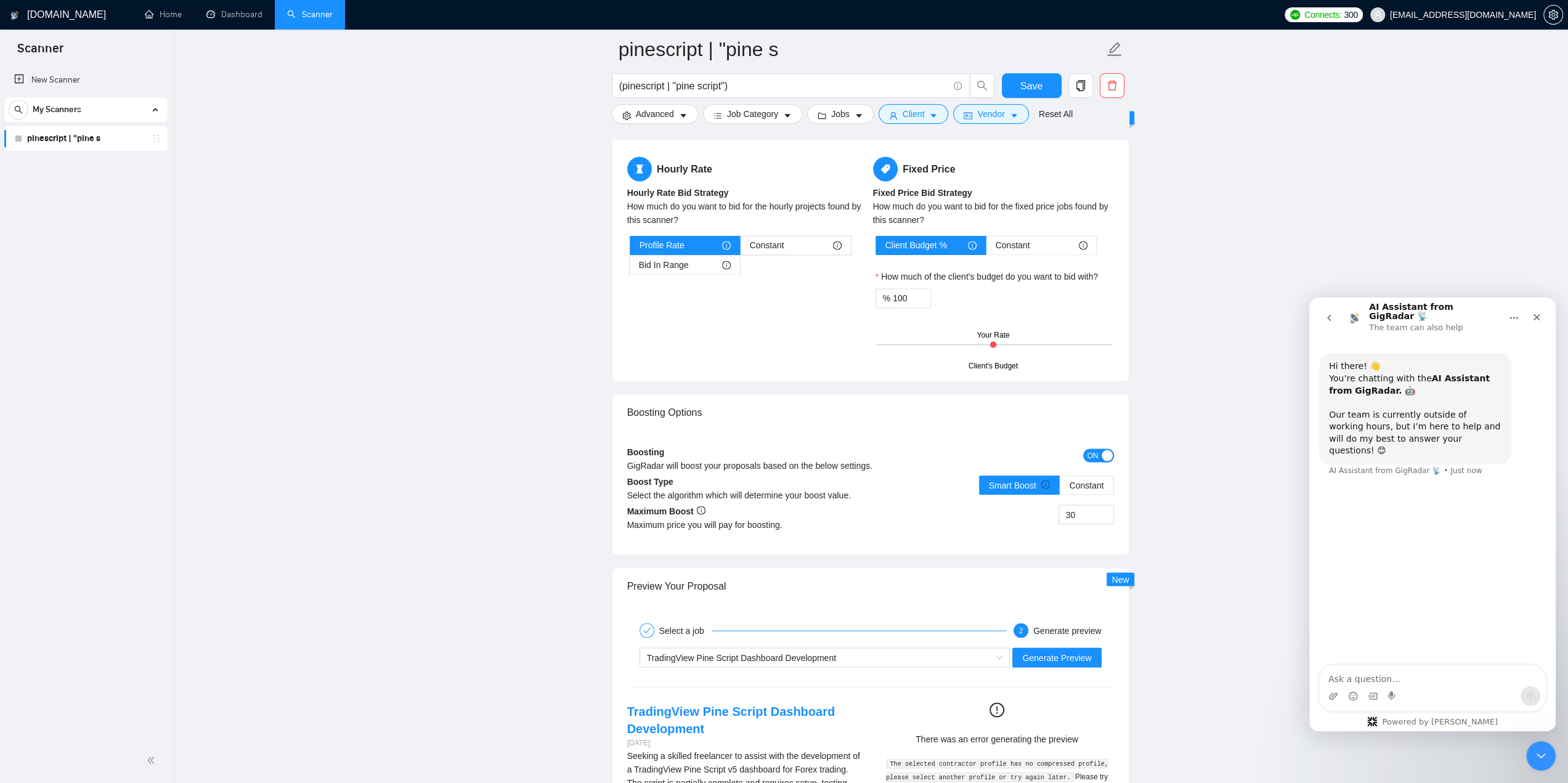
click at [1403, 674] on textarea "Ask a question…" at bounding box center [1433, 676] width 226 height 21
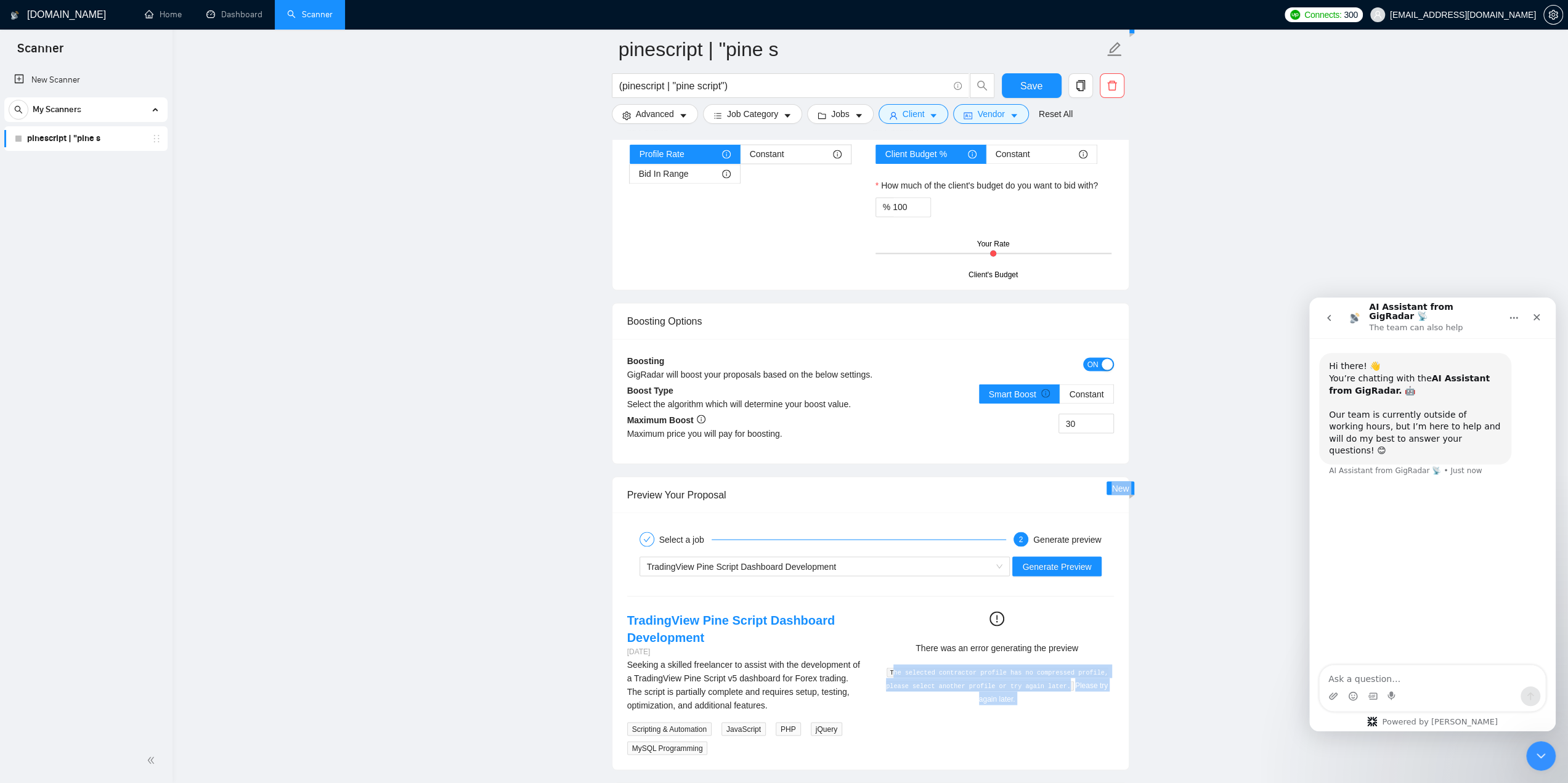
scroll to position [2156, 0]
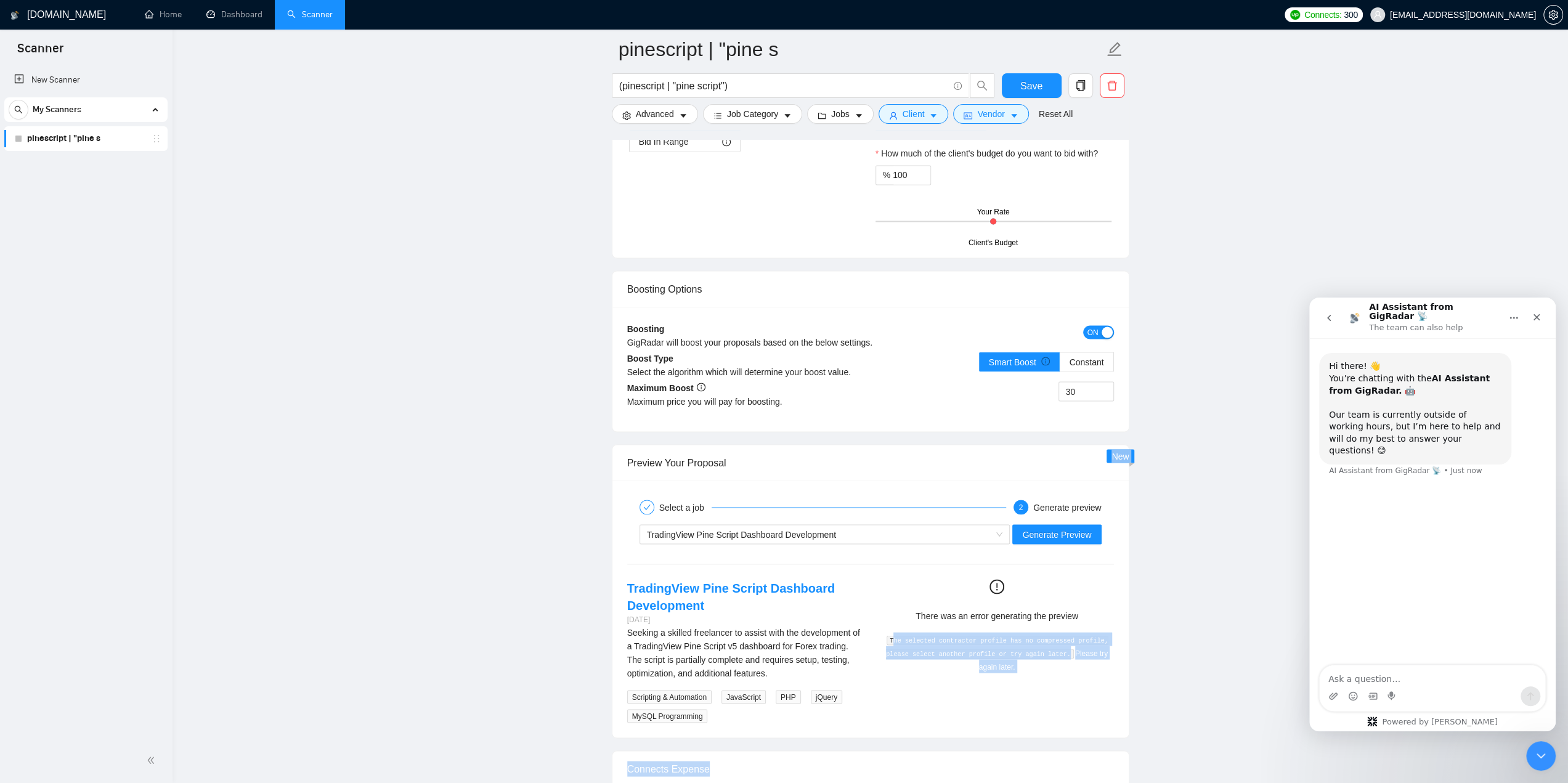
drag, startPoint x: 901, startPoint y: 754, endPoint x: 954, endPoint y: 717, distance: 64.6
click at [909, 651] on code "The selected contractor profile has no compressed profile, please select anothe…" at bounding box center [997, 646] width 223 height 23
drag, startPoint x: 898, startPoint y: 630, endPoint x: 1014, endPoint y: 658, distance: 119.3
click at [1014, 658] on div "The selected contractor profile has no compressed profile, please select anothe…" at bounding box center [997, 652] width 224 height 41
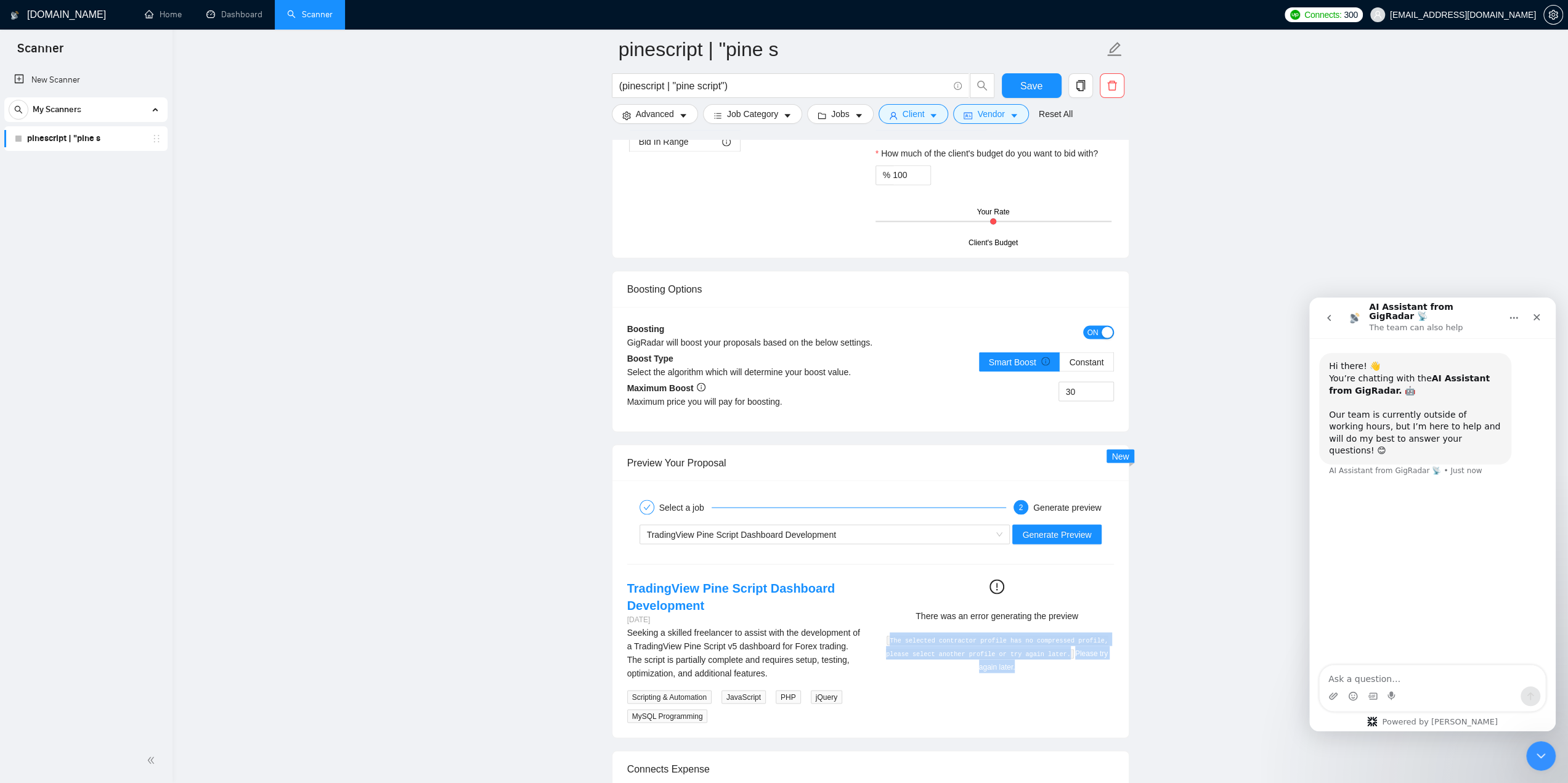
copy div "The selected contractor profile has no compressed profile, please select anothe…"
click at [1415, 687] on div "Intercom messenger" at bounding box center [1433, 696] width 226 height 20
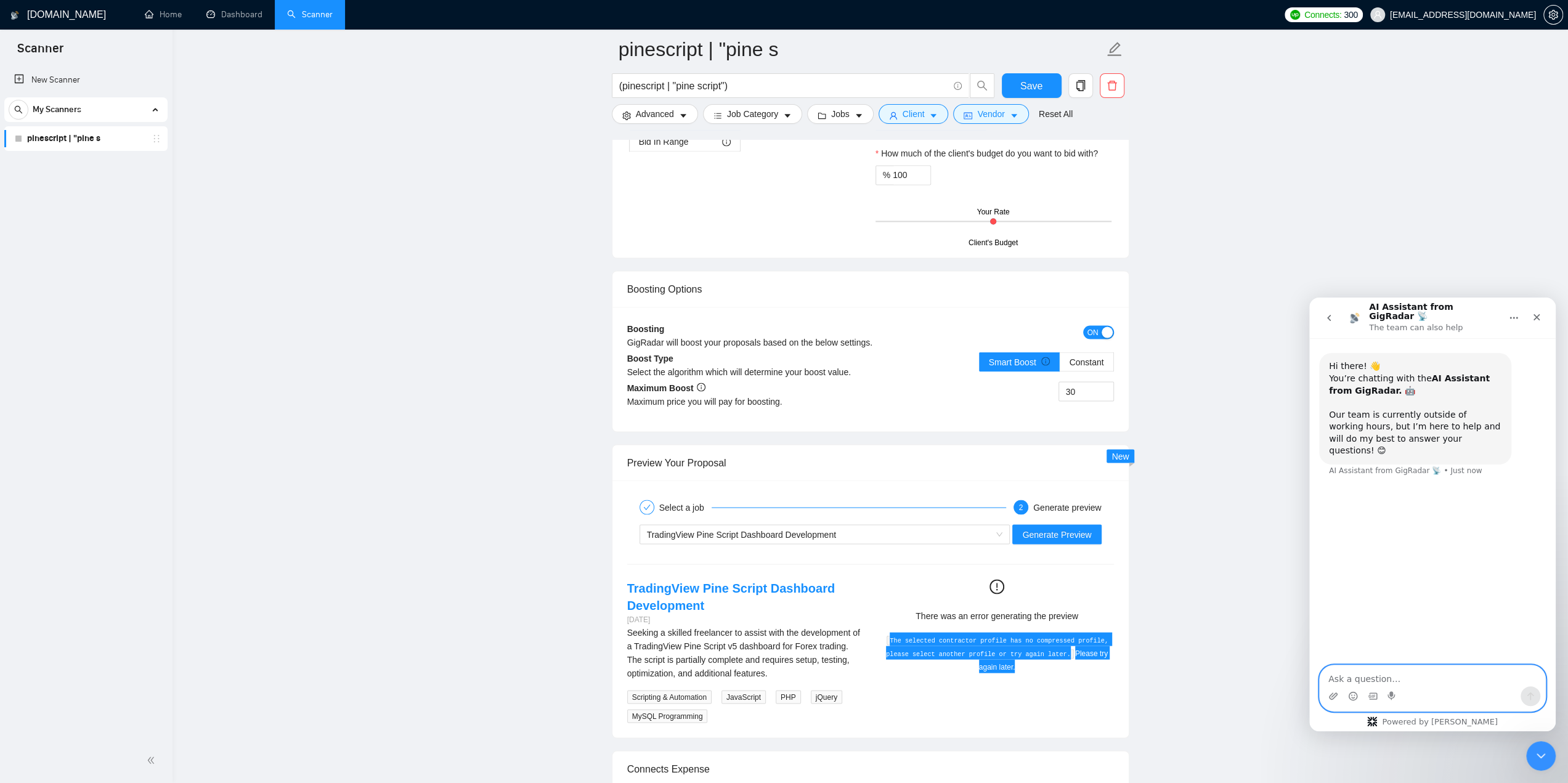
click at [1413, 677] on textarea "Ask a question…" at bounding box center [1433, 676] width 226 height 21
paste textarea "The selected contractor profile has no compressed profile, please select anothe…"
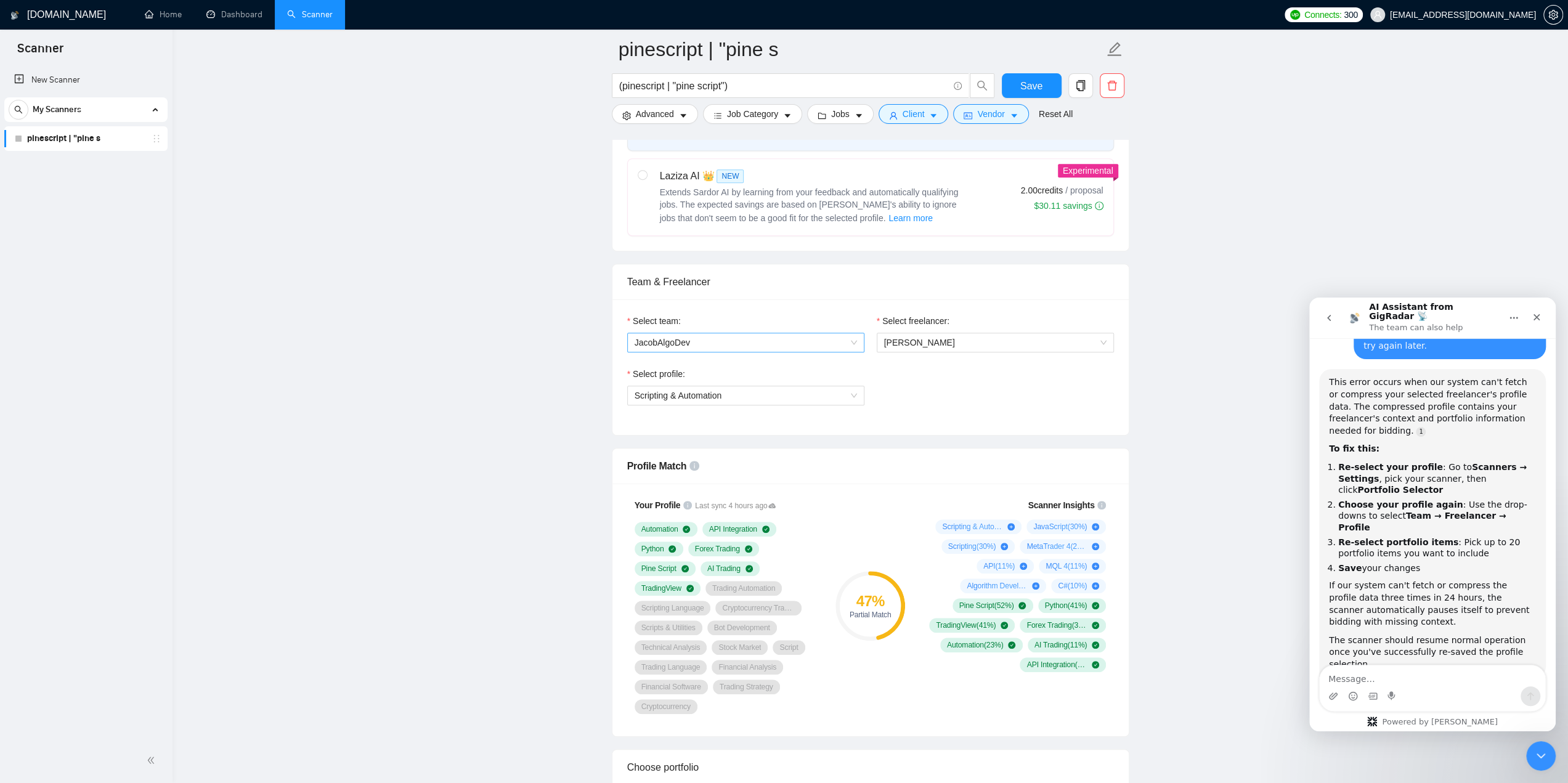
scroll to position [493, 0]
click at [741, 337] on span "JacobAlgoDev" at bounding box center [745, 344] width 223 height 18
click at [731, 369] on div "JacobAlgoDev" at bounding box center [745, 365] width 223 height 14
click at [929, 334] on span "[PERSON_NAME]" at bounding box center [995, 344] width 223 height 18
click at [930, 359] on span "[PERSON_NAME]" at bounding box center [919, 364] width 72 height 10
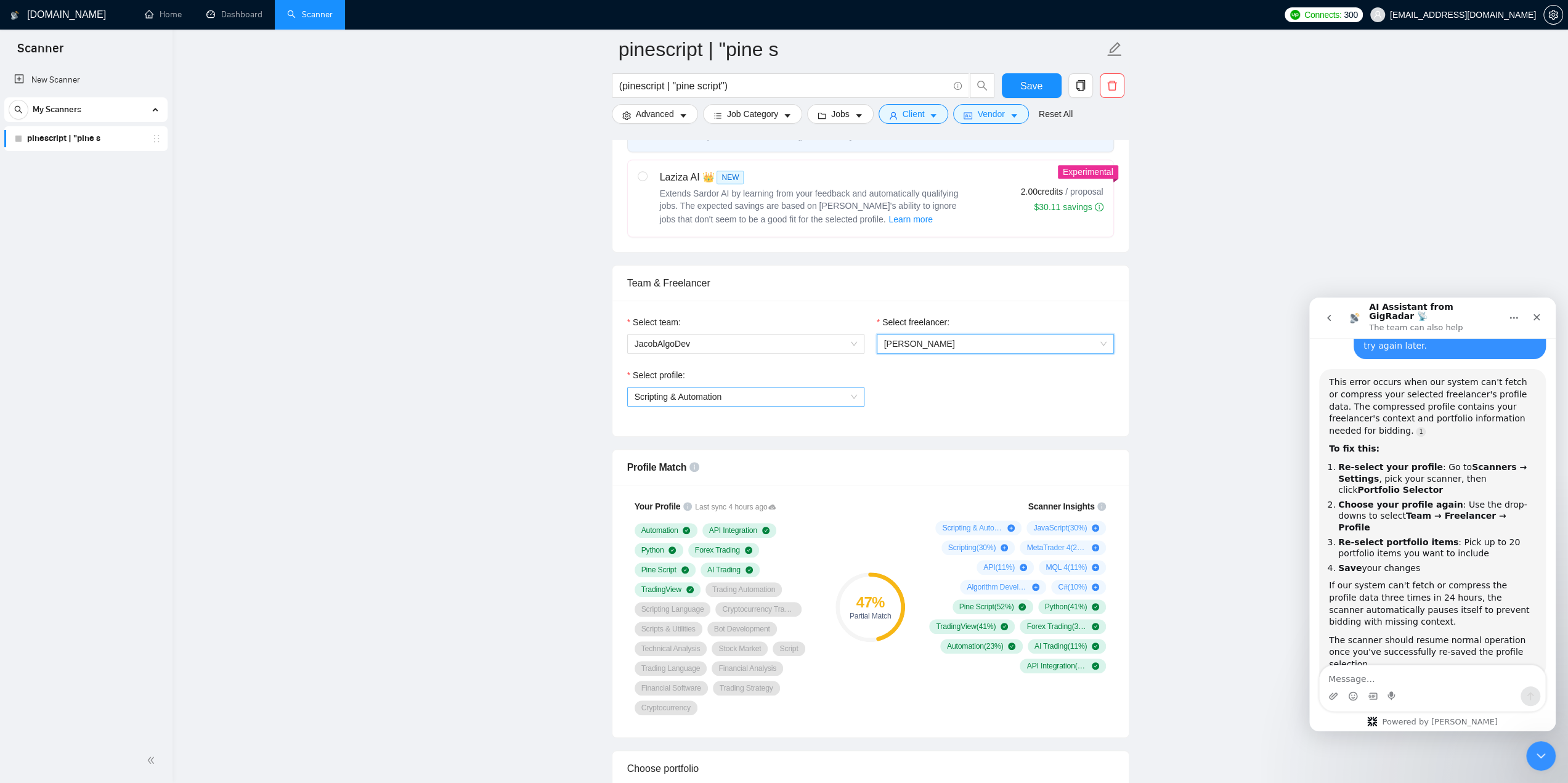
click at [750, 389] on span "Scripting & Automation" at bounding box center [745, 396] width 223 height 18
click at [728, 424] on div "General profile" at bounding box center [745, 418] width 223 height 14
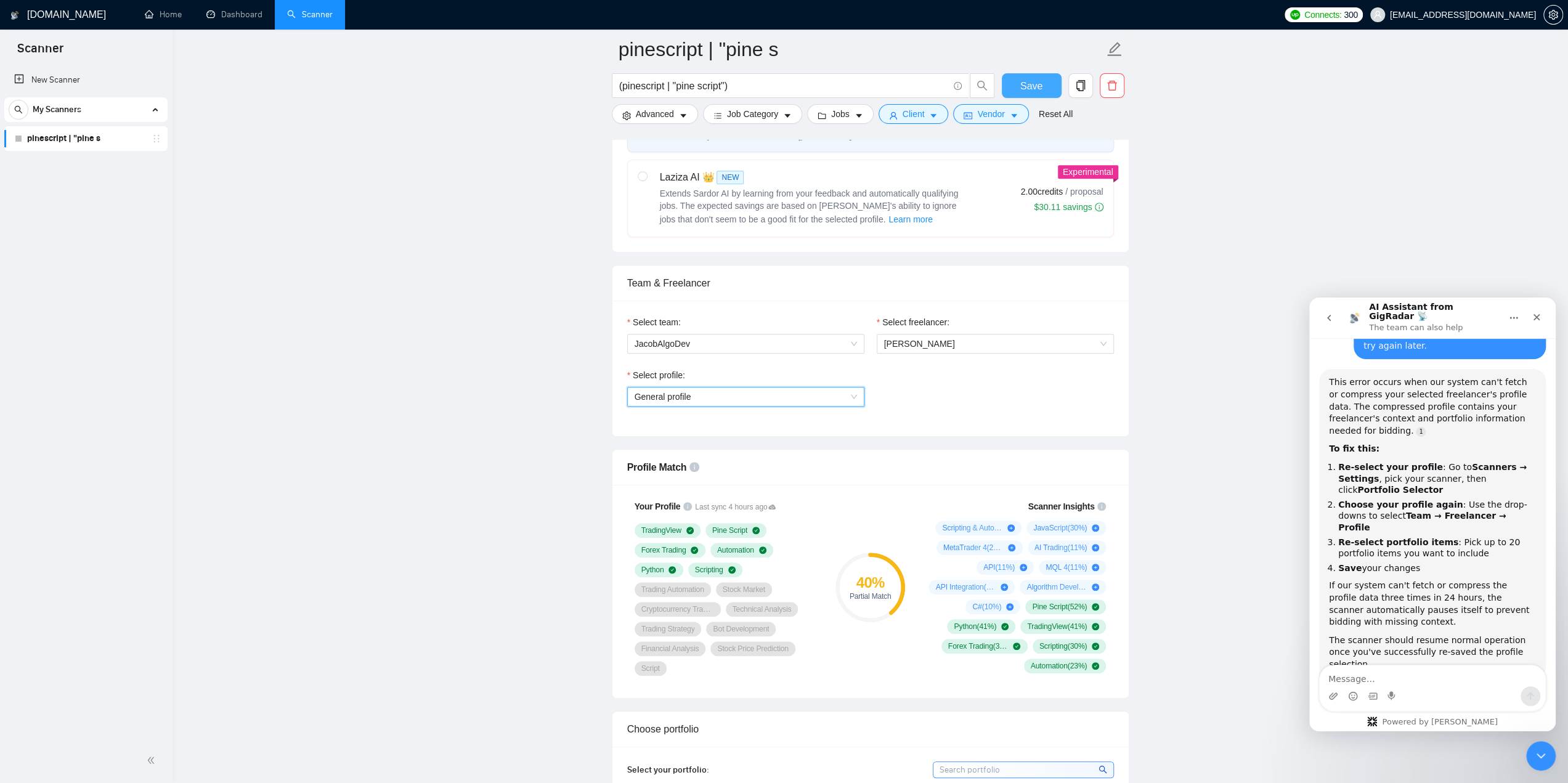
click at [1042, 80] on button "Save" at bounding box center [1032, 85] width 60 height 25
click at [792, 387] on span "General profile" at bounding box center [745, 396] width 223 height 18
click at [745, 433] on div "Scripting & Automation" at bounding box center [745, 438] width 223 height 14
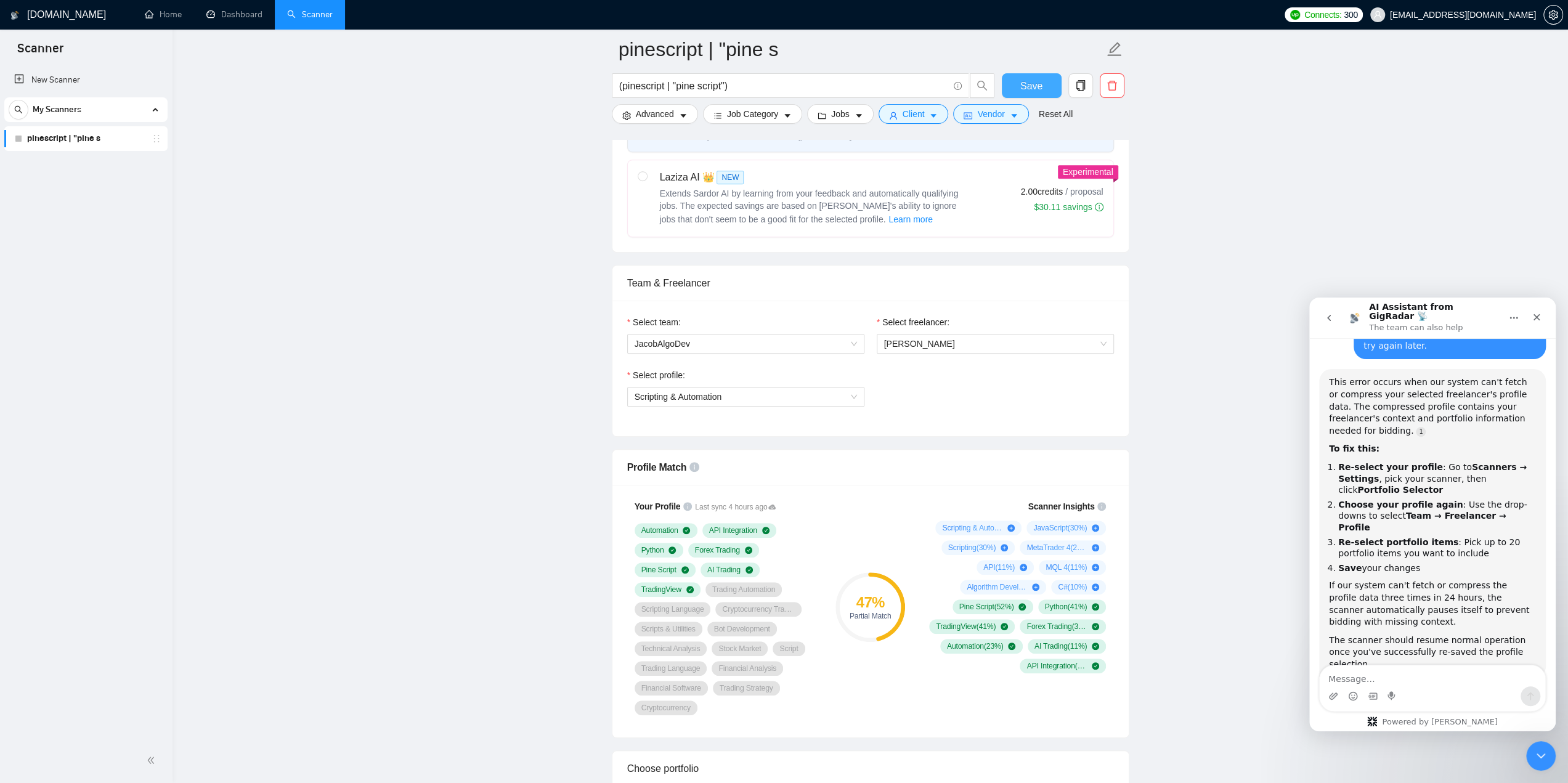
click at [1029, 81] on span "Save" at bounding box center [1031, 86] width 22 height 15
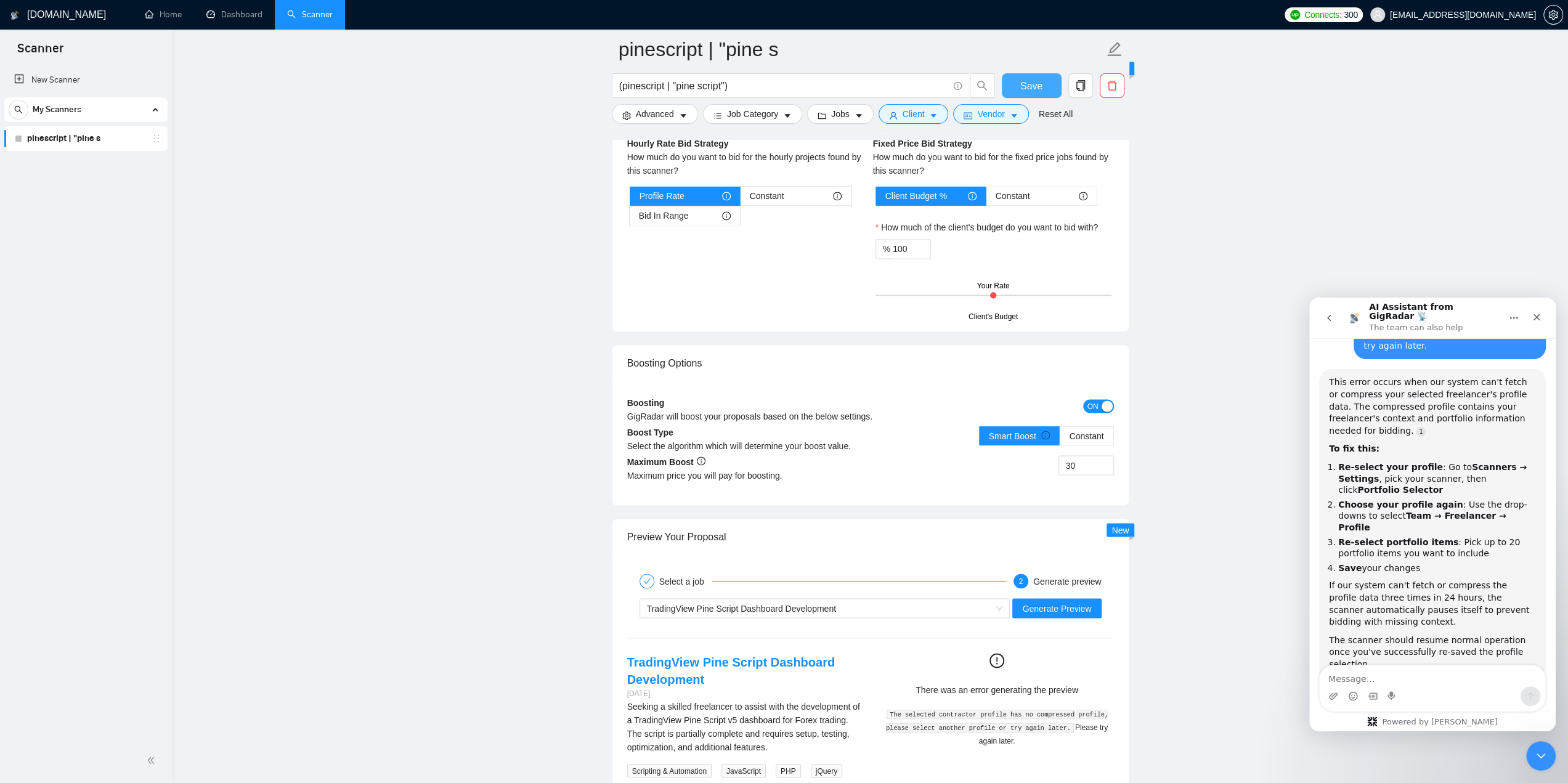
scroll to position [2095, 0]
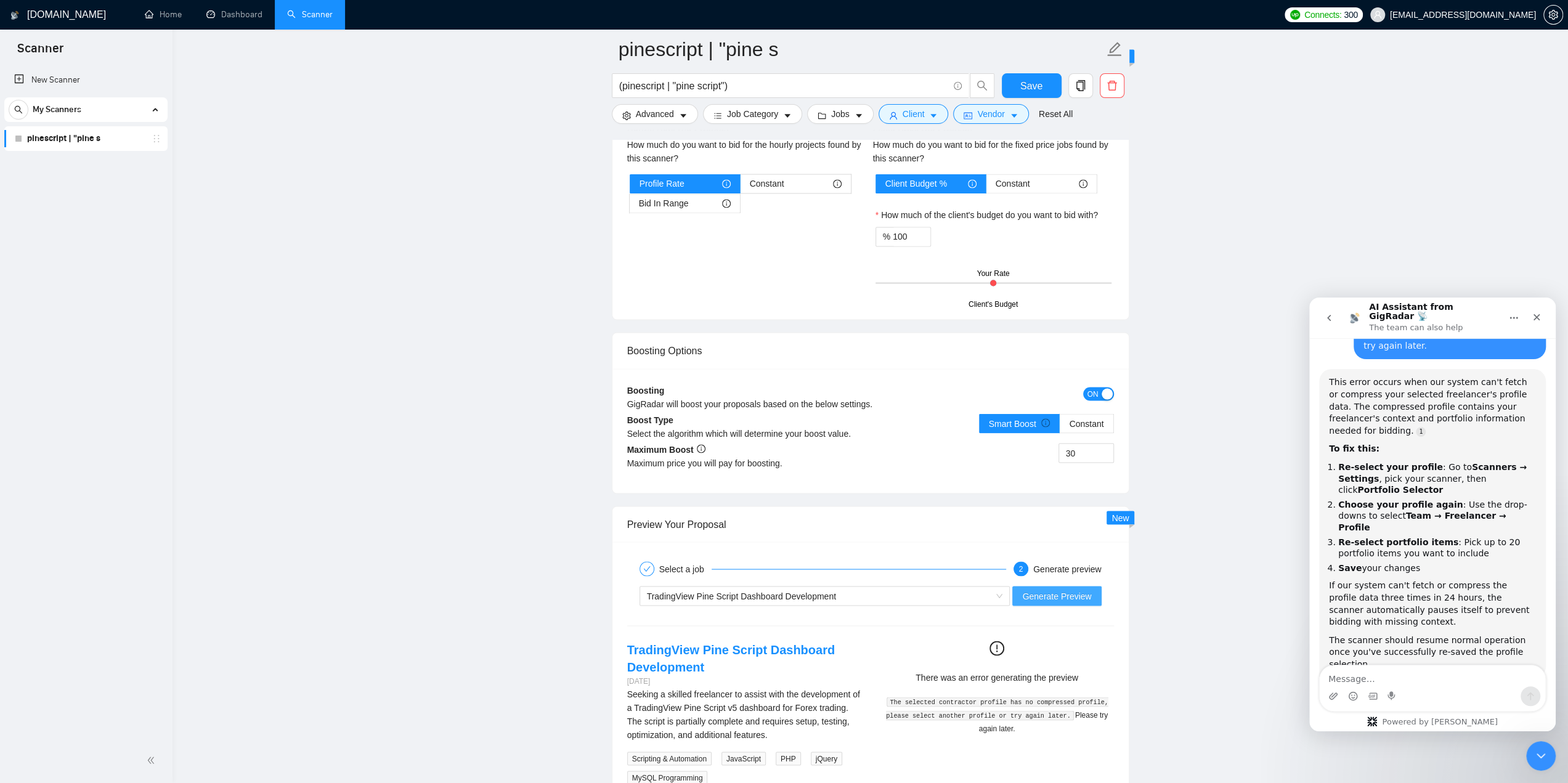
click at [1053, 595] on span "Generate Preview" at bounding box center [1056, 596] width 69 height 14
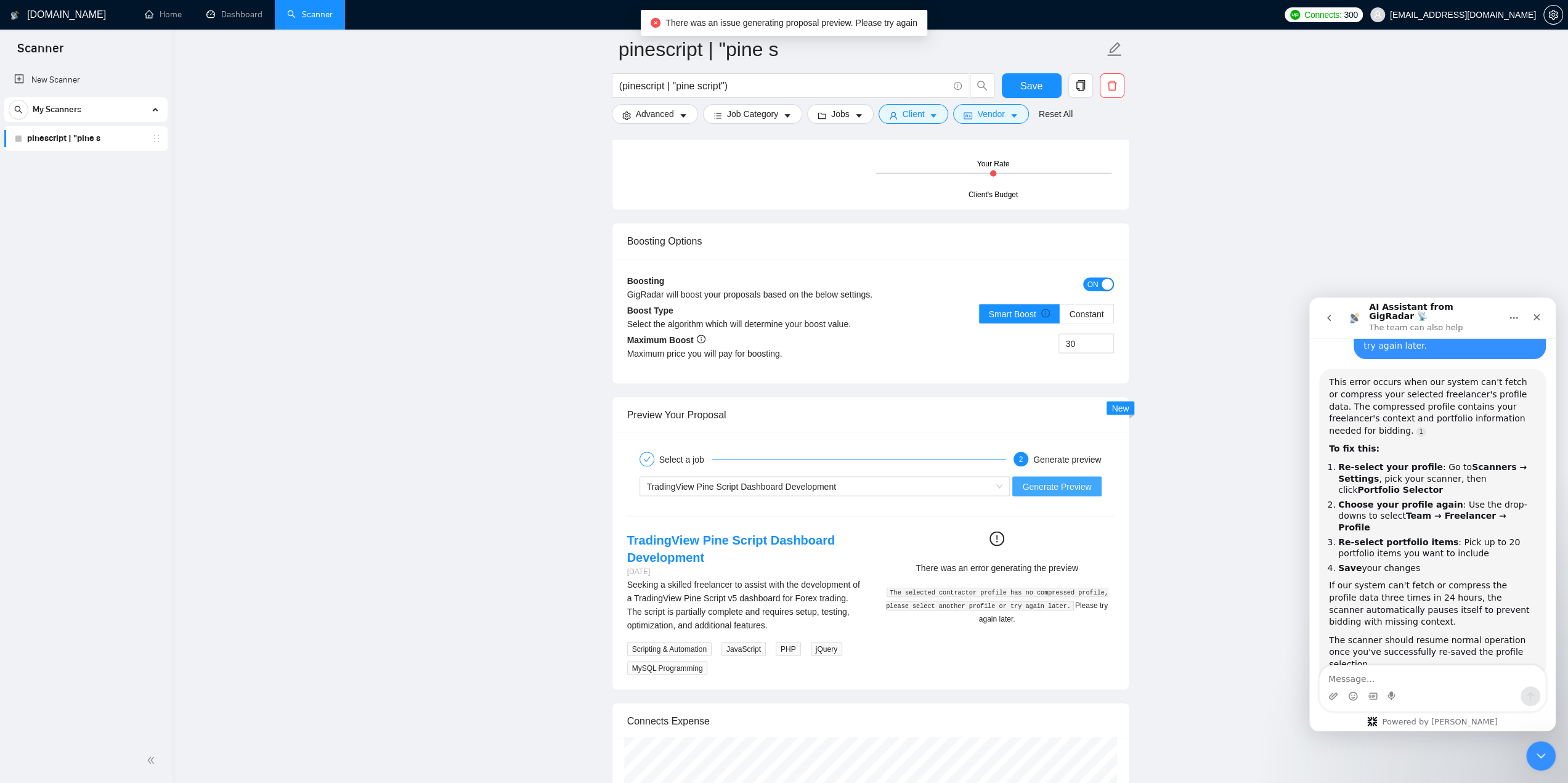
scroll to position [2156, 0]
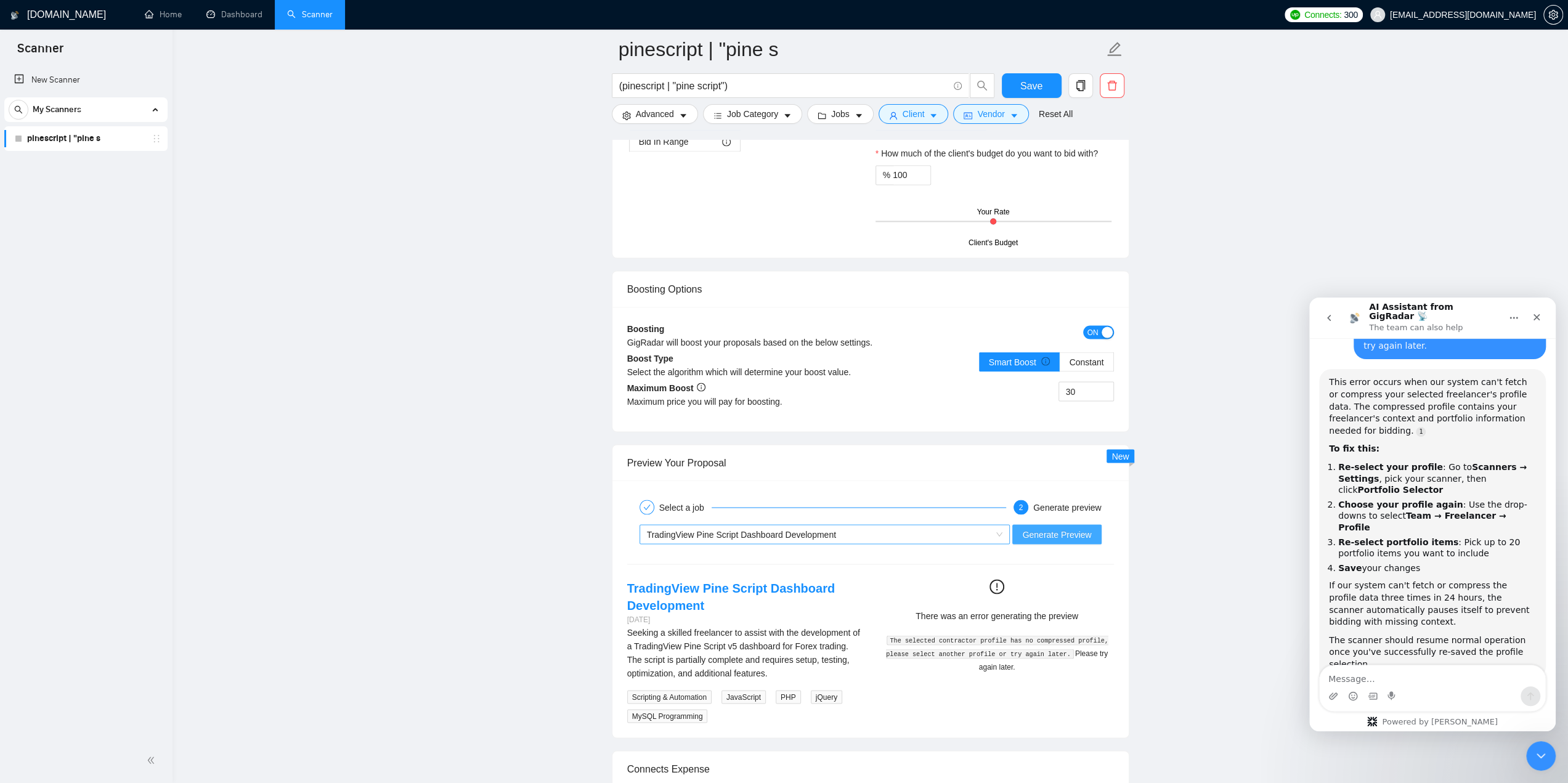
click at [910, 527] on div "TradingView Pine Script Dashboard Development" at bounding box center [819, 534] width 345 height 18
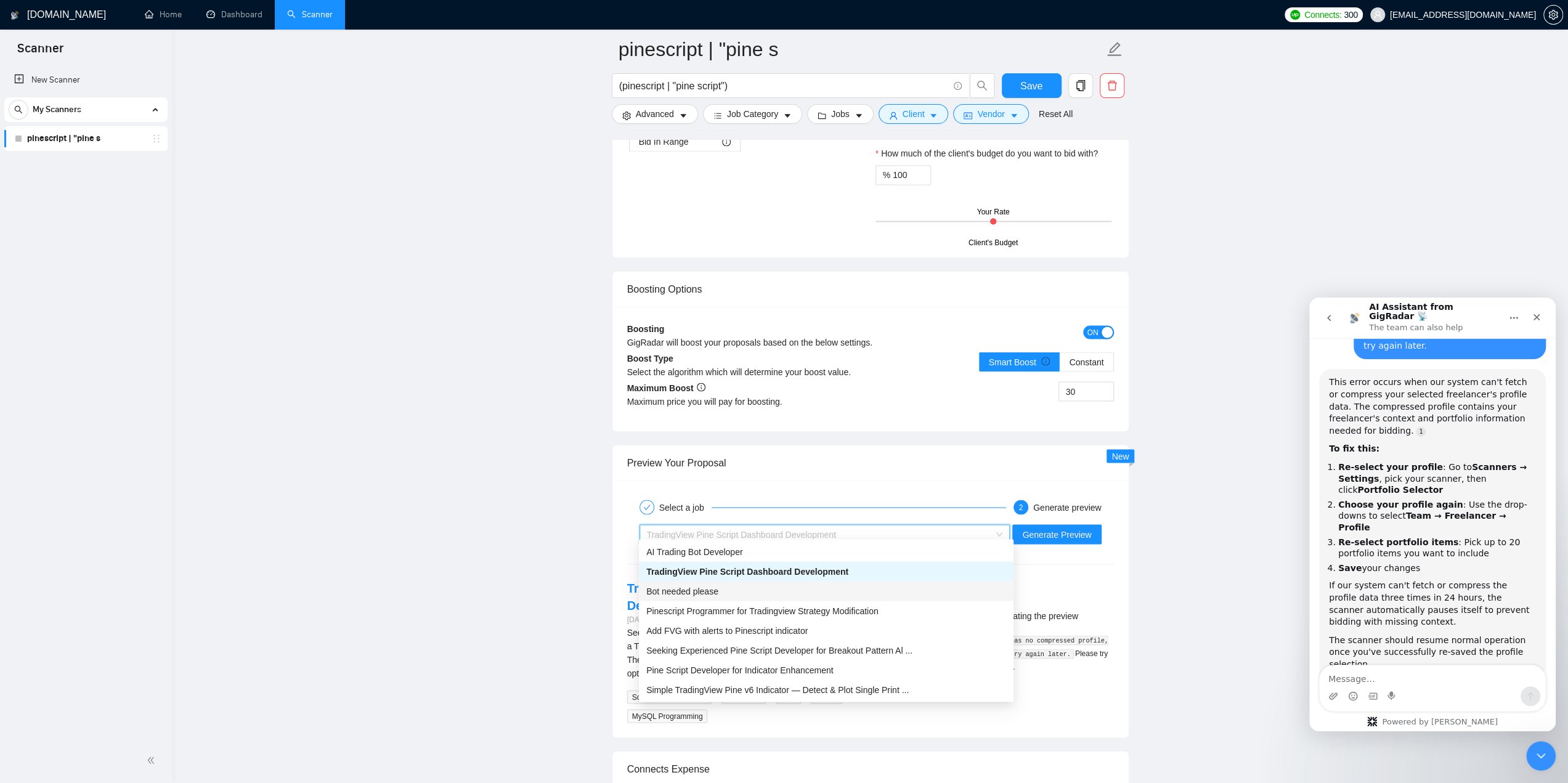
click at [755, 590] on div "Bot needed please" at bounding box center [826, 590] width 360 height 14
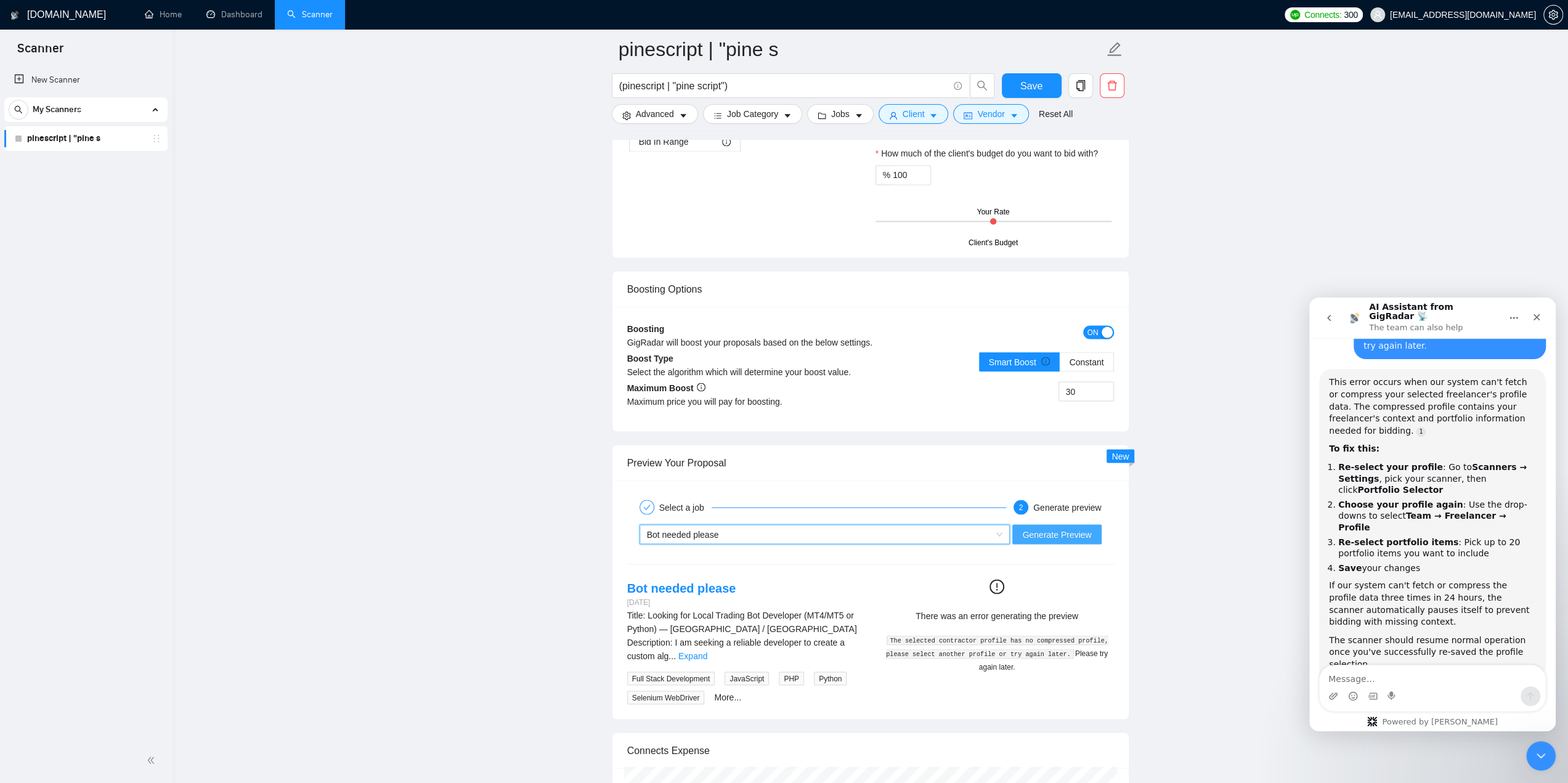
click at [1039, 528] on span "Generate Preview" at bounding box center [1056, 534] width 69 height 14
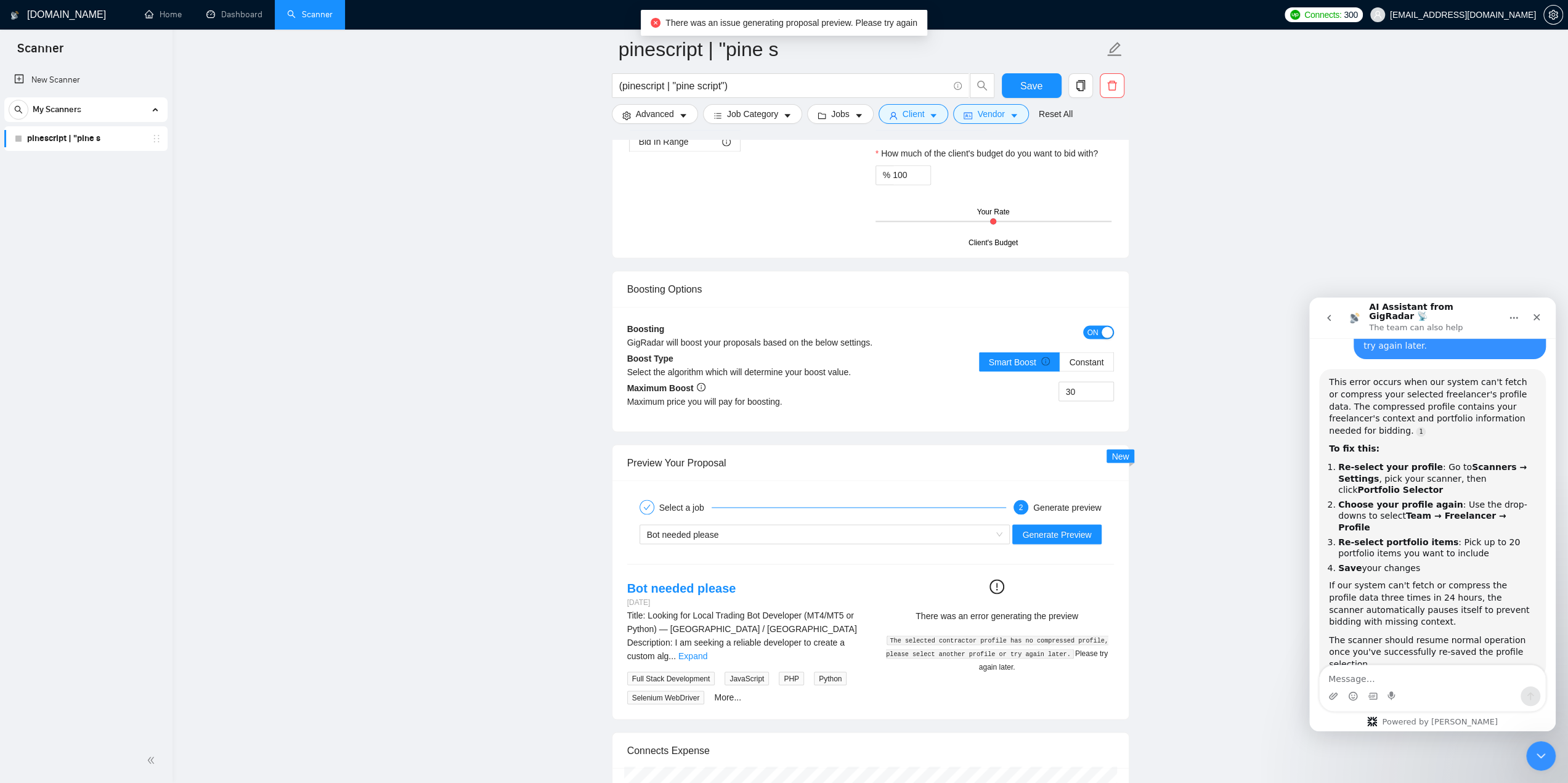
click at [1002, 579] on icon "exclamation-circle" at bounding box center [997, 587] width 15 height 15
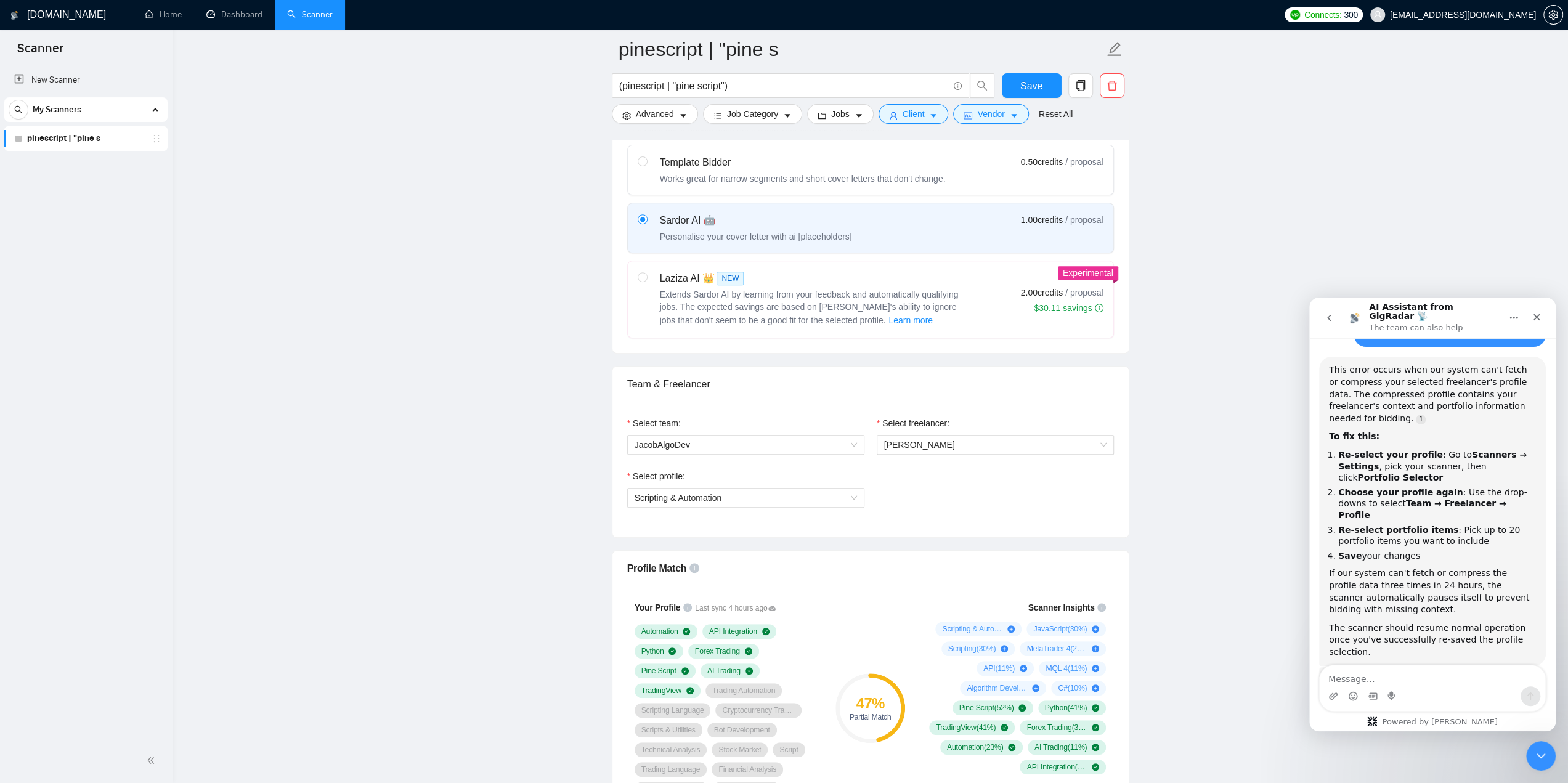
scroll to position [369, 0]
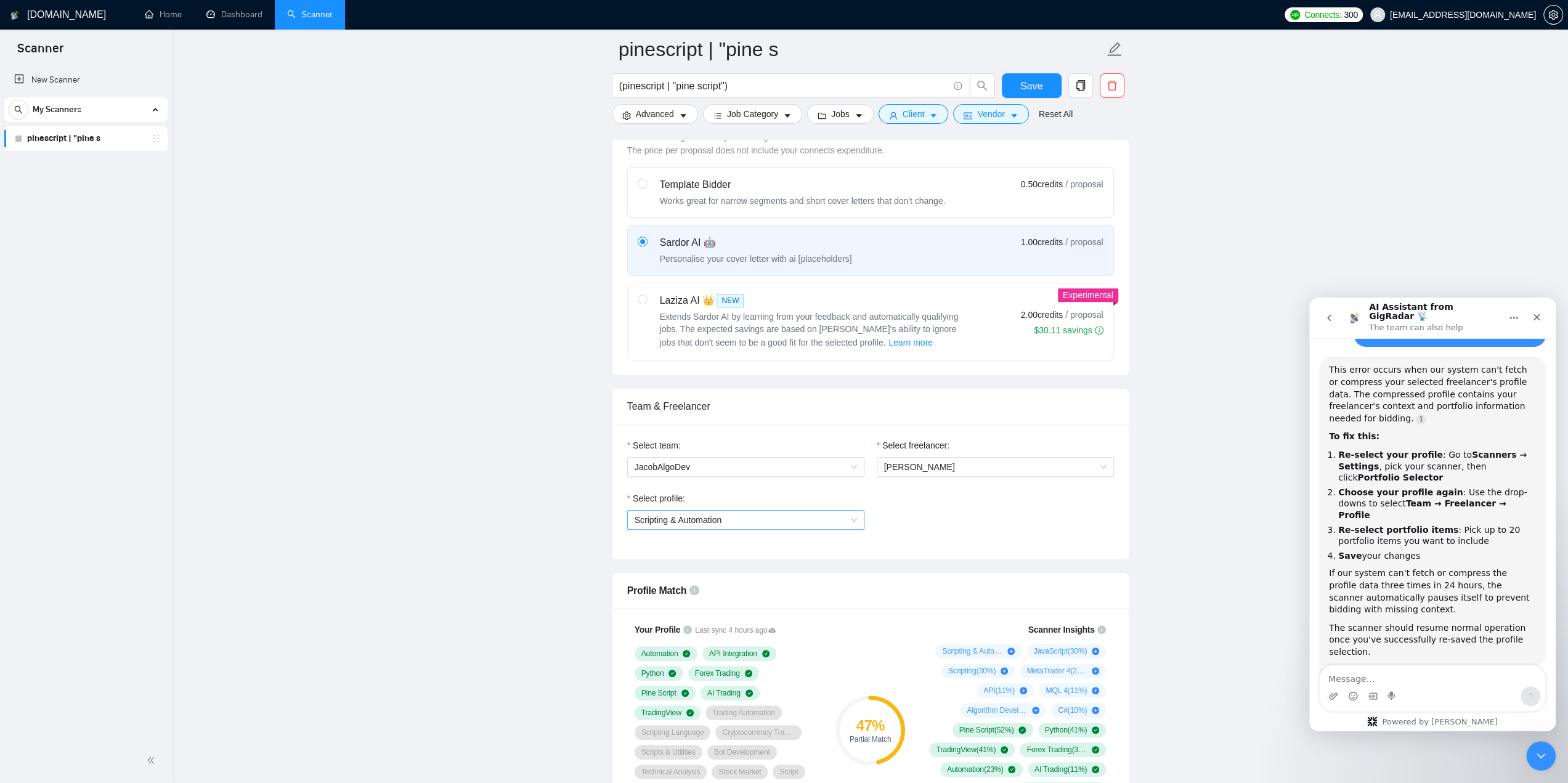
click at [847, 518] on span "Scripting & Automation" at bounding box center [745, 519] width 223 height 18
click at [819, 537] on div "General profile" at bounding box center [745, 541] width 223 height 14
click at [1039, 79] on span "Save" at bounding box center [1031, 86] width 22 height 15
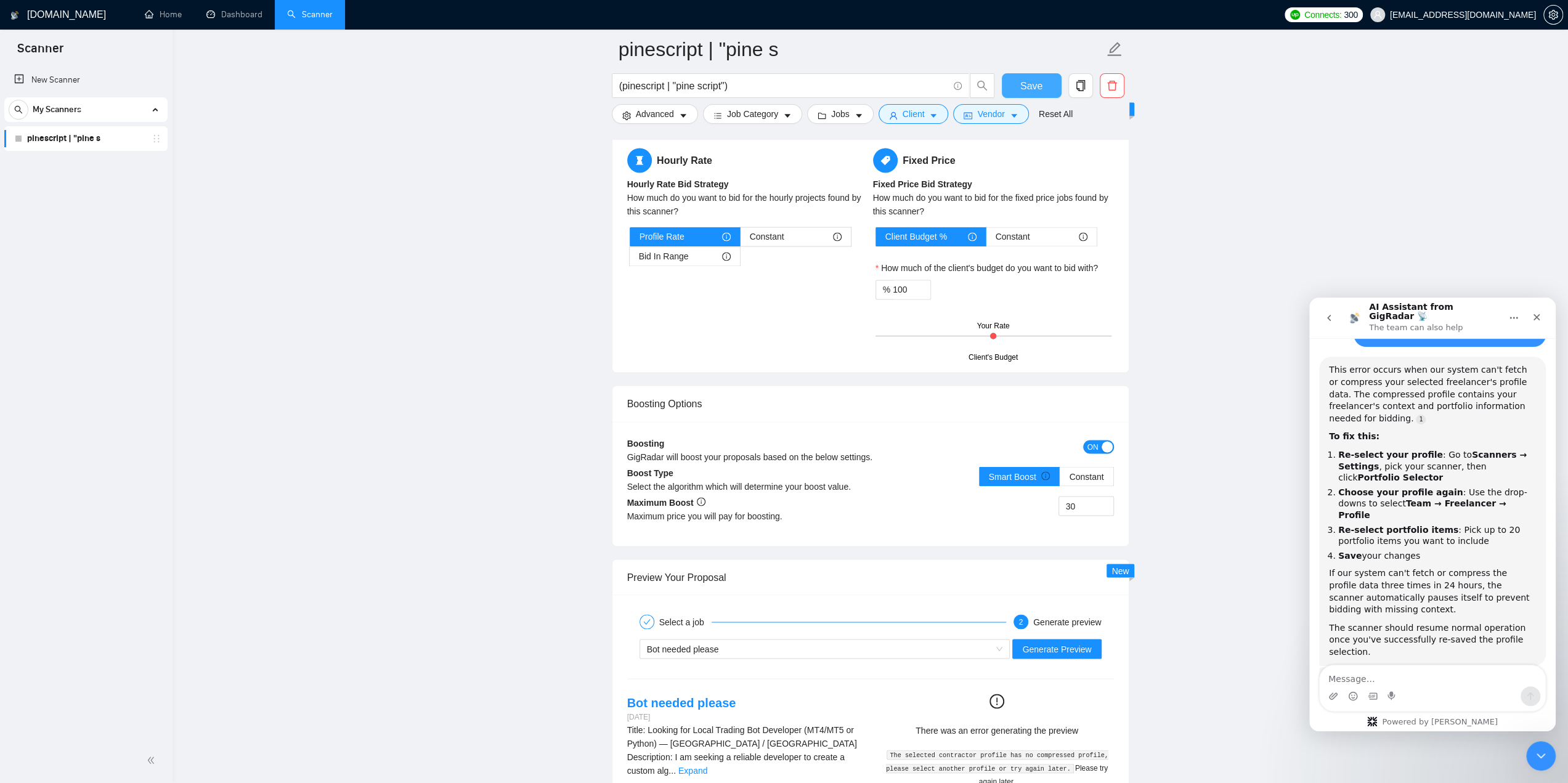
scroll to position [2033, 0]
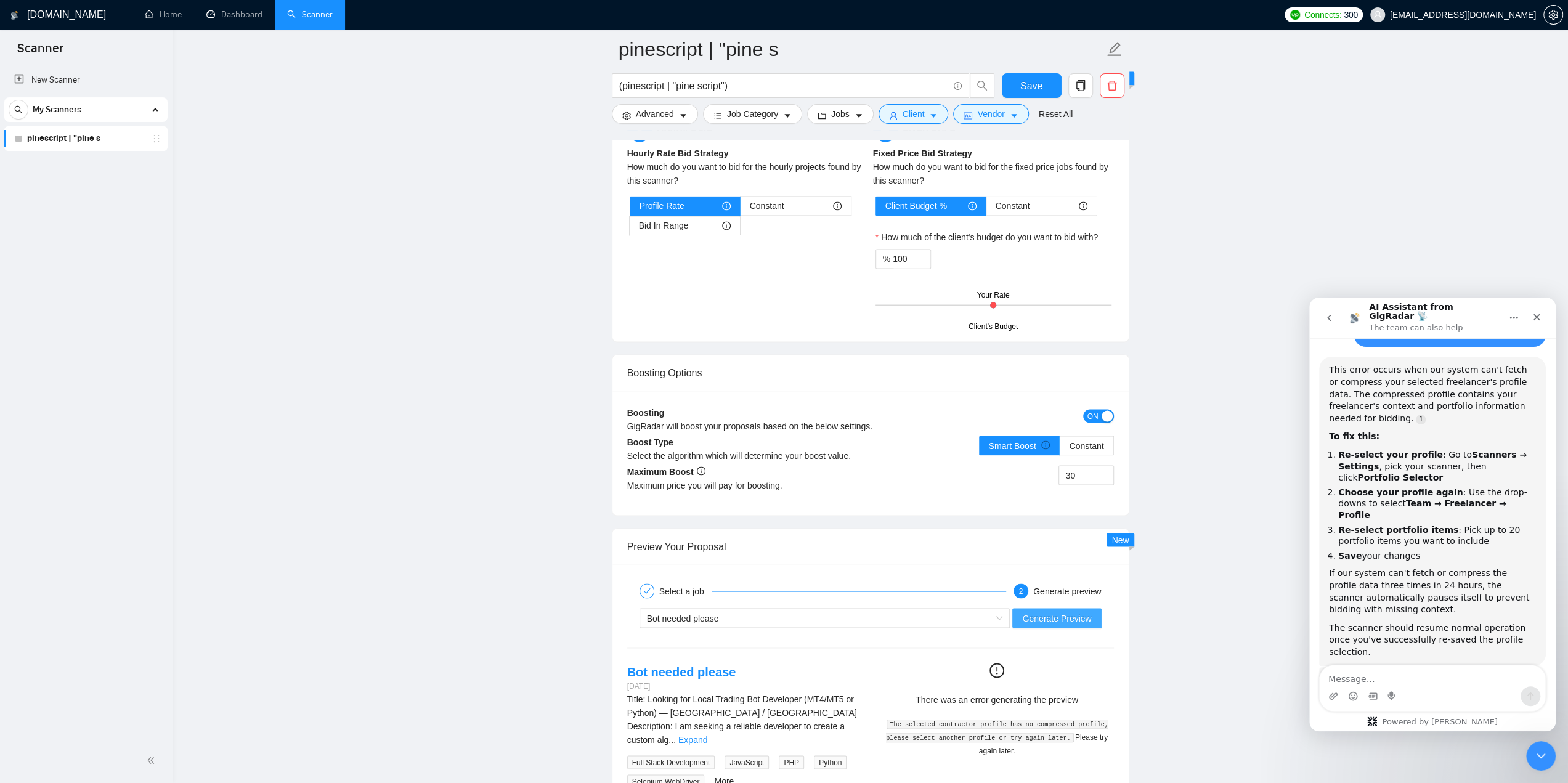
click at [1055, 614] on span "Generate Preview" at bounding box center [1056, 618] width 69 height 14
click at [956, 609] on div "Bot needed please" at bounding box center [819, 618] width 345 height 18
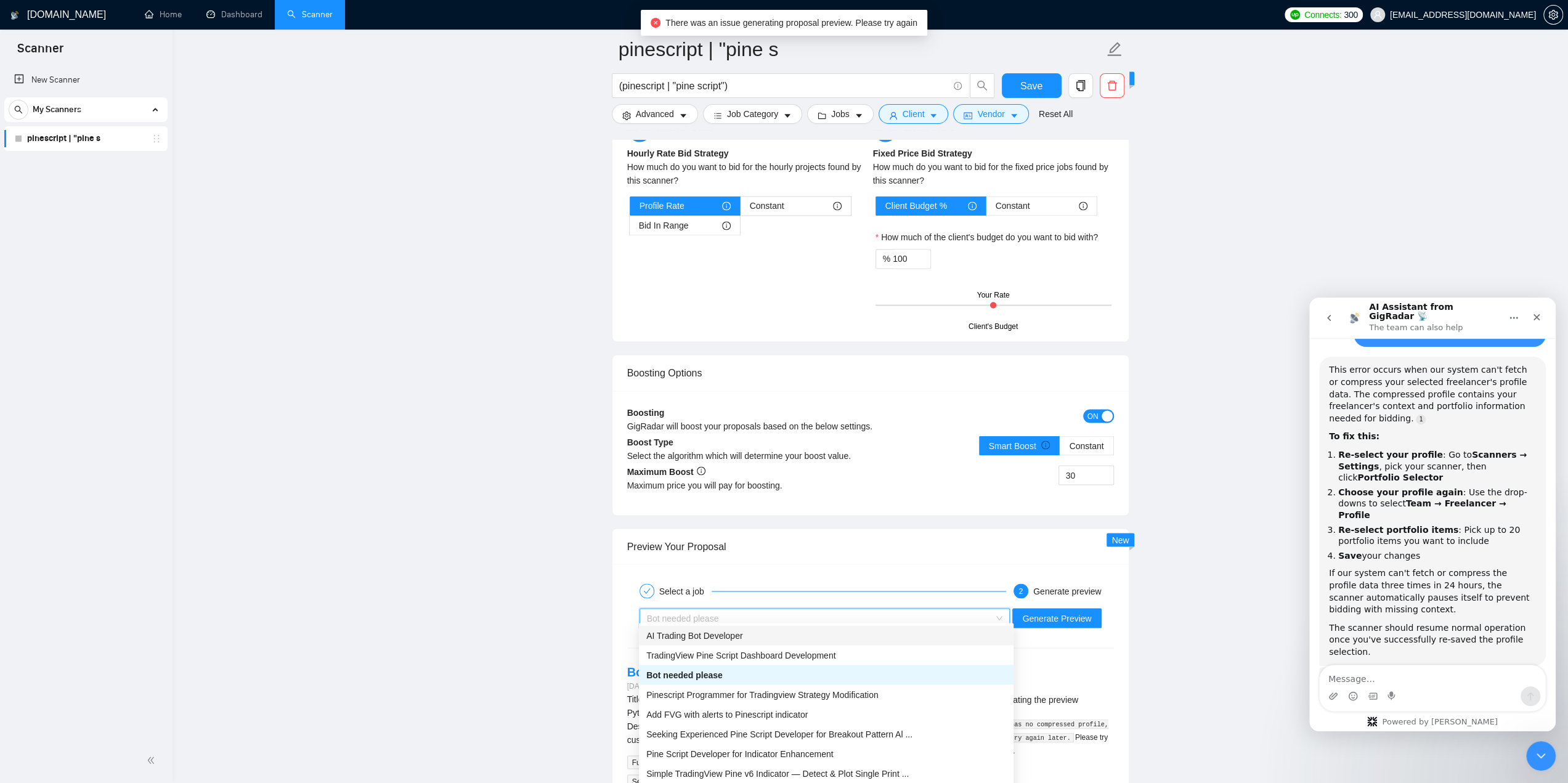
click at [830, 645] on div "TradingView Pine Script Dashboard Development" at bounding box center [826, 655] width 375 height 20
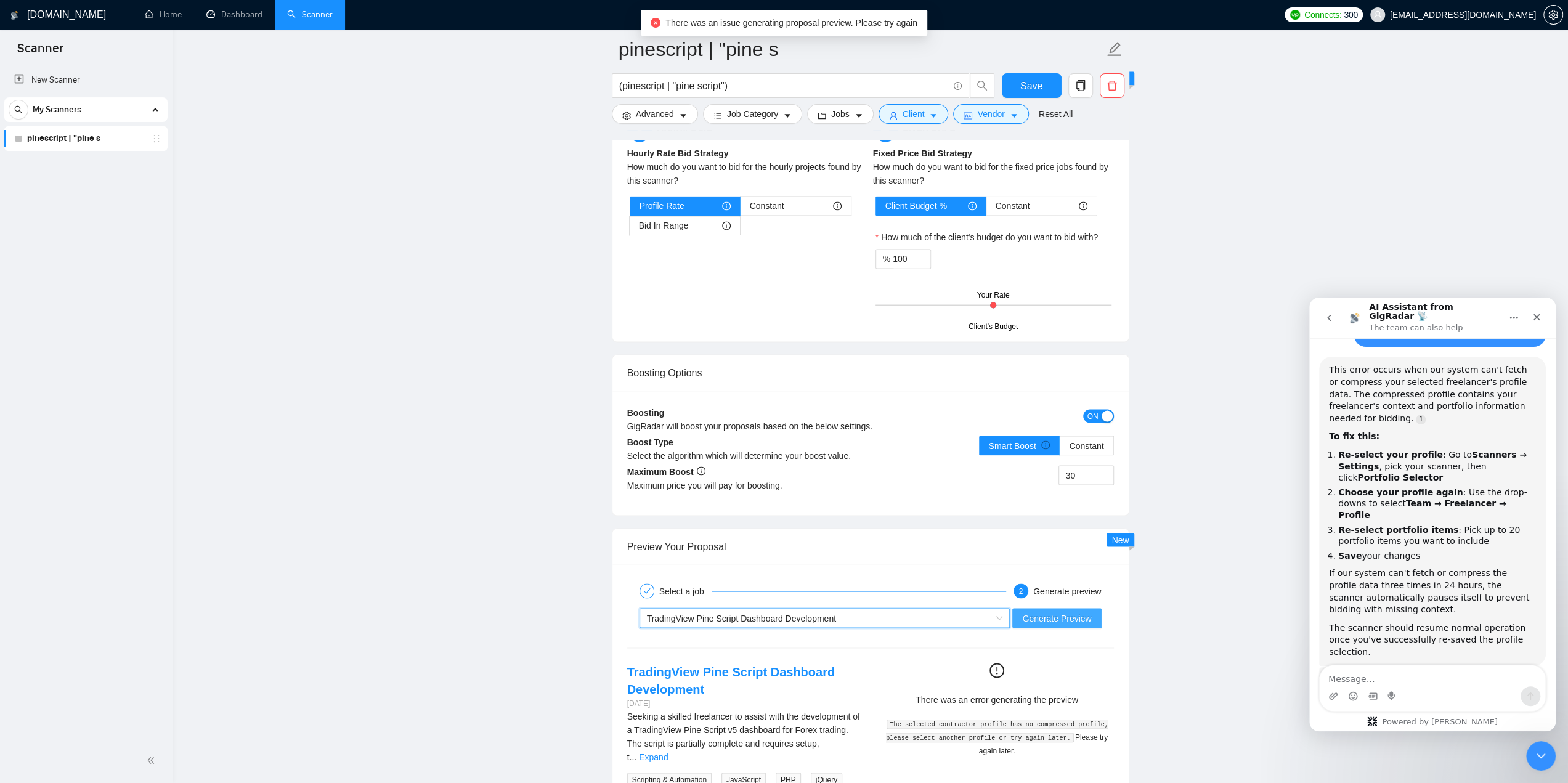
click at [1035, 611] on span "Generate Preview" at bounding box center [1056, 618] width 69 height 14
click at [937, 619] on div "TradingView Pine Script Dashboard Development" at bounding box center [819, 618] width 345 height 18
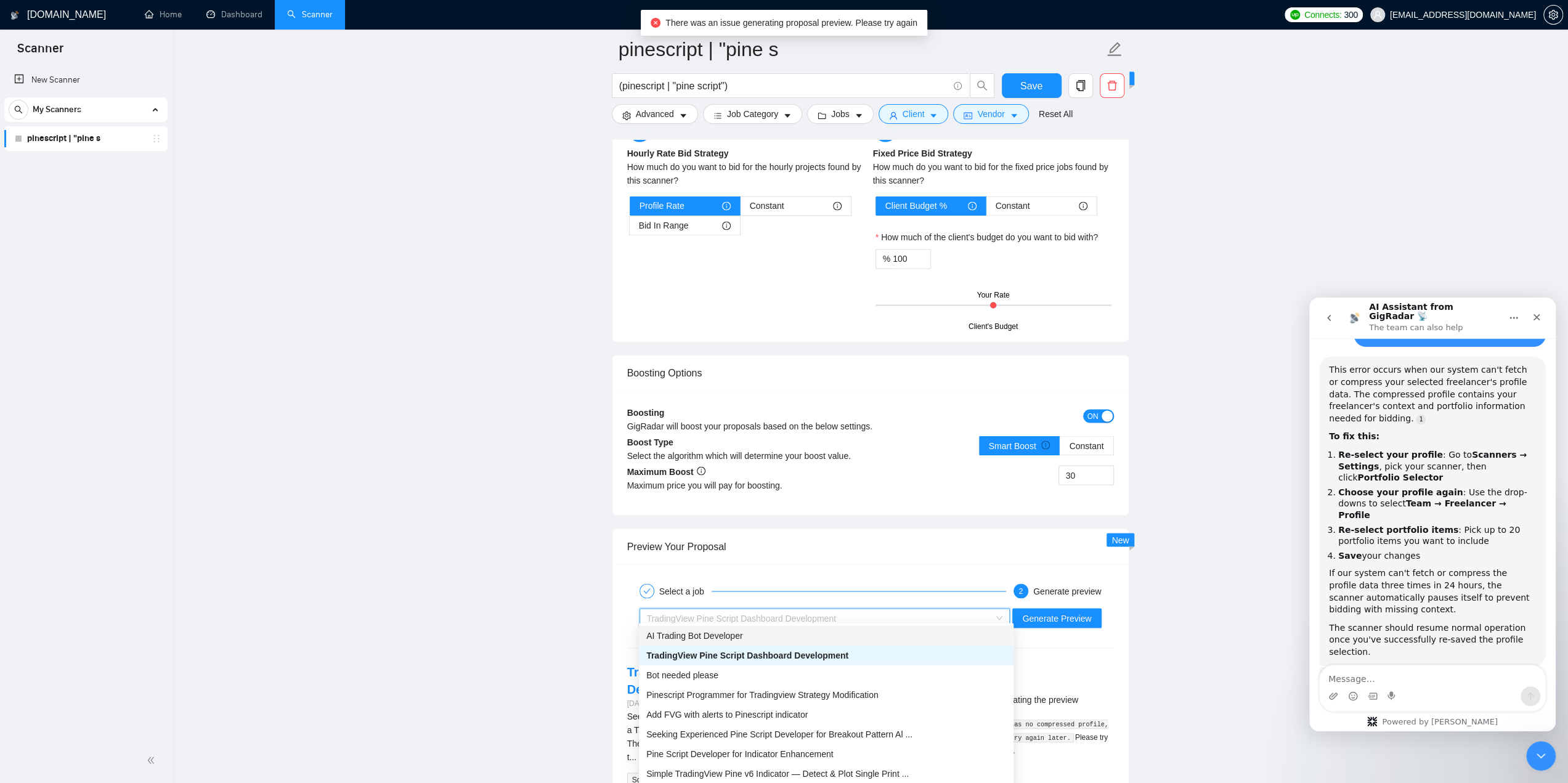
click at [852, 632] on div "AI Trading Bot Developer" at bounding box center [826, 635] width 360 height 14
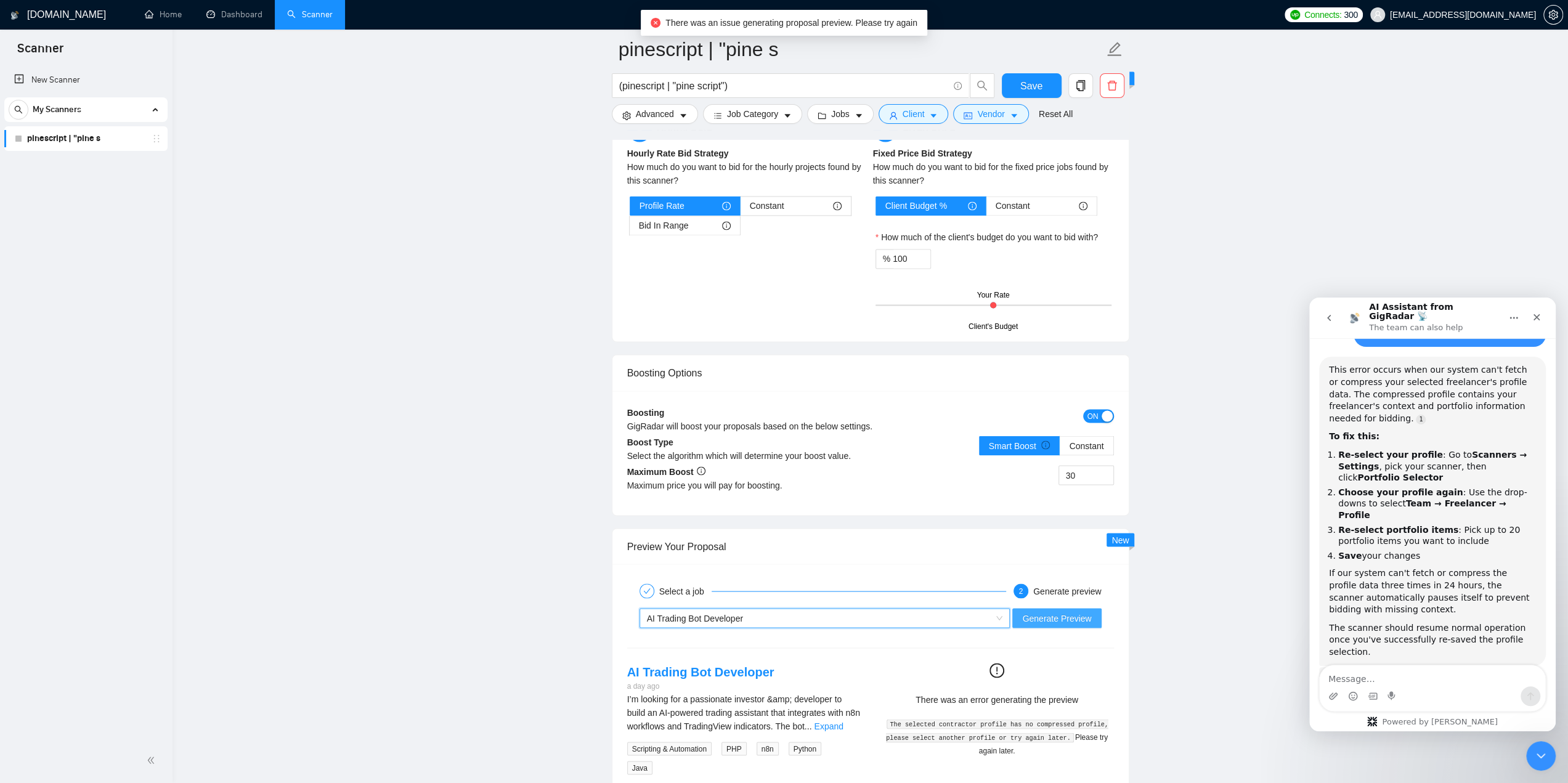
click at [1046, 619] on button "Generate Preview" at bounding box center [1056, 618] width 88 height 20
click at [149, 13] on link "Home" at bounding box center [163, 14] width 37 height 11
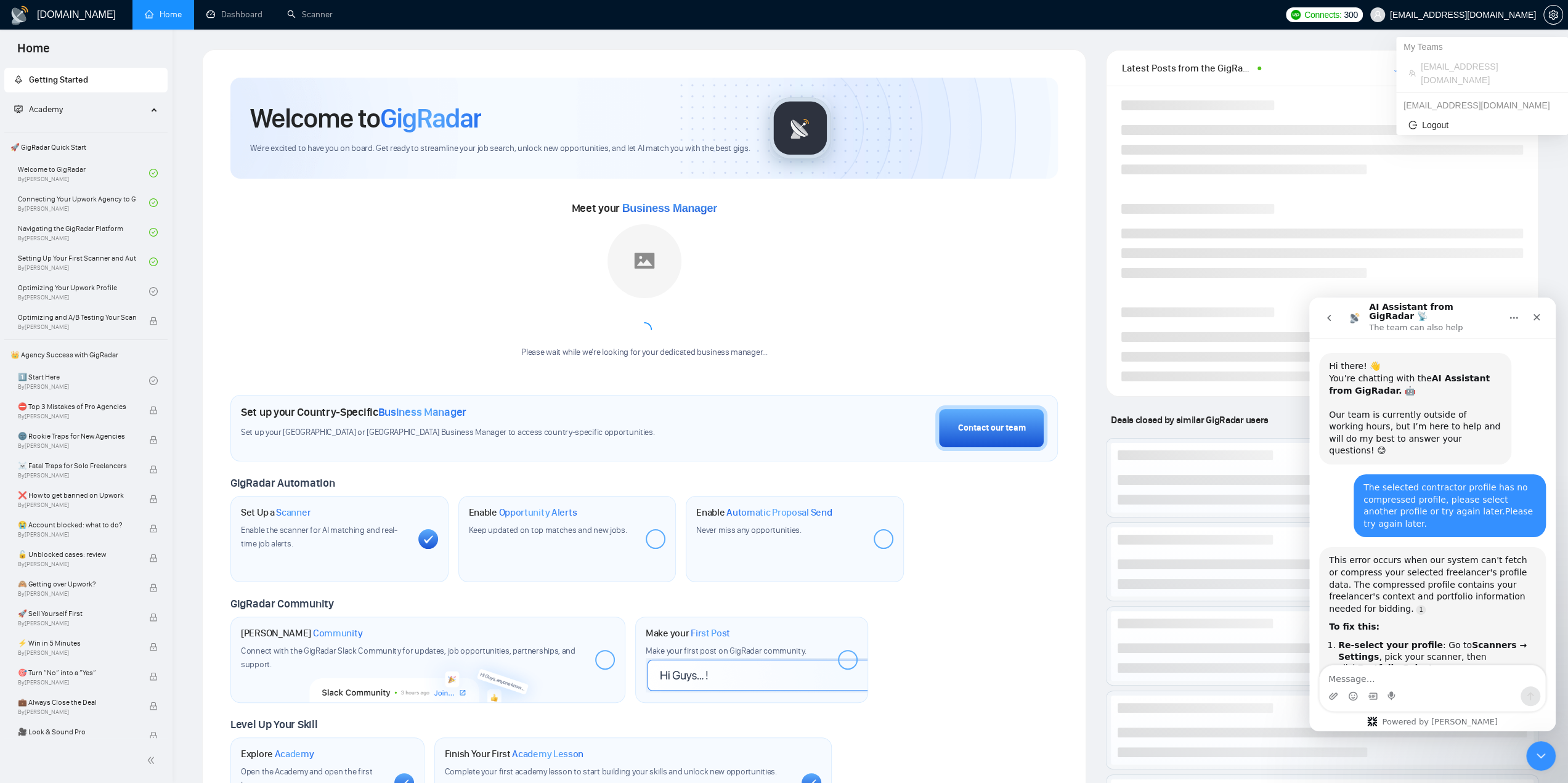
scroll to position [189, 0]
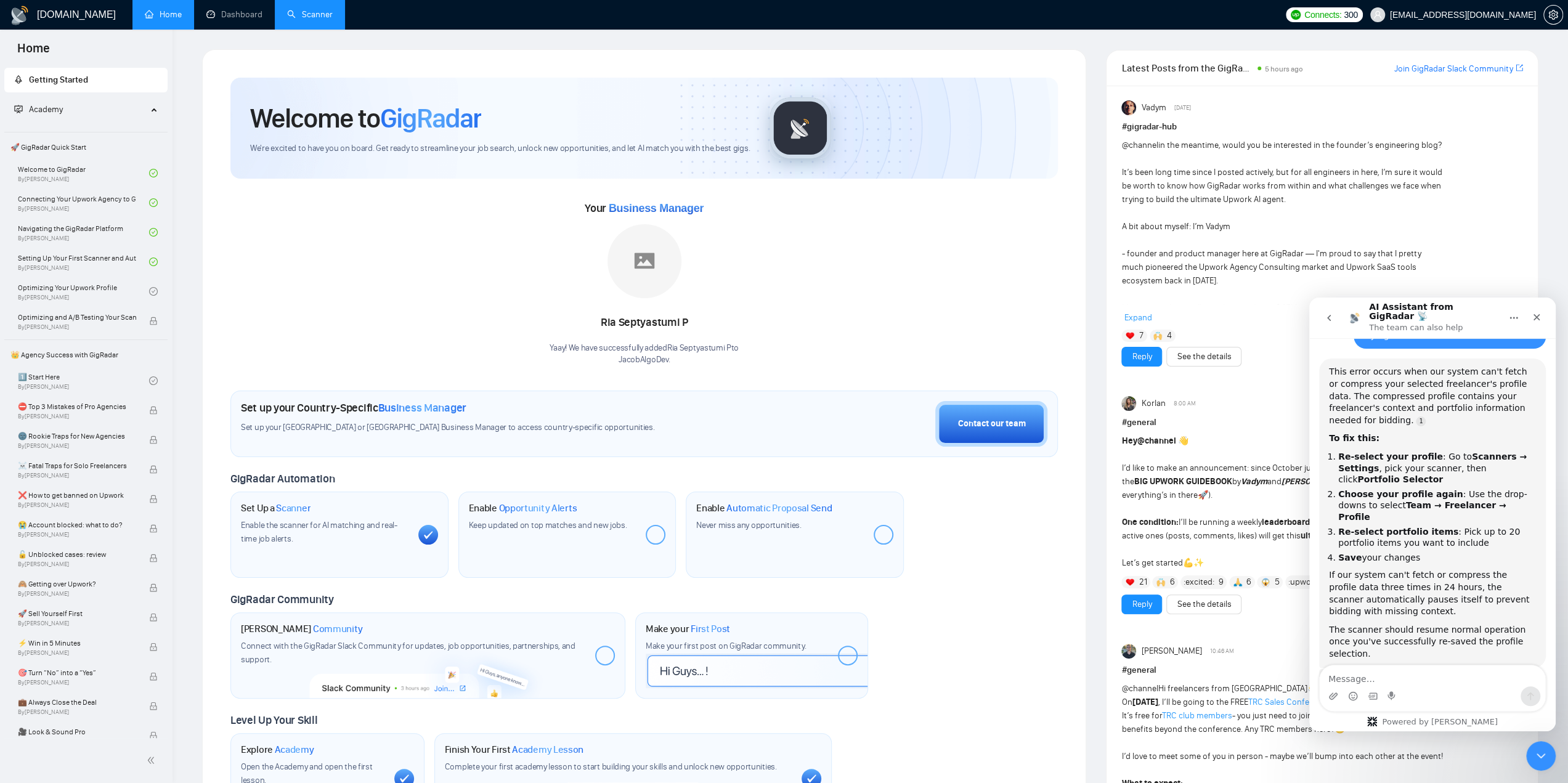
click at [307, 9] on link "Scanner" at bounding box center [310, 14] width 45 height 11
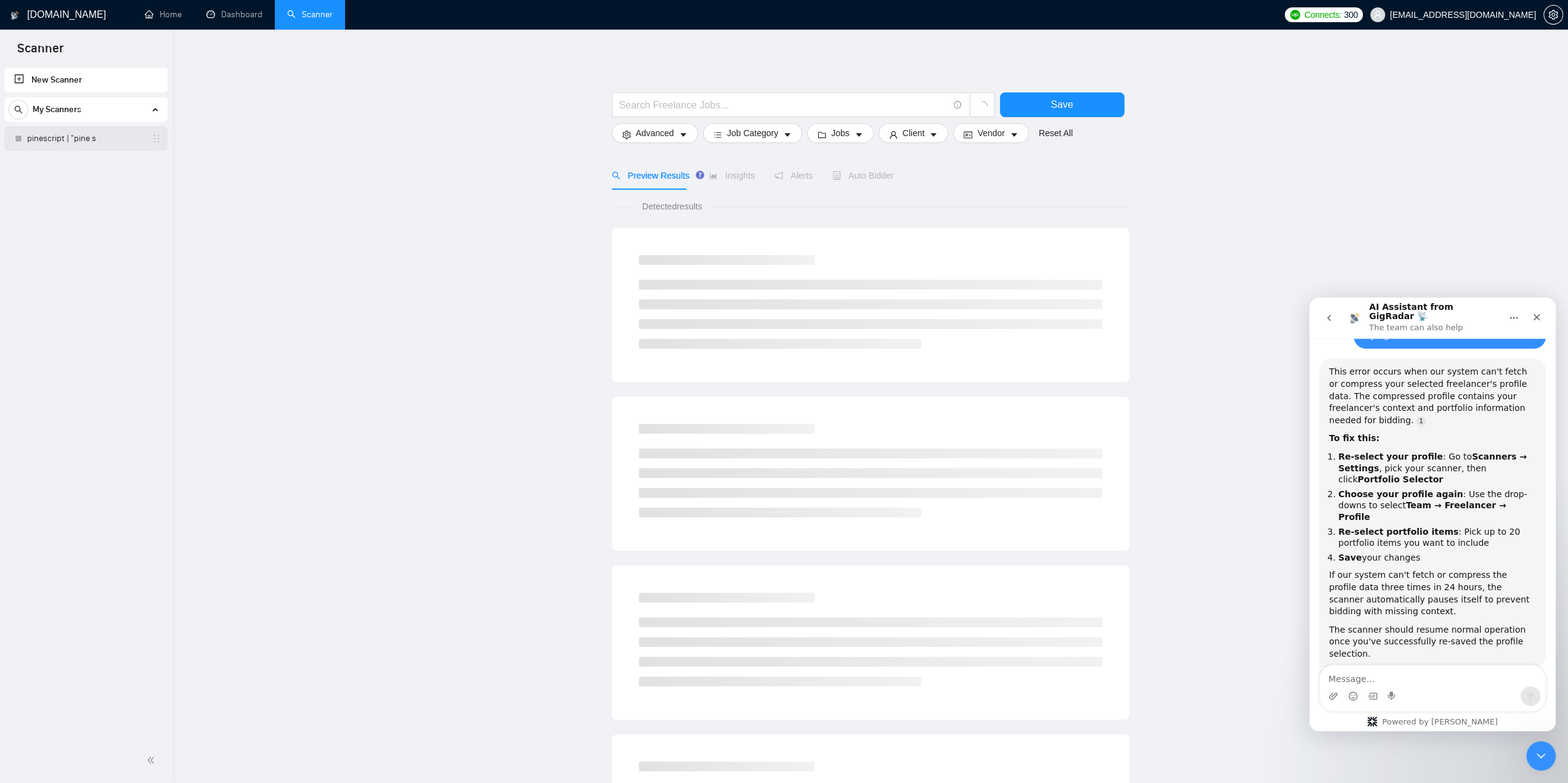
click at [88, 137] on link "pinescript | "pine s" at bounding box center [85, 138] width 117 height 25
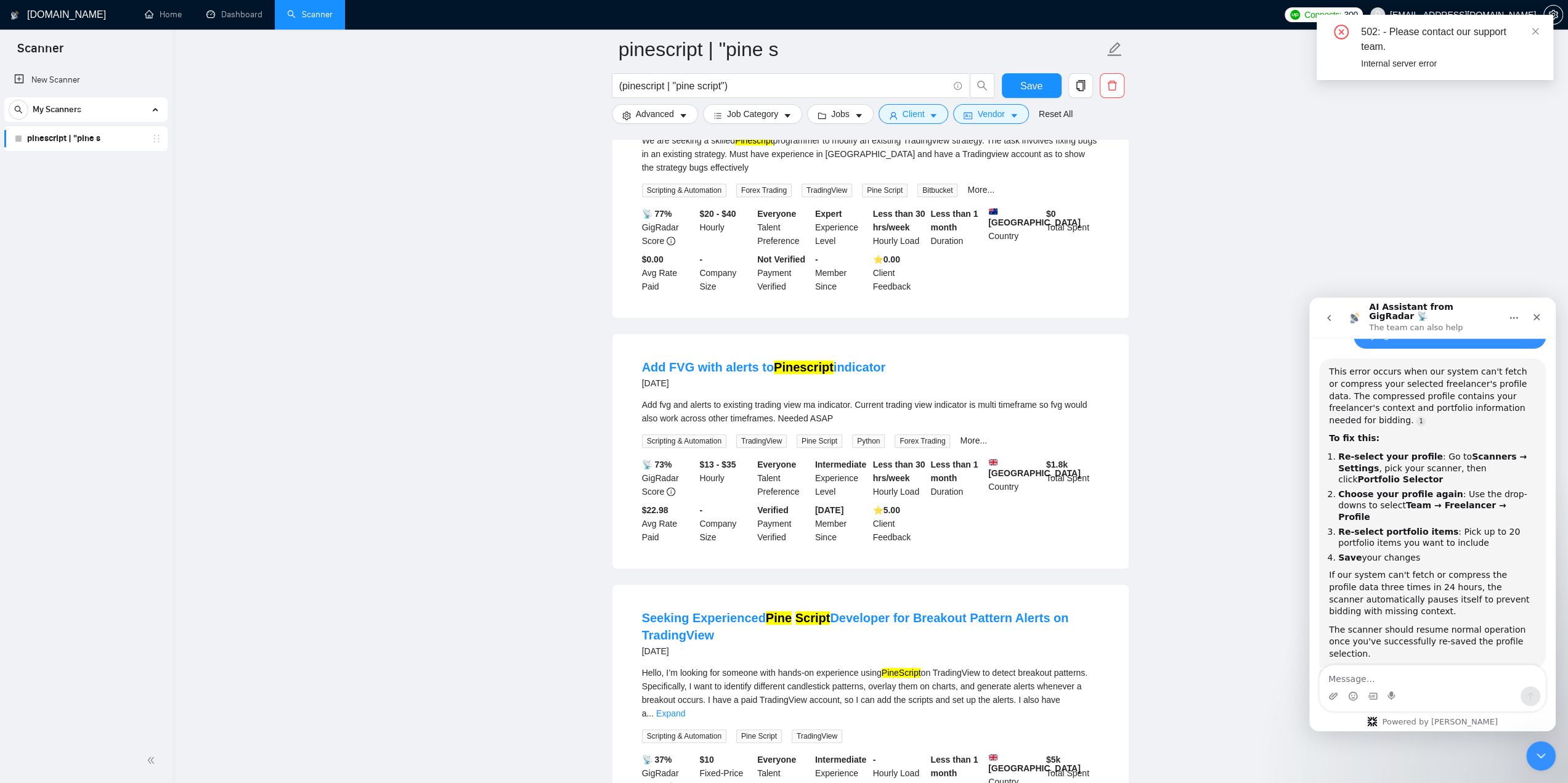
scroll to position [1047, 0]
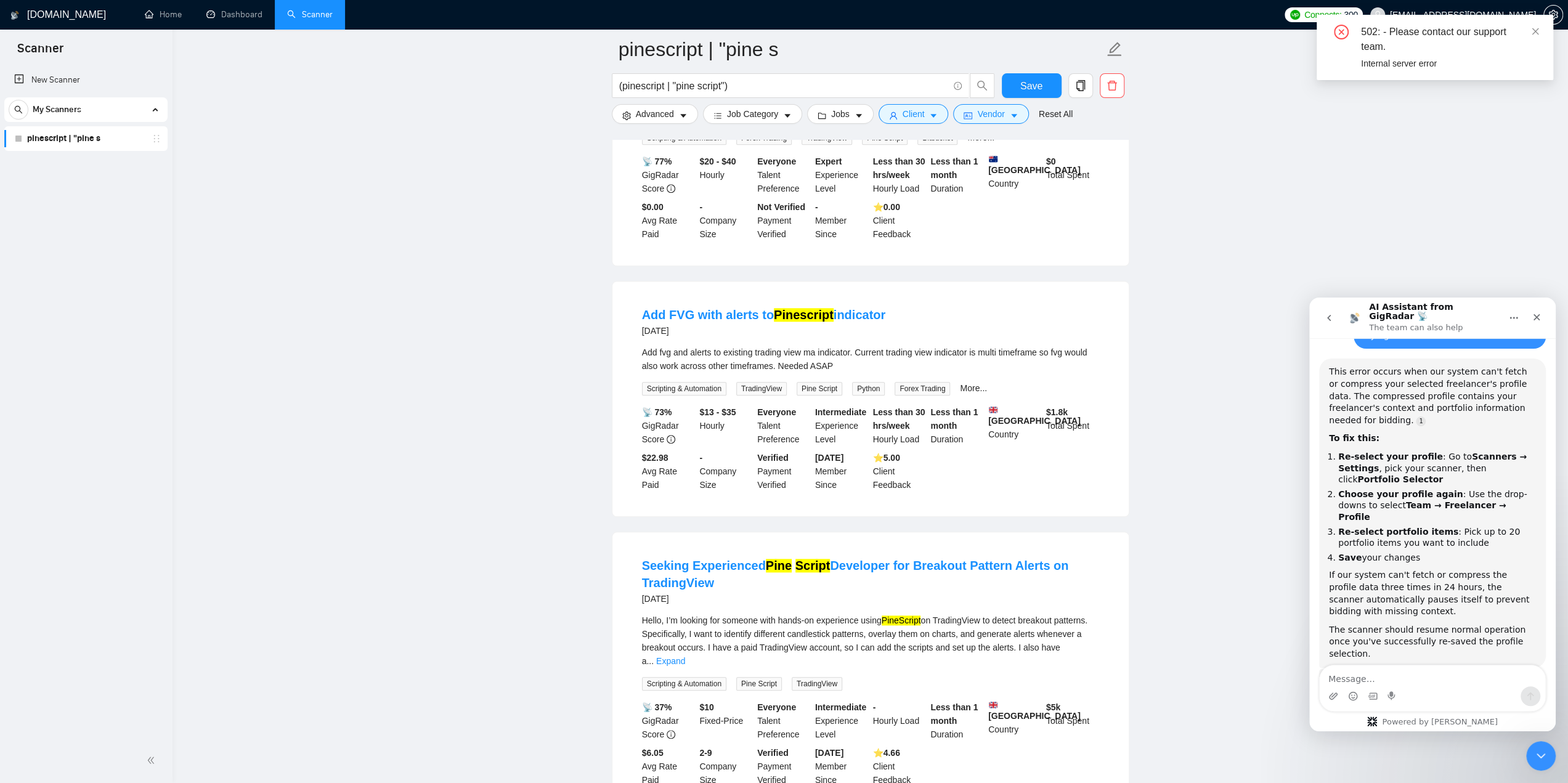
click at [1539, 32] on div "502: - Please contact our support team. Internal server error" at bounding box center [1434, 48] width 236 height 65
click at [1536, 30] on icon "close" at bounding box center [1535, 31] width 8 height 8
click at [1553, 18] on icon "setting" at bounding box center [1553, 14] width 10 height 10
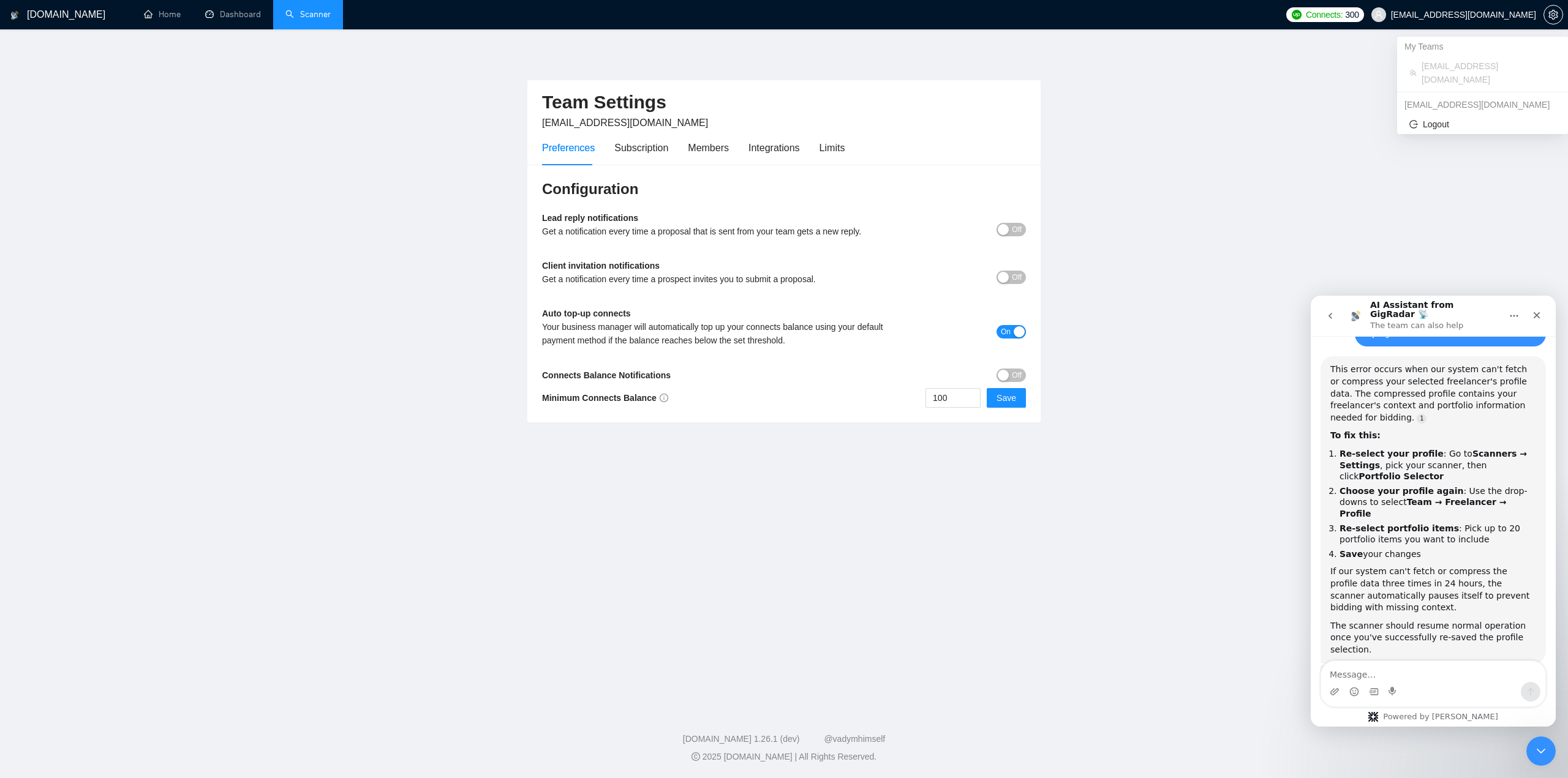
click at [1482, 15] on span "[EMAIL_ADDRESS][DOMAIN_NAME]" at bounding box center [1463, 15] width 145 height 0
click at [1455, 118] on span "Logout" at bounding box center [1482, 125] width 146 height 14
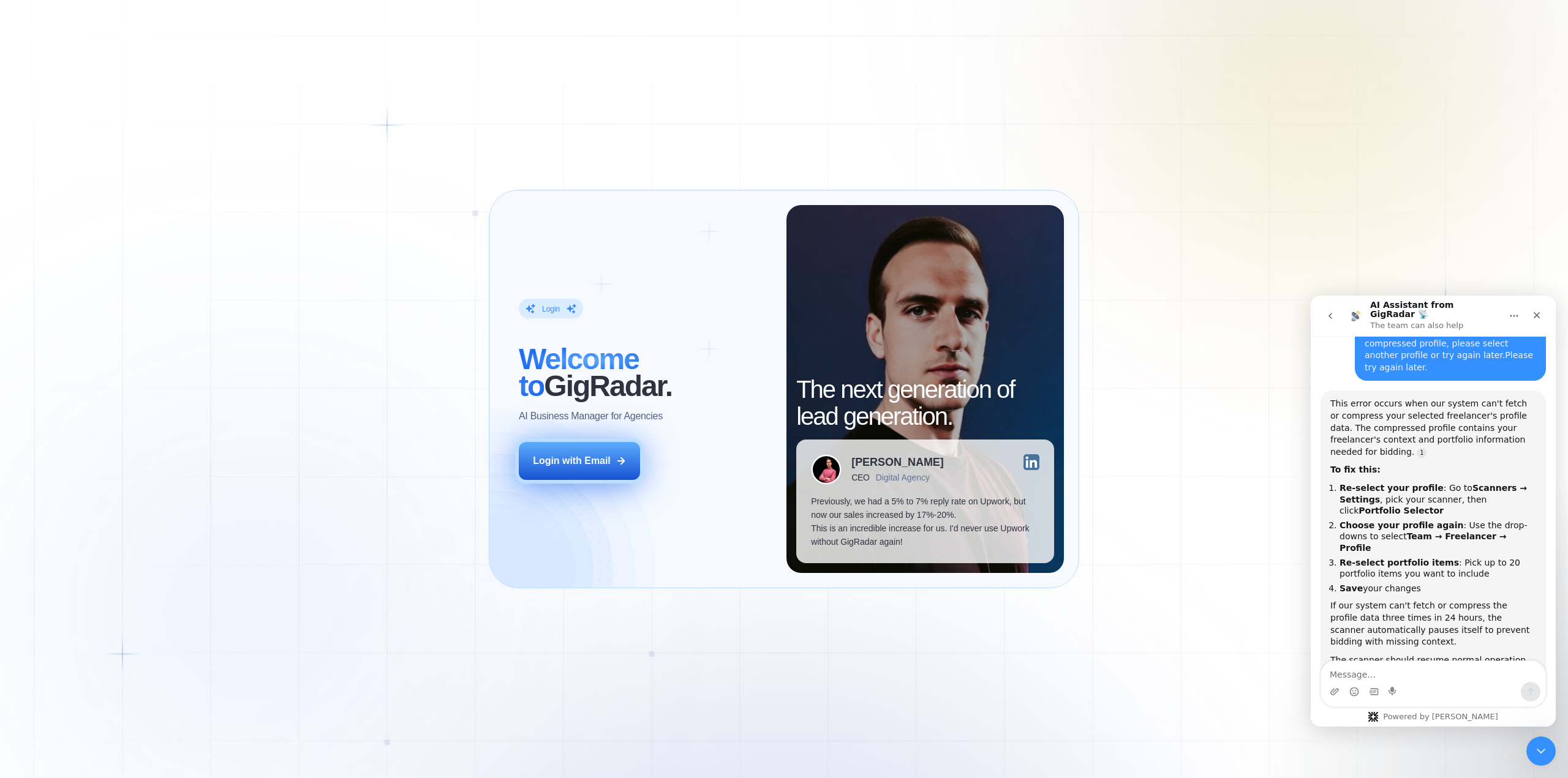
click at [606, 464] on div "Login with Email" at bounding box center [572, 461] width 78 height 14
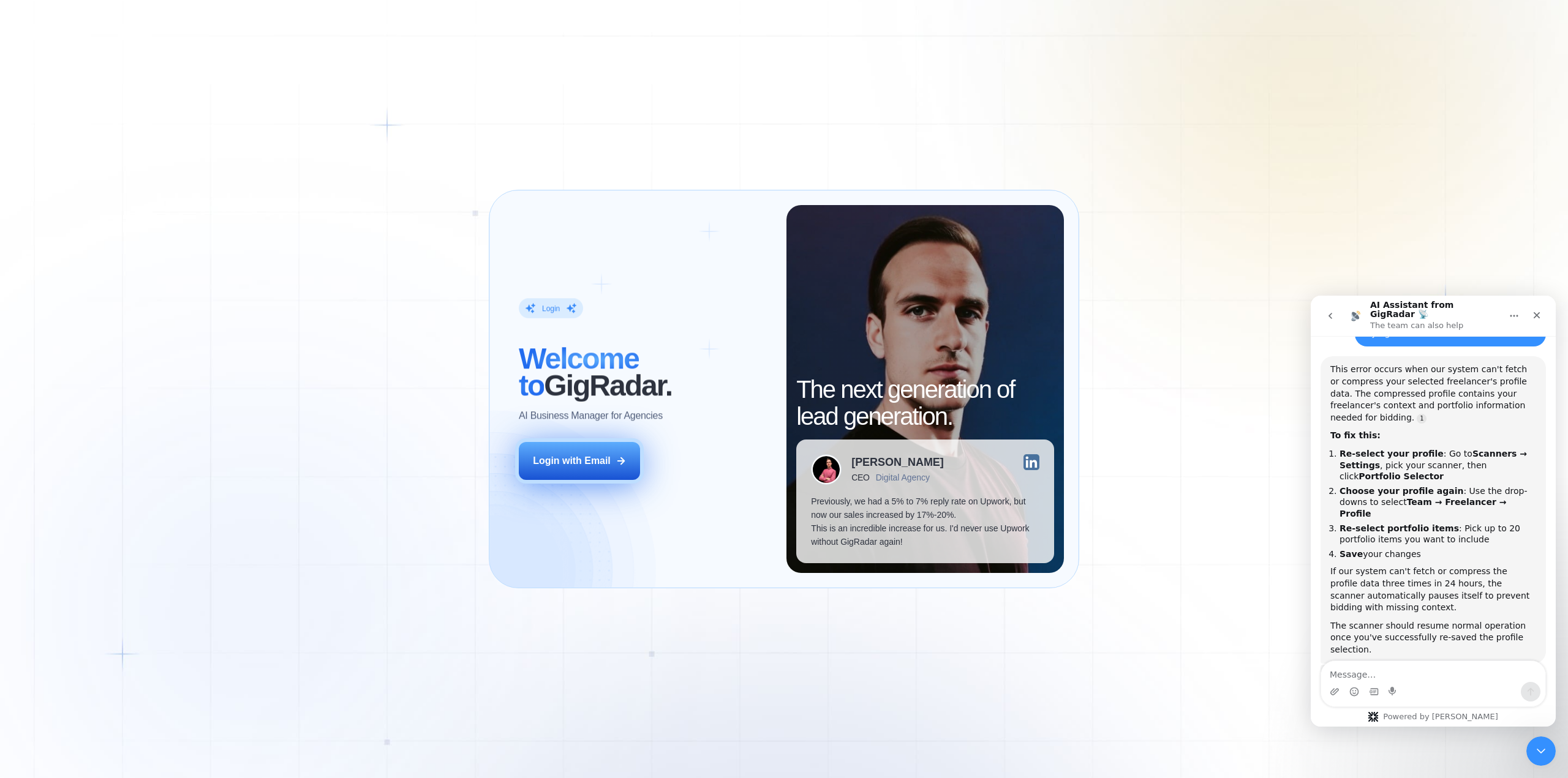
scroll to position [188, 0]
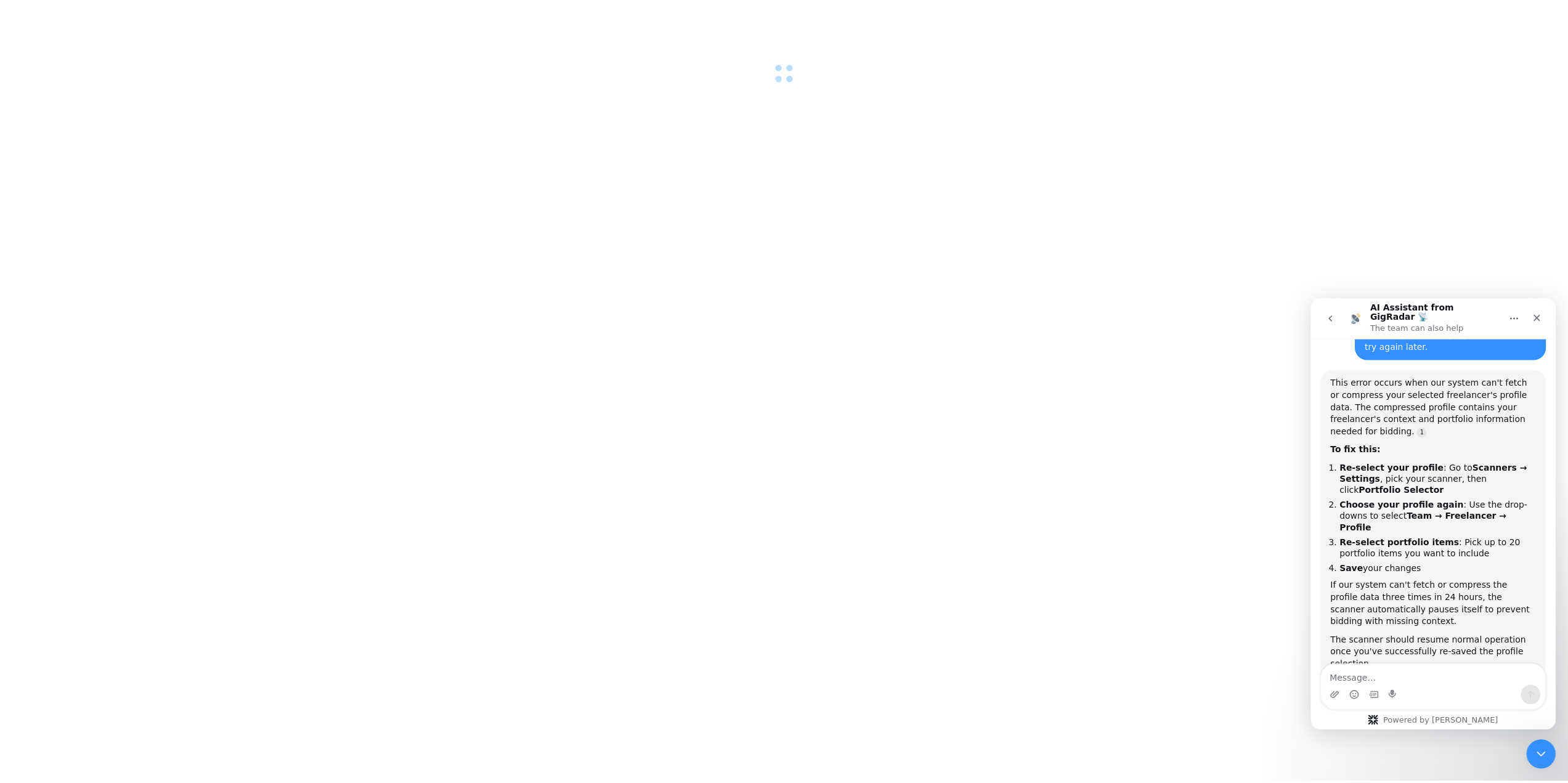
scroll to position [189, 0]
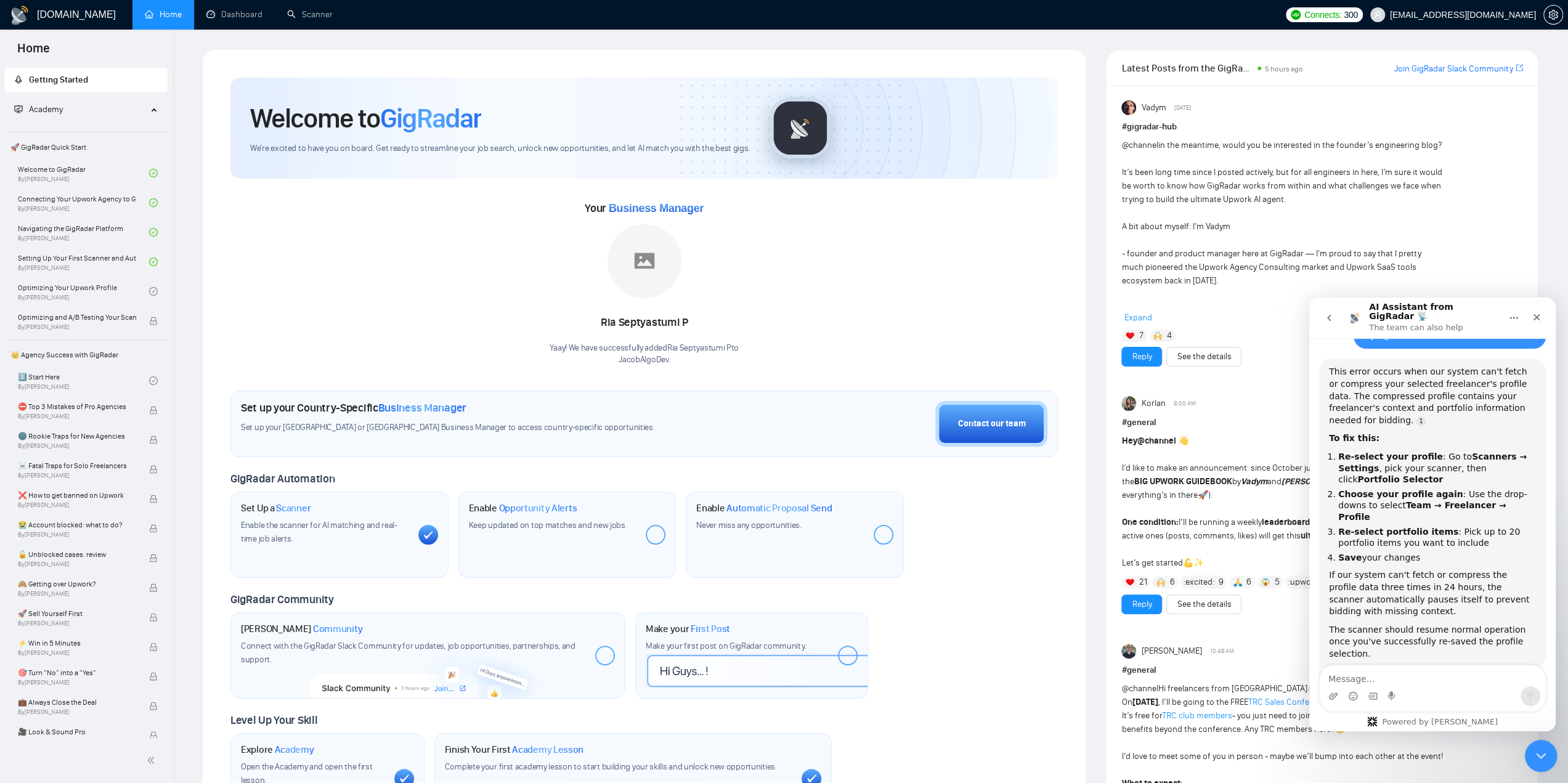
click at [1534, 751] on icon "Close Intercom Messenger" at bounding box center [1539, 754] width 15 height 15
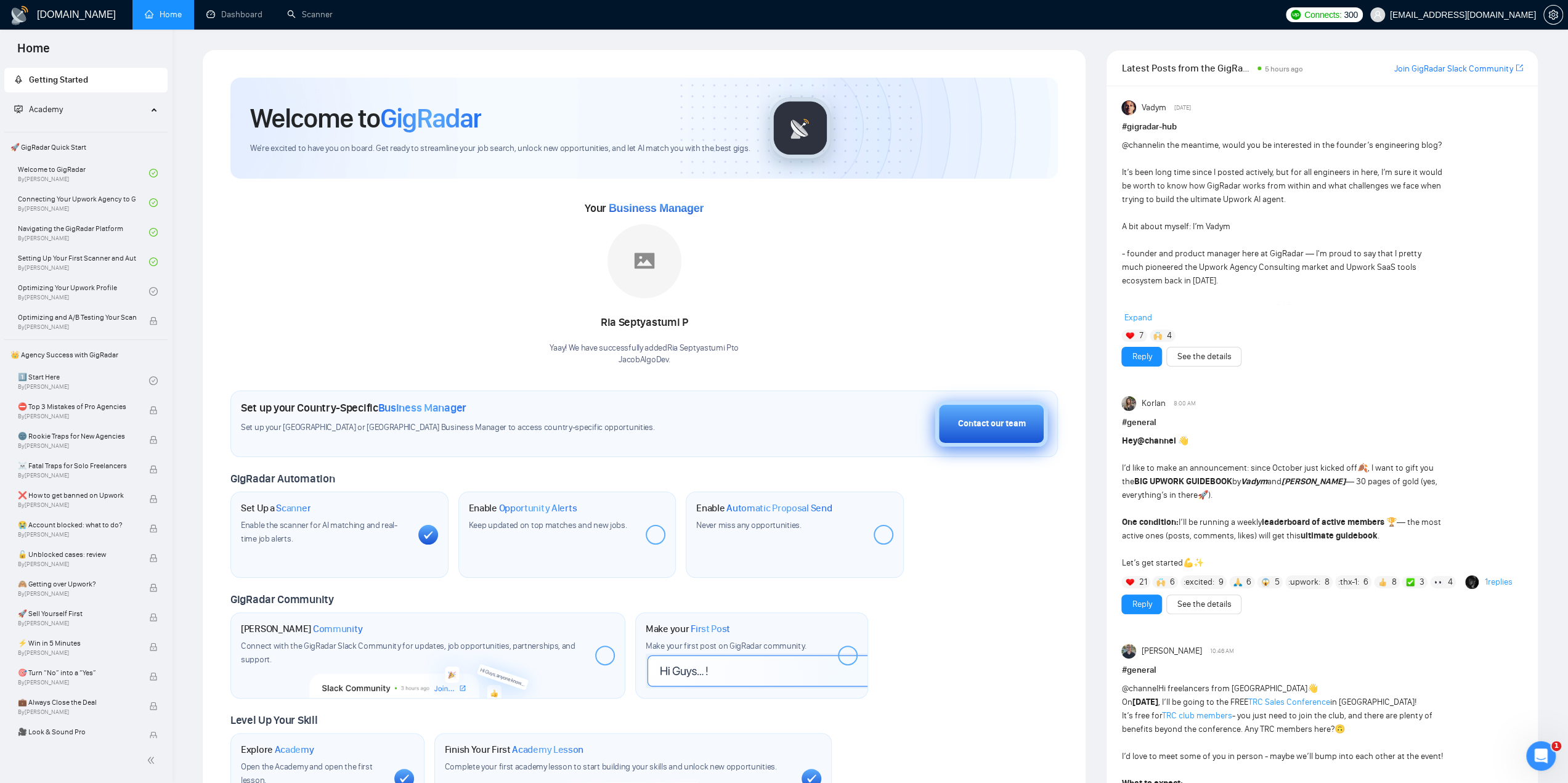
scroll to position [189, 0]
click at [306, 9] on link "Scanner" at bounding box center [310, 14] width 45 height 11
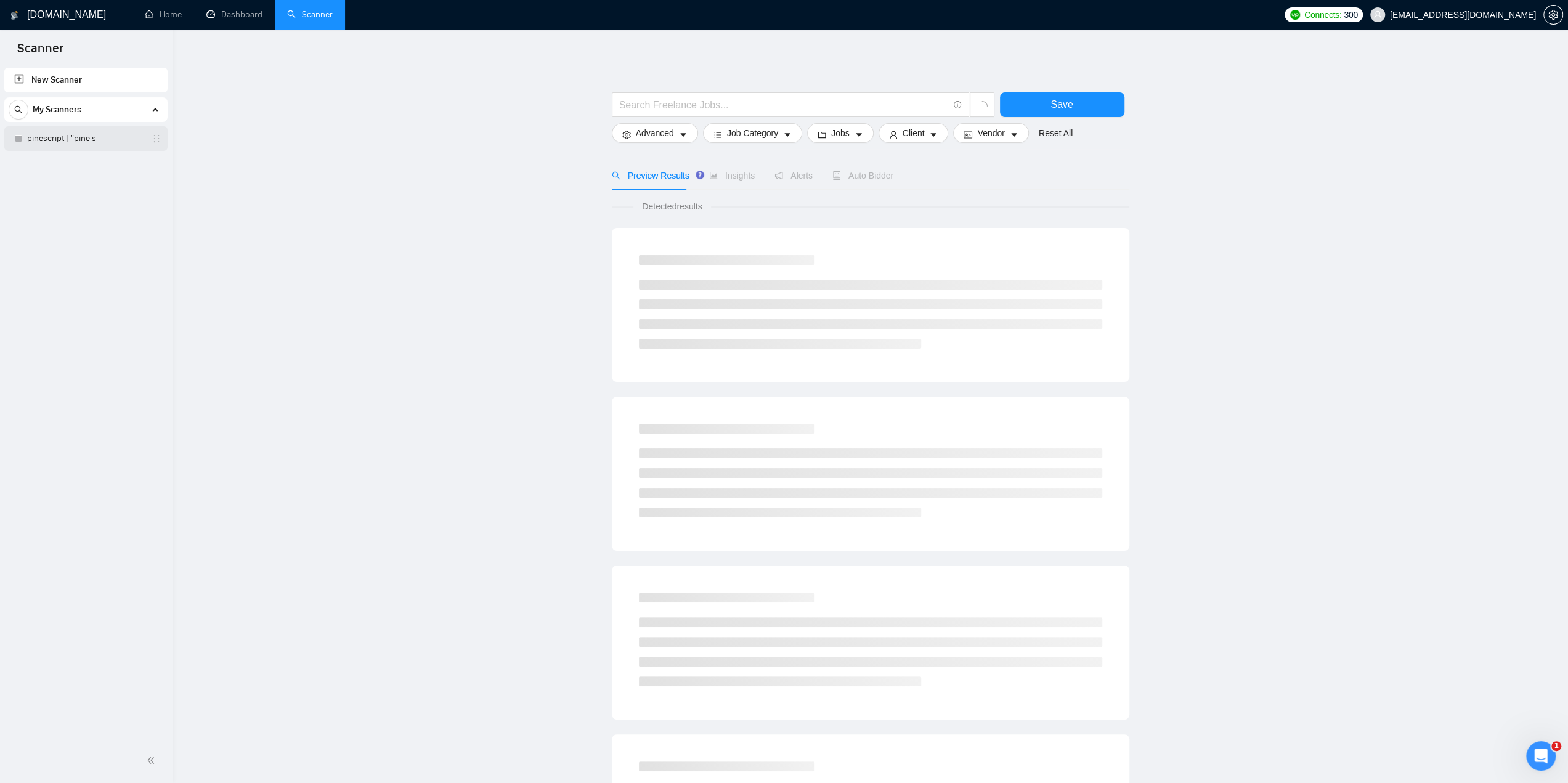
click at [82, 146] on link "pinescript | "pine s" at bounding box center [85, 138] width 117 height 25
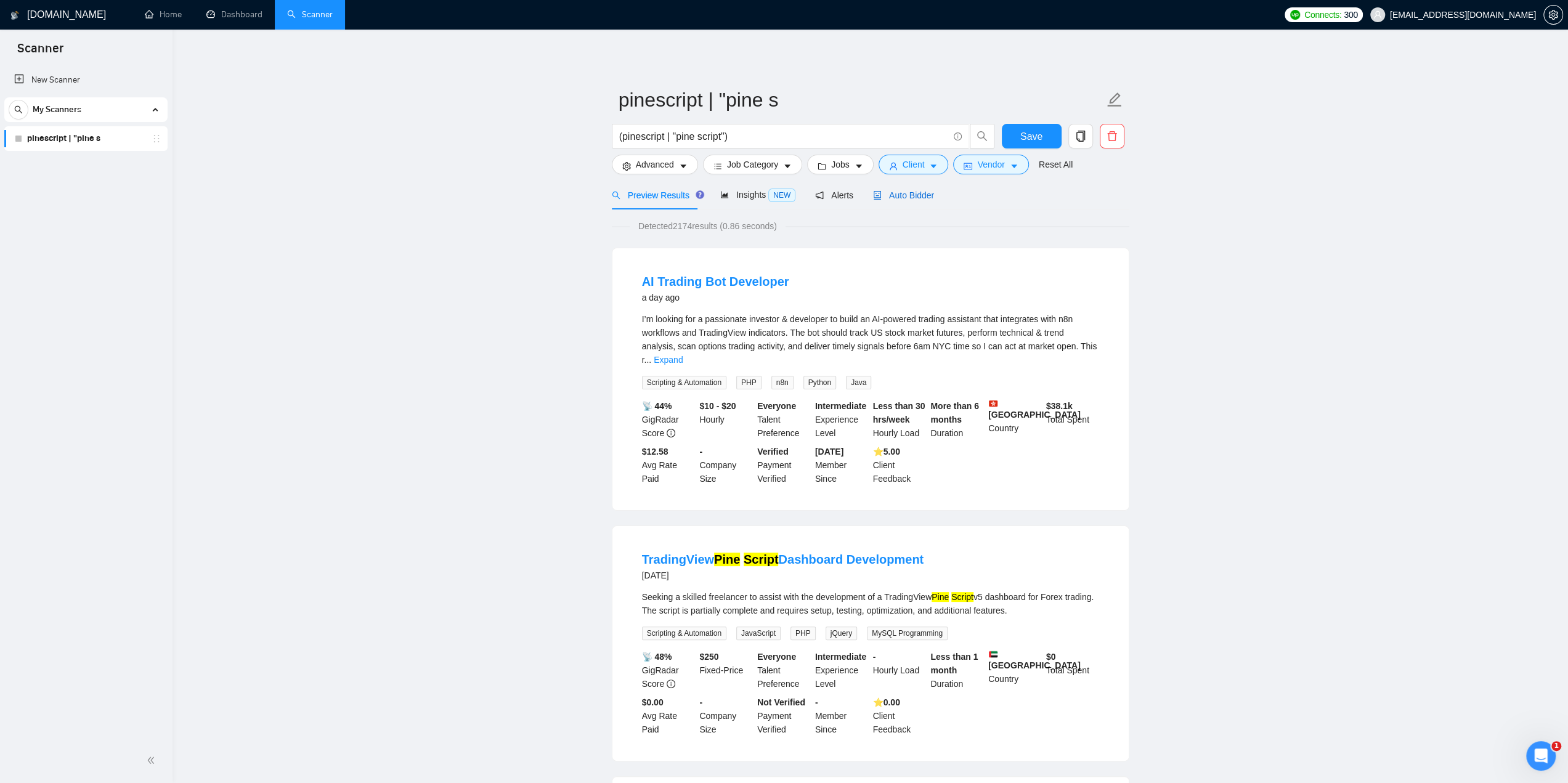
click at [903, 193] on span "Auto Bidder" at bounding box center [903, 195] width 61 height 10
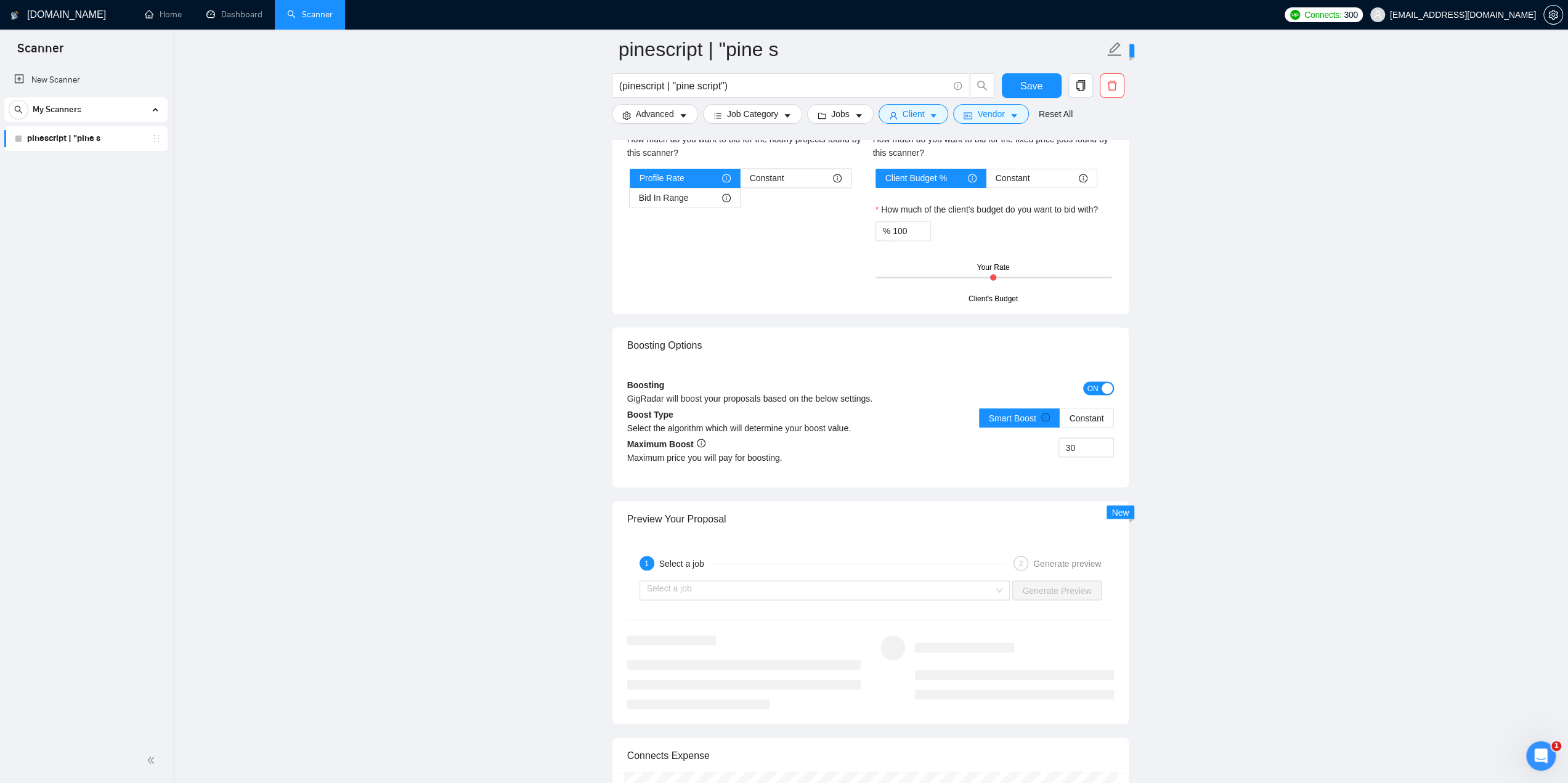
scroll to position [2095, 0]
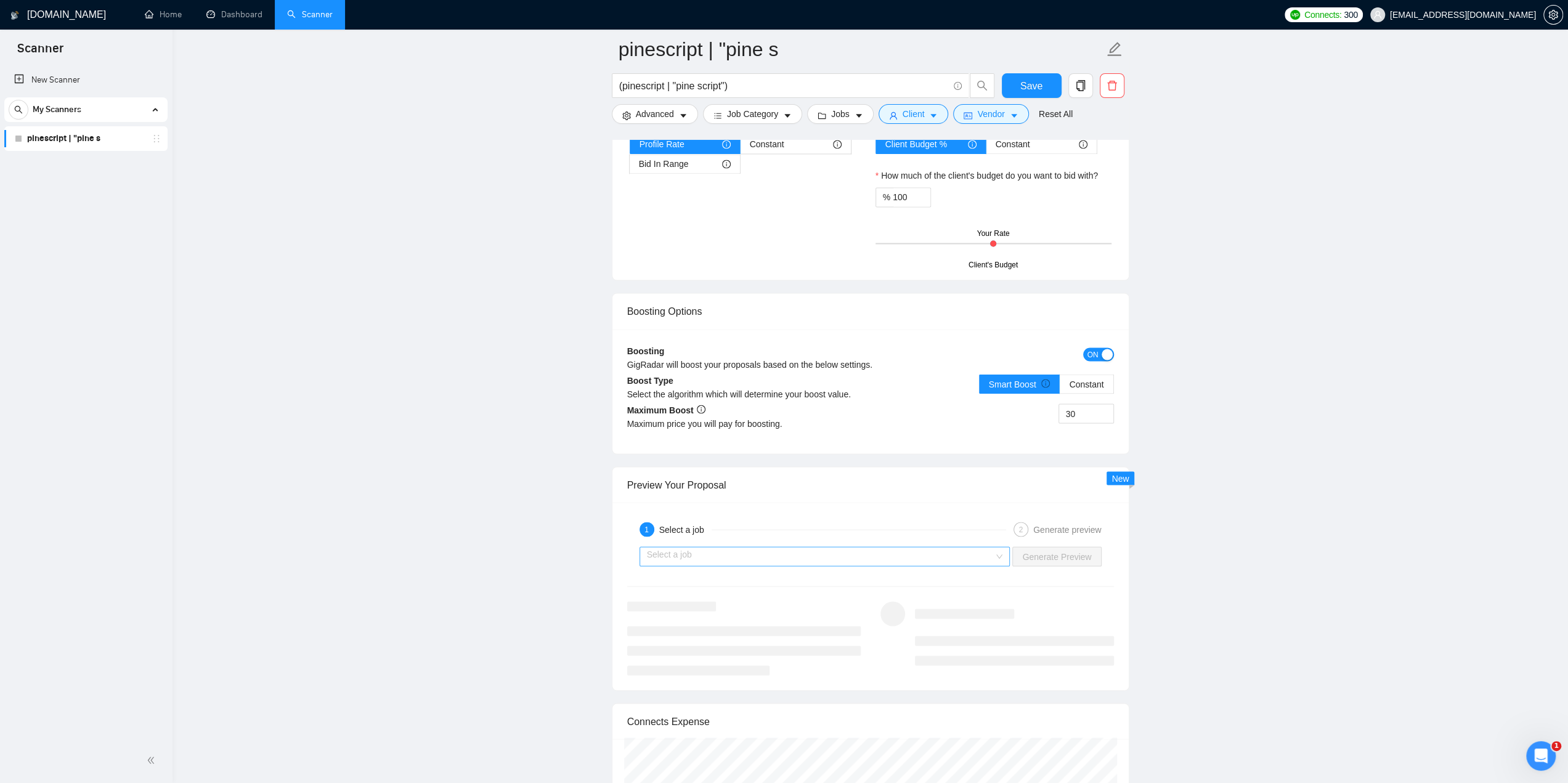
click at [832, 554] on input "search" at bounding box center [821, 556] width 347 height 18
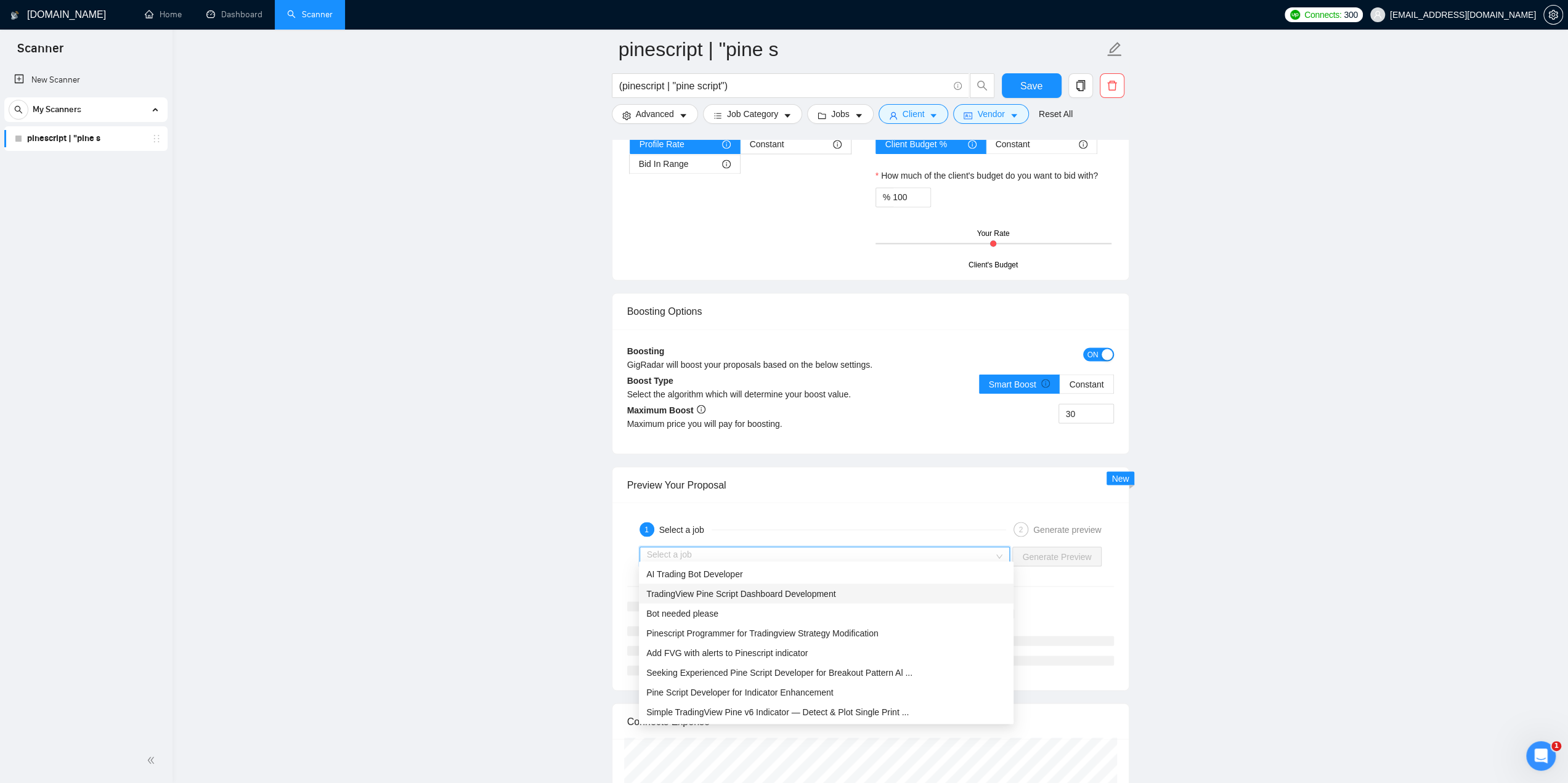
click at [778, 593] on span "TradingView Pine Script Dashboard Development" at bounding box center [741, 593] width 189 height 10
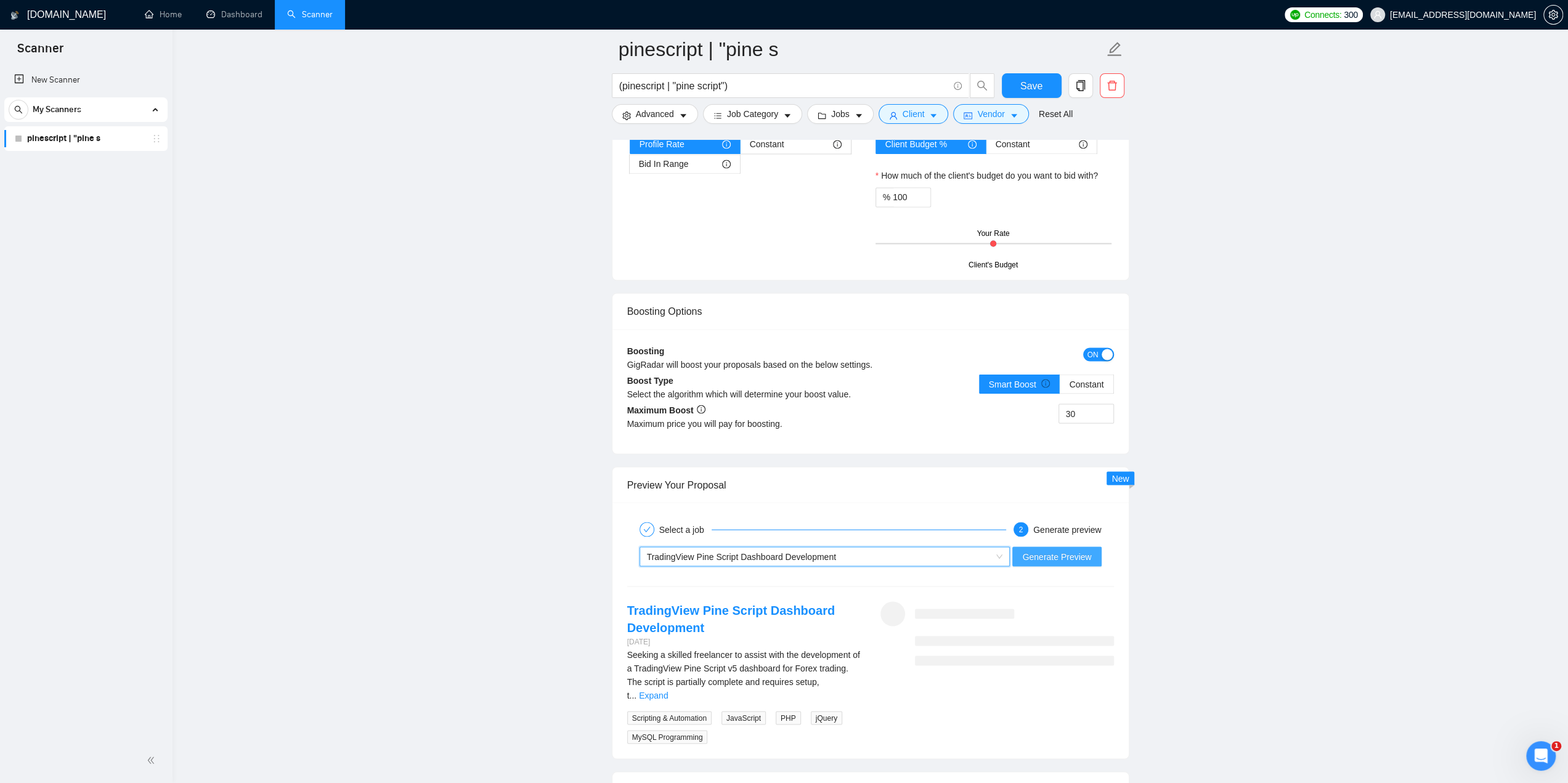
click at [1046, 550] on span "Generate Preview" at bounding box center [1056, 556] width 69 height 14
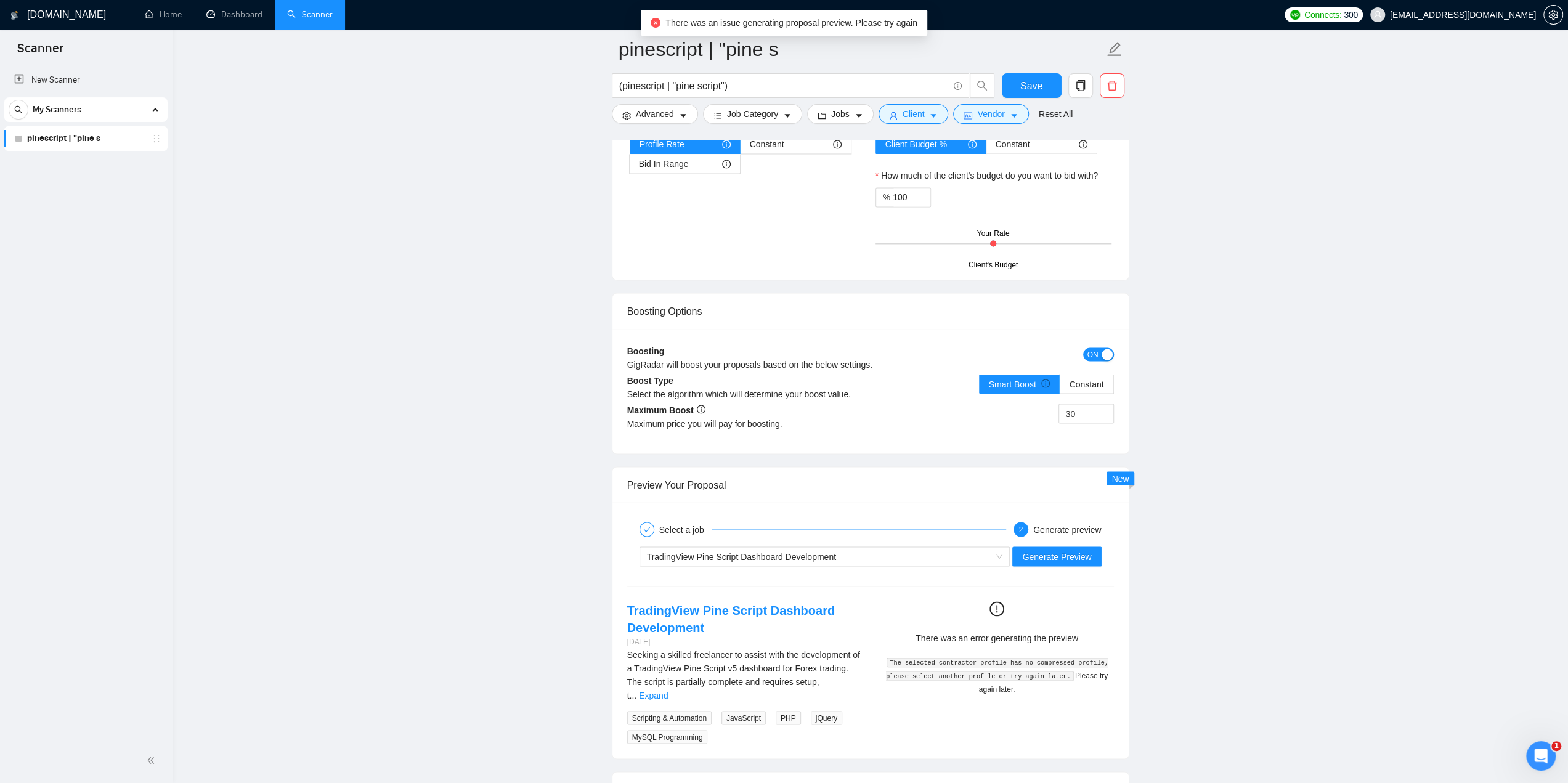
click at [124, 142] on link "pinescript | "pine s" at bounding box center [85, 138] width 117 height 25
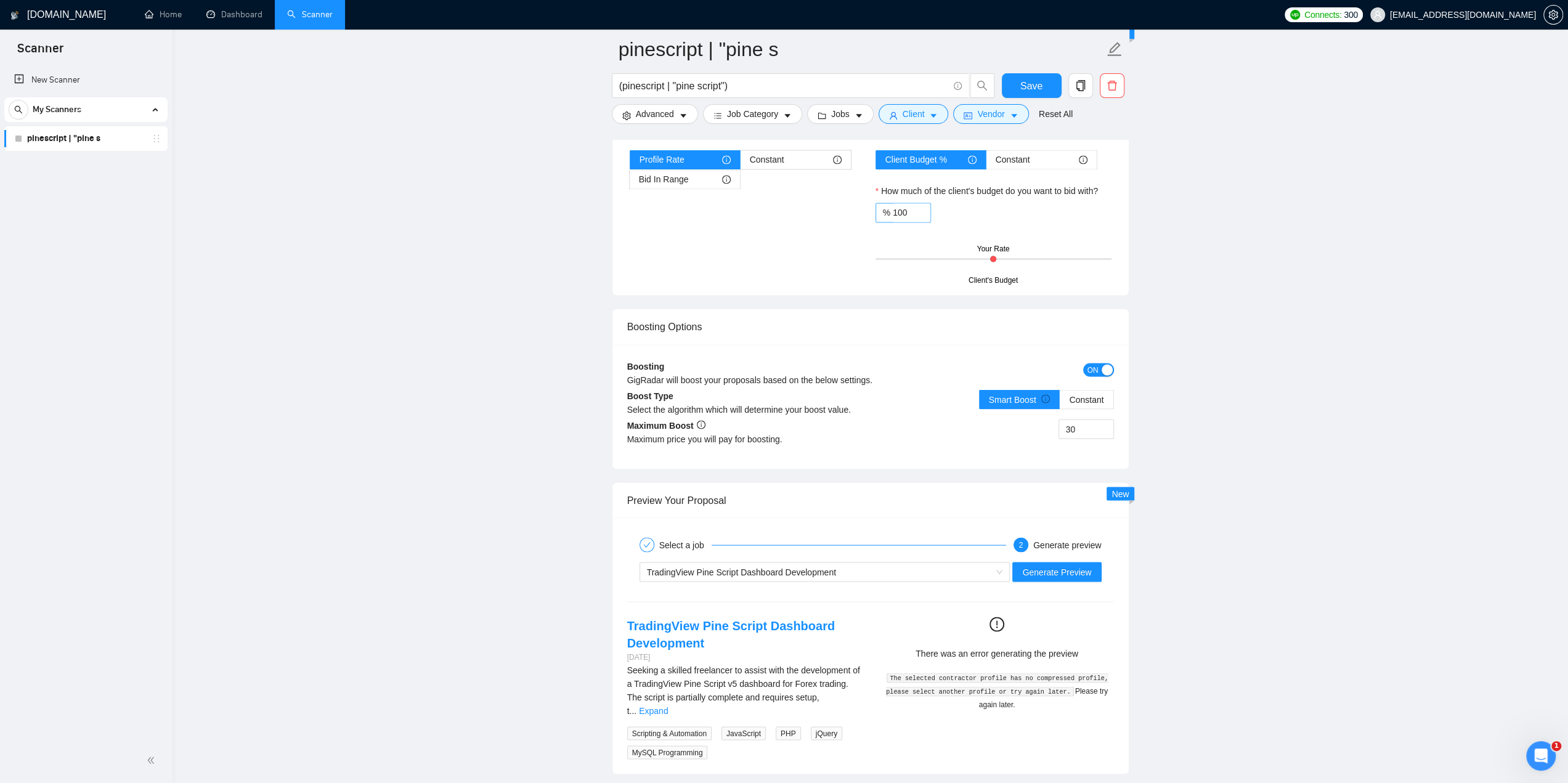
scroll to position [2033, 0]
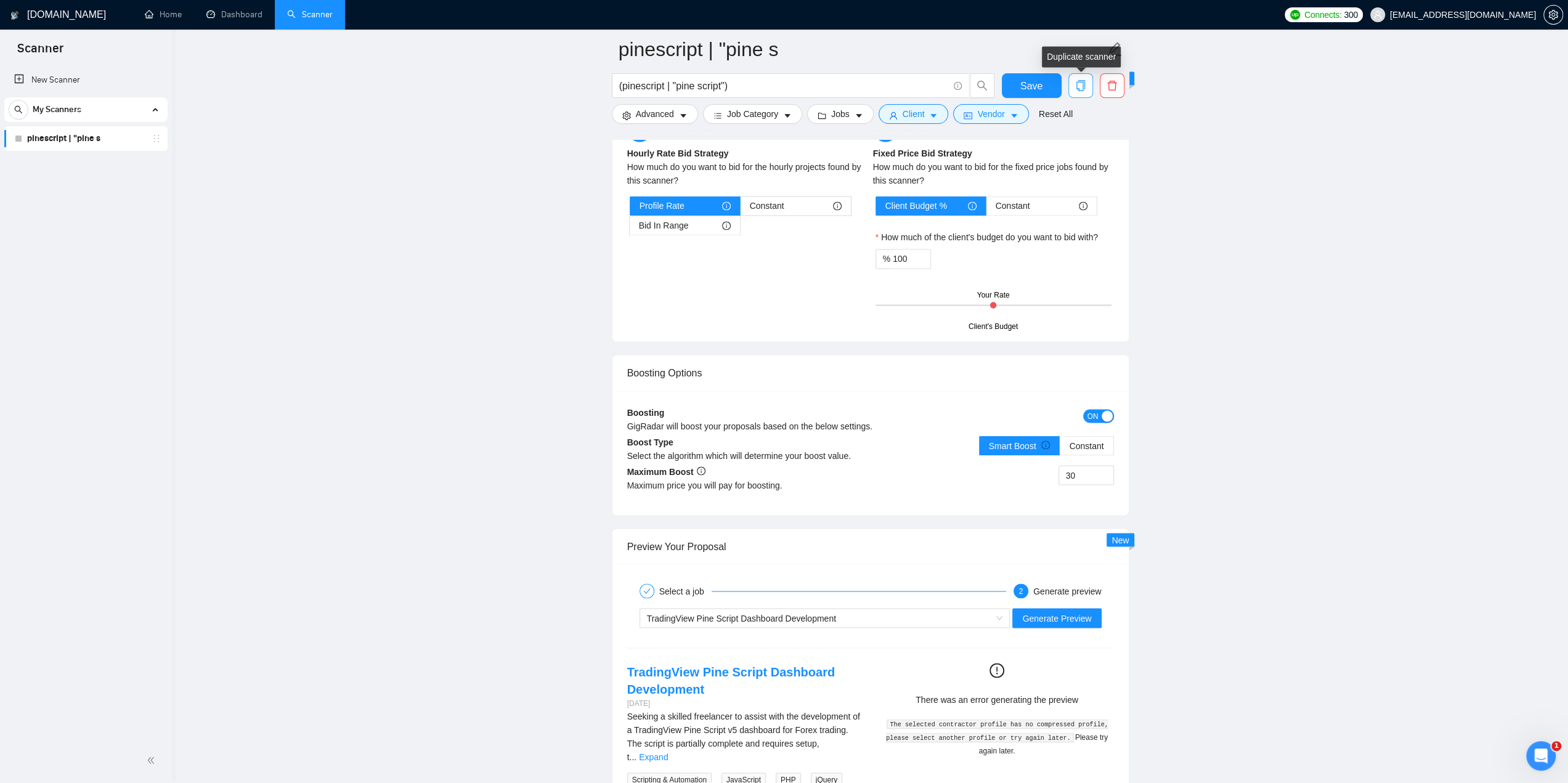
click at [1078, 80] on icon "copy" at bounding box center [1081, 85] width 11 height 11
click at [1063, 147] on button "Yes" at bounding box center [1073, 148] width 24 height 15
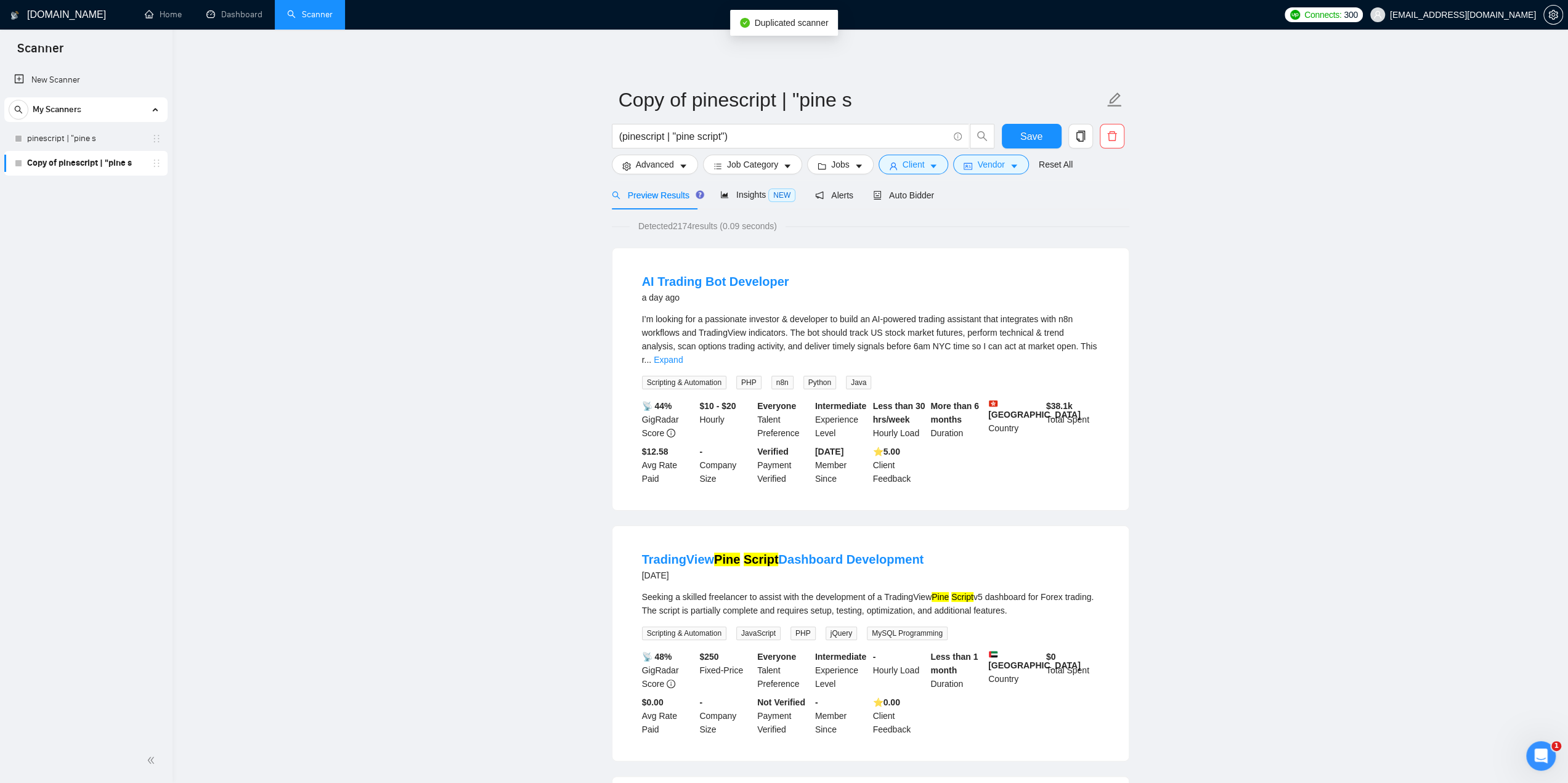
click at [122, 168] on link "Copy of pinescript | "pine s" at bounding box center [85, 163] width 117 height 25
click at [885, 190] on span "Auto Bidder" at bounding box center [903, 195] width 61 height 10
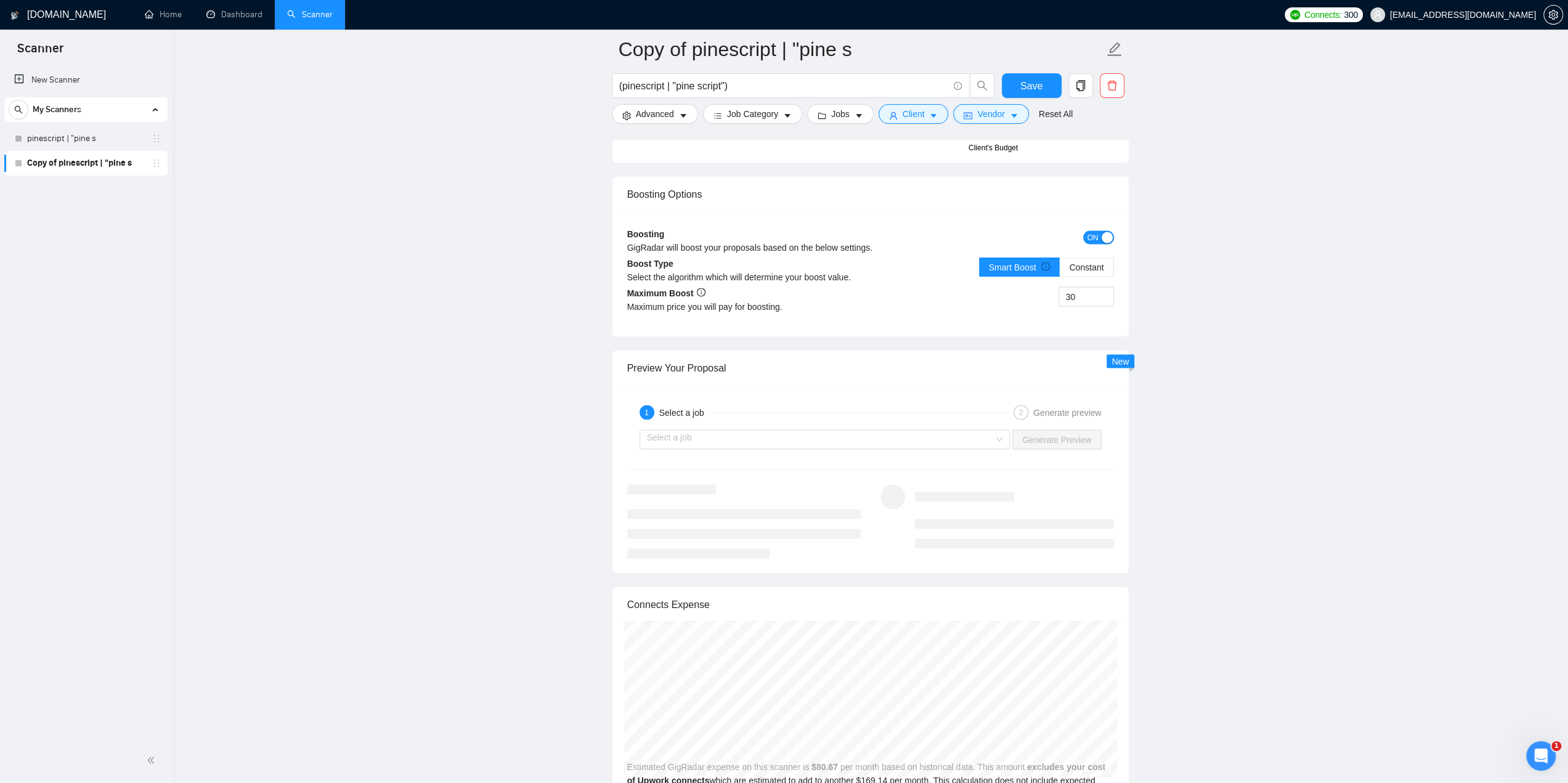
scroll to position [2218, 0]
click at [967, 424] on input "search" at bounding box center [821, 433] width 347 height 18
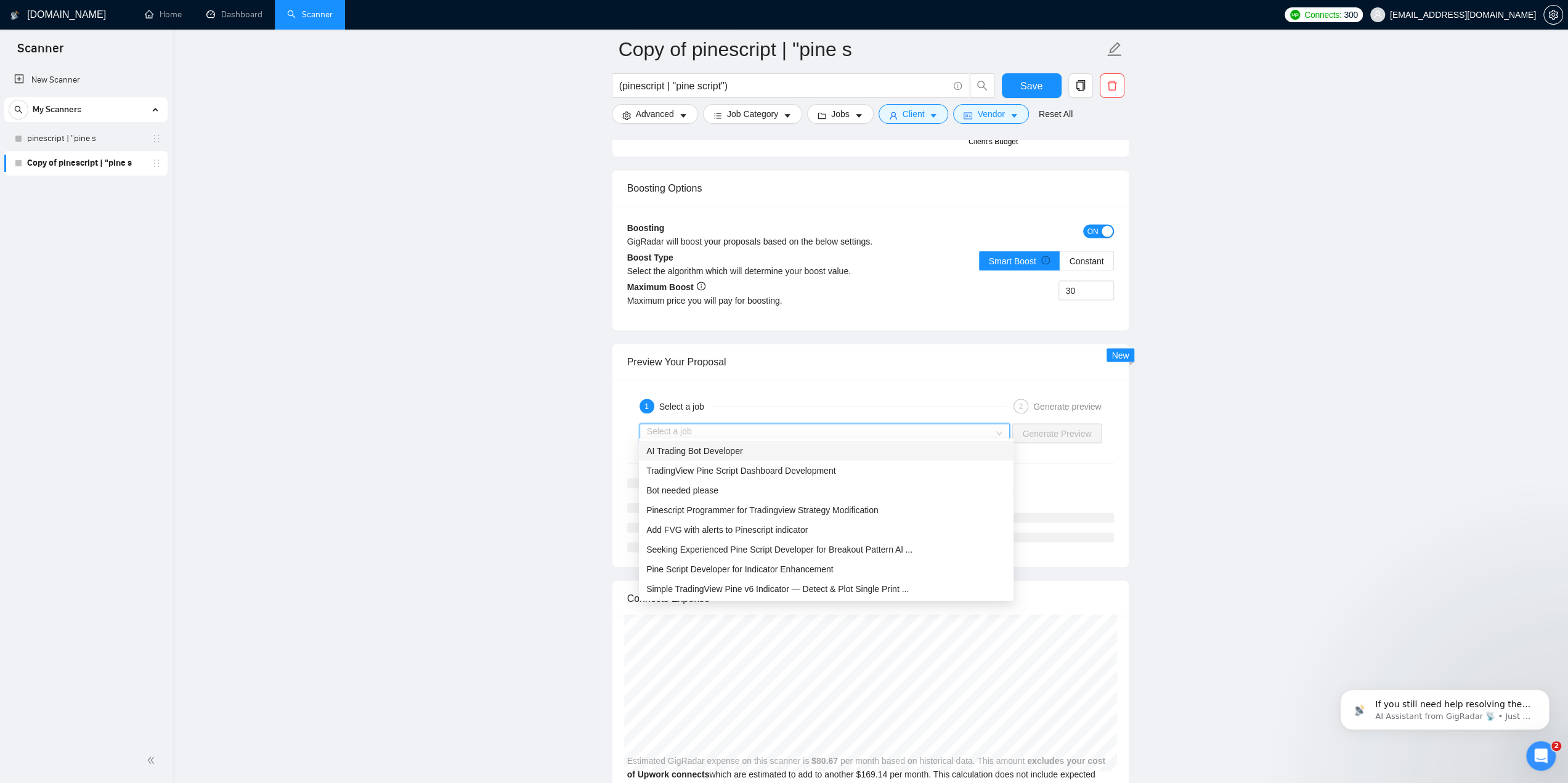
scroll to position [0, 0]
click at [808, 472] on span "TradingView Pine Script Dashboard Development" at bounding box center [741, 470] width 189 height 10
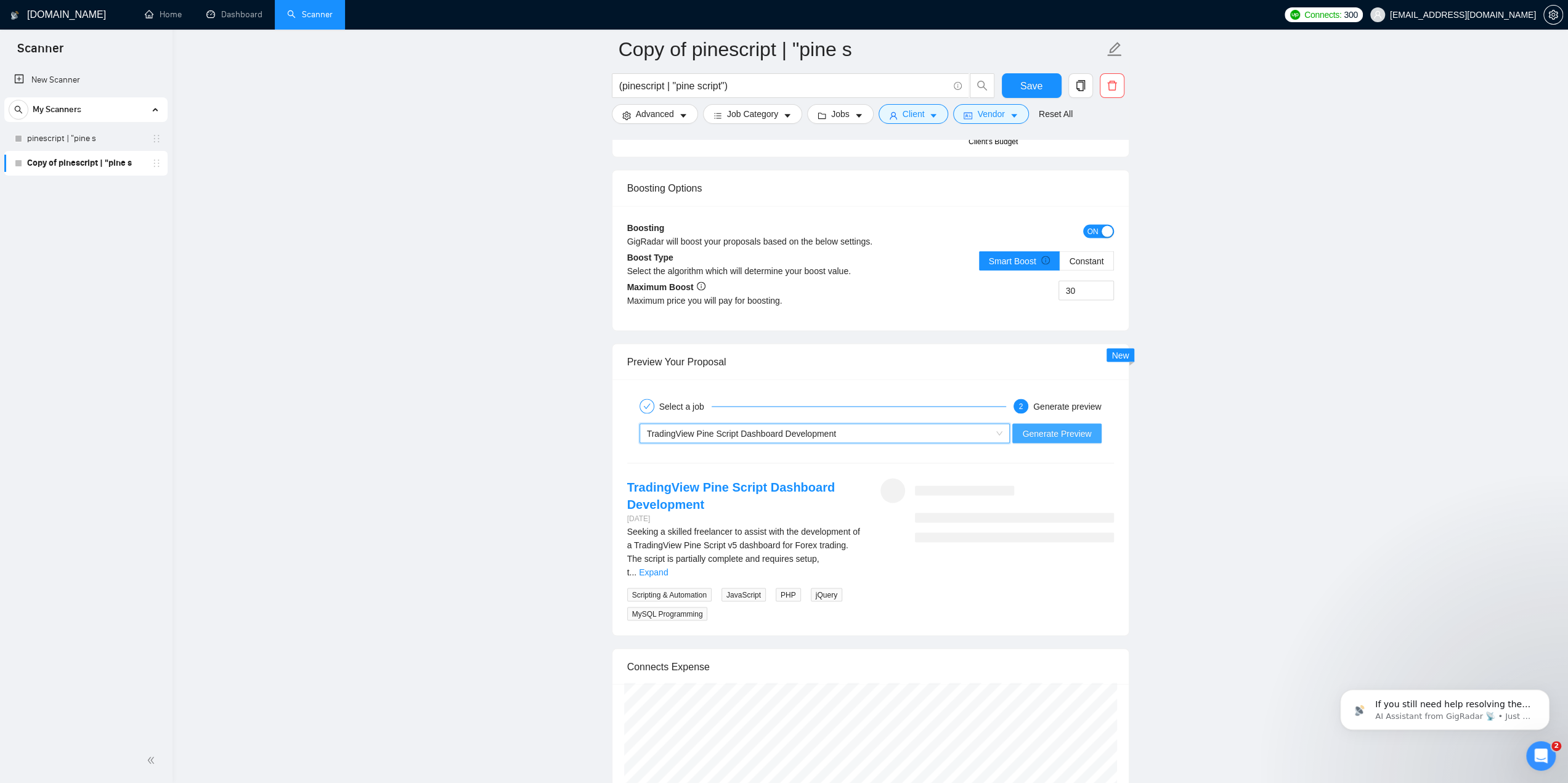
click at [1032, 427] on span "Generate Preview" at bounding box center [1056, 433] width 69 height 14
